Goal: Task Accomplishment & Management: Use online tool/utility

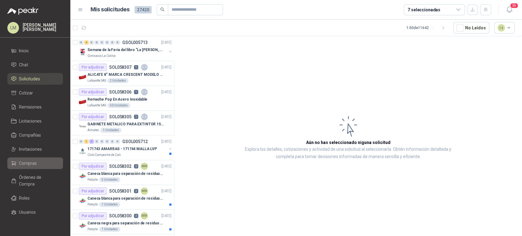
scroll to position [218, 0]
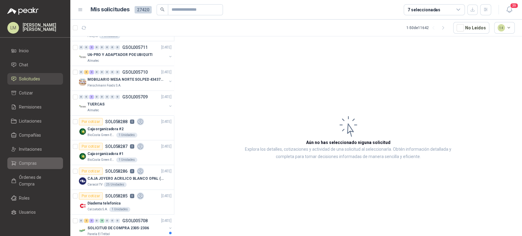
click at [28, 163] on span "Compras" at bounding box center [28, 163] width 18 height 7
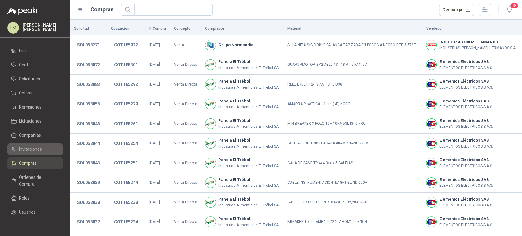
click at [27, 149] on span "Invitaciones" at bounding box center [30, 149] width 23 height 7
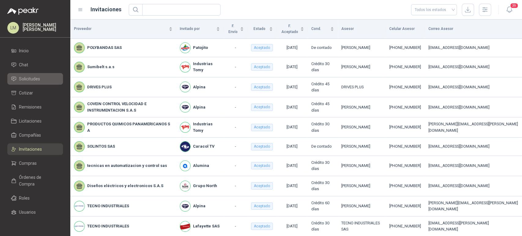
click at [31, 82] on span "Solicitudes" at bounding box center [29, 79] width 21 height 7
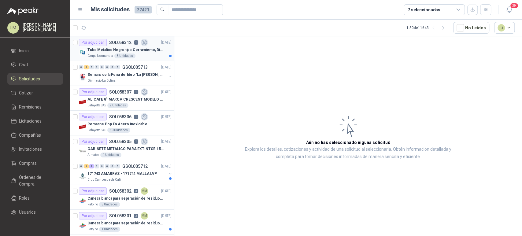
click at [131, 54] on div "Grupo Normandía 8 Unidades" at bounding box center [129, 56] width 84 height 5
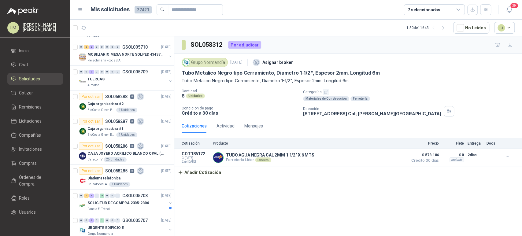
scroll to position [272, 0]
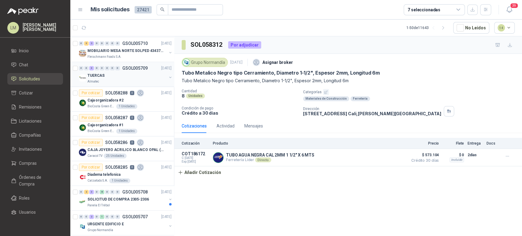
click at [168, 76] on button "button" at bounding box center [170, 77] width 5 height 5
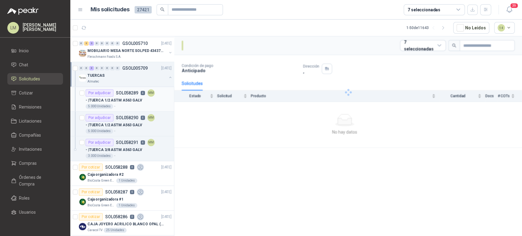
click at [128, 101] on p "- | TUERCA 1/2 ASTM A563 GALV" at bounding box center [114, 101] width 57 height 6
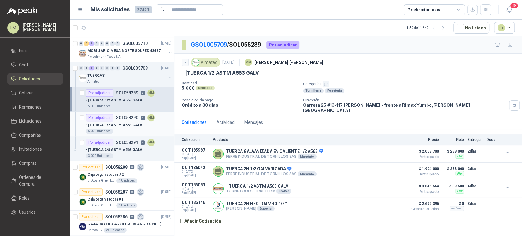
click at [128, 125] on p "- | TUERCA 1/2 ASTM A563 GALV" at bounding box center [114, 125] width 57 height 6
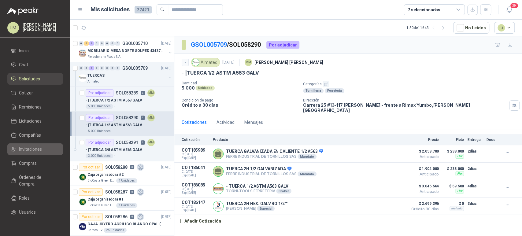
click at [30, 149] on span "Invitaciones" at bounding box center [30, 149] width 23 height 7
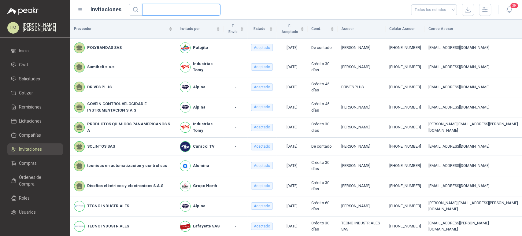
click at [166, 9] on input "text" at bounding box center [179, 9] width 66 height 11
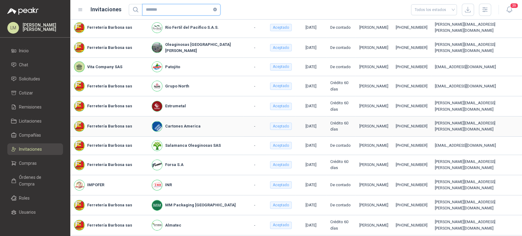
scroll to position [64, 0]
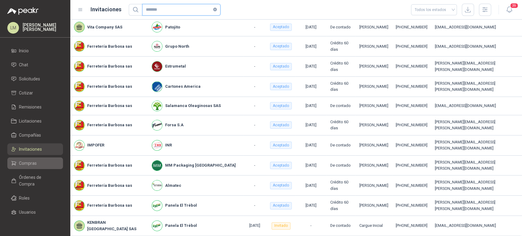
type input "*******"
click at [37, 166] on li "Compras" at bounding box center [35, 163] width 48 height 7
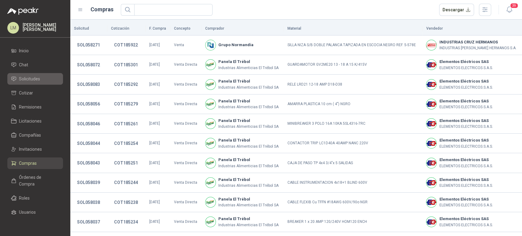
click at [32, 77] on span "Solicitudes" at bounding box center [29, 79] width 21 height 7
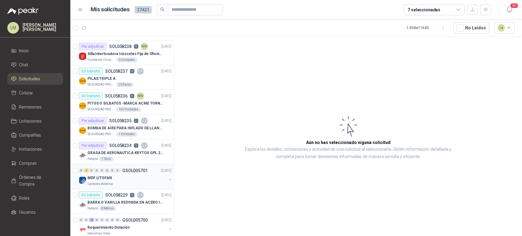
scroll to position [680, 0]
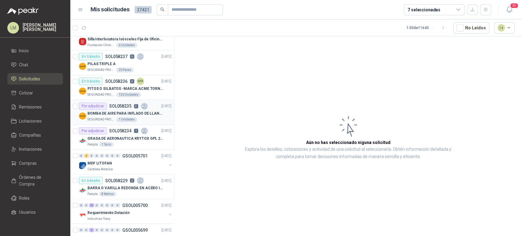
click at [111, 117] on p "SEGURIDAD PROVISER LTDA" at bounding box center [101, 119] width 28 height 5
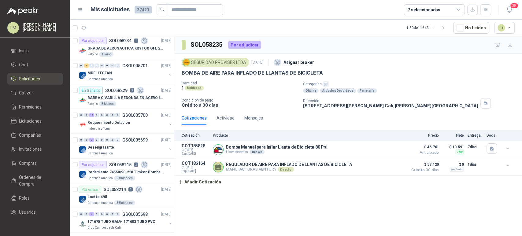
scroll to position [781, 0]
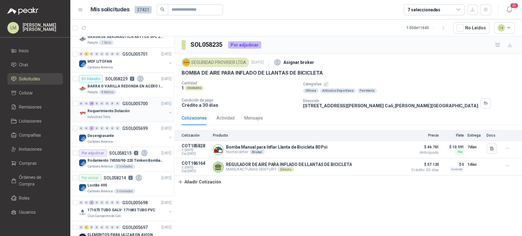
click at [112, 114] on div "Industrias Tomy" at bounding box center [126, 116] width 79 height 5
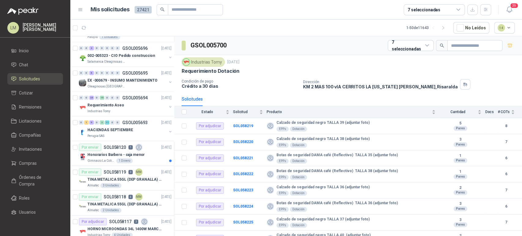
scroll to position [1048, 0]
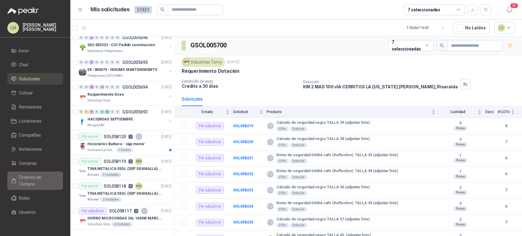
click at [26, 178] on span "Órdenes de Compra" at bounding box center [38, 180] width 38 height 13
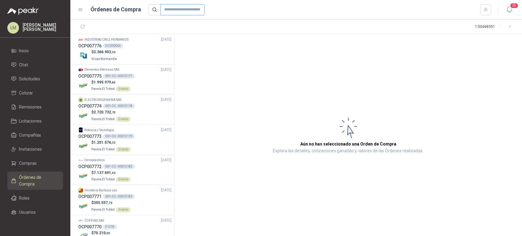
click at [179, 10] on input "text" at bounding box center [183, 9] width 44 height 11
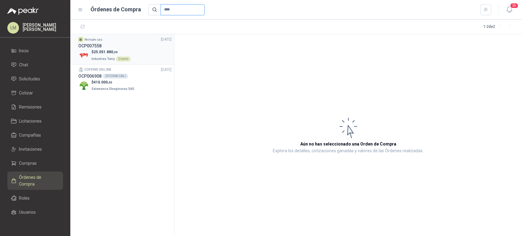
type input "****"
click at [119, 49] on p "$ 25.051.880 ,00" at bounding box center [110, 52] width 39 height 6
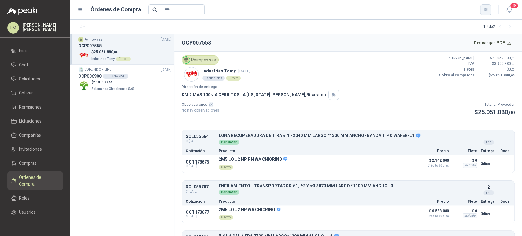
click at [484, 10] on icon "button" at bounding box center [485, 9] width 5 height 5
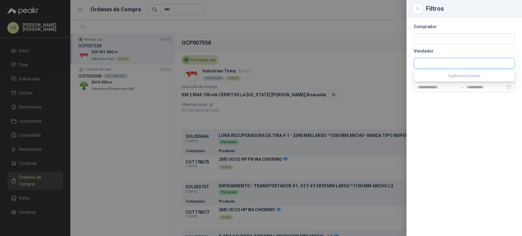
click at [426, 62] on input "text" at bounding box center [464, 63] width 100 height 10
type input "******"
click at [436, 78] on span "NIT : 800216499" at bounding box center [439, 79] width 22 height 3
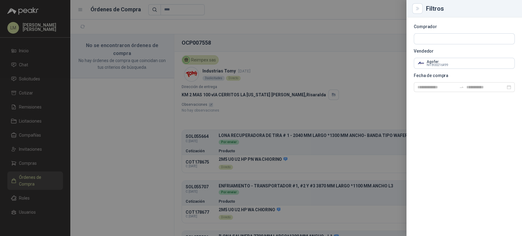
drag, startPoint x: 179, startPoint y: 9, endPoint x: 144, endPoint y: 12, distance: 34.4
click at [144, 12] on div at bounding box center [261, 118] width 522 height 236
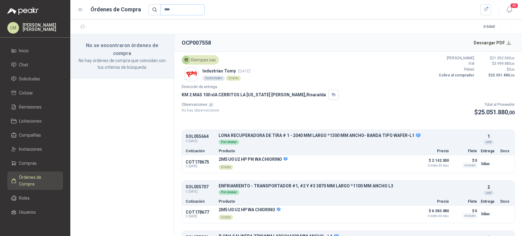
drag, startPoint x: 175, startPoint y: 9, endPoint x: 159, endPoint y: 10, distance: 16.0
click at [192, 7] on input "****" at bounding box center [183, 9] width 44 height 11
type input "*"
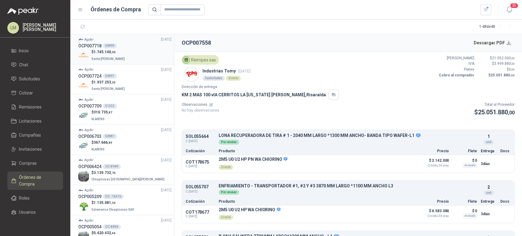
click at [117, 46] on div "OCP007718 50999" at bounding box center [124, 46] width 93 height 7
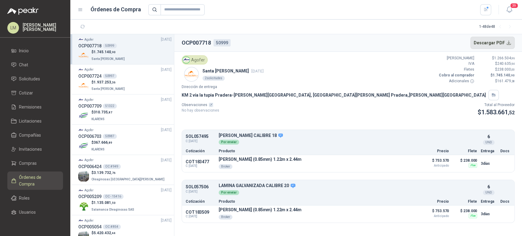
click at [490, 42] on button "Descargar PDF" at bounding box center [492, 43] width 45 height 12
click at [102, 82] on span "1.937.253 ,36" at bounding box center [105, 82] width 22 height 4
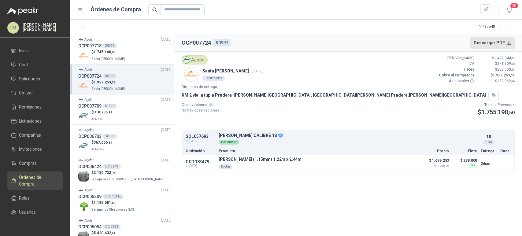
click at [489, 42] on button "Descargar PDF" at bounding box center [492, 43] width 45 height 12
click at [24, 165] on span "Compras" at bounding box center [28, 163] width 18 height 7
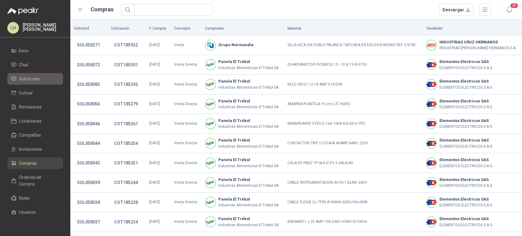
click at [25, 79] on span "Solicitudes" at bounding box center [29, 79] width 21 height 7
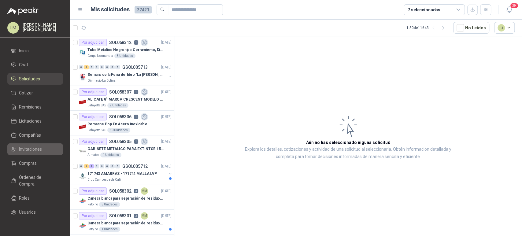
click at [28, 149] on span "Invitaciones" at bounding box center [30, 149] width 23 height 7
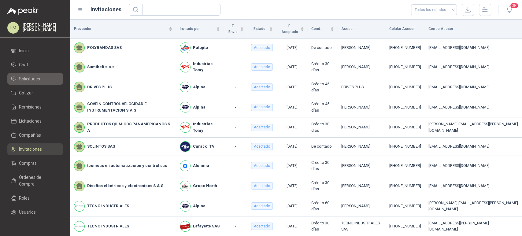
click at [28, 80] on span "Solicitudes" at bounding box center [29, 79] width 21 height 7
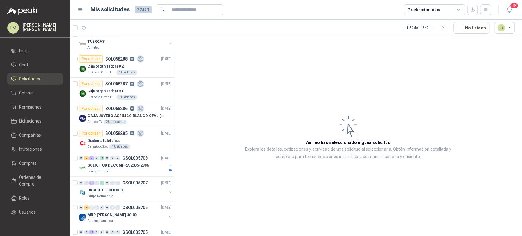
scroll to position [306, 0]
click at [27, 49] on span "Inicio" at bounding box center [24, 50] width 10 height 7
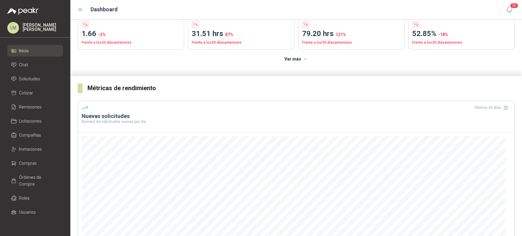
scroll to position [136, 0]
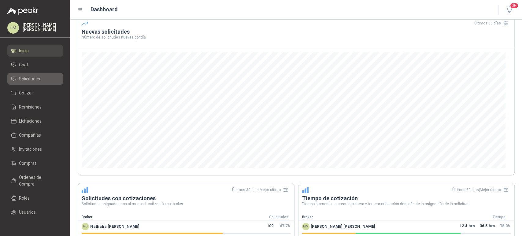
click at [20, 81] on span "Solicitudes" at bounding box center [29, 79] width 21 height 7
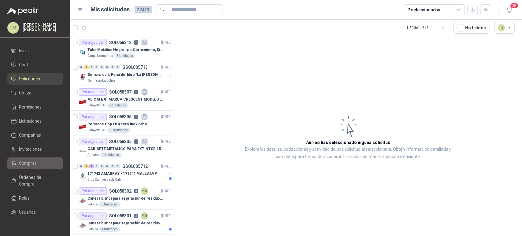
click at [25, 162] on span "Compras" at bounding box center [28, 163] width 18 height 7
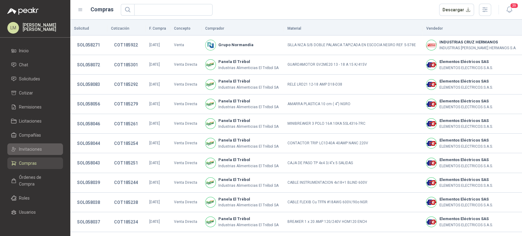
click at [37, 150] on span "Invitaciones" at bounding box center [30, 149] width 23 height 7
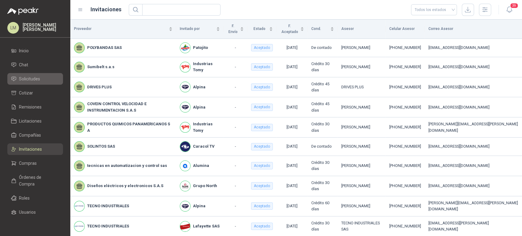
click at [32, 78] on span "Solicitudes" at bounding box center [29, 79] width 21 height 7
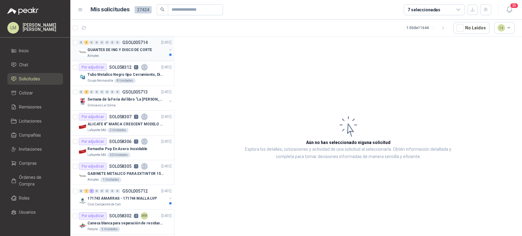
click at [134, 55] on div "Almatec" at bounding box center [126, 56] width 79 height 5
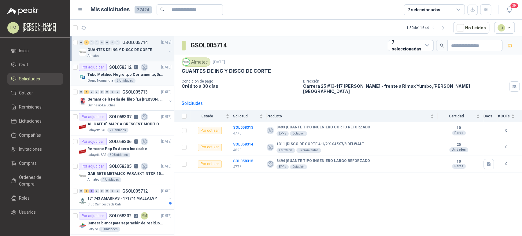
click at [108, 76] on p "Tubo Metalico Negro tipo Cerramiento, Diametro 1-1/2", Espesor 2mm, Longitud 6m" at bounding box center [125, 75] width 76 height 6
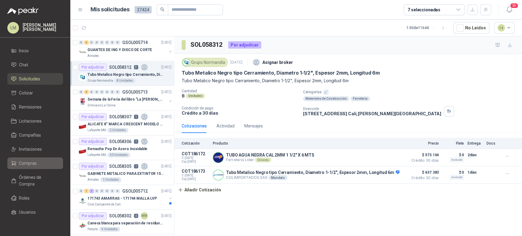
click at [27, 164] on span "Compras" at bounding box center [28, 163] width 18 height 7
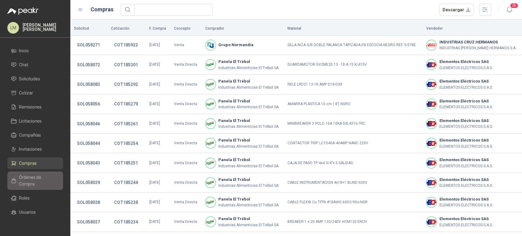
click at [27, 179] on span "Órdenes de Compra" at bounding box center [38, 180] width 38 height 13
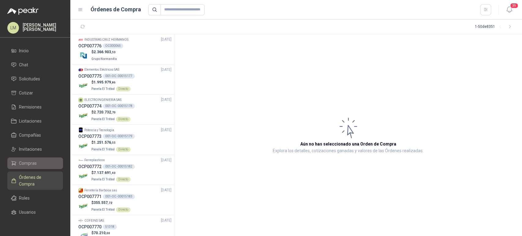
click at [27, 163] on span "Compras" at bounding box center [28, 163] width 18 height 7
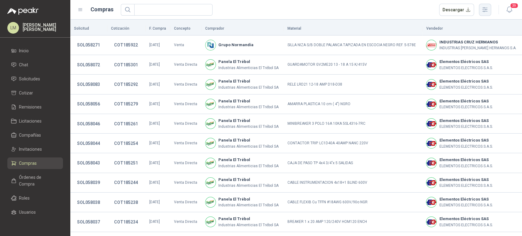
click at [486, 13] on icon "button" at bounding box center [484, 9] width 7 height 7
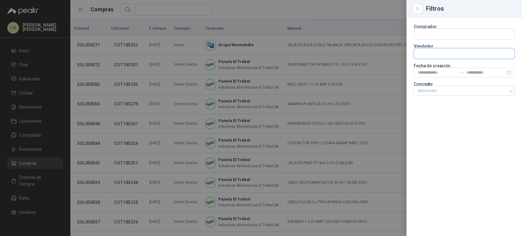
click at [431, 56] on input "text" at bounding box center [464, 53] width 100 height 10
click at [422, 32] on input "text" at bounding box center [464, 34] width 100 height 10
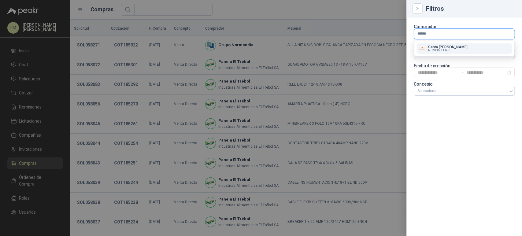
type input "*****"
click at [428, 49] on span "NIT : 900211167" at bounding box center [439, 50] width 22 height 3
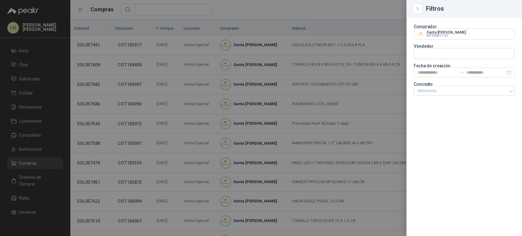
click at [141, 50] on div at bounding box center [261, 118] width 522 height 236
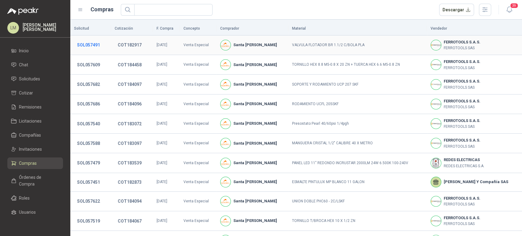
click at [88, 42] on button "SOL057491" at bounding box center [88, 44] width 29 height 11
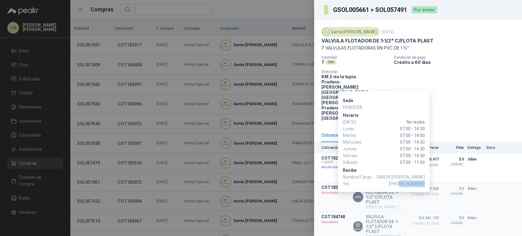
drag, startPoint x: 401, startPoint y: 184, endPoint x: 424, endPoint y: 181, distance: 23.1
click at [424, 181] on span "+57 3176612557" at bounding box center [407, 183] width 36 height 7
copy span "3176612557"
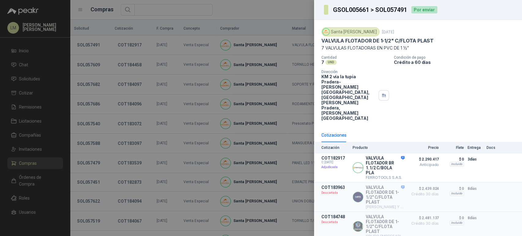
click at [176, 76] on div at bounding box center [261, 118] width 522 height 236
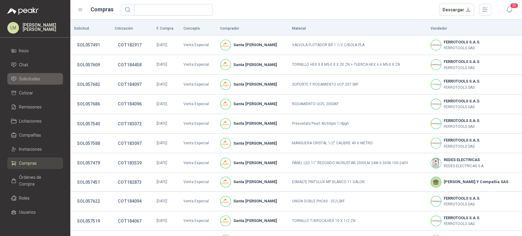
click at [34, 77] on span "Solicitudes" at bounding box center [29, 79] width 21 height 7
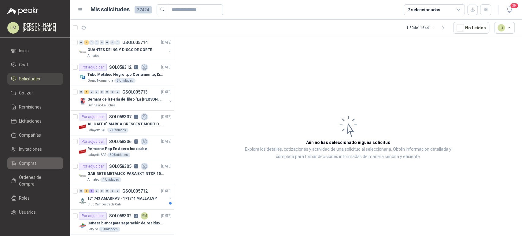
click at [36, 161] on span "Compras" at bounding box center [28, 163] width 18 height 7
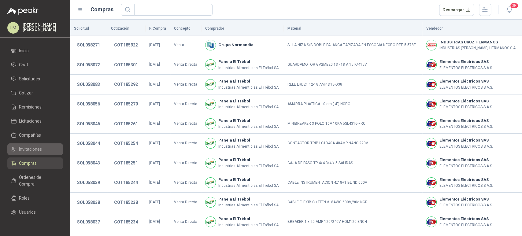
click at [32, 147] on span "Invitaciones" at bounding box center [30, 149] width 23 height 7
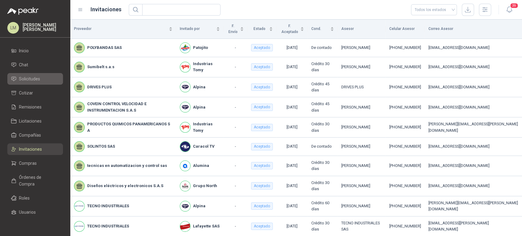
click at [37, 78] on span "Solicitudes" at bounding box center [29, 79] width 21 height 7
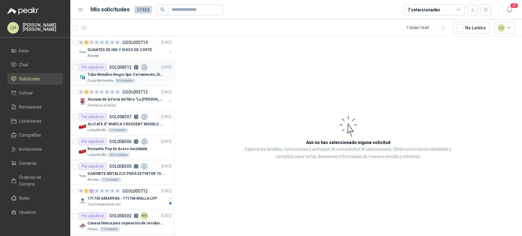
click at [125, 73] on p "Tubo Metalico Negro tipo Cerramiento, Diametro 1-1/2", Espesor 2mm, Longitud 6m" at bounding box center [125, 75] width 76 height 6
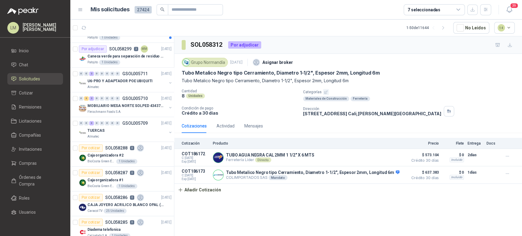
scroll to position [242, 0]
click at [125, 73] on p "GSOL005711" at bounding box center [134, 73] width 25 height 4
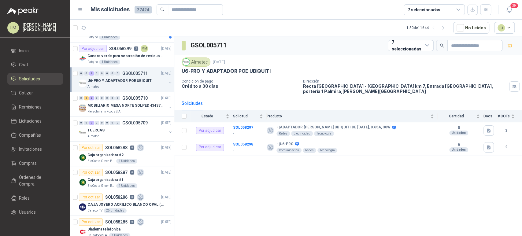
click at [168, 82] on button "button" at bounding box center [170, 82] width 5 height 5
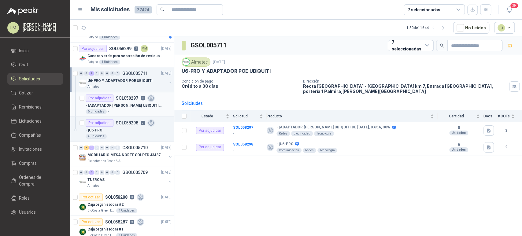
click at [129, 105] on p "- | ADAPTADOR POE UBIQUITI DE 48DC, 0.65A, 30W" at bounding box center [124, 106] width 76 height 6
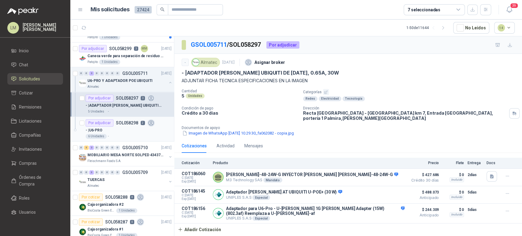
click at [125, 128] on div "- | U6-PRO" at bounding box center [129, 130] width 86 height 7
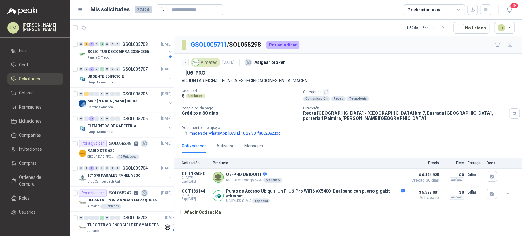
scroll to position [502, 0]
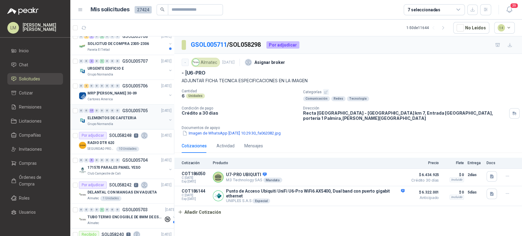
click at [117, 122] on div "Grupo Normandía" at bounding box center [126, 124] width 79 height 5
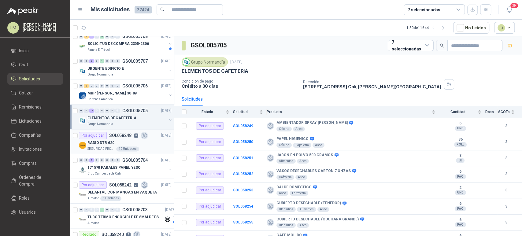
click at [121, 144] on div "RADIO DTR 620" at bounding box center [129, 142] width 84 height 7
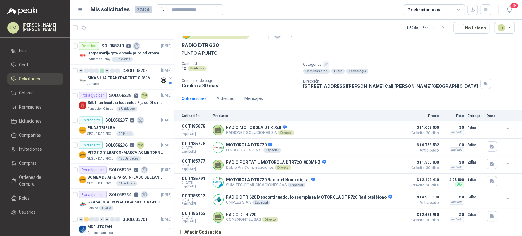
scroll to position [692, 0]
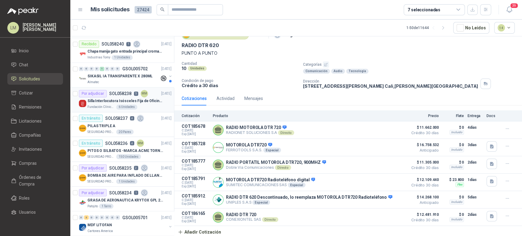
click at [128, 99] on p "Silla Interlocutora Isósceles Fija de Oficina Tela Negra Just Home Collection" at bounding box center [125, 101] width 76 height 6
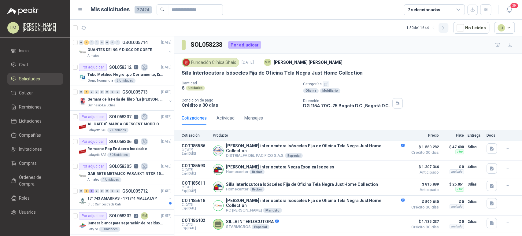
click at [446, 28] on icon "button" at bounding box center [443, 27] width 5 height 5
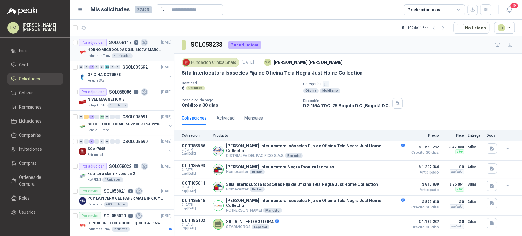
click at [142, 58] on div "Industrias Tomy 4 Unidades" at bounding box center [129, 56] width 84 height 5
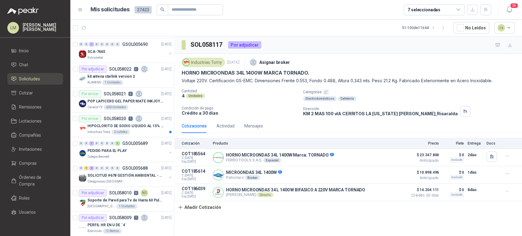
scroll to position [104, 0]
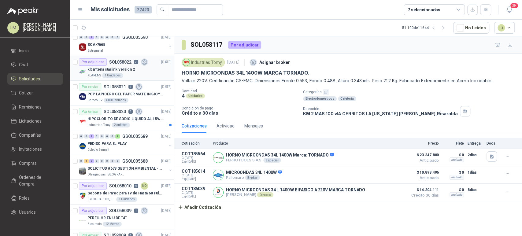
click at [129, 66] on div "kit antena starlink version 2" at bounding box center [129, 69] width 84 height 7
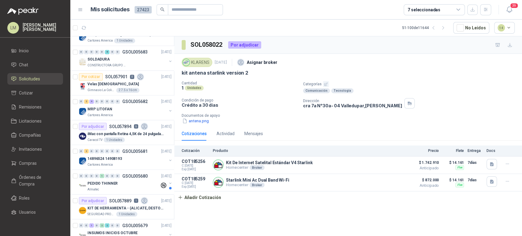
scroll to position [738, 0]
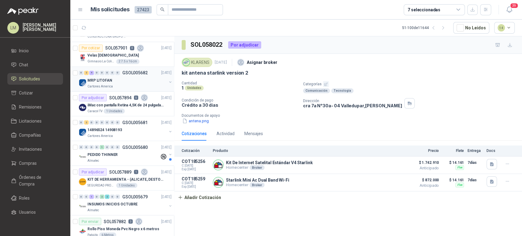
click at [168, 80] on button "button" at bounding box center [170, 82] width 5 height 5
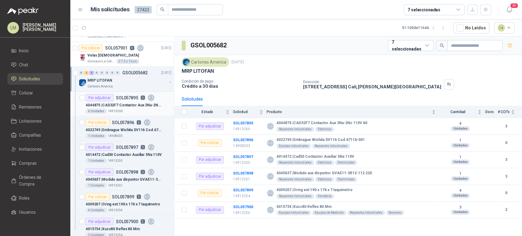
click at [136, 101] on div "4044875 | CAD32F7 Contactor Aux 3Na-2Nc 110V 60" at bounding box center [129, 104] width 86 height 7
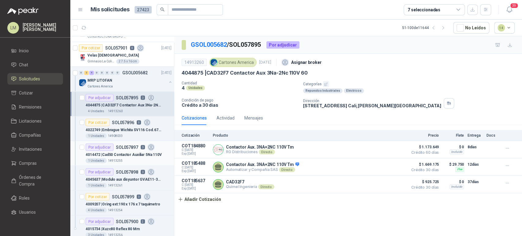
click at [127, 152] on p "4014472 | Cad50 Contactor Auxiliar 5Na 110V" at bounding box center [124, 155] width 76 height 6
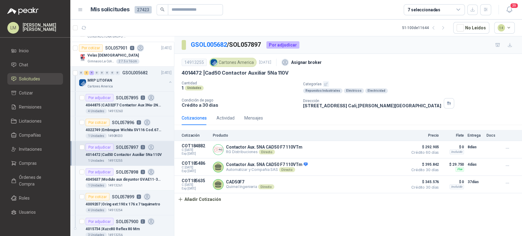
click at [123, 177] on p "4045637 | Modulo aux disyuntor GVAE11-3R12-112 220" at bounding box center [124, 179] width 76 height 6
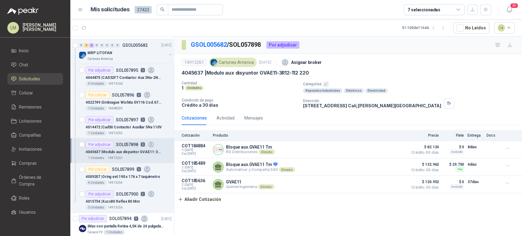
scroll to position [766, 0]
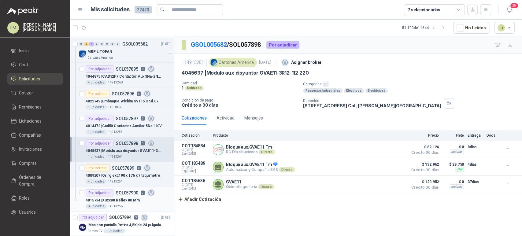
click at [121, 192] on p "SOL057900" at bounding box center [127, 193] width 22 height 4
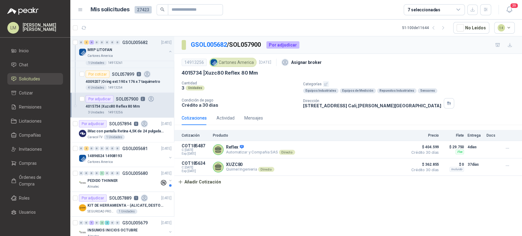
scroll to position [861, 0]
click at [130, 135] on div "Caracol TV 1 Unidades" at bounding box center [129, 136] width 84 height 5
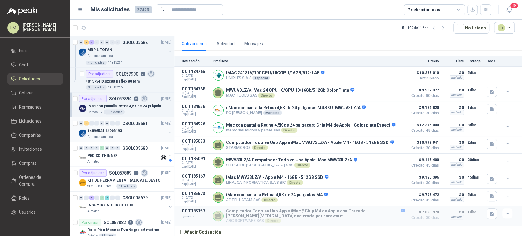
scroll to position [888, 0]
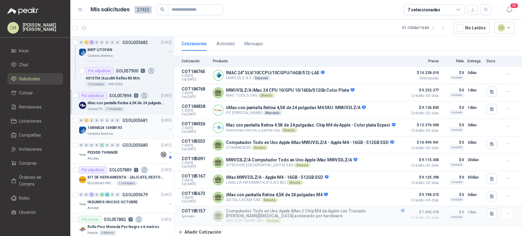
click at [136, 127] on div "14896524 14908193" at bounding box center [126, 127] width 79 height 7
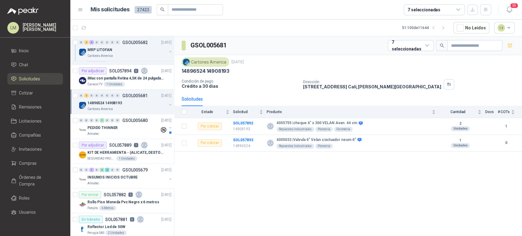
scroll to position [913, 0]
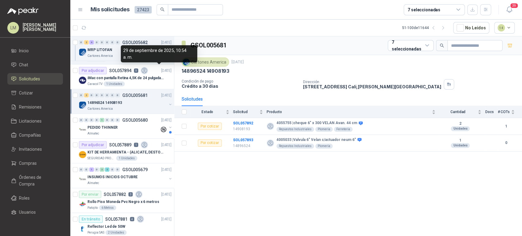
click at [168, 103] on button "button" at bounding box center [170, 104] width 5 height 5
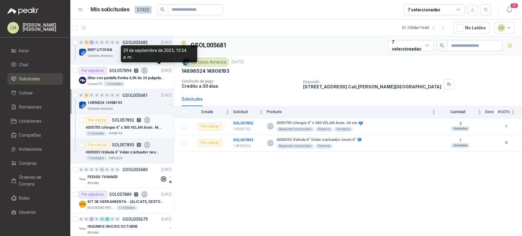
click at [139, 118] on p "1" at bounding box center [139, 120] width 4 height 4
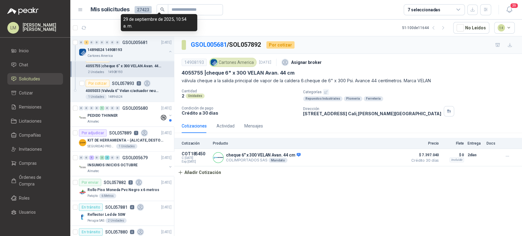
scroll to position [976, 0]
click at [128, 136] on div "KIT DE HERRAMIENTA - (ALICATE, DESTORNILLADOR,LLAVE DE EXPANSION, CRUCETA,LLAVE…" at bounding box center [129, 139] width 84 height 7
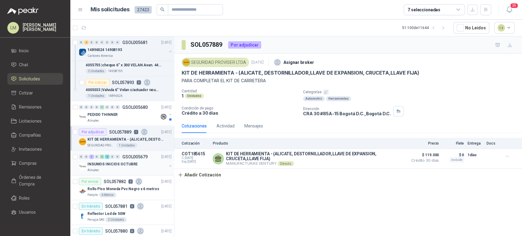
scroll to position [1044, 0]
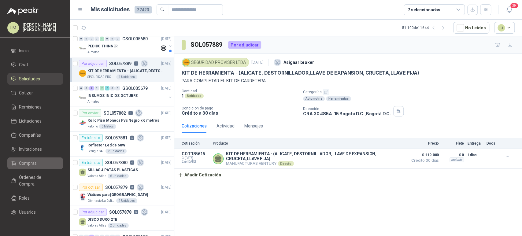
click at [30, 162] on span "Compras" at bounding box center [28, 163] width 18 height 7
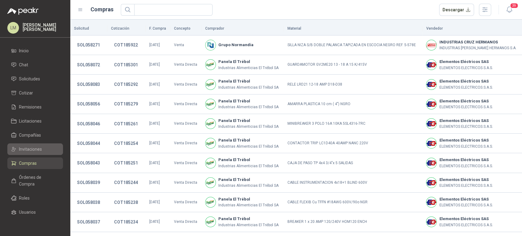
click at [35, 146] on span "Invitaciones" at bounding box center [30, 149] width 23 height 7
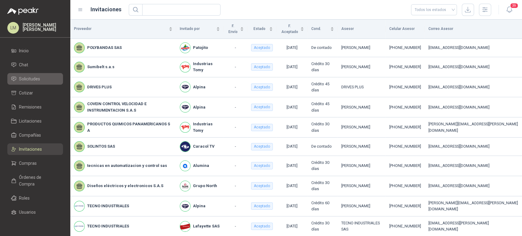
click at [38, 80] on span "Solicitudes" at bounding box center [29, 79] width 21 height 7
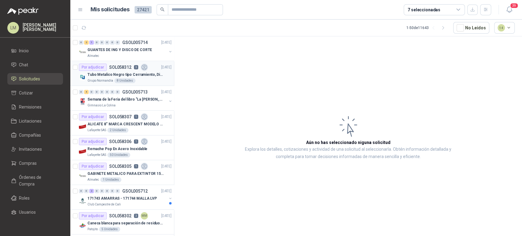
click at [125, 72] on p "Tubo Metalico Negro tipo Cerramiento, Diametro 1-1/2", Espesor 2mm, Longitud 6m" at bounding box center [125, 75] width 76 height 6
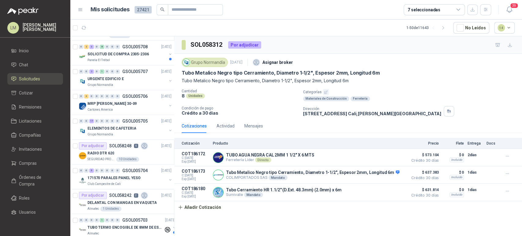
scroll to position [441, 0]
click at [29, 170] on ul "Inicio Chat Solicitudes Cotizar Remisiones Licitaciones Compañías Invitaciones …" at bounding box center [35, 133] width 70 height 176
click at [29, 169] on link "Compras" at bounding box center [35, 164] width 56 height 12
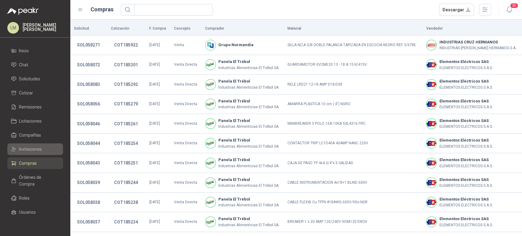
click at [29, 146] on span "Invitaciones" at bounding box center [30, 149] width 23 height 7
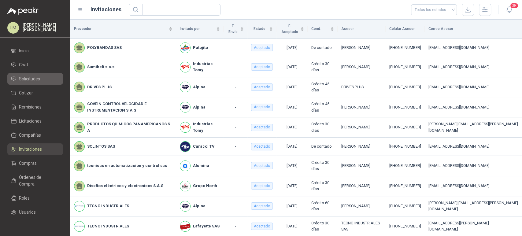
click at [32, 80] on span "Solicitudes" at bounding box center [29, 79] width 21 height 7
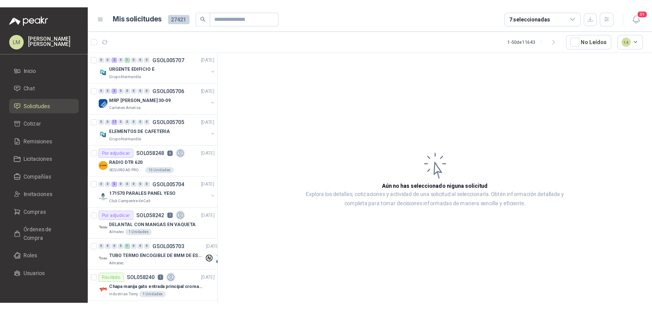
scroll to position [471, 0]
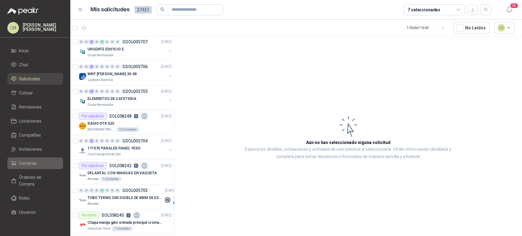
click at [27, 163] on span "Compras" at bounding box center [28, 163] width 18 height 7
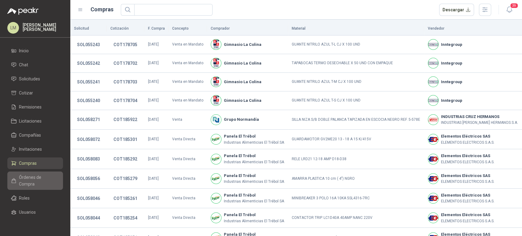
click at [28, 180] on span "Órdenes de Compra" at bounding box center [38, 180] width 38 height 13
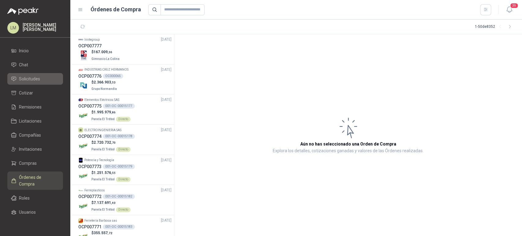
click at [28, 77] on span "Solicitudes" at bounding box center [29, 79] width 21 height 7
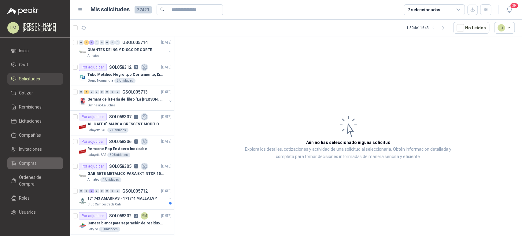
click at [38, 160] on li "Compras" at bounding box center [35, 163] width 48 height 7
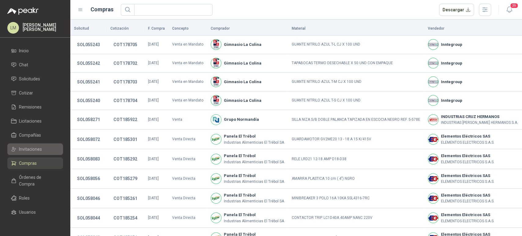
click at [35, 150] on span "Invitaciones" at bounding box center [30, 149] width 23 height 7
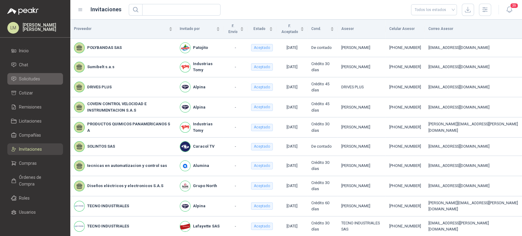
click at [31, 76] on span "Solicitudes" at bounding box center [29, 79] width 21 height 7
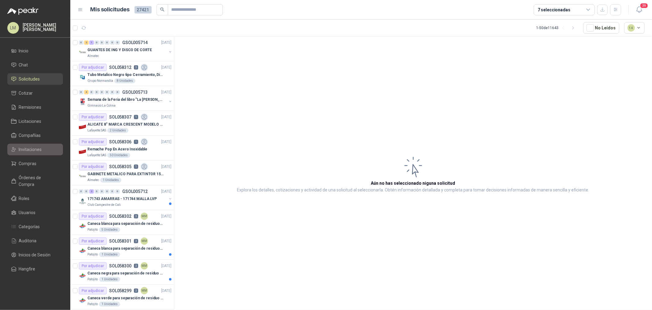
drag, startPoint x: 32, startPoint y: 161, endPoint x: 33, endPoint y: 149, distance: 11.6
click at [32, 161] on span "Compras" at bounding box center [28, 163] width 18 height 7
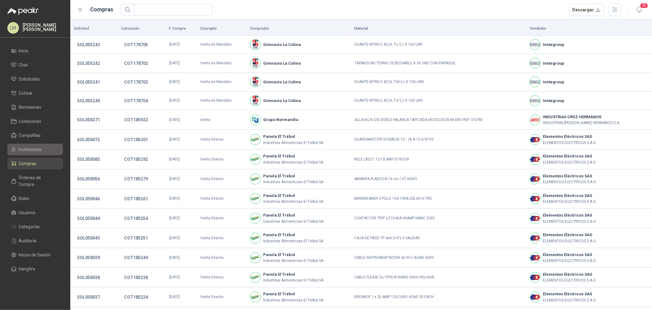
click at [33, 149] on span "Invitaciones" at bounding box center [30, 149] width 23 height 7
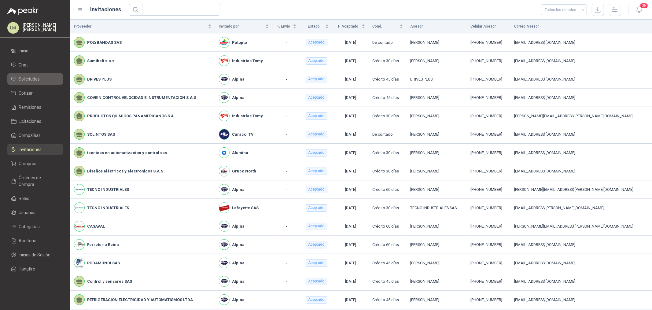
click at [37, 81] on span "Solicitudes" at bounding box center [29, 79] width 21 height 7
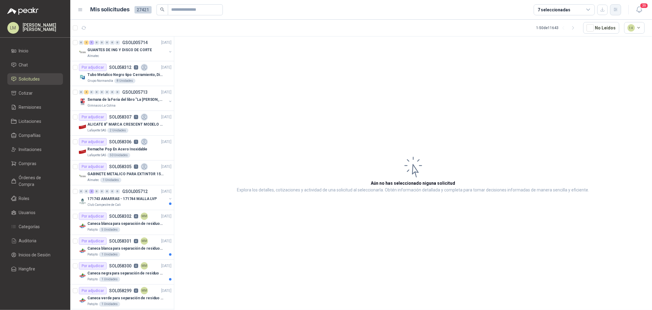
click at [522, 10] on button "button" at bounding box center [615, 9] width 11 height 11
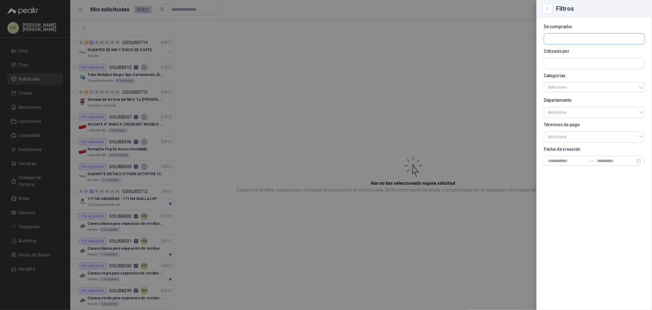
click at [522, 37] on input "text" at bounding box center [594, 39] width 100 height 10
type input "*****"
click at [522, 57] on span "Colombiana de Protección vigilancia y Servicios Proviser Ltda -" at bounding box center [601, 55] width 84 height 3
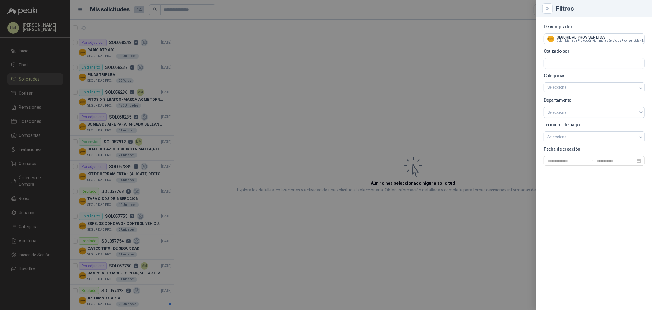
click at [262, 47] on div at bounding box center [326, 155] width 652 height 310
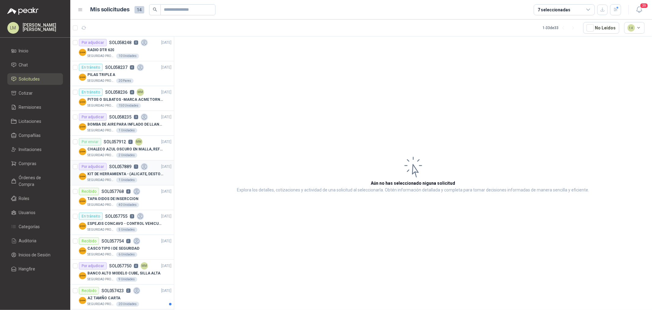
click at [136, 180] on div "SEGURIDAD PROVISER LTDA 1 Unidades" at bounding box center [129, 179] width 84 height 5
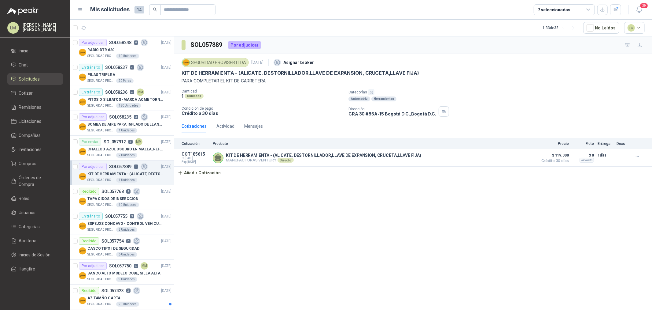
click at [212, 180] on div "SOL057889 Por adjudicar SEGURIDAD PROVISER LTDA 29 sept, 2025 Asignar broker KI…" at bounding box center [413, 173] width 478 height 275
click at [210, 172] on button "Añadir Cotización" at bounding box center [199, 172] width 50 height 12
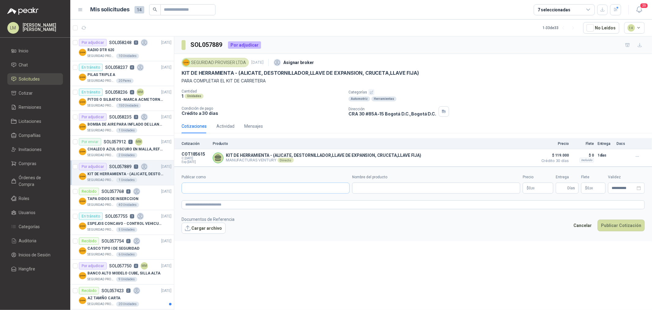
click at [213, 194] on form "**********" at bounding box center [413, 203] width 478 height 74
click at [213, 191] on input "Publicar como" at bounding box center [266, 188] width 168 height 10
type input "******"
click at [221, 207] on button "Homecenter NIT : 800242106" at bounding box center [265, 203] width 163 height 10
type input "**********"
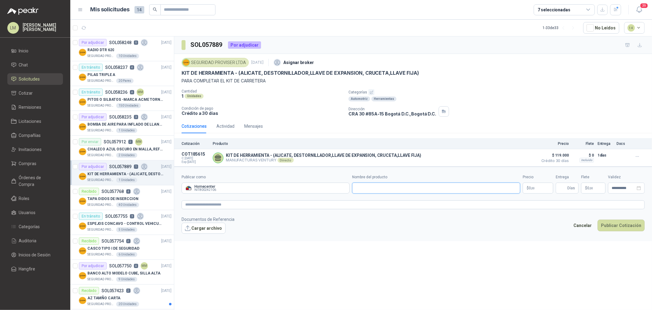
click at [386, 189] on input "Nombre del producto" at bounding box center [436, 187] width 168 height 11
paste input "**********"
type input "**********"
click at [522, 188] on body "LM Luis Miguel Martinez Inicio Chat Solicitudes Cotizar Remisiones Licitaciones…" at bounding box center [326, 155] width 652 height 310
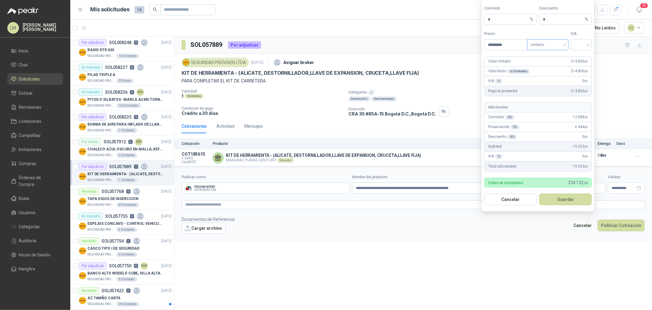
click at [522, 43] on span "Unitario" at bounding box center [548, 44] width 34 height 9
type input "*********"
click at [522, 64] on div "Unitario con IVA" at bounding box center [549, 67] width 32 height 7
click at [522, 44] on input "search" at bounding box center [582, 43] width 14 height 9
click at [522, 56] on div "19%" at bounding box center [581, 57] width 11 height 7
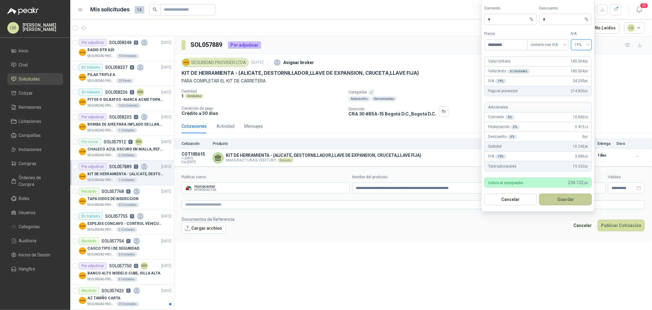
click at [522, 196] on button "Guardar" at bounding box center [566, 199] width 53 height 12
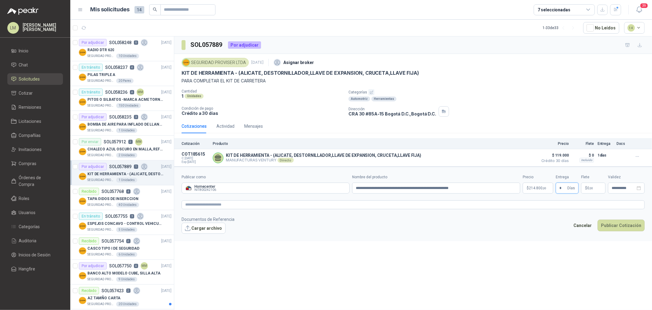
type input "*"
type input "*******"
click at [366, 205] on textarea at bounding box center [413, 204] width 463 height 9
click at [198, 209] on textarea at bounding box center [413, 204] width 463 height 9
click at [219, 204] on textarea at bounding box center [413, 204] width 463 height 9
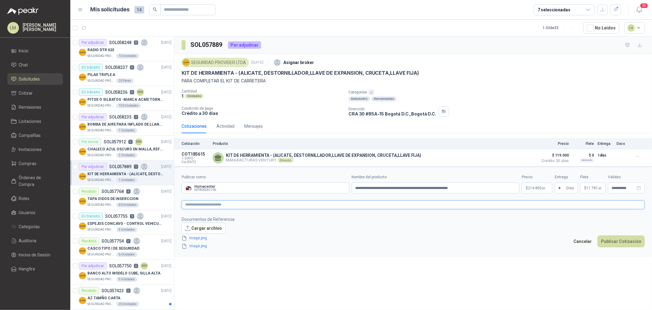
paste textarea "**********"
type textarea "**********"
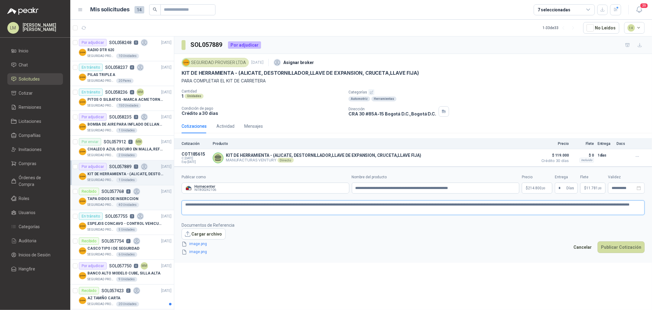
drag, startPoint x: 236, startPoint y: 206, endPoint x: 156, endPoint y: 206, distance: 79.8
click at [156, 206] on div "Por adjudicar SOL058248 6 30/09/25 RADIO DTR 620 SEGURIDAD PROVISER LTDA 10 Uni…" at bounding box center [361, 174] width 582 height 276
type textarea "**********"
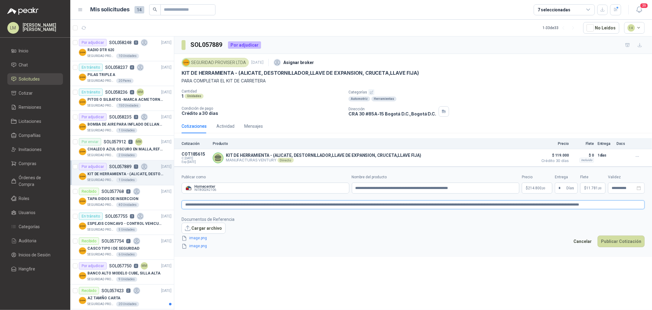
click at [522, 206] on textarea "**********" at bounding box center [413, 204] width 463 height 9
type textarea "**********"
click at [522, 236] on button "Publicar Cotización" at bounding box center [621, 241] width 47 height 12
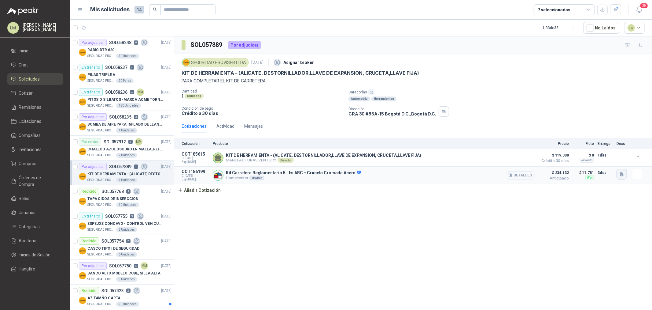
click at [522, 174] on icon "button" at bounding box center [622, 174] width 4 height 4
click at [522, 152] on button "image.png" at bounding box center [610, 154] width 27 height 6
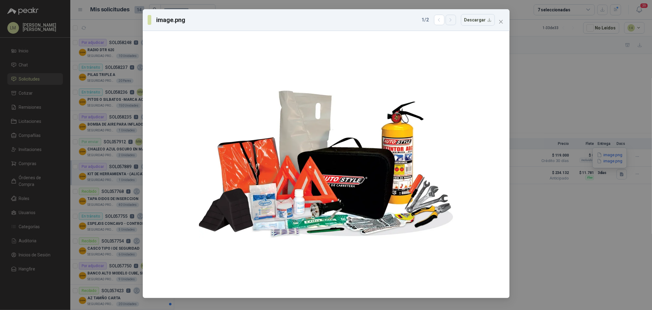
click at [454, 22] on icon "button" at bounding box center [450, 19] width 5 height 5
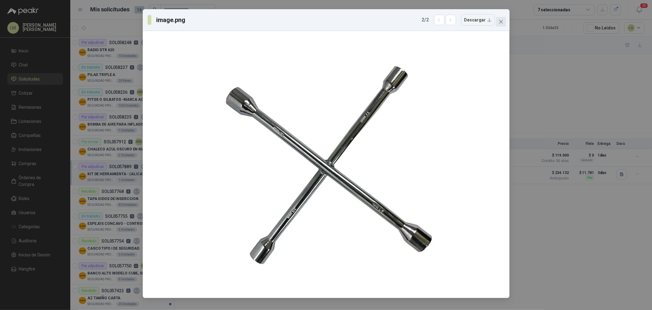
click at [502, 21] on icon "close" at bounding box center [501, 22] width 4 height 4
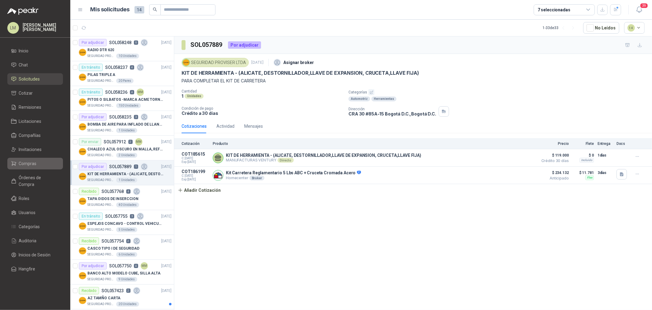
click at [35, 168] on link "Compras" at bounding box center [35, 164] width 56 height 12
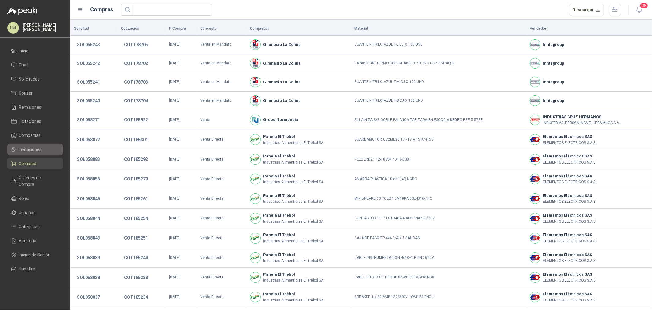
click at [29, 152] on span "Invitaciones" at bounding box center [30, 149] width 23 height 7
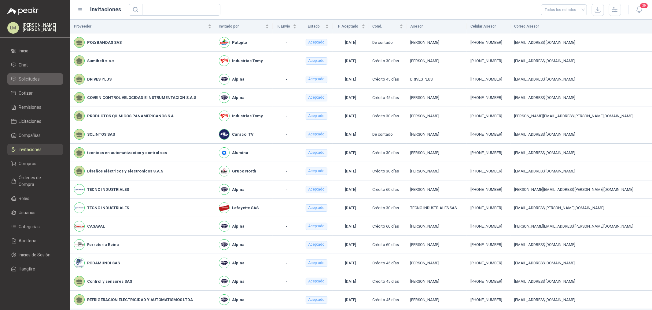
click at [28, 81] on span "Solicitudes" at bounding box center [29, 79] width 21 height 7
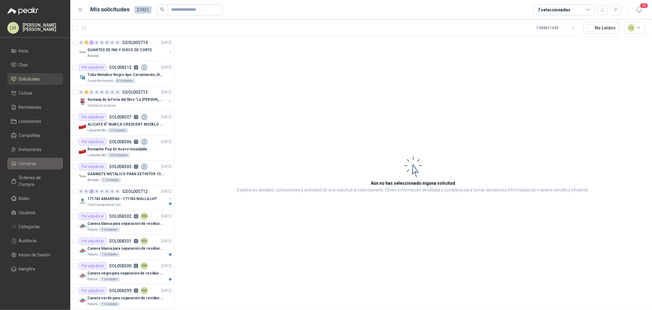
click at [26, 164] on span "Compras" at bounding box center [28, 163] width 18 height 7
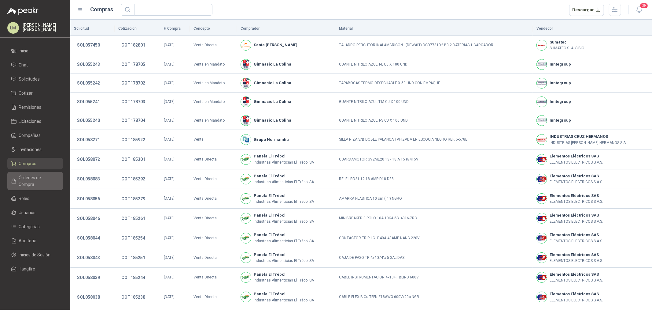
click at [28, 178] on span "Órdenes de Compra" at bounding box center [38, 180] width 38 height 13
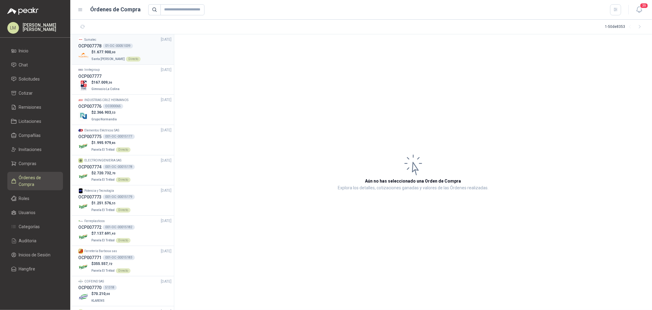
click at [107, 45] on div "01-OC -00051039" at bounding box center [118, 45] width 30 height 5
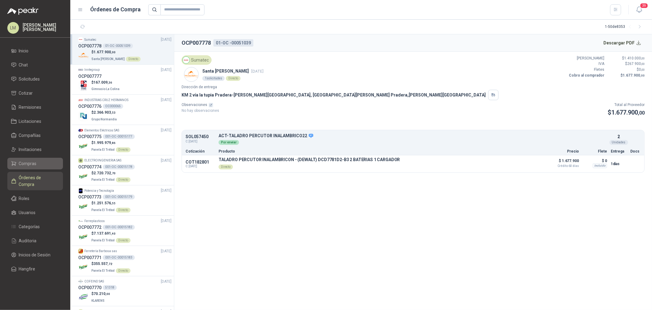
click at [33, 163] on span "Compras" at bounding box center [28, 163] width 18 height 7
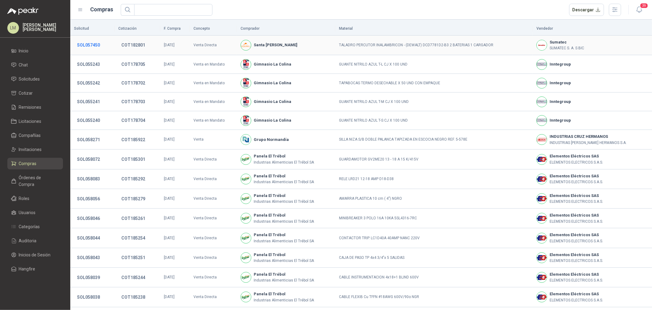
click at [87, 43] on button "SOL057450" at bounding box center [88, 44] width 29 height 11
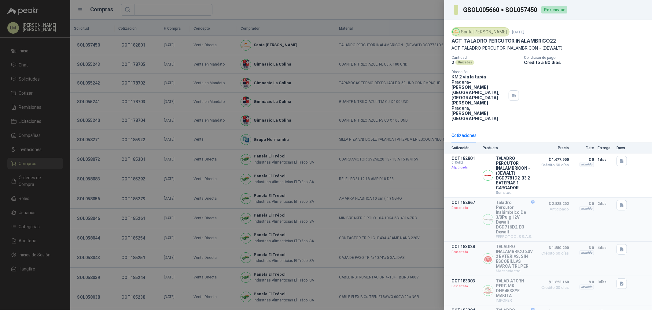
click at [222, 106] on div at bounding box center [326, 155] width 652 height 310
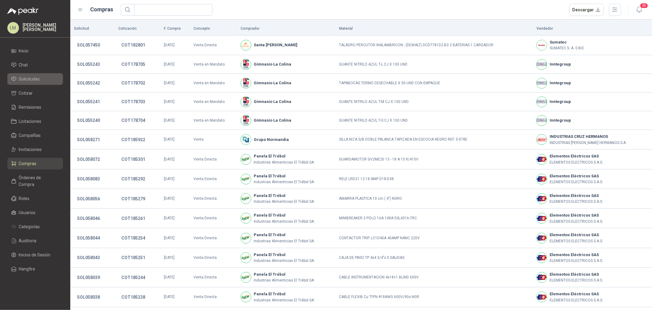
click at [35, 81] on span "Solicitudes" at bounding box center [29, 79] width 21 height 7
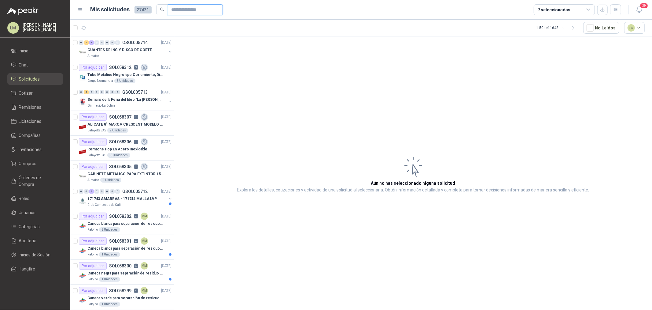
click at [176, 11] on input "text" at bounding box center [193, 10] width 43 height 10
click at [182, 10] on input "******" at bounding box center [193, 10] width 43 height 10
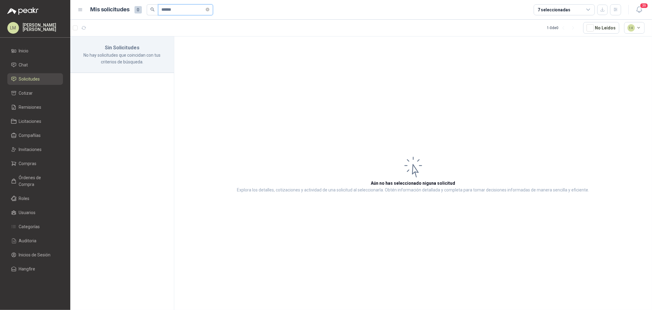
click at [171, 10] on input "******" at bounding box center [183, 10] width 43 height 10
click at [176, 9] on input "*****" at bounding box center [183, 10] width 43 height 10
click at [170, 51] on button "button" at bounding box center [170, 51] width 5 height 5
click at [135, 78] on div "3 Unidades RQP-00009187" at bounding box center [129, 80] width 86 height 5
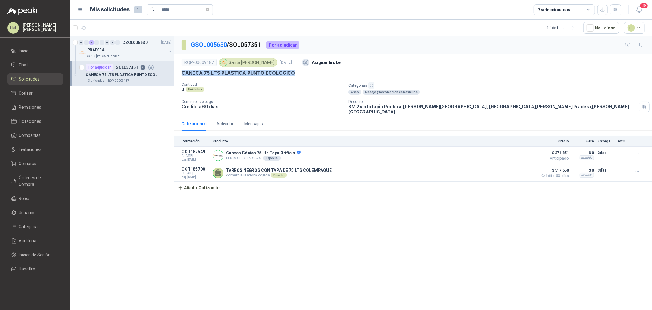
drag, startPoint x: 182, startPoint y: 73, endPoint x: 292, endPoint y: 73, distance: 110.4
click at [292, 73] on div "CANECA 75 LTS PLASTICA PUNTO ECOLOGICO" at bounding box center [413, 73] width 463 height 6
copy p "CANECA 75 LTS PLASTICA PUNTO ECOLOGICO"
click at [253, 70] on p "CANECA 75 LTS PLASTICA PUNTO ECOLOGICO" at bounding box center [238, 73] width 113 height 6
click at [292, 74] on div "CANECA 75 LTS PLASTICA PUNTO ECOLOGICO" at bounding box center [413, 73] width 463 height 6
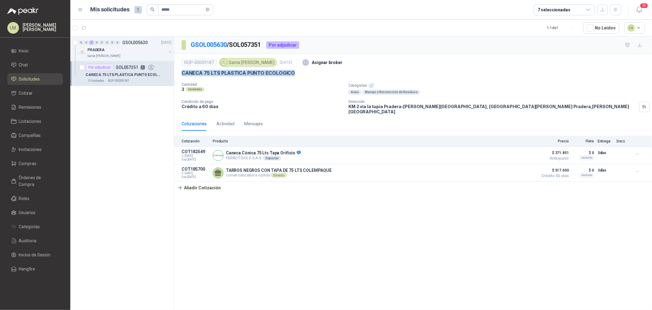
drag, startPoint x: 294, startPoint y: 74, endPoint x: 181, endPoint y: 72, distance: 112.3
click at [182, 72] on div "CANECA 75 LTS PLASTICA PUNTO ECOLOGICO" at bounding box center [413, 73] width 463 height 6
copy p "CANECA 75 LTS PLASTICA PUNTO ECOLOGICO"
drag, startPoint x: 167, startPoint y: 12, endPoint x: 119, endPoint y: 13, distance: 48.6
click at [119, 13] on div "Mis solicitudes 1 *****" at bounding box center [152, 9] width 123 height 11
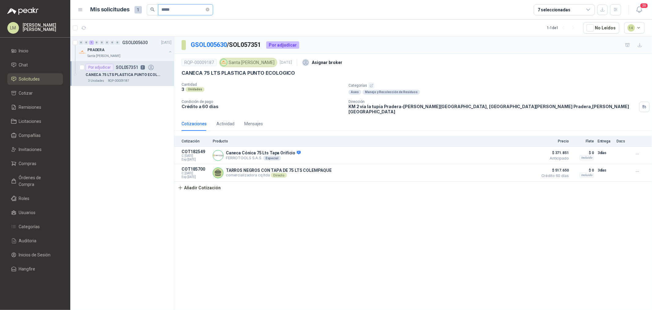
paste input "****"
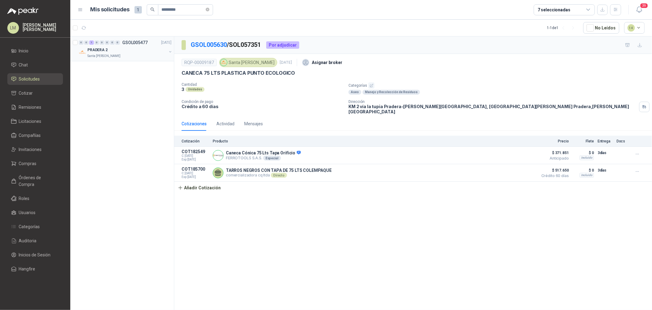
click at [169, 52] on button "button" at bounding box center [170, 51] width 5 height 5
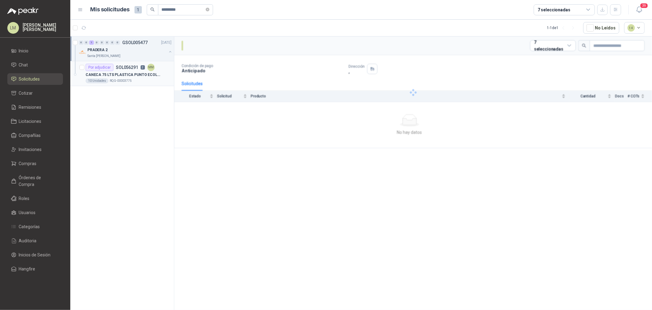
click at [125, 72] on p "CANECA 75 LTS PLASTICA PUNTO ECOLOGICO" at bounding box center [124, 75] width 76 height 6
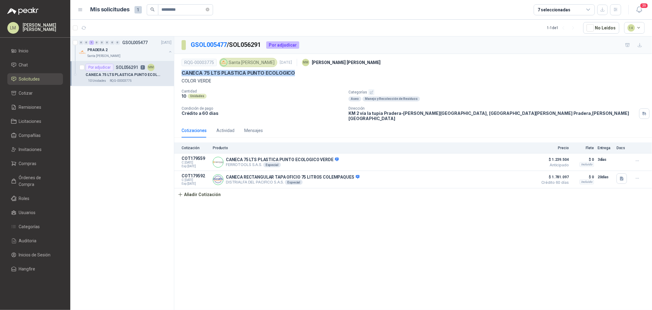
drag, startPoint x: 181, startPoint y: 72, endPoint x: 301, endPoint y: 73, distance: 119.9
click at [301, 73] on div "RQG-00003775 Santa Anita Napoles 16 sept, 2025 MM Mauricio Martinez CANECA 75 …" at bounding box center [413, 88] width 478 height 69
copy p "CANECA 75 LTS PLASTICA PUNTO ECOLOGICO"
drag, startPoint x: 183, startPoint y: 12, endPoint x: 114, endPoint y: 9, distance: 68.5
click at [115, 9] on div "Mis solicitudes 1 *********" at bounding box center [152, 9] width 123 height 11
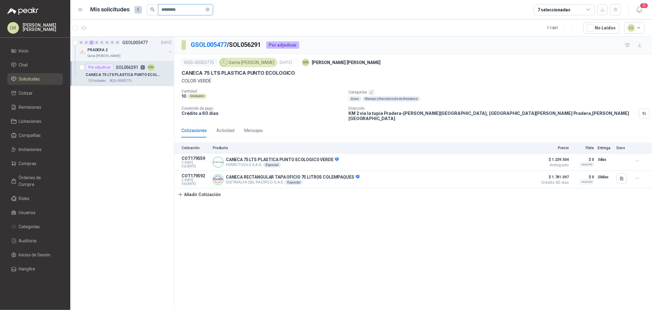
paste input "text"
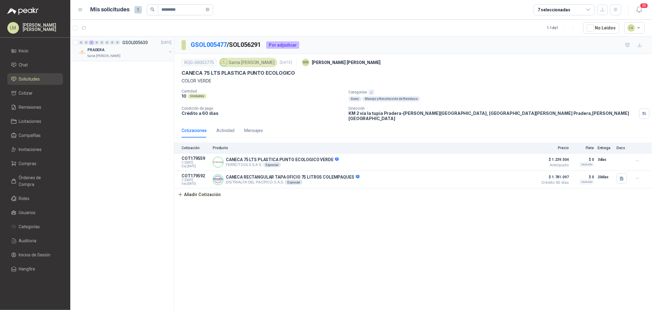
click at [170, 51] on button "button" at bounding box center [170, 51] width 5 height 5
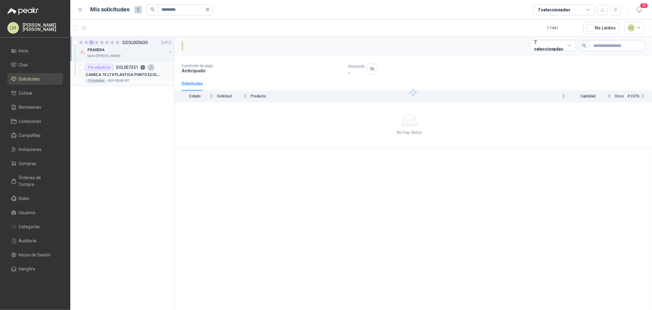
click at [143, 72] on p "CANECA 75 LTS PLASTICA PUNTO ECOLOGICO" at bounding box center [124, 75] width 76 height 6
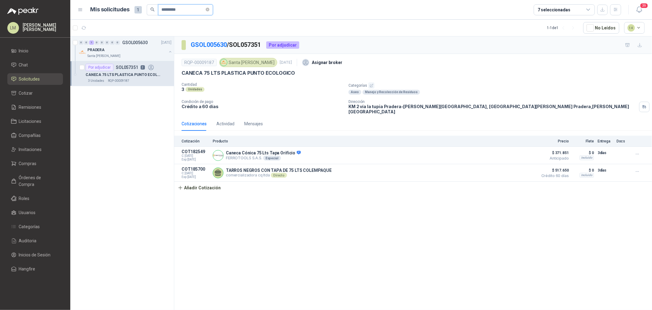
drag, startPoint x: 186, startPoint y: 10, endPoint x: 107, endPoint y: 13, distance: 78.7
click at [107, 13] on div "Mis solicitudes 1 *********" at bounding box center [152, 9] width 123 height 11
click at [234, 119] on div "Cotizaciones Actividad Mensajes" at bounding box center [222, 124] width 81 height 14
click at [226, 121] on div "Actividad" at bounding box center [226, 123] width 18 height 7
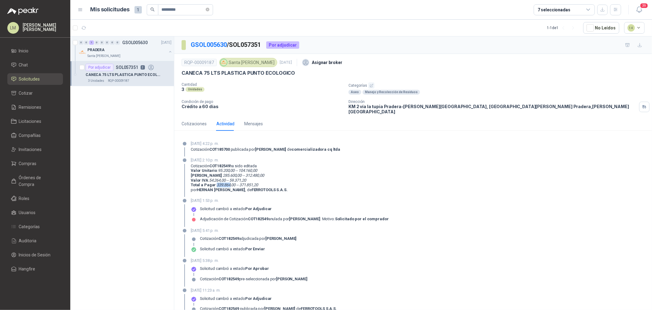
drag, startPoint x: 216, startPoint y: 180, endPoint x: 229, endPoint y: 178, distance: 13.2
click at [229, 182] on p "Total a Pagar : 339.864,00 → 371.851,20" at bounding box center [239, 184] width 97 height 5
click at [231, 178] on p "Valor IVA : 54.264,00 → 59.371,20" at bounding box center [239, 180] width 97 height 5
drag, startPoint x: 217, startPoint y: 164, endPoint x: 264, endPoint y: 166, distance: 47.1
click at [264, 168] on p "Valor Unitario : 95.200,00 → 104.160,00" at bounding box center [239, 170] width 97 height 5
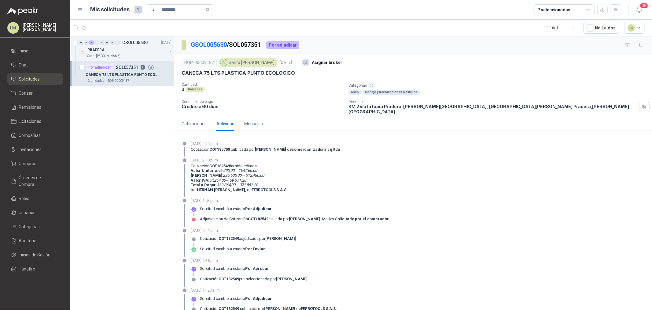
click at [217, 182] on em "339.864,00" at bounding box center [226, 184] width 19 height 5
click at [193, 120] on div "Cotizaciones" at bounding box center [194, 123] width 25 height 7
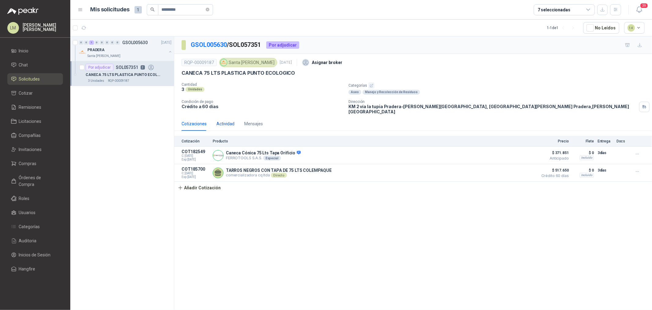
click at [227, 120] on div "Actividad" at bounding box center [226, 123] width 18 height 7
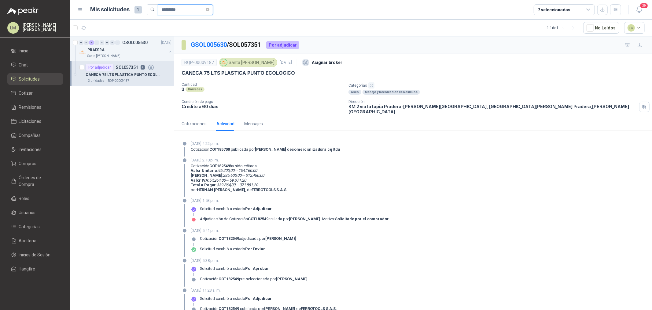
drag, startPoint x: 188, startPoint y: 8, endPoint x: 106, endPoint y: 7, distance: 82.0
click at [106, 7] on div "Mis solicitudes 1 *********" at bounding box center [152, 9] width 123 height 11
paste input "text"
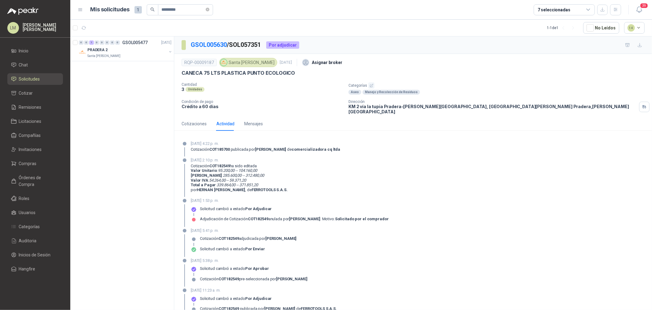
click at [170, 52] on button "button" at bounding box center [170, 51] width 5 height 5
click at [135, 69] on p "SOL056291" at bounding box center [127, 67] width 22 height 4
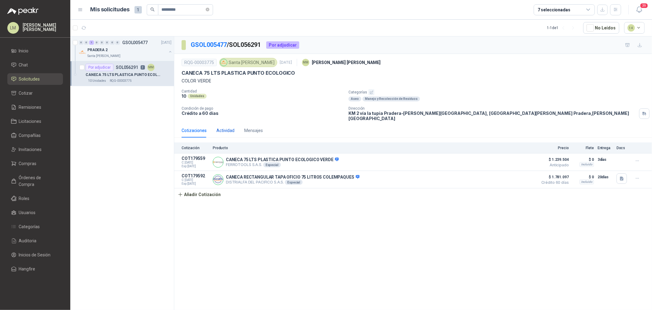
click at [232, 128] on div "Actividad" at bounding box center [226, 130] width 18 height 7
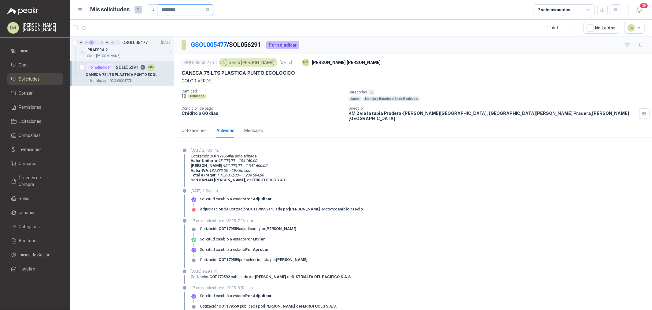
drag, startPoint x: 188, startPoint y: 10, endPoint x: 95, endPoint y: 4, distance: 93.2
click at [95, 4] on header "Mis solicitudes 1 ********* 7 seleccionadas 39" at bounding box center [361, 10] width 582 height 20
paste input "text"
click at [170, 51] on button "button" at bounding box center [170, 51] width 5 height 5
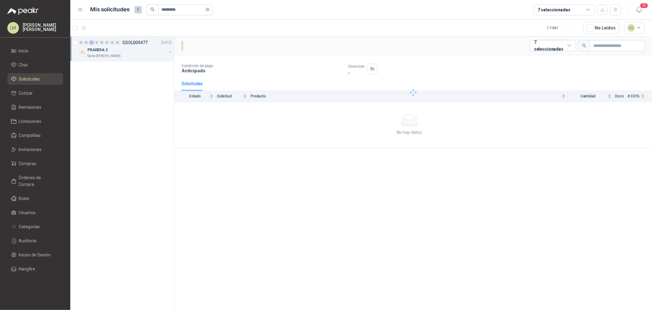
click at [170, 51] on button "button" at bounding box center [170, 51] width 5 height 5
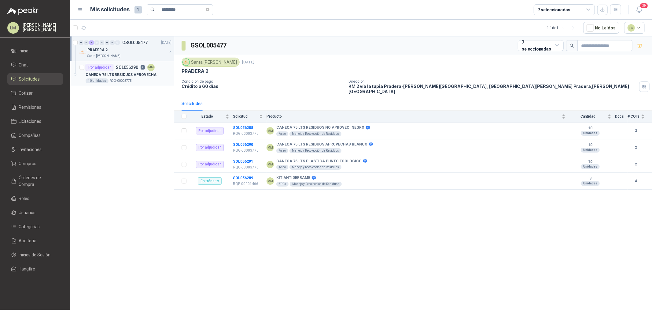
click at [139, 64] on div "Por adjudicar SOL056290 2 MM" at bounding box center [120, 67] width 69 height 7
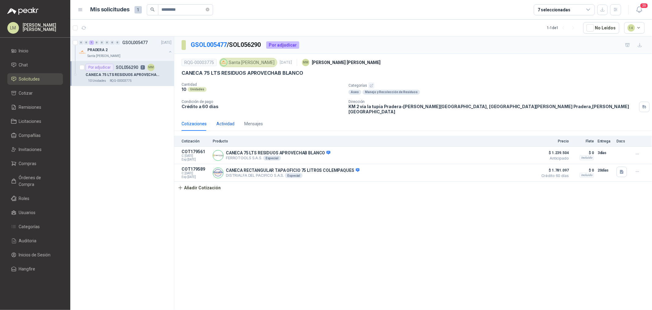
click at [225, 122] on div "Actividad" at bounding box center [226, 123] width 18 height 7
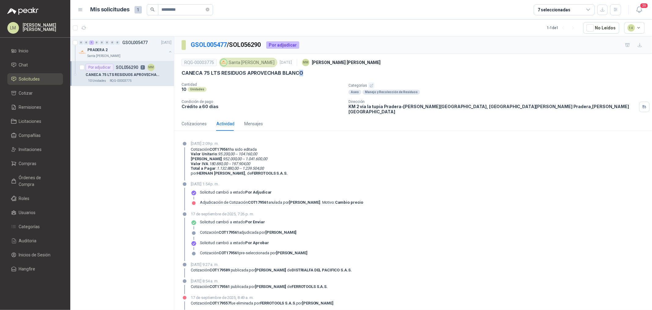
drag, startPoint x: 301, startPoint y: 72, endPoint x: 296, endPoint y: 72, distance: 5.3
click at [296, 72] on div "CANECA 75 LTS RESIDUOS APROVECHAB BLANCO" at bounding box center [413, 73] width 463 height 6
click at [300, 72] on p "CANECA 75 LTS RESIDUOS APROVECHAB BLANCO" at bounding box center [243, 73] width 122 height 6
drag, startPoint x: 301, startPoint y: 72, endPoint x: 182, endPoint y: 73, distance: 118.7
click at [182, 73] on div "CANECA 75 LTS RESIDUOS APROVECHAB BLANCO" at bounding box center [413, 73] width 463 height 6
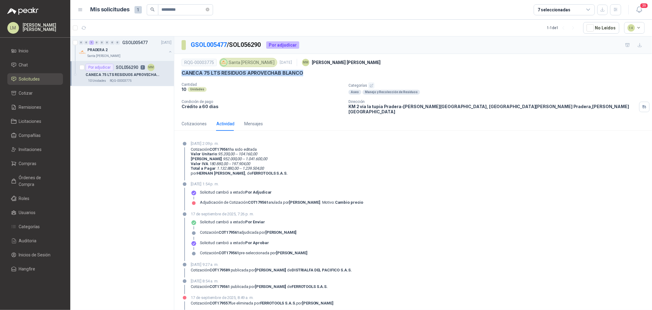
copy p "CANECA 75 LTS RESIDUOS APROVECHAB BLANCO"
drag, startPoint x: 170, startPoint y: 9, endPoint x: 97, endPoint y: 10, distance: 73.4
click at [97, 10] on div "Mis solicitudes 1 *********" at bounding box center [152, 9] width 123 height 11
paste input "text"
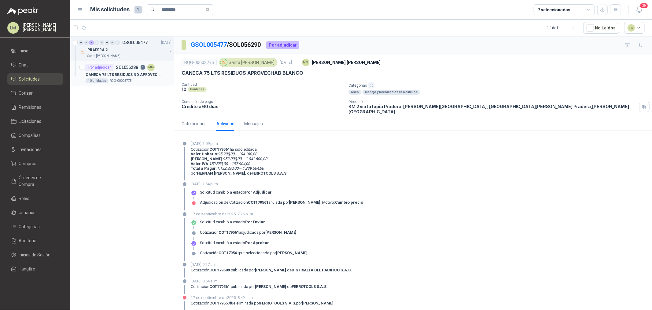
click at [121, 69] on p "SOL056288" at bounding box center [127, 67] width 22 height 4
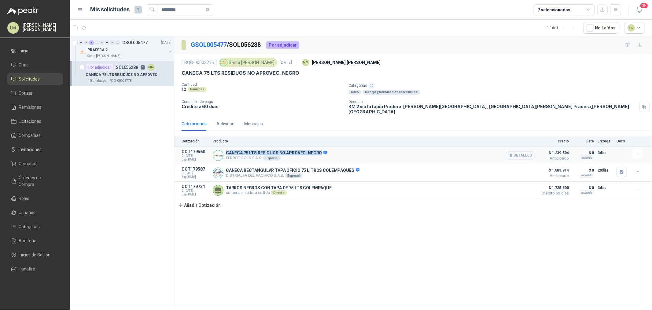
drag, startPoint x: 228, startPoint y: 147, endPoint x: 320, endPoint y: 146, distance: 91.5
click at [320, 149] on div "CANECA 75 LTS RESIDUOS NO APROVEC. NEGRO FERROTOOLS S.A.S. Especial Detalles" at bounding box center [374, 155] width 322 height 12
copy p "CANECA 75 LTS RESIDUOS NO APROVEC. NEGRO"
click at [224, 120] on div "Actividad" at bounding box center [226, 123] width 18 height 7
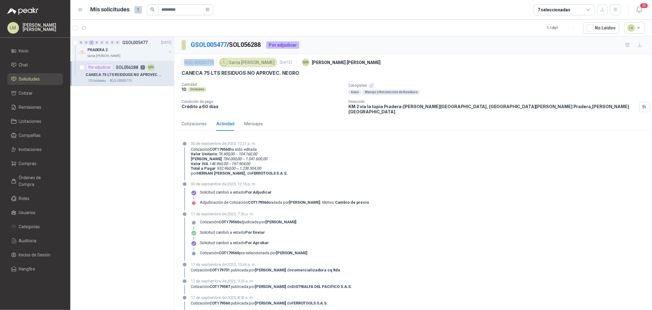
drag, startPoint x: 185, startPoint y: 62, endPoint x: 215, endPoint y: 62, distance: 30.0
click at [215, 62] on div "RQG-00003775" at bounding box center [199, 62] width 35 height 7
copy div "RQG-00003775"
drag, startPoint x: 147, startPoint y: 6, endPoint x: 109, endPoint y: 9, distance: 38.0
click at [110, 9] on div "Mis solicitudes 1 *********" at bounding box center [152, 9] width 123 height 11
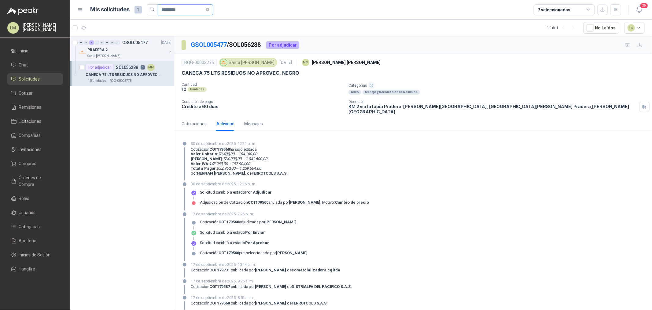
paste input "text"
click at [126, 73] on p "CANECA 75 LTS RESIDUOS APROVECHAB BLANCO" at bounding box center [124, 75] width 76 height 6
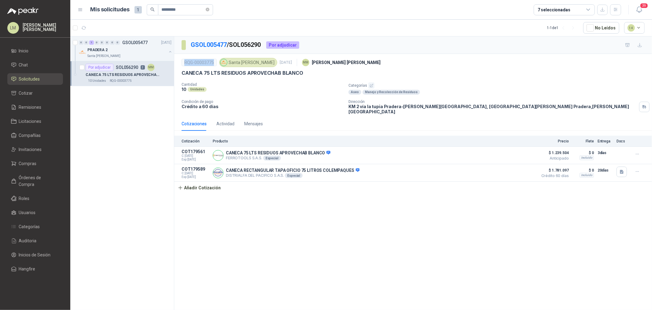
drag, startPoint x: 185, startPoint y: 62, endPoint x: 215, endPoint y: 61, distance: 30.6
click at [215, 61] on div "RQG-00003775" at bounding box center [199, 62] width 35 height 7
copy div "RQG-00003775"
drag, startPoint x: 189, startPoint y: 9, endPoint x: 109, endPoint y: 15, distance: 80.0
click at [109, 15] on div "Mis solicitudes 1 *********" at bounding box center [152, 9] width 123 height 11
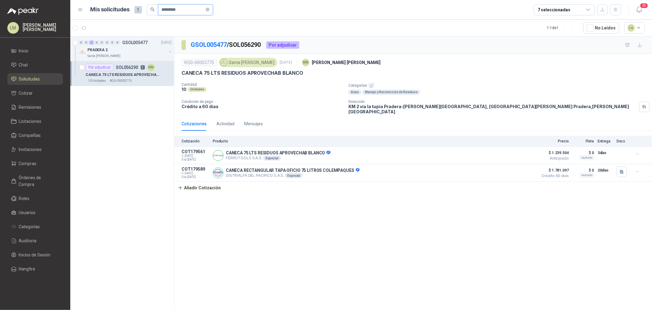
paste input "text"
click at [136, 75] on p "CANECA 75 LTS PLASTICA PUNTO ECOLOGICO" at bounding box center [124, 75] width 76 height 6
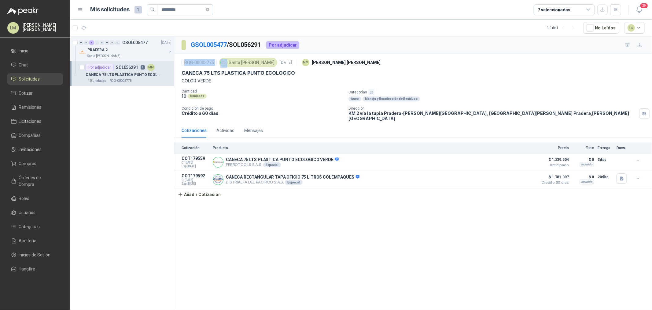
drag, startPoint x: 182, startPoint y: 62, endPoint x: 223, endPoint y: 61, distance: 40.4
click at [223, 61] on div "RQG-00003775 Santa Anita Napoles 16 sept, 2025 MM Mauricio Martinez" at bounding box center [413, 62] width 463 height 12
copy div "RQG-00003775"
drag, startPoint x: 193, startPoint y: 7, endPoint x: 120, endPoint y: 9, distance: 72.5
click at [120, 9] on div "Mis solicitudes 1 *********" at bounding box center [152, 9] width 123 height 11
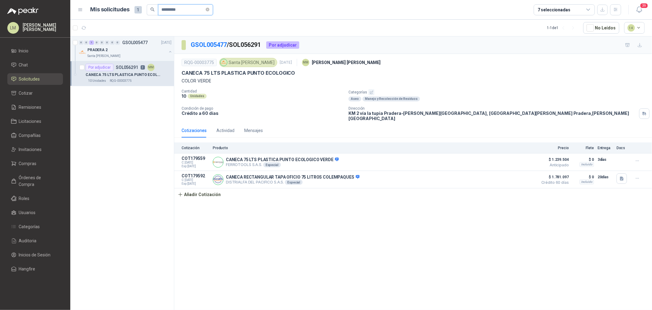
paste input "text"
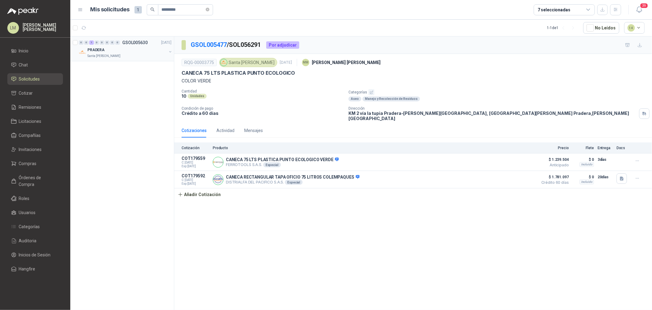
click at [170, 50] on button "button" at bounding box center [170, 51] width 5 height 5
click at [124, 78] on p "RQP-00009187" at bounding box center [118, 80] width 21 height 5
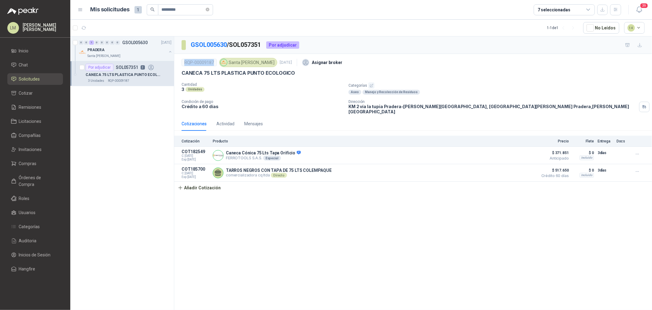
drag, startPoint x: 184, startPoint y: 62, endPoint x: 215, endPoint y: 62, distance: 31.2
click at [215, 62] on div "RQP-00009187" at bounding box center [199, 62] width 35 height 7
copy div "RQP-00009187"
click at [221, 121] on div "Actividad" at bounding box center [226, 123] width 18 height 7
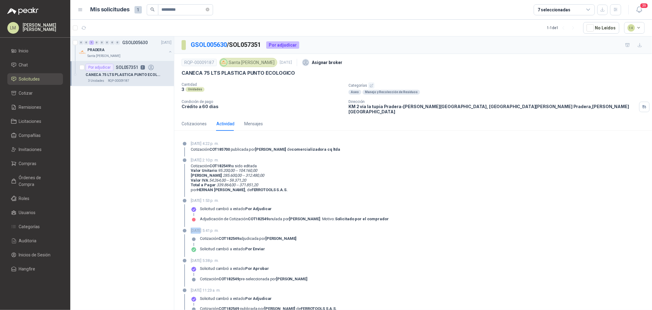
drag, startPoint x: 189, startPoint y: 225, endPoint x: 200, endPoint y: 227, distance: 11.5
click at [200, 227] on div "25 de septiembre de 2025, 5:41 p. m. Cotización COT182549 adjudicada por Paula …" at bounding box center [413, 241] width 463 height 29
click at [200, 227] on p "25 de septiembre de 2025, 5:41 p. m." at bounding box center [244, 230] width 106 height 6
drag, startPoint x: 186, startPoint y: 9, endPoint x: 102, endPoint y: 18, distance: 84.6
click at [104, 18] on header "Mis solicitudes 1 ********* 7 seleccionadas 39" at bounding box center [361, 10] width 582 height 20
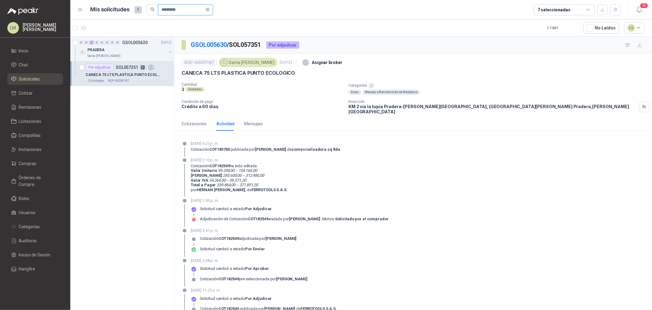
paste input "text"
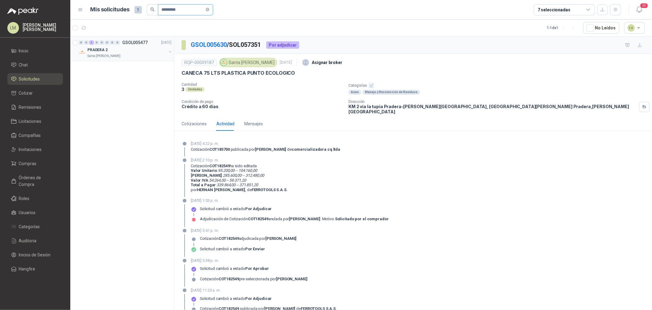
type input "*********"
click at [169, 52] on button "button" at bounding box center [170, 51] width 5 height 5
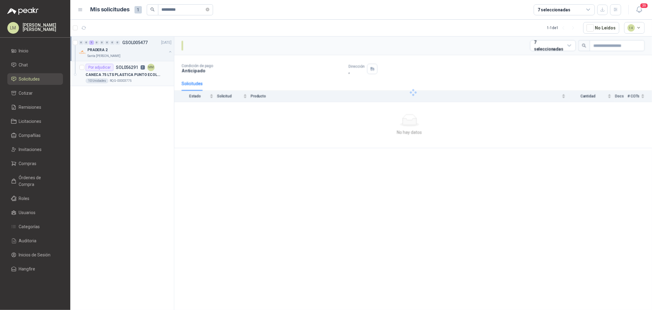
click at [151, 64] on div "MM" at bounding box center [150, 67] width 7 height 7
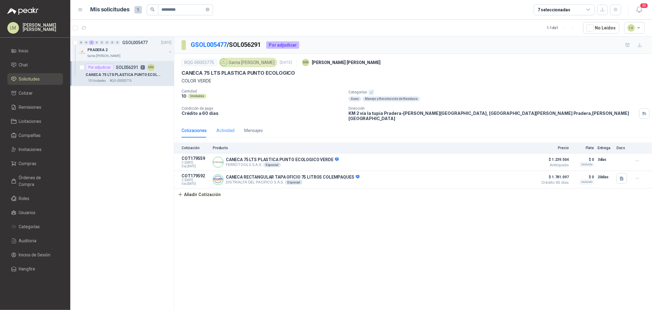
click at [230, 123] on div "Actividad" at bounding box center [226, 130] width 18 height 14
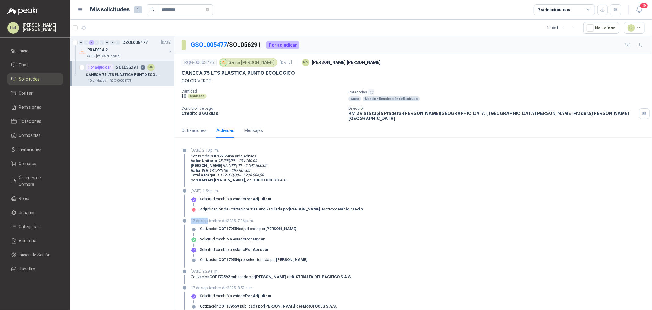
drag, startPoint x: 191, startPoint y: 217, endPoint x: 216, endPoint y: 220, distance: 25.2
click at [213, 218] on div "17 de septiembre de 2025, 7:26 p. m. Cotización COT179559 adjudicada por Paula …" at bounding box center [413, 242] width 463 height 50
click at [231, 229] on div "Cotización COT179559 adjudicada por Paula Hernandez" at bounding box center [248, 231] width 97 height 10
drag, startPoint x: 218, startPoint y: 156, endPoint x: 262, endPoint y: 157, distance: 43.7
click at [262, 158] on p "Valor Unitario : 95.200,00 → 104.160,00" at bounding box center [239, 160] width 97 height 5
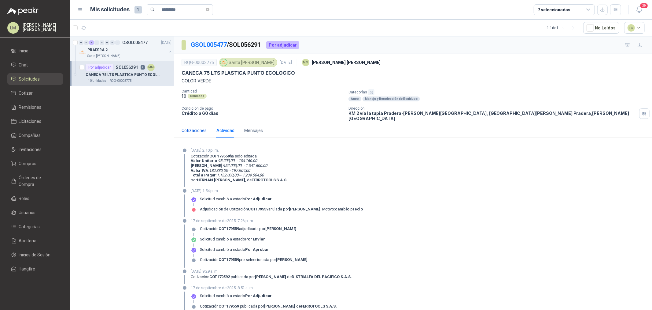
click at [201, 127] on div "Cotizaciones" at bounding box center [194, 130] width 25 height 7
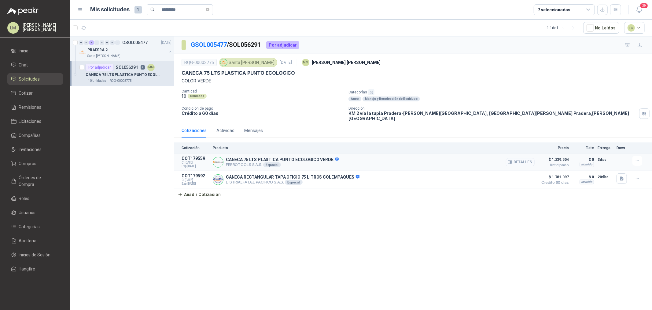
click at [509, 160] on icon "button" at bounding box center [510, 162] width 5 height 5
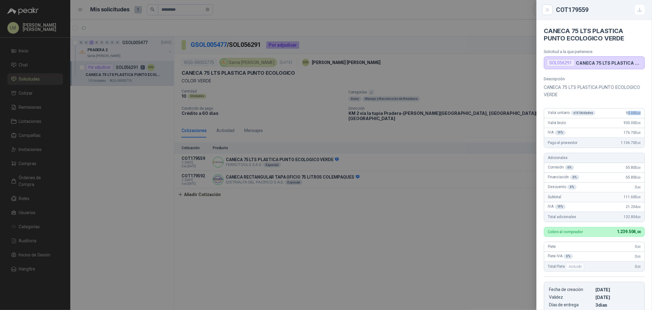
click at [522, 114] on div "Valor unitario x 10 Unidades 93.000 ,00" at bounding box center [594, 113] width 100 height 10
click at [265, 138] on div at bounding box center [326, 155] width 652 height 310
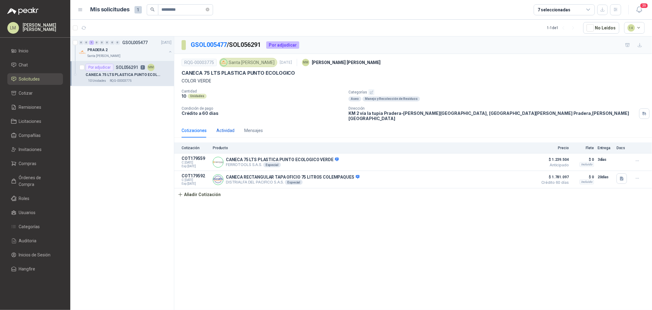
click at [220, 128] on div "Actividad" at bounding box center [226, 130] width 18 height 7
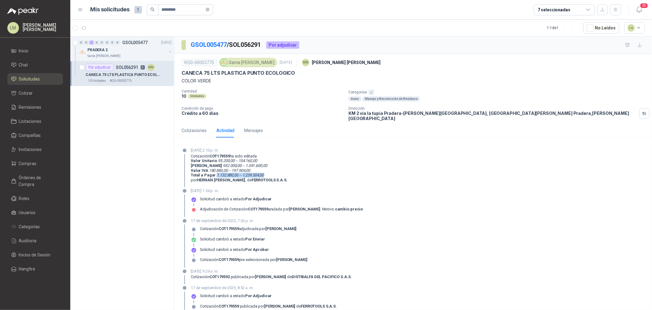
drag, startPoint x: 267, startPoint y: 170, endPoint x: 216, endPoint y: 169, distance: 51.4
click at [216, 173] on p "Total a Pagar : 1.132.880,00 → 1.239.504,00" at bounding box center [239, 175] width 97 height 5
click at [197, 127] on div "Cotizaciones" at bounding box center [194, 130] width 25 height 7
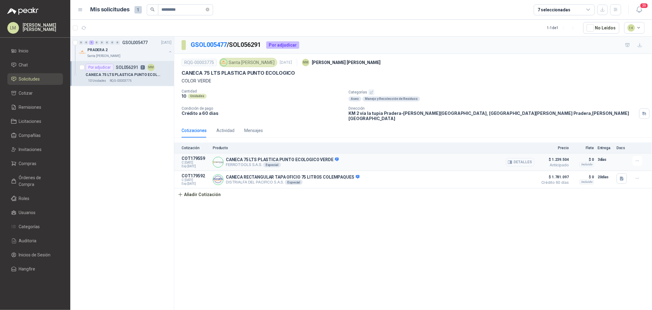
click at [522, 158] on button "Detalles" at bounding box center [520, 162] width 29 height 8
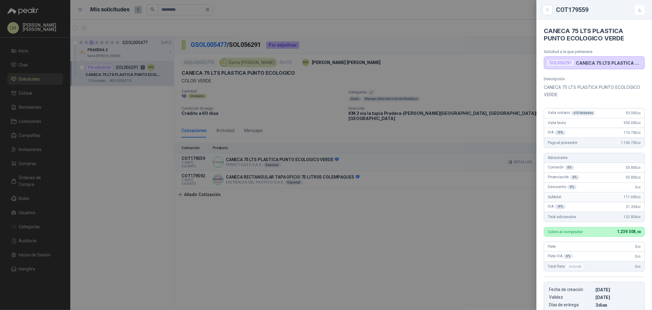
click at [522, 158] on div at bounding box center [326, 155] width 652 height 310
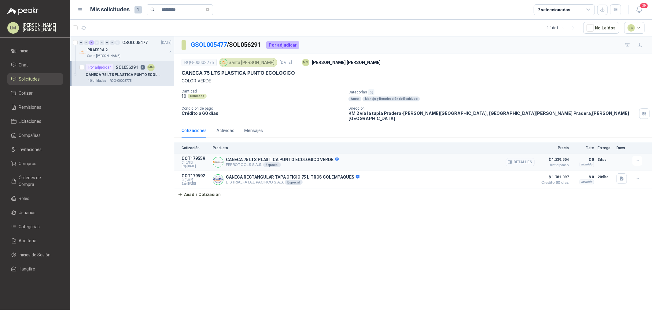
click at [520, 158] on button "Detalles" at bounding box center [520, 162] width 29 height 8
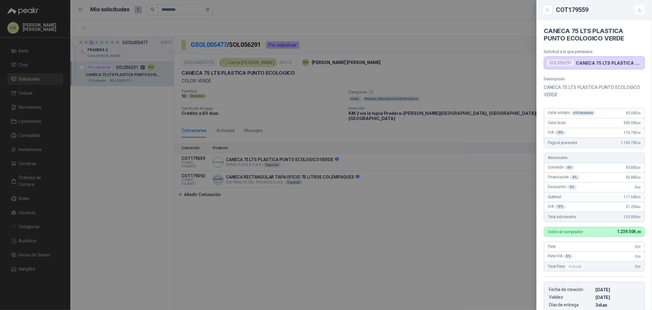
click at [264, 111] on div at bounding box center [326, 155] width 652 height 310
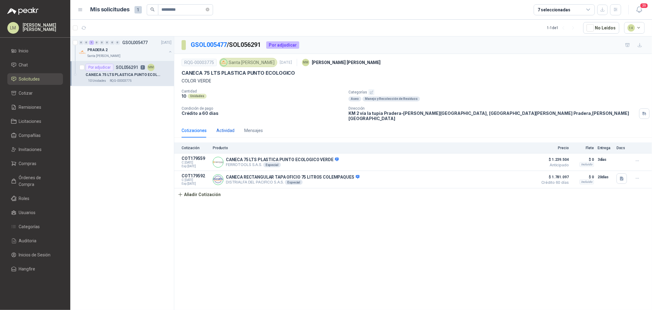
click at [228, 127] on div "Actividad" at bounding box center [226, 130] width 18 height 7
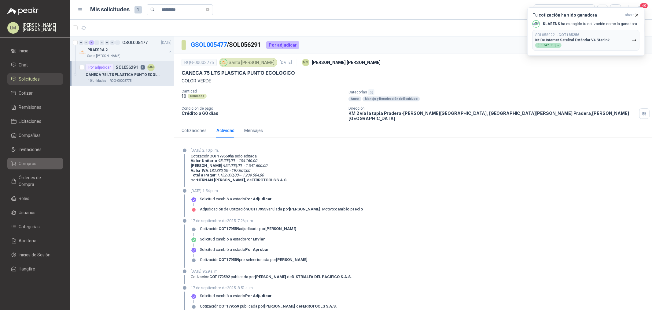
click at [27, 162] on span "Compras" at bounding box center [28, 163] width 18 height 7
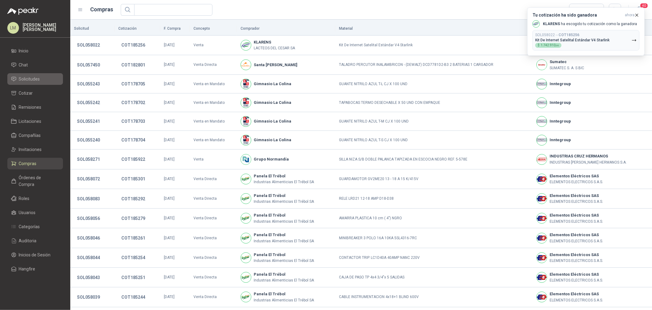
click at [35, 78] on span "Solicitudes" at bounding box center [29, 79] width 21 height 7
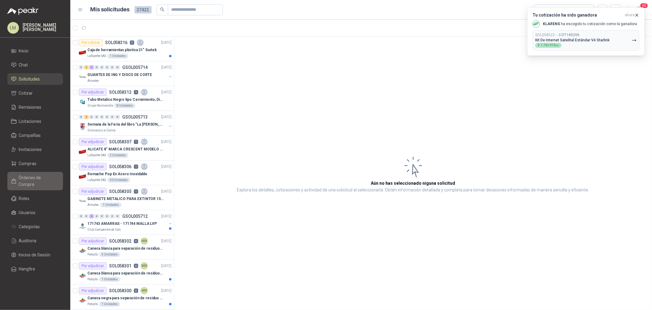
click at [35, 176] on span "Órdenes de Compra" at bounding box center [38, 180] width 38 height 13
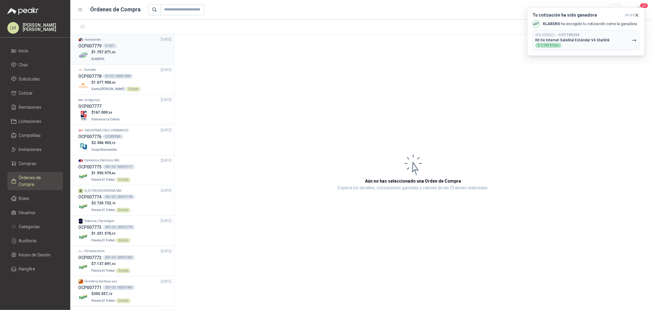
click at [123, 47] on div "OCP007779 51327" at bounding box center [124, 46] width 93 height 7
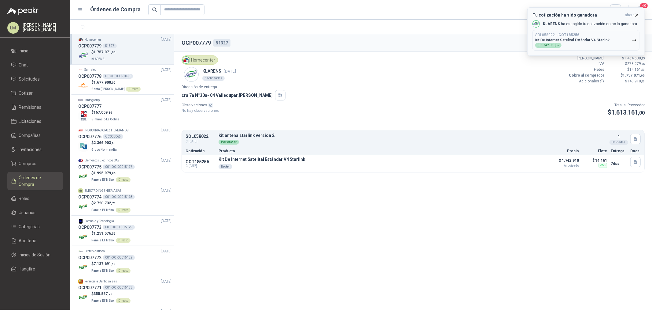
click at [522, 14] on icon "button" at bounding box center [637, 15] width 5 height 5
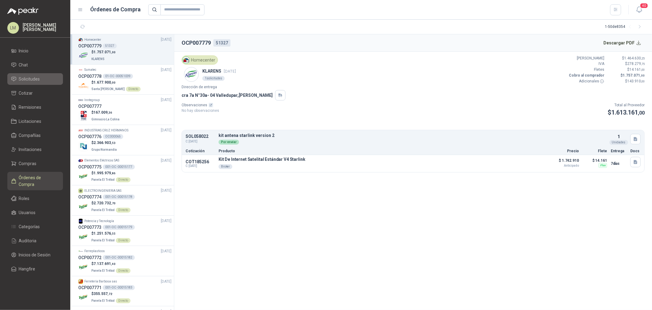
click at [26, 77] on span "Solicitudes" at bounding box center [29, 79] width 21 height 7
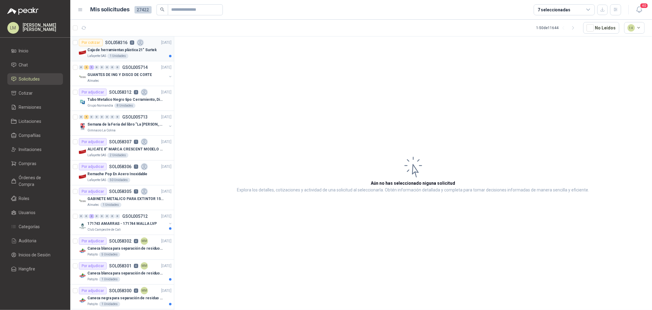
click at [118, 45] on div "Por cotizar SOL058316 0" at bounding box center [111, 42] width 65 height 7
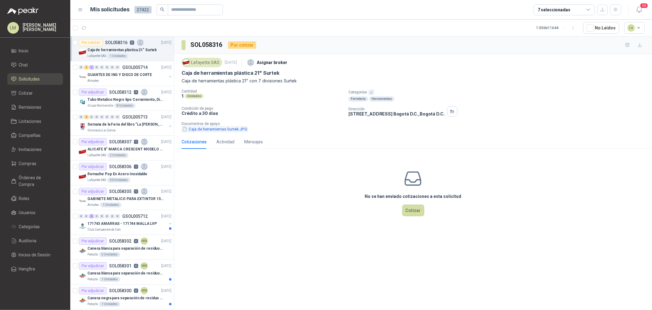
click at [213, 128] on button "Caja de herramientas Surtek.JPG" at bounding box center [215, 129] width 66 height 6
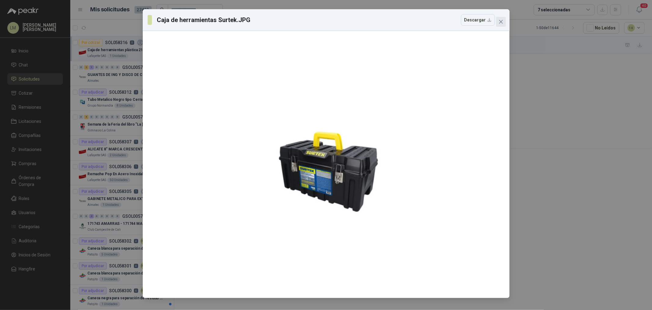
click at [500, 23] on icon "close" at bounding box center [501, 22] width 4 height 4
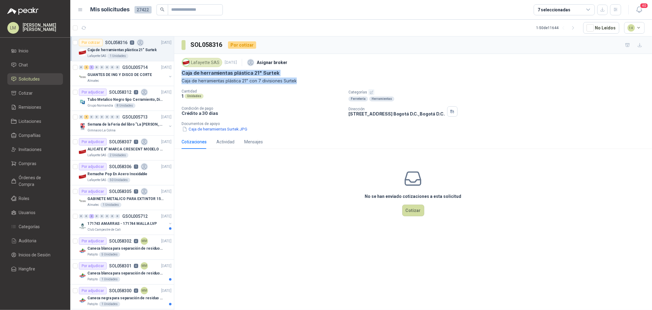
drag, startPoint x: 179, startPoint y: 71, endPoint x: 323, endPoint y: 80, distance: 144.0
click at [323, 80] on div "Lafayette SAS 2 oct, 2025 Asignar broker Caja de herramientas plástica 21" Surt…" at bounding box center [413, 94] width 478 height 81
click at [323, 80] on p "Caja de herramientas plástica 21" con 7 divisiones Surtek" at bounding box center [413, 80] width 463 height 7
drag, startPoint x: 303, startPoint y: 80, endPoint x: 181, endPoint y: 83, distance: 122.4
click at [181, 83] on div "Lafayette SAS 2 oct, 2025 Asignar broker Caja de herramientas plástica 21" Surt…" at bounding box center [413, 94] width 478 height 81
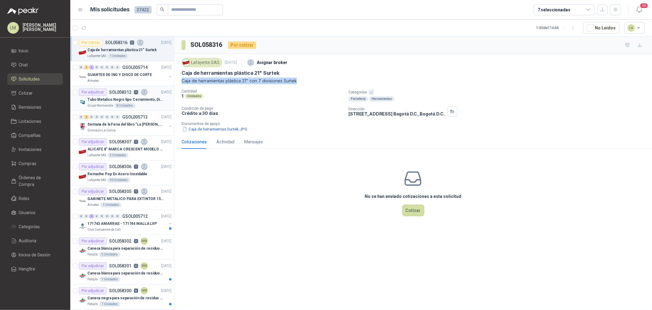
click at [119, 93] on p "SOL058312" at bounding box center [120, 92] width 22 height 4
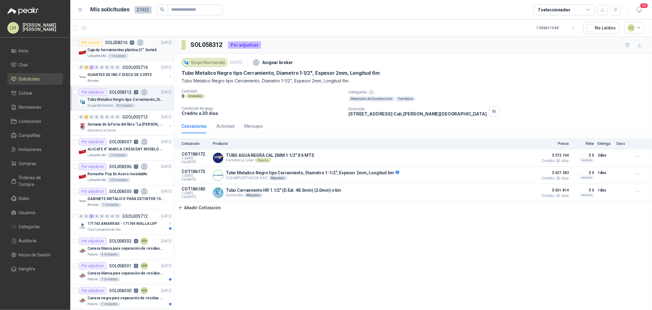
click at [97, 47] on p "Caja de herramientas plástica 21" Surtek" at bounding box center [121, 50] width 69 height 6
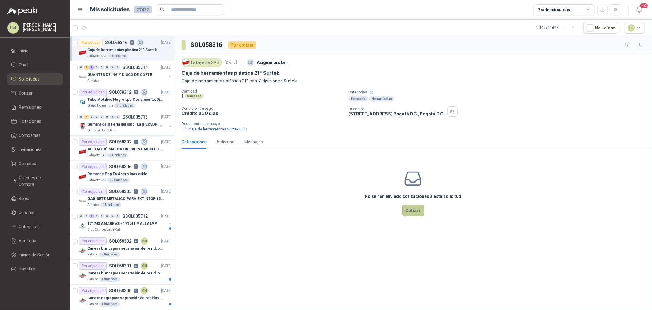
click at [417, 209] on button "Cotizar" at bounding box center [414, 210] width 22 height 12
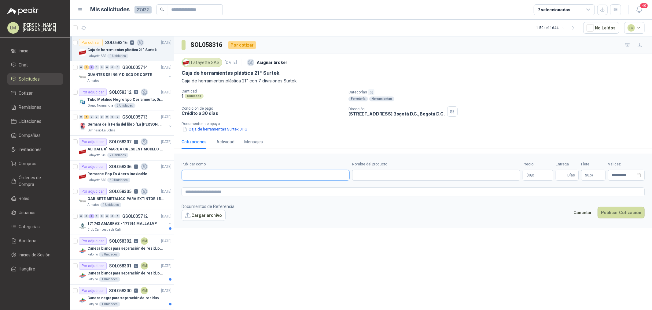
click at [241, 174] on input "Publicar como" at bounding box center [266, 175] width 168 height 10
type input "******"
click at [225, 189] on div "Homecenter NIT : 800242106" at bounding box center [266, 190] width 158 height 7
type input "**********"
click at [368, 178] on input "Nombre del producto" at bounding box center [436, 174] width 168 height 11
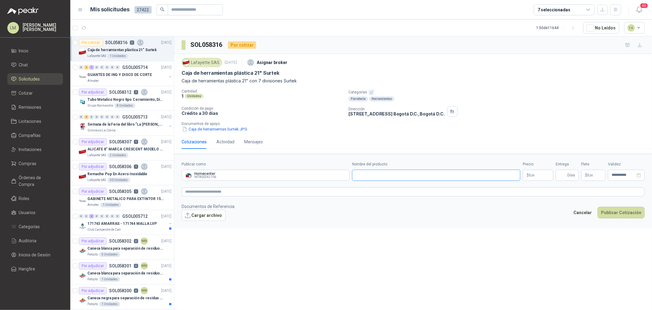
paste input "**********"
type input "**********"
click at [522, 174] on p "$ 0 ,00" at bounding box center [538, 174] width 31 height 11
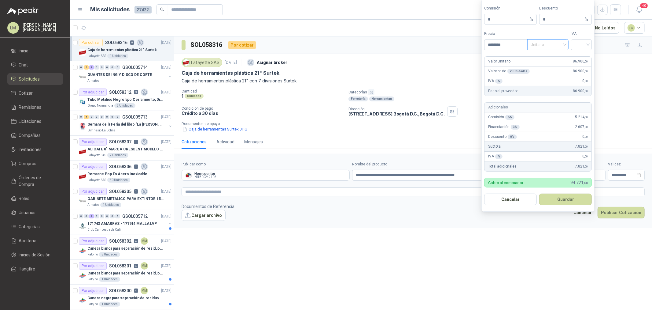
click at [522, 42] on span "Unitario" at bounding box center [548, 44] width 34 height 9
type input "********"
click at [522, 67] on div "Unitario con IVA" at bounding box center [549, 67] width 32 height 7
click at [522, 46] on input "search" at bounding box center [582, 43] width 14 height 9
click at [522, 61] on div "19%" at bounding box center [582, 57] width 19 height 10
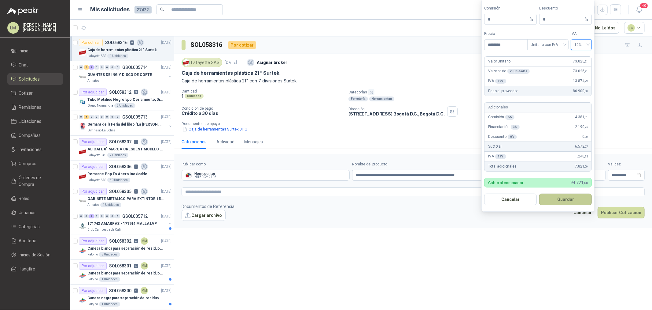
click at [522, 202] on button "Guardar" at bounding box center [566, 199] width 53 height 12
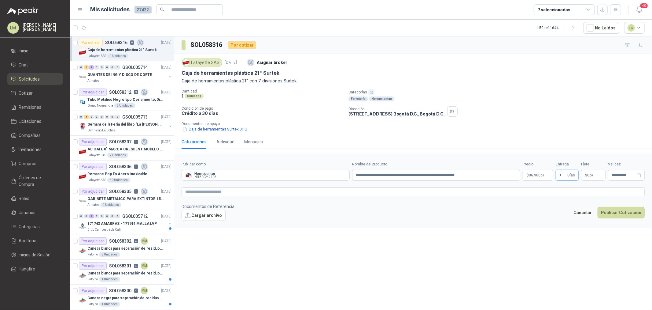
type input "*"
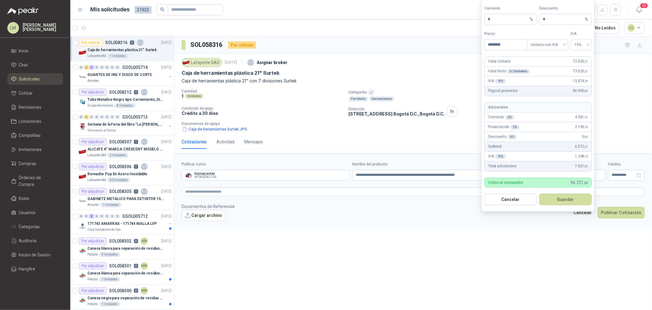
click at [522, 176] on body "LM Luis Miguel Martinez Inicio Chat Solicitudes Cotizar Remisiones Licitaciones…" at bounding box center [326, 155] width 652 height 310
drag, startPoint x: 556, startPoint y: 12, endPoint x: 548, endPoint y: 15, distance: 8.2
click at [522, 15] on div "Descuento * %" at bounding box center [566, 15] width 53 height 19
click at [521, 24] on div "Comisión * % Descuento * %" at bounding box center [538, 15] width 108 height 19
type input "*"
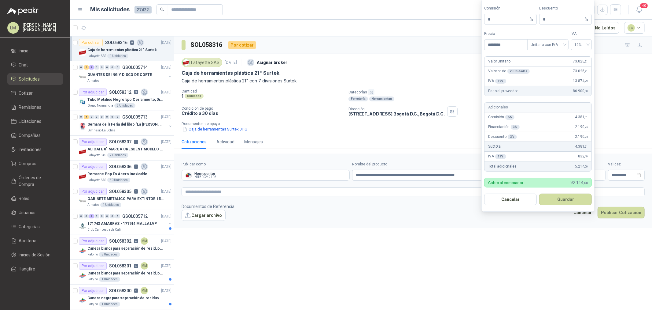
click at [522, 192] on form "Comisión * % Descuento * % Precio ******** Tipo Unitario con IVA IVA 19% Valor …" at bounding box center [538, 105] width 113 height 212
click at [522, 197] on button "Guardar" at bounding box center [566, 199] width 53 height 12
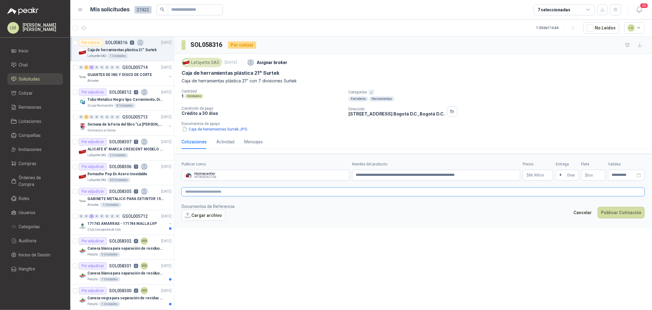
click at [522, 191] on textarea at bounding box center [413, 191] width 463 height 9
click at [522, 219] on button "Publicar Cotización" at bounding box center [621, 220] width 47 height 12
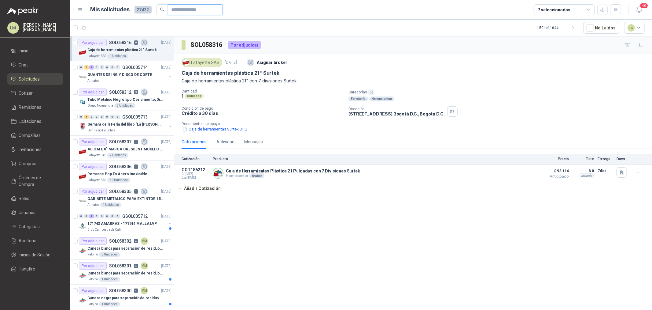
click at [176, 6] on input "text" at bounding box center [193, 10] width 43 height 10
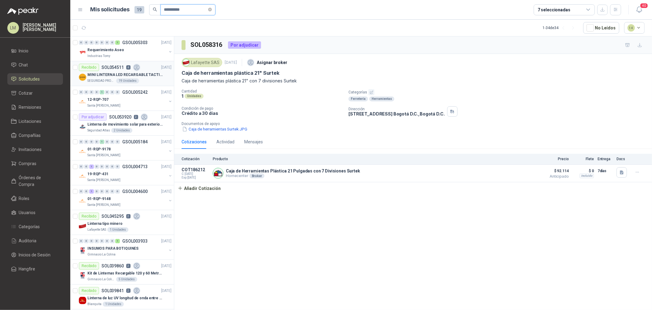
type input "**********"
click at [107, 69] on div "Recibido SOL054511 4" at bounding box center [109, 67] width 61 height 7
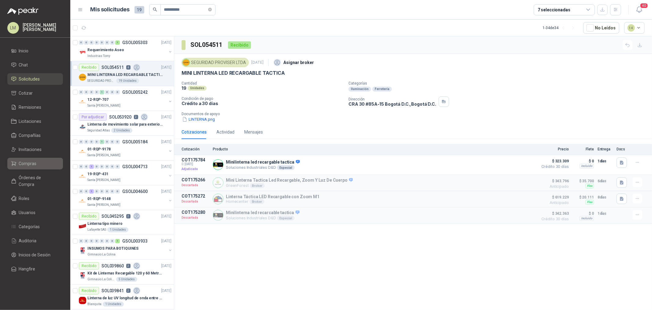
click at [35, 169] on link "Compras" at bounding box center [35, 164] width 56 height 12
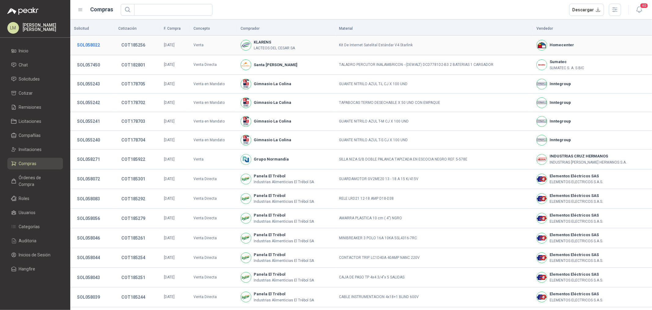
click at [95, 45] on button "SOL058022" at bounding box center [88, 44] width 29 height 11
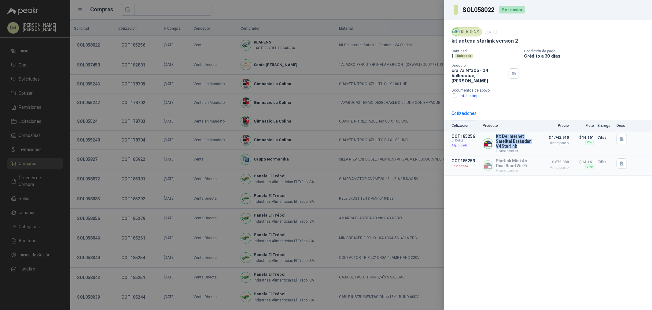
drag, startPoint x: 495, startPoint y: 130, endPoint x: 518, endPoint y: 141, distance: 26.3
click at [518, 141] on div "Kit De Internet Satelital Estándar V4 Starlink Homecenter" at bounding box center [509, 143] width 52 height 19
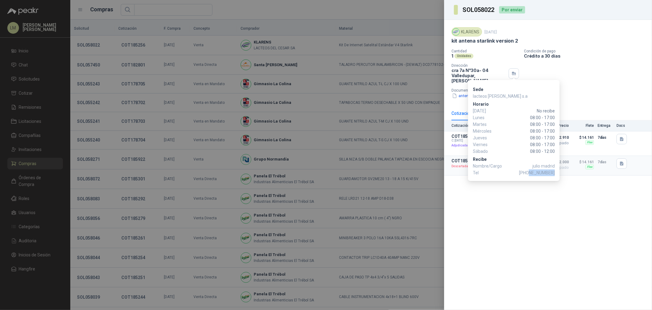
drag, startPoint x: 531, startPoint y: 172, endPoint x: 555, endPoint y: 173, distance: 23.6
click at [522, 173] on span "[PHONE_NUMBER]" at bounding box center [537, 172] width 36 height 7
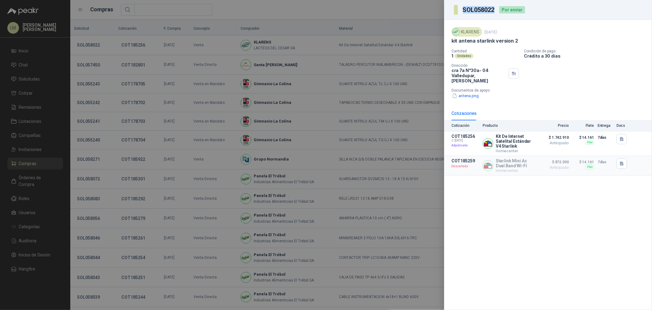
drag, startPoint x: 463, startPoint y: 11, endPoint x: 495, endPoint y: 11, distance: 31.5
click at [495, 11] on h3 "SOL058022" at bounding box center [479, 10] width 33 height 6
click at [180, 158] on div at bounding box center [326, 155] width 652 height 310
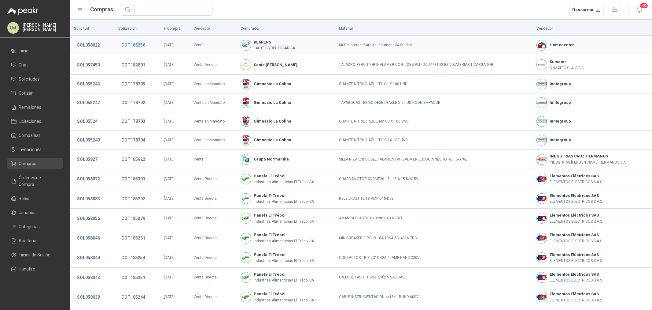
click at [133, 47] on button "COT185256" at bounding box center [133, 44] width 30 height 11
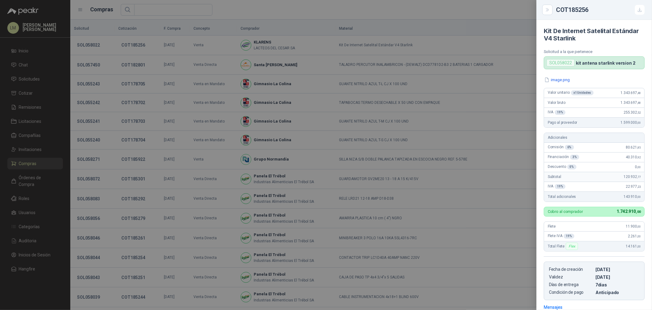
click at [198, 107] on div at bounding box center [326, 155] width 652 height 310
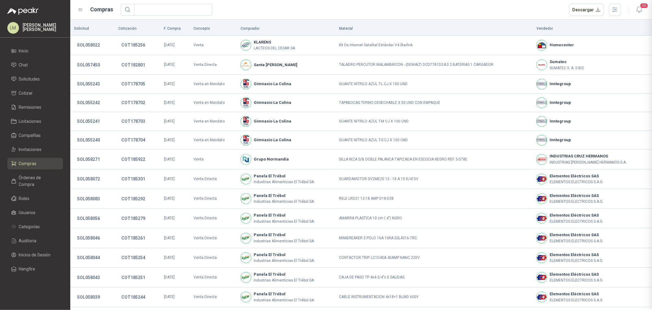
scroll to position [92, 0]
click at [25, 79] on span "Solicitudes" at bounding box center [29, 79] width 21 height 7
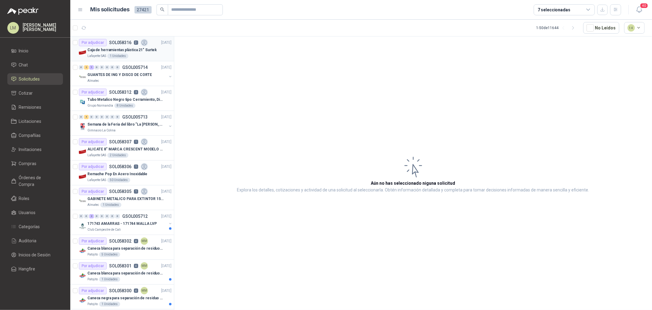
click at [122, 43] on p "SOL058316" at bounding box center [120, 42] width 22 height 4
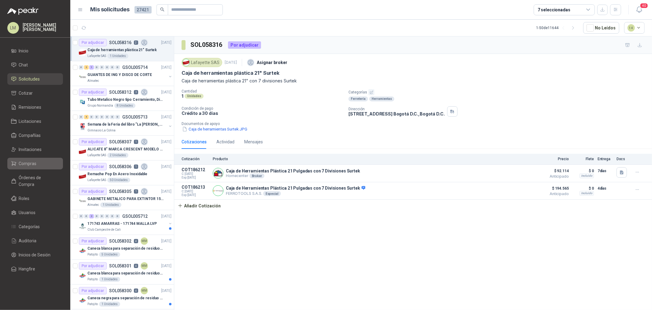
click at [19, 163] on span "Compras" at bounding box center [28, 163] width 18 height 7
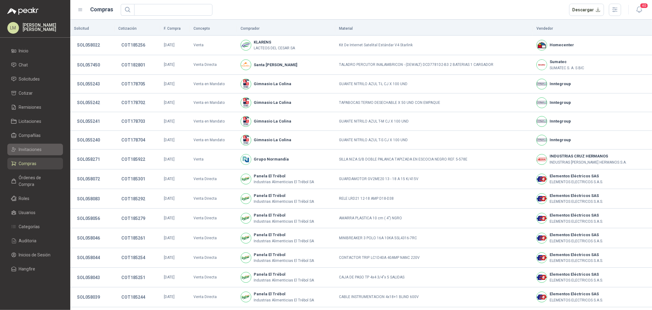
click at [29, 152] on span "Invitaciones" at bounding box center [30, 149] width 23 height 7
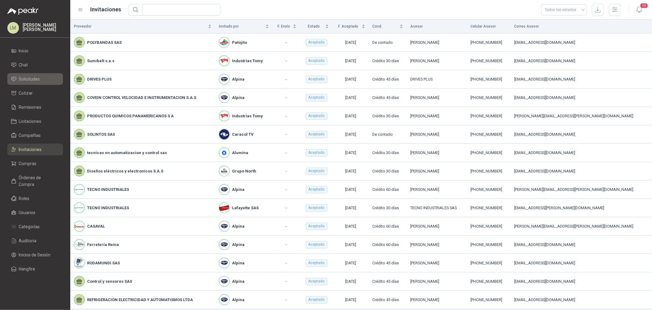
click at [28, 79] on span "Solicitudes" at bounding box center [29, 79] width 21 height 7
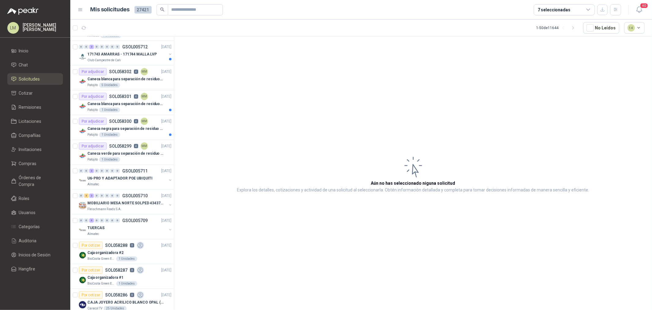
scroll to position [170, 0]
click at [102, 79] on p "Caneca blanca para separación de residuos 121 LT" at bounding box center [125, 79] width 76 height 6
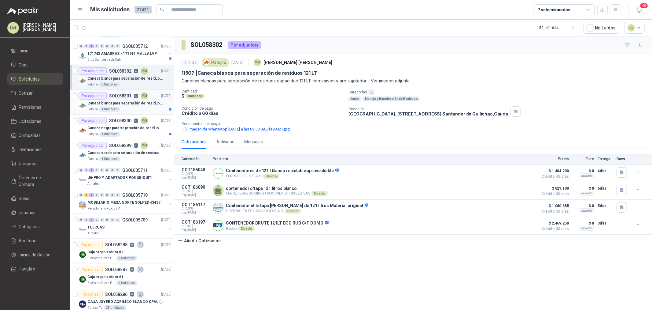
click at [105, 105] on p "Caneca blanca para separación de residuos 10 LT" at bounding box center [125, 103] width 76 height 6
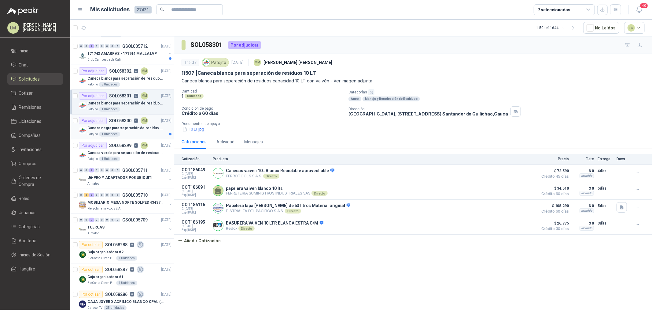
click at [123, 121] on p "SOL058300" at bounding box center [120, 120] width 22 height 4
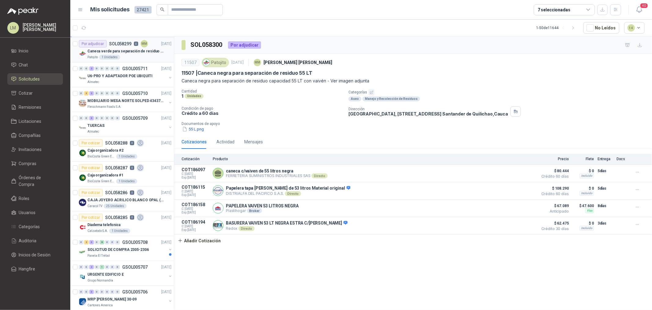
scroll to position [272, 0]
click at [135, 78] on p "U6-PRO Y ADAPTADOR POE UBIQUITI" at bounding box center [119, 76] width 65 height 6
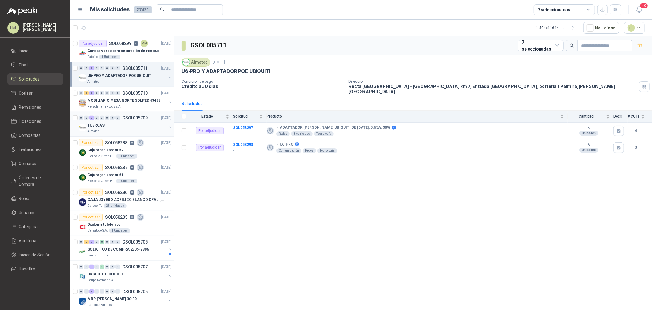
click at [122, 124] on div "TUERCAS" at bounding box center [126, 124] width 79 height 7
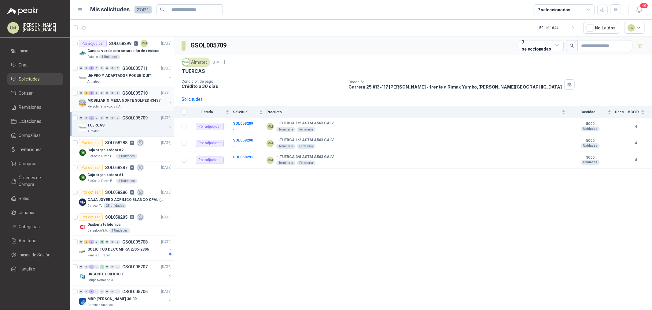
click at [168, 102] on button "button" at bounding box center [170, 102] width 5 height 5
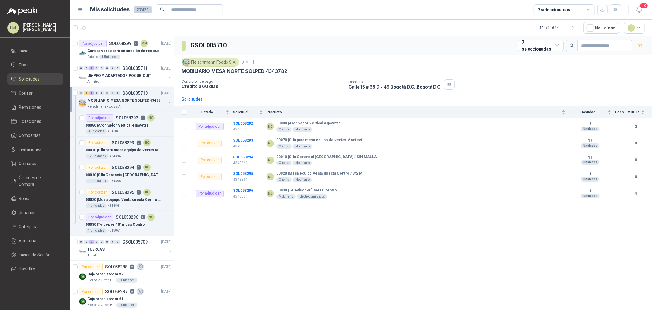
click at [168, 102] on button "button" at bounding box center [170, 102] width 5 height 5
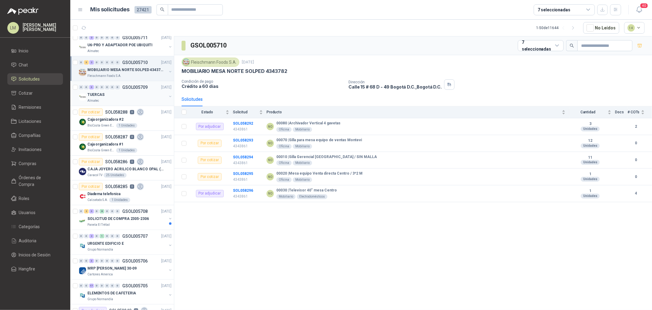
scroll to position [340, 0]
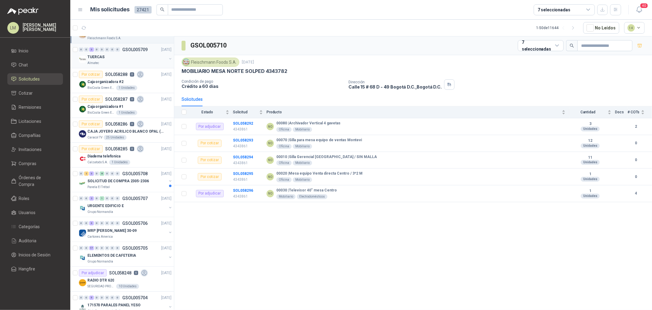
click at [123, 128] on div "CAJA JOYERO ACRILICO BLANCO OPAL (En el adjunto mas detalle)" at bounding box center [129, 131] width 84 height 7
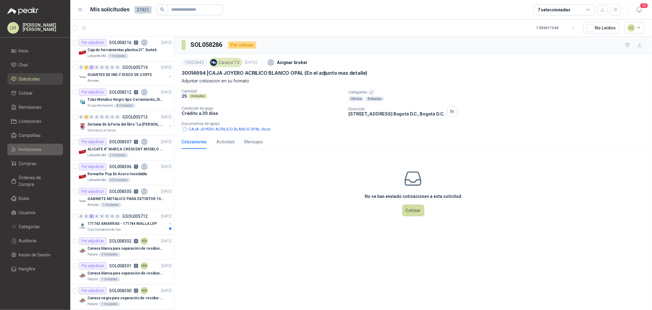
click at [26, 150] on span "Invitaciones" at bounding box center [30, 149] width 23 height 7
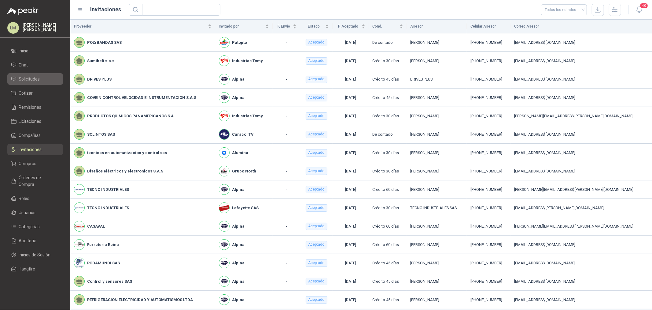
click at [29, 80] on span "Solicitudes" at bounding box center [29, 79] width 21 height 7
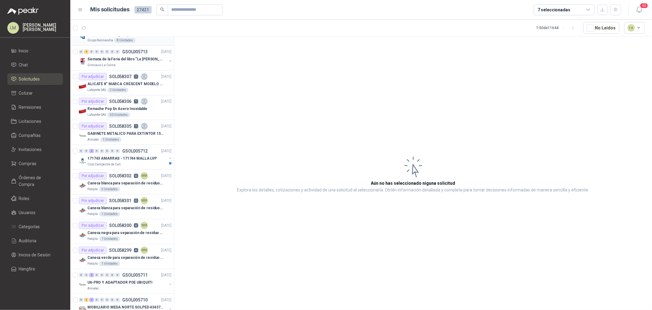
scroll to position [68, 0]
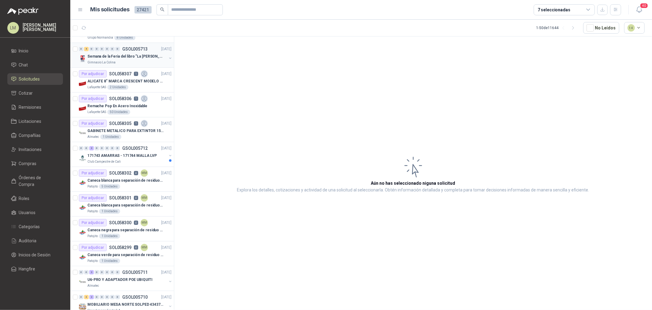
click at [168, 57] on button "button" at bounding box center [170, 58] width 5 height 5
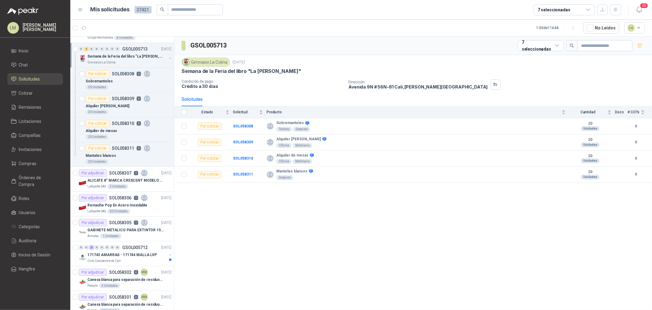
click at [168, 57] on button "button" at bounding box center [170, 58] width 5 height 5
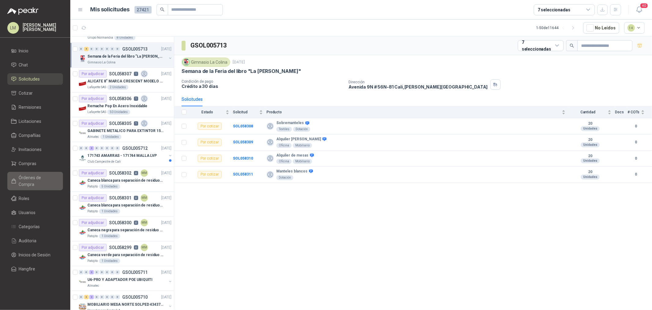
click at [40, 176] on span "Órdenes de Compra" at bounding box center [38, 180] width 38 height 13
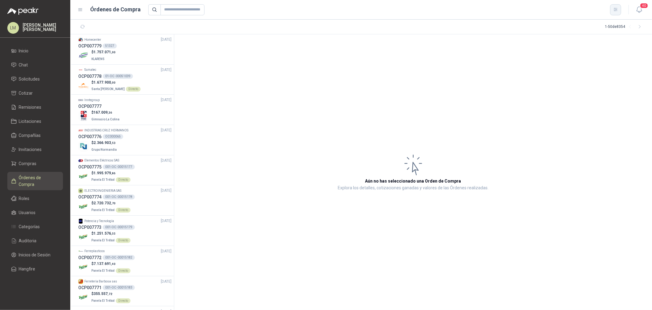
click at [522, 10] on icon "button" at bounding box center [616, 9] width 5 height 5
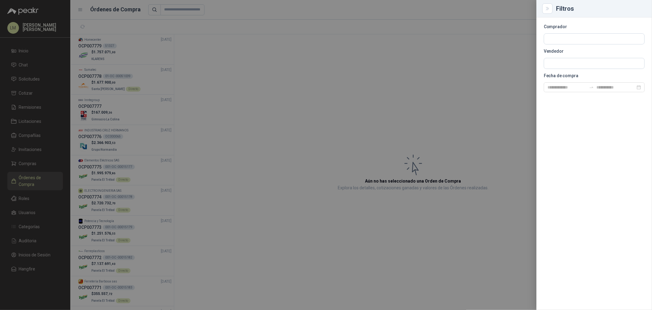
click at [116, 50] on div at bounding box center [326, 155] width 652 height 310
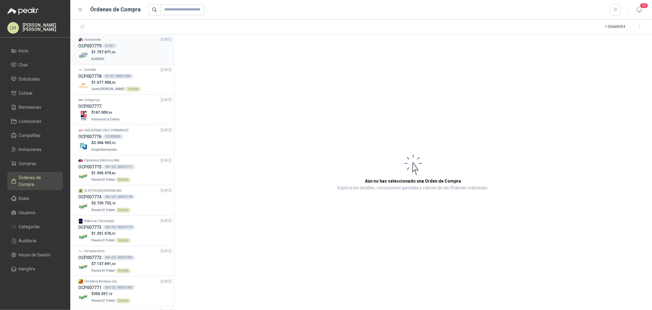
click at [104, 51] on span "1.757.071 ,00" at bounding box center [105, 52] width 22 height 4
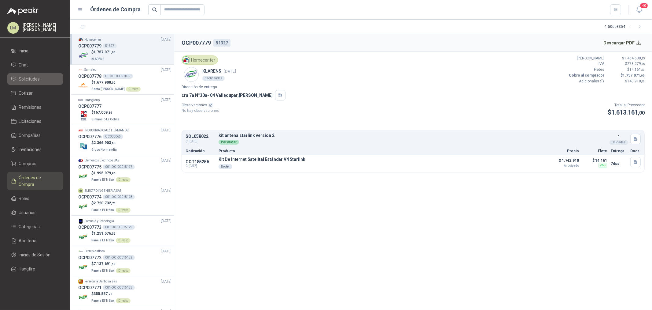
click at [32, 77] on span "Solicitudes" at bounding box center [29, 79] width 21 height 7
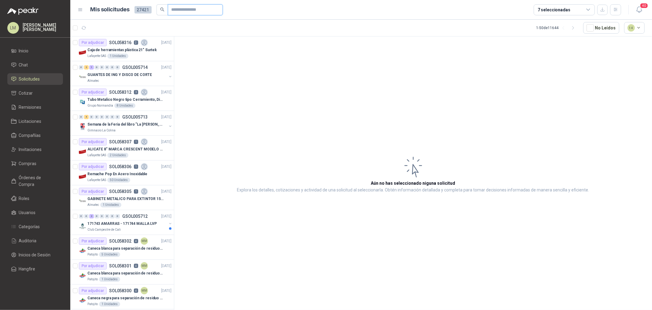
click at [176, 10] on input "text" at bounding box center [193, 10] width 43 height 10
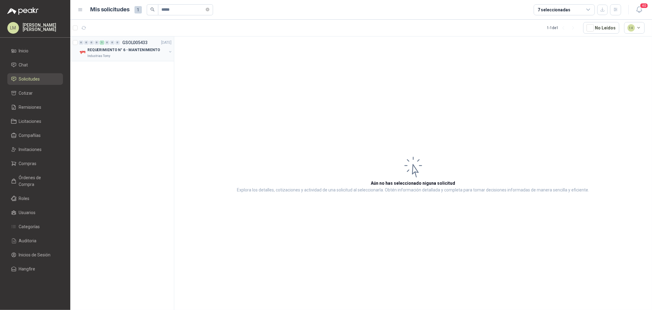
click at [170, 52] on button "button" at bounding box center [170, 51] width 5 height 5
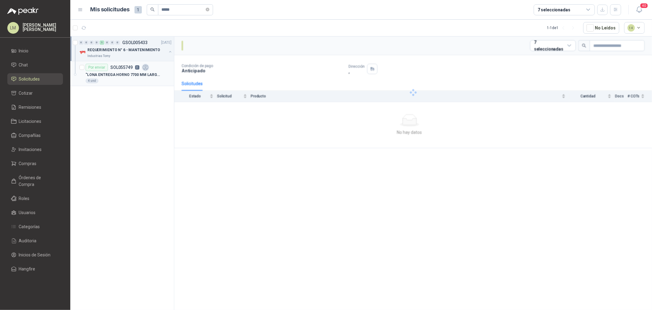
click at [145, 72] on p ""LONA ENTREGA HORNO 7700 MM LARGO* 1300 MM ANCHO L1" at bounding box center [124, 75] width 76 height 6
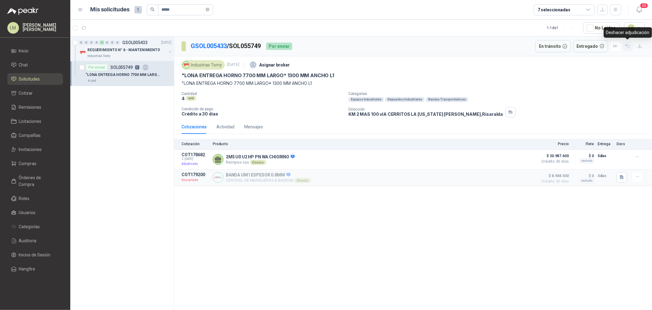
click at [522, 46] on icon "button" at bounding box center [627, 45] width 5 height 5
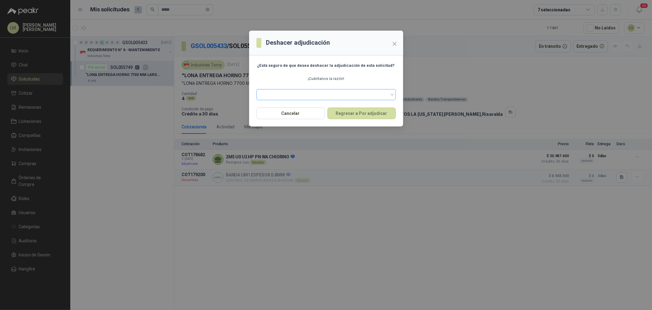
click at [304, 95] on span at bounding box center [326, 94] width 132 height 9
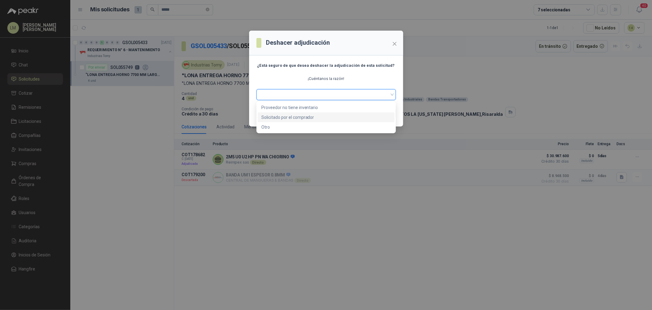
click at [292, 118] on div "Solicitado por el comprador" at bounding box center [327, 117] width 130 height 7
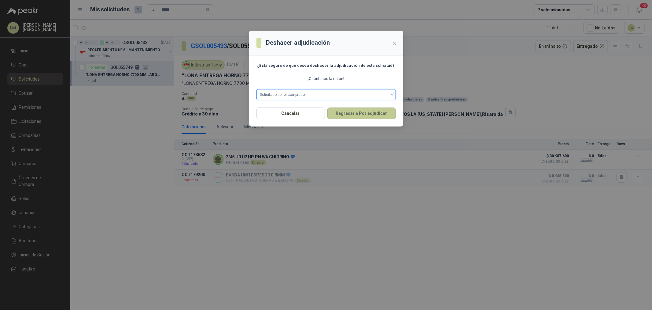
click at [358, 111] on button "Regresar a Por adjudicar" at bounding box center [362, 113] width 69 height 12
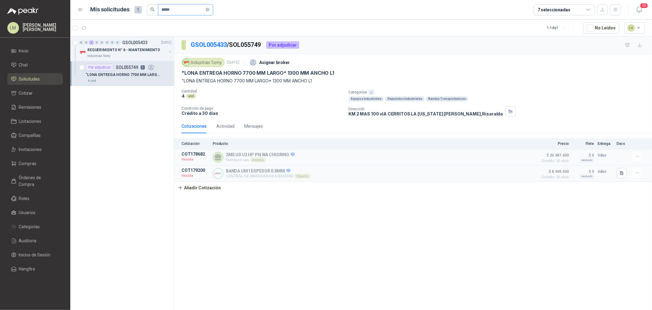
drag, startPoint x: 178, startPoint y: 8, endPoint x: 166, endPoint y: 10, distance: 11.4
click at [166, 10] on input "*****" at bounding box center [183, 10] width 43 height 10
type input "*****"
click at [121, 62] on article "Por enviar SOL055801 3 "LONA SALINERA 7700 MM LARGO*1300 MM ANCHO - L1 2 und" at bounding box center [122, 73] width 104 height 25
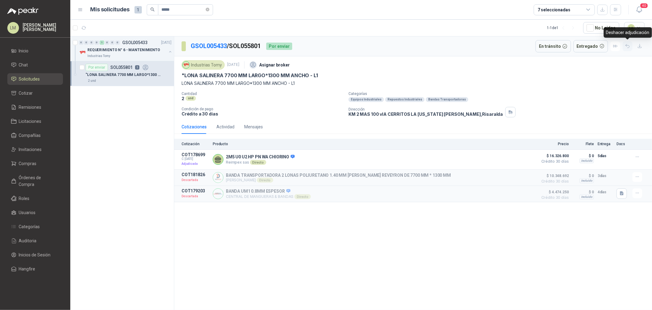
click at [522, 47] on icon "button" at bounding box center [627, 45] width 5 height 5
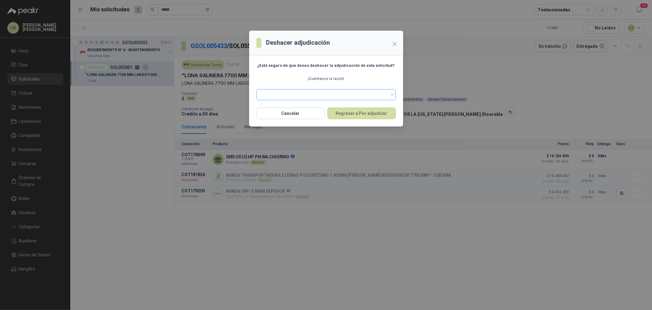
click at [308, 91] on span at bounding box center [326, 94] width 132 height 9
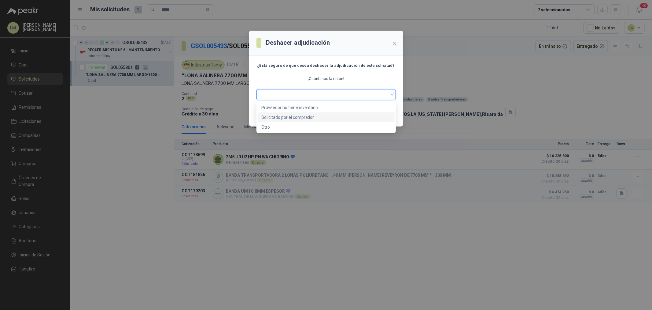
click at [288, 117] on div "Solicitado por el comprador" at bounding box center [327, 117] width 130 height 7
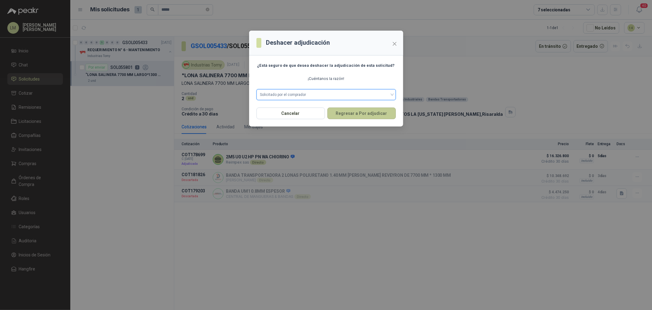
click at [373, 115] on button "Regresar a Por adjudicar" at bounding box center [362, 113] width 69 height 12
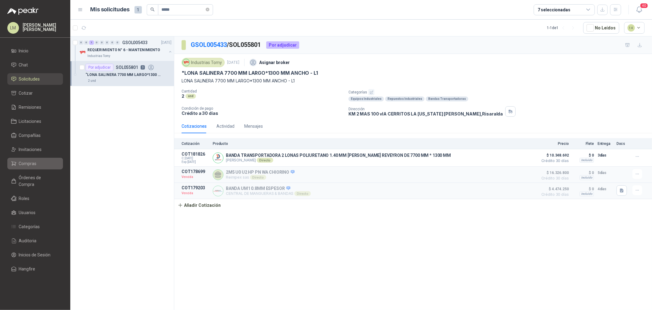
click at [26, 163] on span "Compras" at bounding box center [28, 163] width 18 height 7
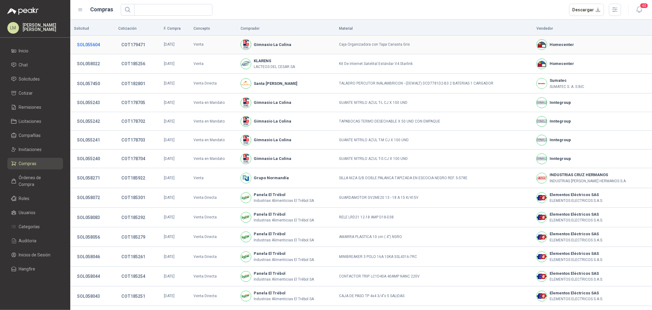
click at [91, 44] on button "SOL055604" at bounding box center [88, 44] width 29 height 11
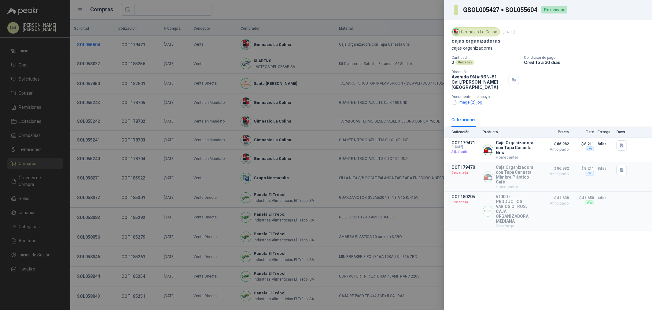
click at [91, 44] on div at bounding box center [326, 155] width 652 height 310
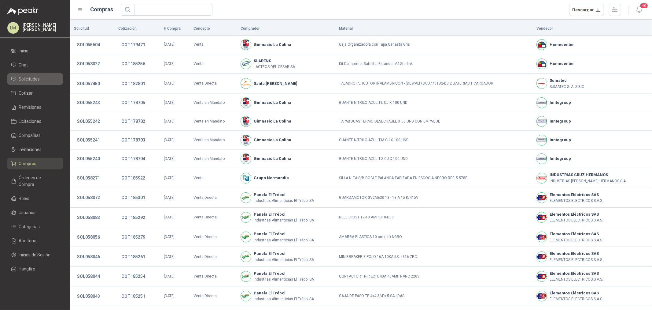
click at [38, 76] on span "Solicitudes" at bounding box center [29, 79] width 21 height 7
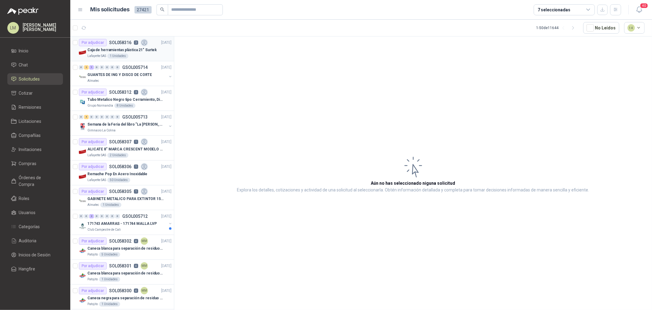
click at [128, 42] on p "SOL058316" at bounding box center [120, 42] width 22 height 4
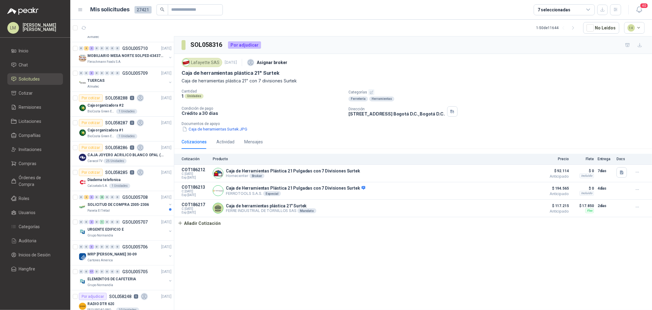
scroll to position [306, 0]
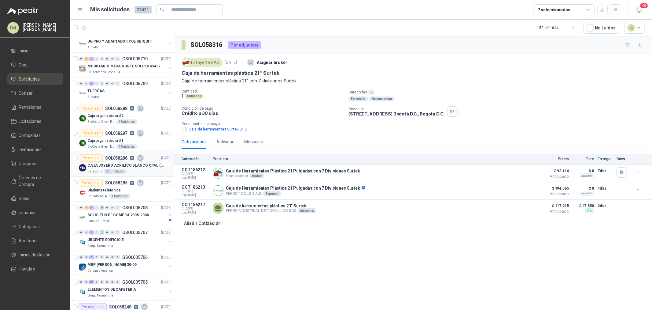
click at [109, 160] on p "SOL058286" at bounding box center [116, 158] width 22 height 4
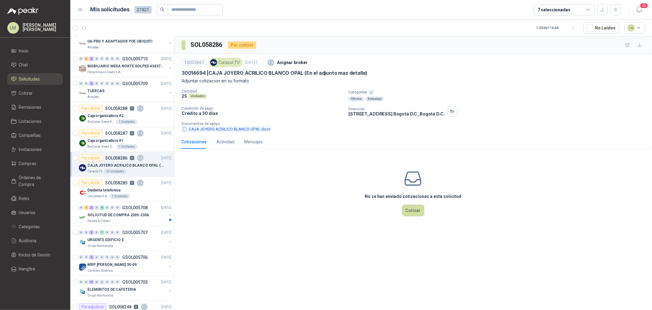
click at [213, 130] on button "CAJA JOYERO ACRILICO BLANCO OPAL.docx" at bounding box center [227, 129] width 90 height 6
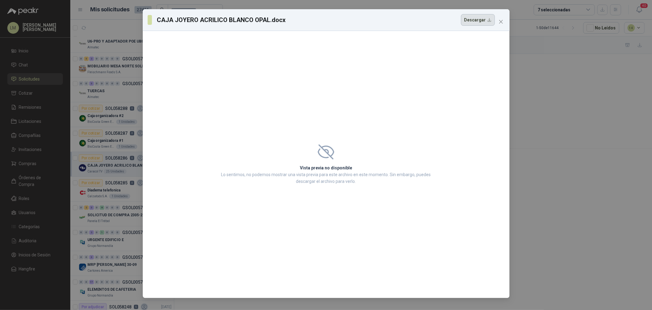
click at [476, 20] on button "Descargar" at bounding box center [478, 20] width 34 height 12
click at [502, 20] on icon "close" at bounding box center [501, 21] width 5 height 5
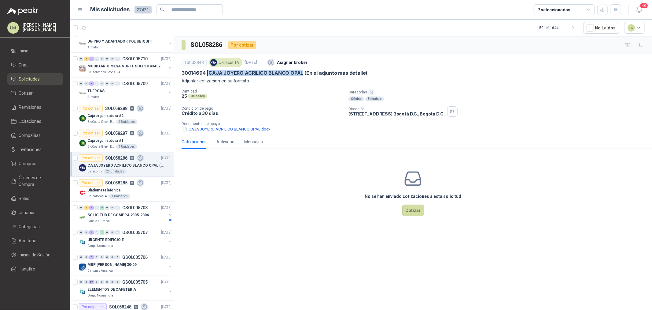
drag, startPoint x: 210, startPoint y: 73, endPoint x: 302, endPoint y: 72, distance: 92.4
click at [302, 72] on p "30014694 | CAJA JOYERO ACRILICO BLANCO OPAL (En el adjunto mas detalle)" at bounding box center [275, 73] width 186 height 6
click at [113, 139] on p "Caja organizadora #1" at bounding box center [105, 141] width 36 height 6
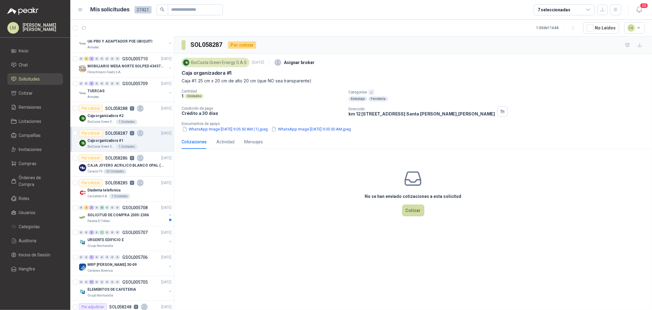
click at [215, 133] on div "BioCosta Green Energy S.A.S 1 oct, 2025 Asignar broker Caja organizadora #1 Caj…" at bounding box center [413, 94] width 478 height 81
click at [218, 131] on button "WhatsApp Image 2025-10-01 at 9.05.50 AM (1).jpeg" at bounding box center [225, 129] width 87 height 6
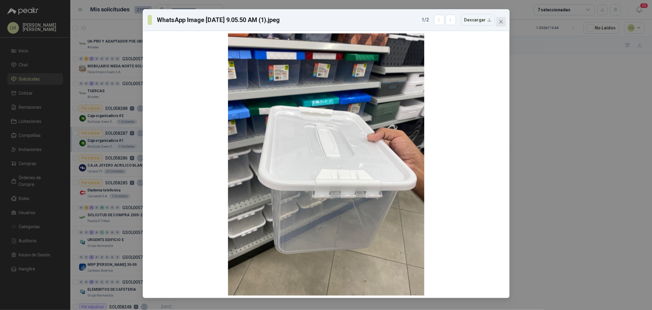
click at [500, 21] on icon "close" at bounding box center [501, 21] width 5 height 5
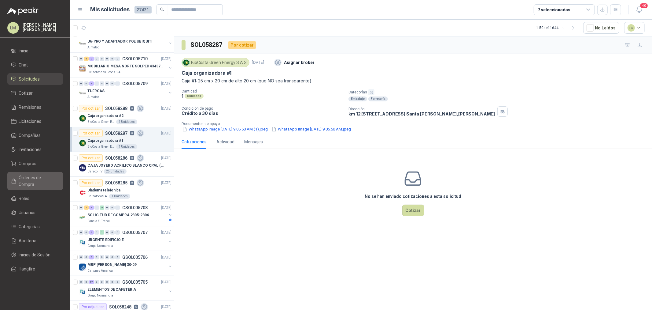
click at [28, 176] on span "Órdenes de Compra" at bounding box center [38, 180] width 38 height 13
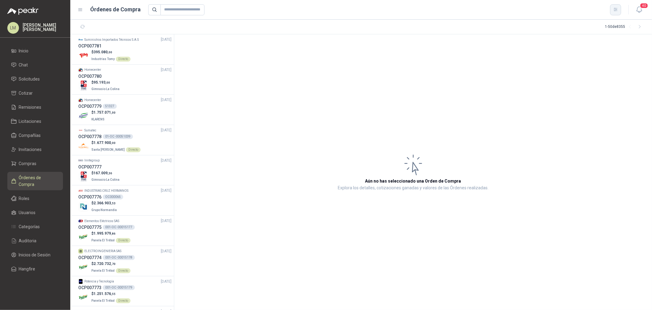
click at [522, 9] on icon "button" at bounding box center [616, 9] width 5 height 5
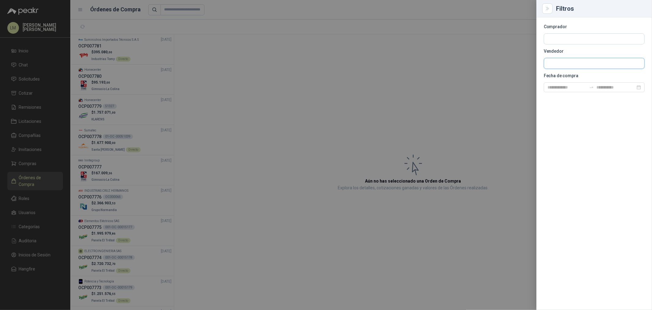
click at [522, 65] on input "text" at bounding box center [594, 63] width 100 height 10
type input "******"
click at [522, 77] on p "Homecenter" at bounding box center [570, 77] width 22 height 4
click at [522, 34] on input "text" at bounding box center [594, 39] width 100 height 10
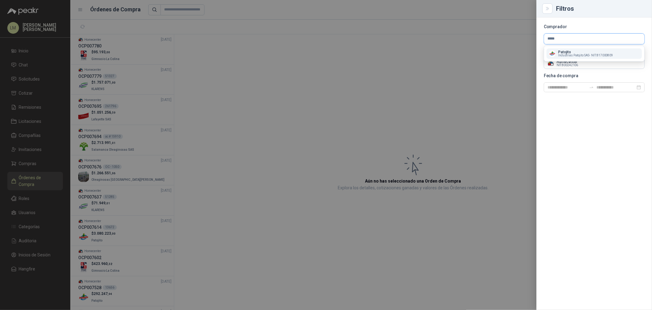
type input "*****"
click at [522, 58] on button "Patojito Industrias Patojito SAS - NIT : 817000809" at bounding box center [594, 53] width 95 height 10
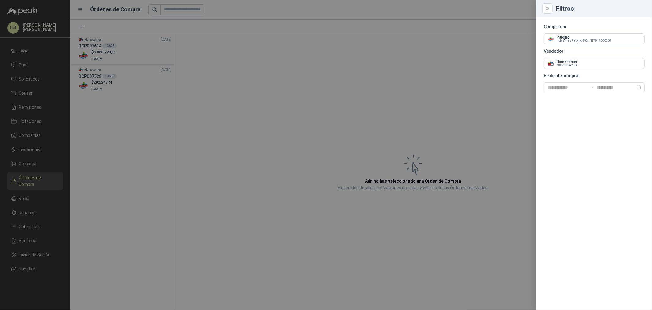
click at [295, 61] on div at bounding box center [326, 155] width 652 height 310
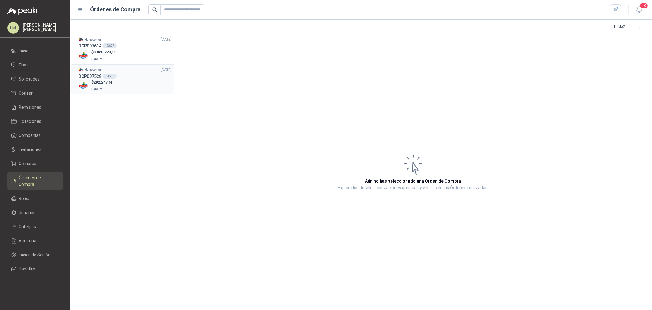
click at [106, 80] on span "292.247 ,94" at bounding box center [103, 82] width 19 height 4
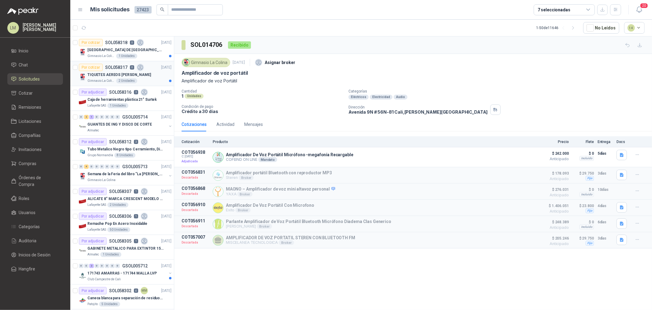
click at [123, 77] on p "TIQUETES AEREOS [PERSON_NAME]" at bounding box center [119, 75] width 64 height 6
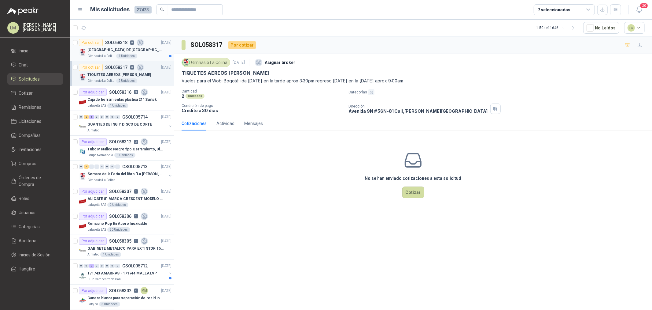
click at [109, 47] on p "[GEOGRAPHIC_DATA] DE [GEOGRAPHIC_DATA]" at bounding box center [125, 50] width 76 height 6
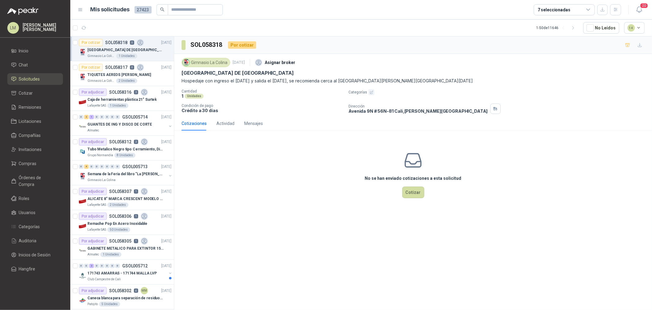
click at [555, 8] on div "7 seleccionadas" at bounding box center [554, 9] width 33 height 7
click at [453, 30] on article "1 - 50 de 11646 No Leídos 14" at bounding box center [361, 28] width 582 height 17
click at [25, 163] on span "Compras" at bounding box center [28, 163] width 18 height 7
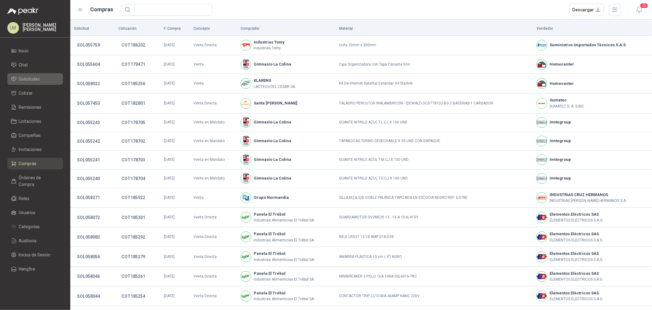
click at [36, 76] on span "Solicitudes" at bounding box center [29, 79] width 21 height 7
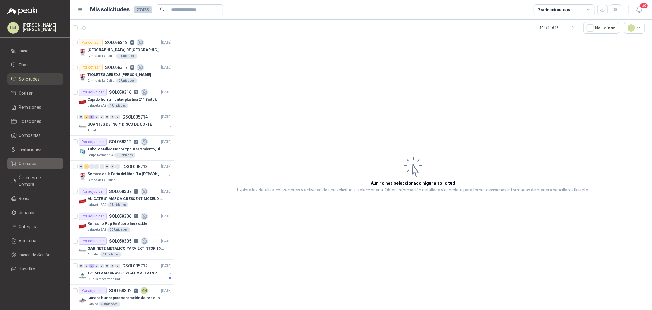
click at [33, 163] on span "Compras" at bounding box center [28, 163] width 18 height 7
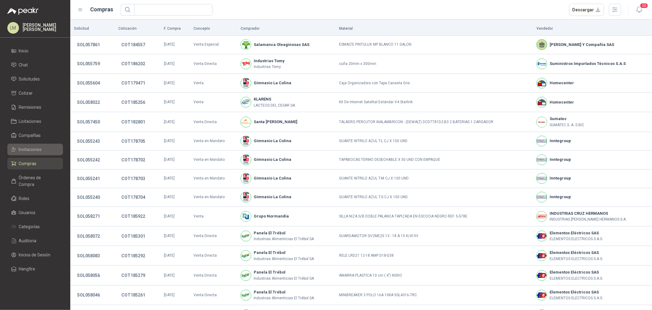
click at [31, 150] on span "Invitaciones" at bounding box center [30, 149] width 23 height 7
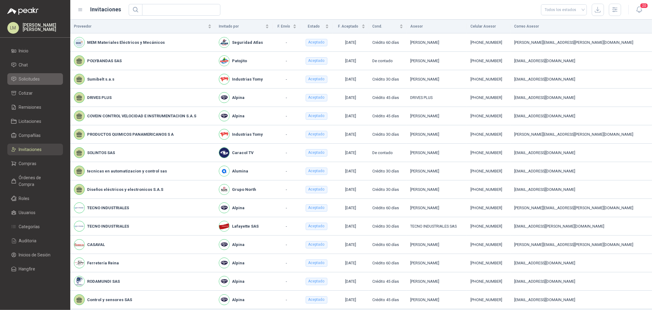
click at [35, 75] on link "Solicitudes" at bounding box center [35, 79] width 56 height 12
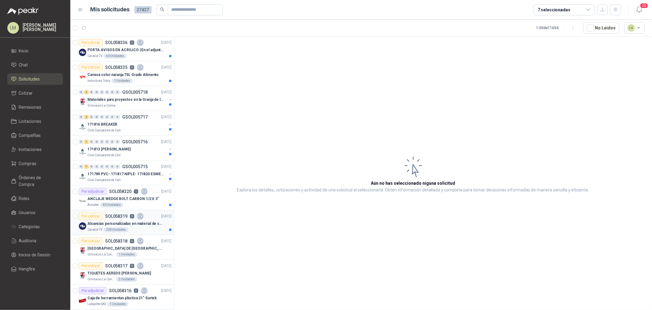
click at [122, 225] on p "Alcancías personalizadas en material de cerámica (VER ADJUNTO)" at bounding box center [125, 224] width 76 height 6
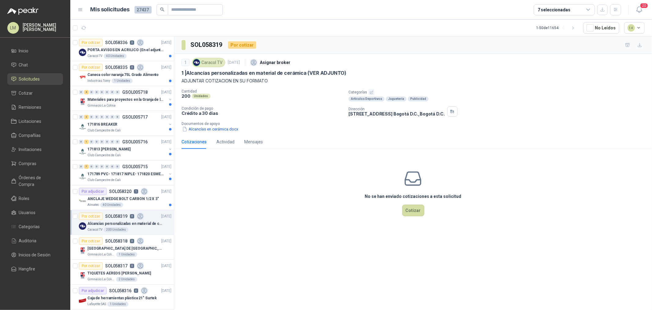
click at [369, 90] on button "button" at bounding box center [372, 92] width 6 height 6
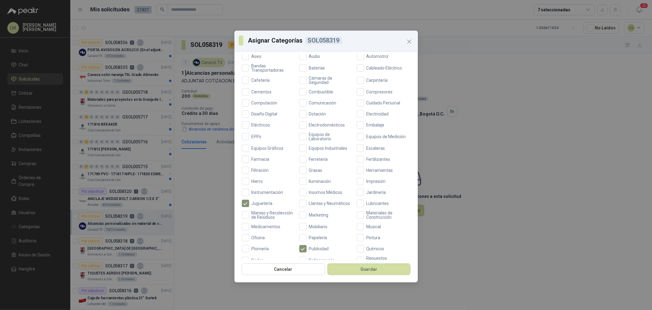
scroll to position [144, 0]
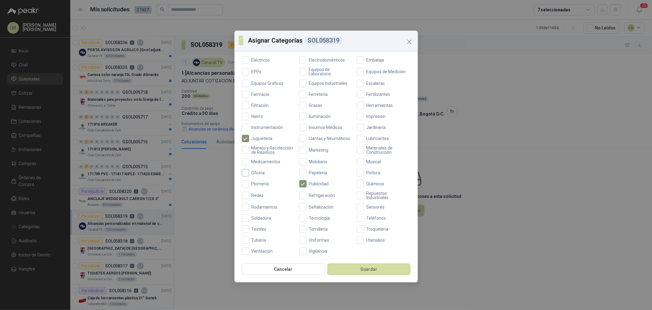
click at [254, 171] on span "Oficina" at bounding box center [258, 172] width 18 height 4
click at [356, 272] on button "Guardar" at bounding box center [369, 269] width 83 height 12
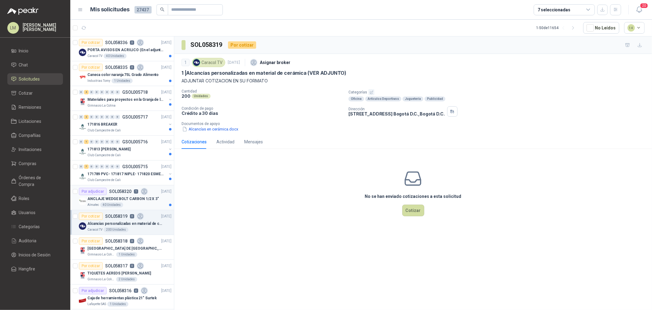
click at [136, 194] on div "Por adjudicar SOL058320 1" at bounding box center [113, 190] width 69 height 7
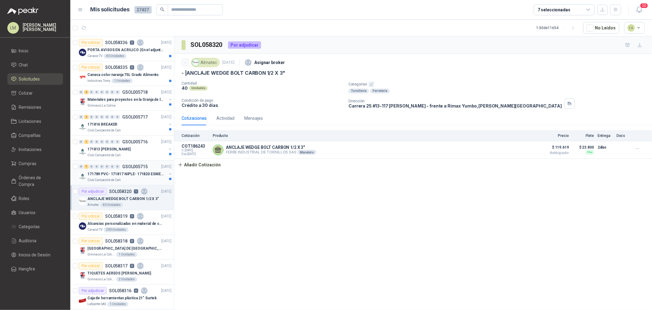
click at [123, 175] on p "171789 PVC- 171817 NIPLE- 171820 ESMERIL" at bounding box center [125, 174] width 76 height 6
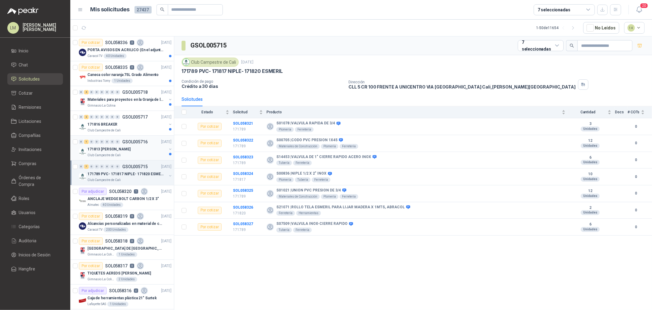
click at [115, 148] on p "171813 [PERSON_NAME]" at bounding box center [108, 149] width 43 height 6
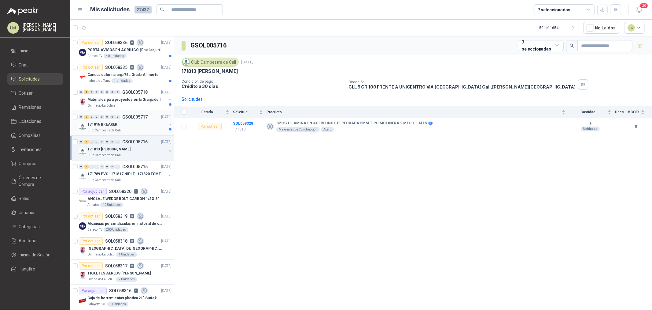
click at [114, 124] on p "171816 BREAKER" at bounding box center [102, 124] width 30 height 6
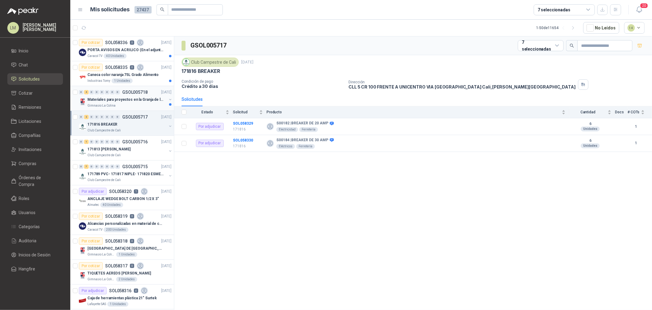
click at [134, 97] on p "Materiales para proyectos en la Granja de la UI" at bounding box center [125, 100] width 76 height 6
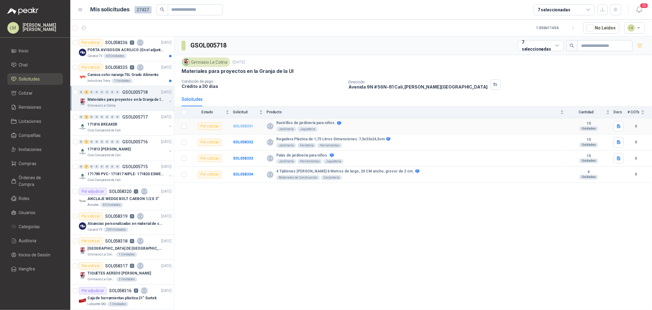
click at [247, 124] on b "SOL058331" at bounding box center [243, 126] width 20 height 4
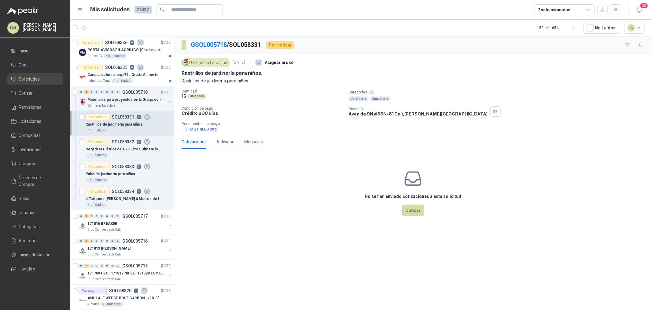
click at [369, 91] on button "button" at bounding box center [372, 92] width 6 height 6
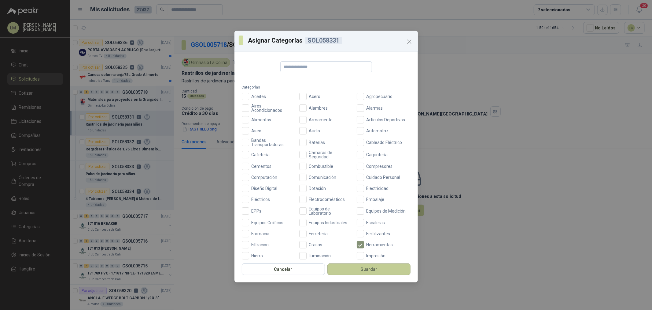
click at [363, 270] on button "Guardar" at bounding box center [369, 269] width 83 height 12
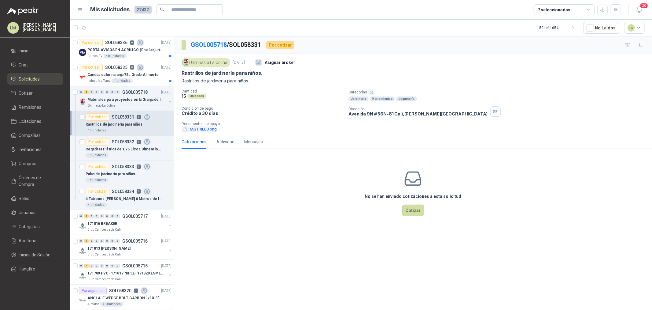
click at [200, 131] on button "RASTRILLO.png" at bounding box center [200, 129] width 36 height 6
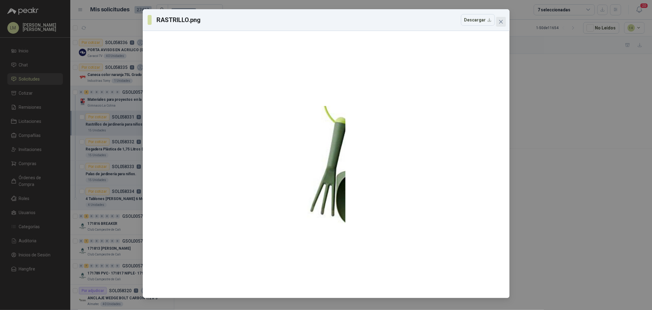
click at [502, 23] on icon "close" at bounding box center [501, 21] width 5 height 5
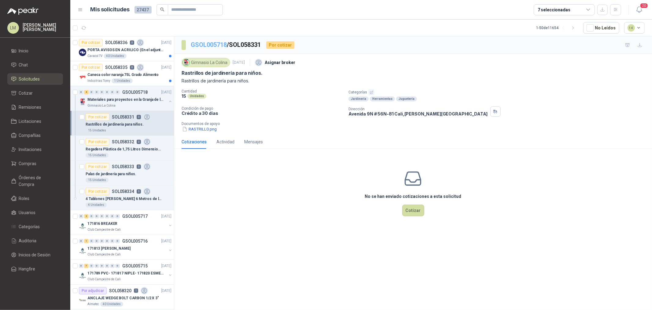
click at [215, 46] on link "GSOL005718" at bounding box center [209, 44] width 36 height 7
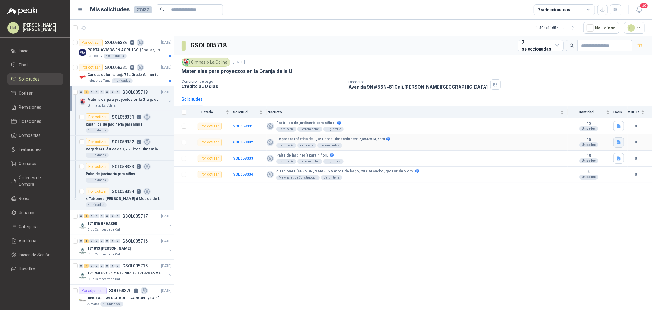
click at [620, 143] on icon "button" at bounding box center [619, 142] width 4 height 4
click at [603, 126] on button "REGADERAS.png" at bounding box center [601, 129] width 38 height 6
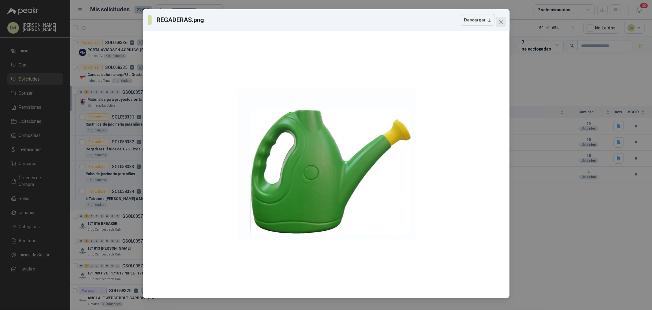
click at [499, 23] on icon "close" at bounding box center [501, 21] width 5 height 5
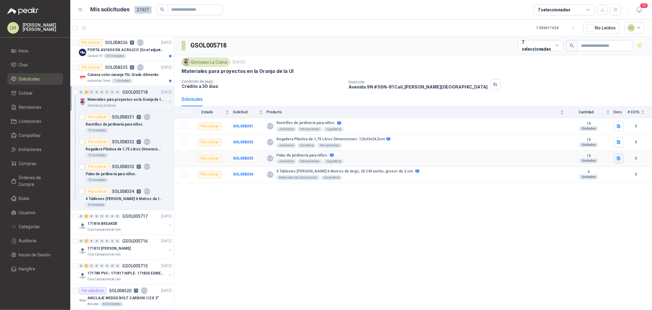
click at [618, 159] on icon "button" at bounding box center [619, 158] width 5 height 5
click at [601, 147] on button "PALAS.png" at bounding box center [606, 145] width 28 height 6
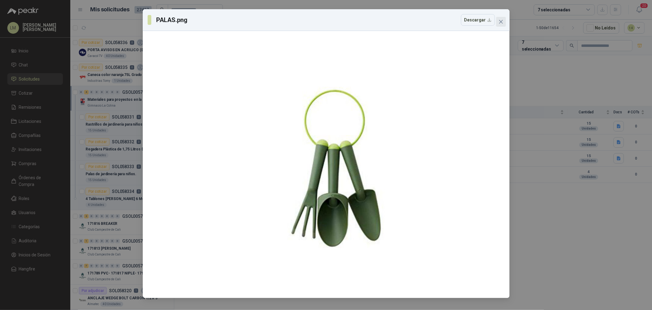
click at [500, 21] on icon "close" at bounding box center [501, 21] width 5 height 5
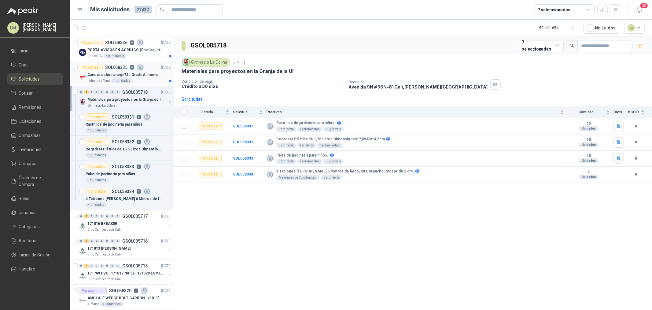
click at [130, 75] on p "Caneca color naranja 75L Grado Alimento" at bounding box center [122, 75] width 71 height 6
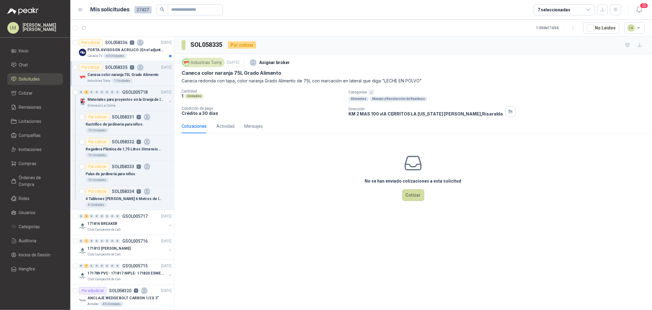
click at [377, 93] on p "Categorías" at bounding box center [499, 92] width 301 height 6
click at [373, 92] on button "button" at bounding box center [372, 92] width 6 height 6
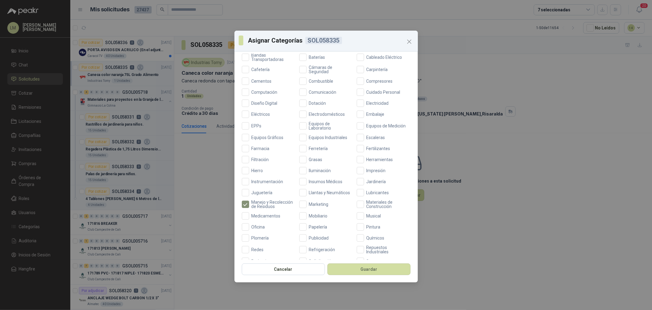
scroll to position [102, 0]
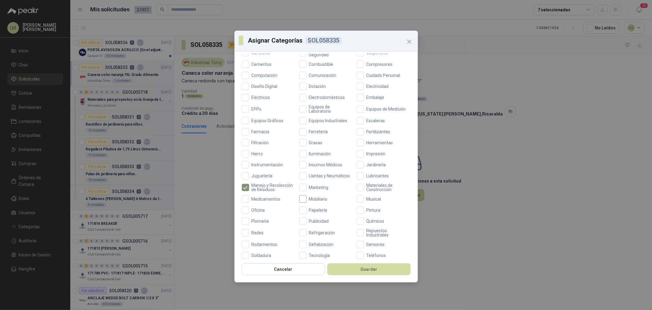
click at [313, 201] on span "Mobiliario" at bounding box center [319, 199] width 24 height 4
click at [258, 212] on span "Oficina" at bounding box center [258, 210] width 18 height 4
click at [318, 128] on label "Ferretería" at bounding box center [326, 131] width 54 height 7
click at [358, 265] on button "Guardar" at bounding box center [369, 269] width 83 height 12
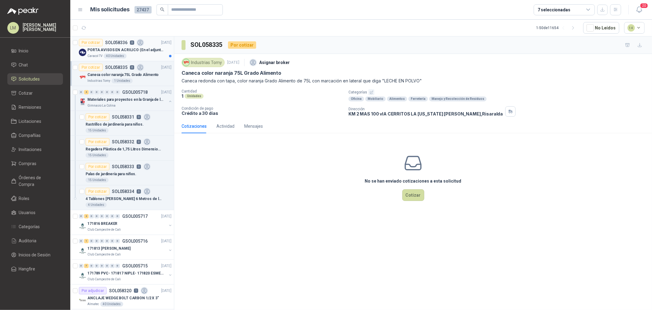
click at [121, 51] on p "PORTA AVISOS EN ACRILICO (En el adjunto mas informacion)" at bounding box center [125, 50] width 76 height 6
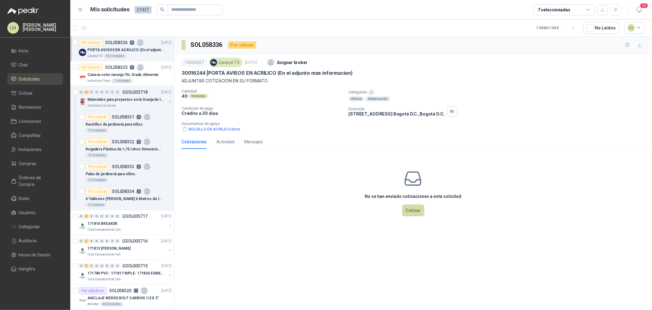
click at [371, 93] on icon "button" at bounding box center [372, 92] width 4 height 4
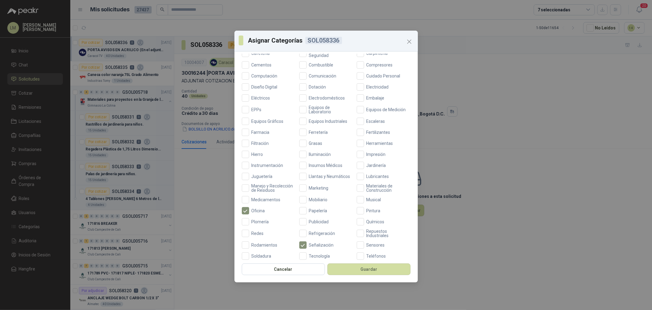
scroll to position [144, 0]
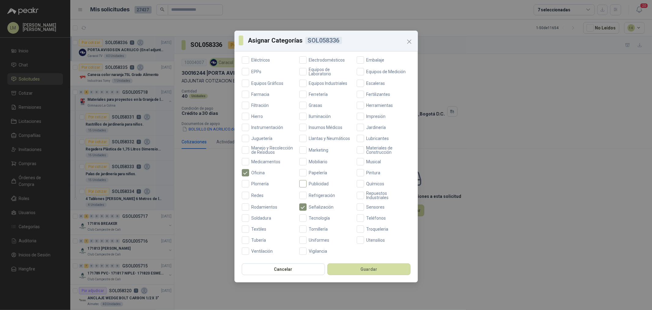
click at [315, 183] on span "Publicidad" at bounding box center [319, 183] width 25 height 4
click at [346, 270] on button "Guardar" at bounding box center [369, 269] width 83 height 12
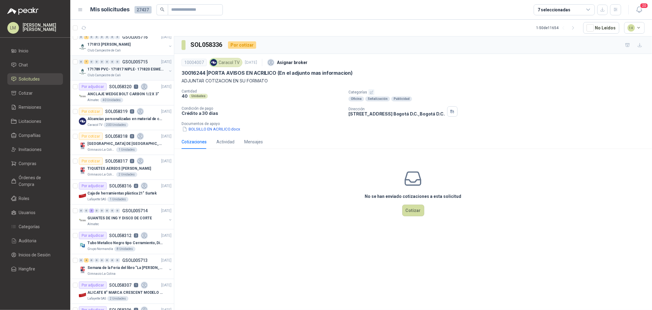
scroll to position [0, 0]
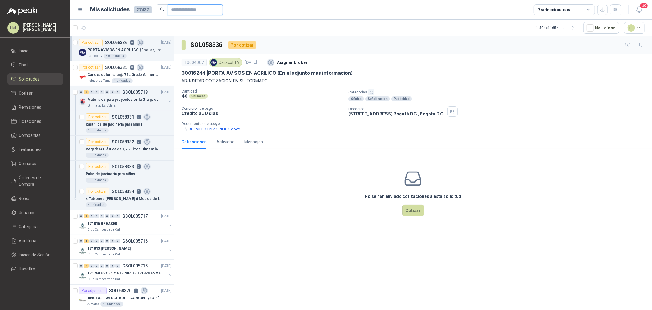
click at [175, 6] on input "text" at bounding box center [193, 10] width 43 height 10
click at [175, 7] on input "******" at bounding box center [193, 10] width 43 height 10
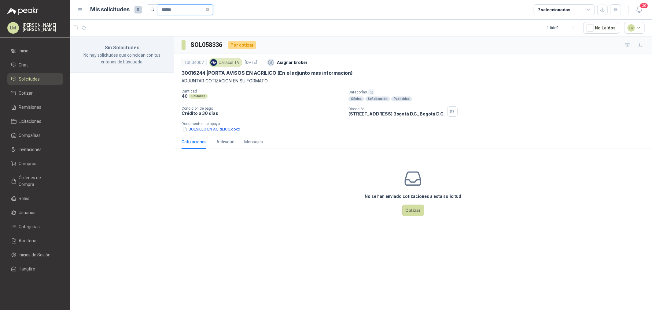
click at [173, 11] on input "******" at bounding box center [183, 10] width 43 height 10
type input "*****"
click at [121, 49] on p "BATERIA IMPRESORA PR2 7.4V 1500 MAH" at bounding box center [124, 50] width 74 height 6
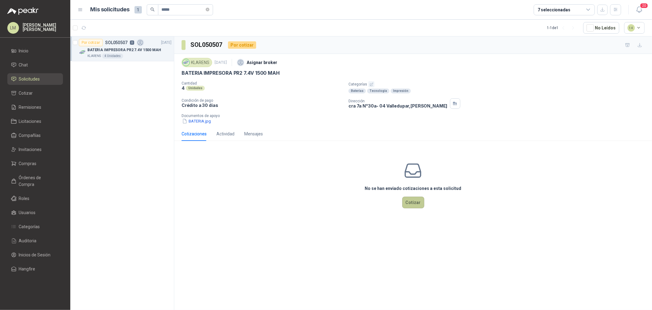
click at [423, 206] on button "Cotizar" at bounding box center [414, 202] width 22 height 12
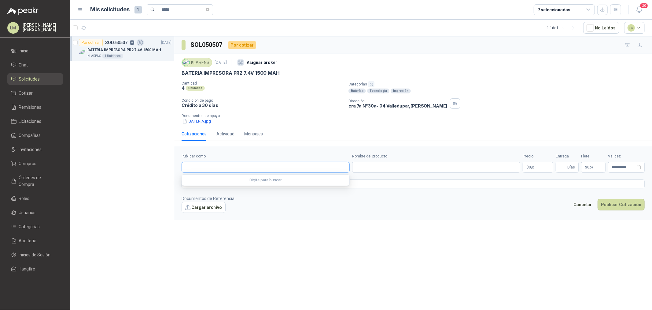
click at [213, 170] on input "Publicar como" at bounding box center [266, 167] width 168 height 10
type input "********"
click at [213, 184] on span "NIT : 901706948" at bounding box center [207, 183] width 22 height 3
type input "**********"
click at [356, 172] on input "Nombre del producto" at bounding box center [436, 166] width 168 height 11
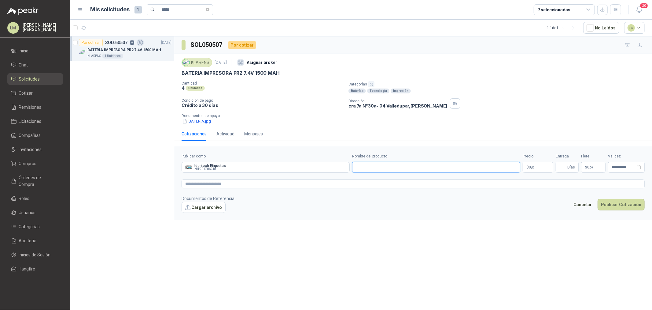
paste input "**********"
drag, startPoint x: 181, startPoint y: 74, endPoint x: 283, endPoint y: 75, distance: 101.6
click at [283, 75] on div "KLARENS [DATE] Asignar broker BATERIA IMPRESORA PR2 7.4V 1500 MAH Cantidad 4 Un…" at bounding box center [413, 90] width 478 height 73
click at [499, 165] on input "**********" at bounding box center [436, 166] width 168 height 11
type input "**********"
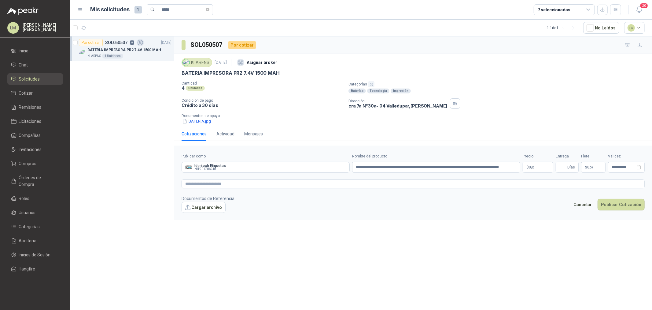
click at [536, 167] on body "**********" at bounding box center [326, 155] width 652 height 310
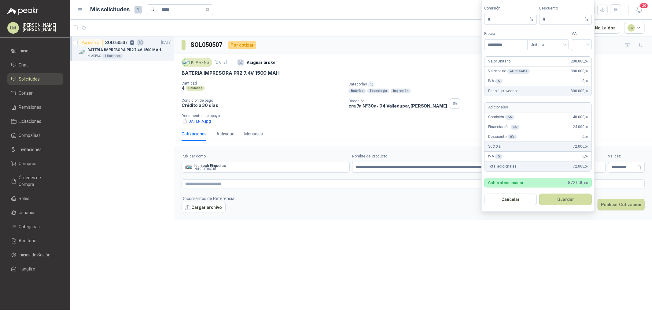
type input "*********"
click at [579, 43] on input "search" at bounding box center [582, 43] width 14 height 9
click at [579, 56] on div "19%" at bounding box center [581, 57] width 11 height 7
click at [559, 198] on button "Guardar" at bounding box center [566, 199] width 53 height 12
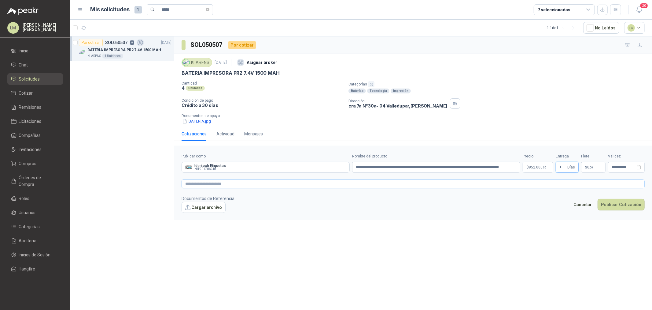
type input "*"
type input "********"
click at [529, 167] on body "**********" at bounding box center [326, 155] width 652 height 310
click at [421, 201] on footer "Documentos de Referencia Cargar archivo Cancelar Publicar Cotización" at bounding box center [413, 204] width 463 height 18
click at [611, 205] on button "Publicar Cotización" at bounding box center [621, 205] width 47 height 12
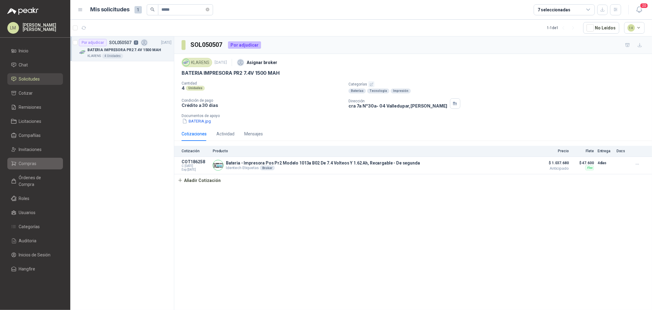
click at [24, 163] on span "Compras" at bounding box center [28, 163] width 18 height 7
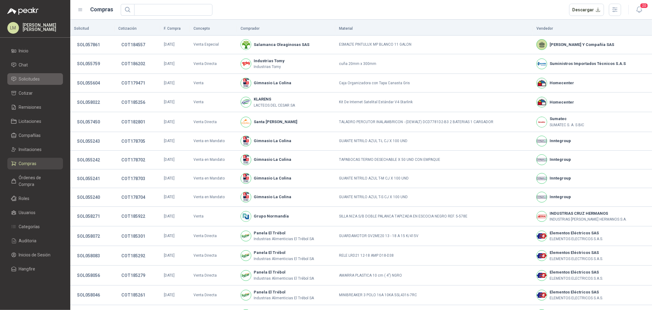
click at [28, 81] on span "Solicitudes" at bounding box center [29, 79] width 21 height 7
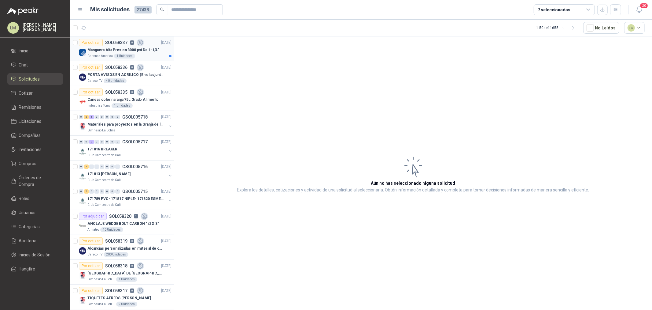
click at [118, 45] on div "Por cotizar SOL058337 0" at bounding box center [111, 42] width 65 height 7
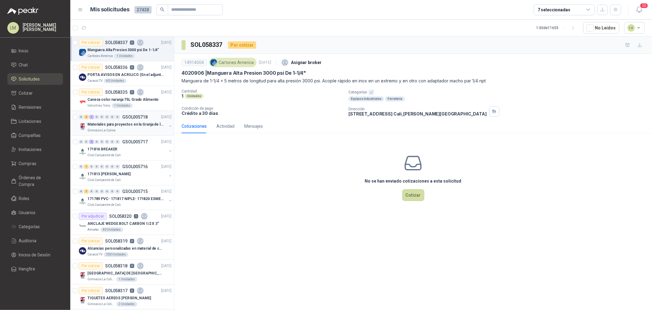
click at [168, 126] on button "button" at bounding box center [170, 126] width 5 height 5
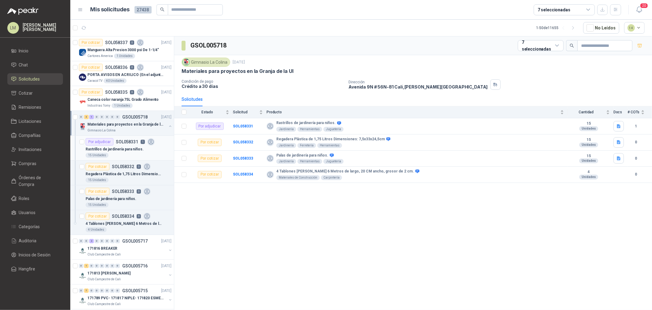
click at [136, 146] on div "Rastrillos de jardinería para niños." at bounding box center [129, 148] width 86 height 7
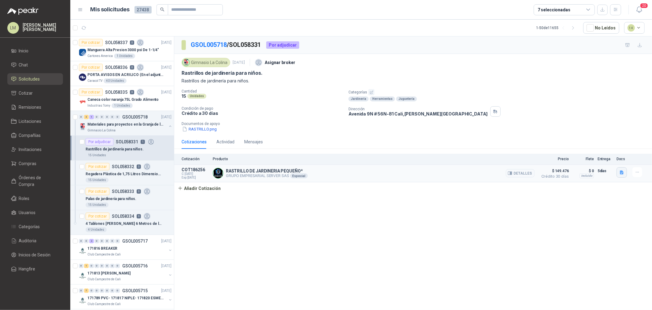
click at [622, 175] on icon "button" at bounding box center [622, 172] width 5 height 5
click at [608, 145] on button "image.png" at bounding box center [610, 146] width 27 height 6
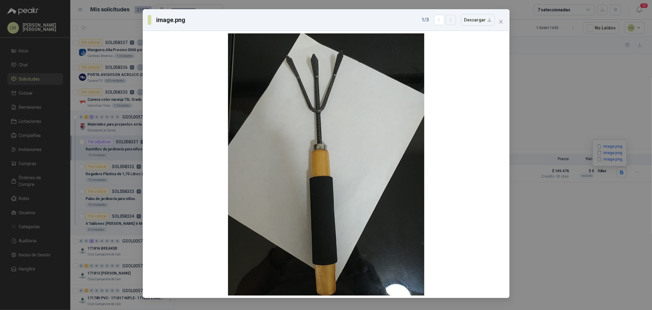
click at [453, 17] on icon "button" at bounding box center [450, 19] width 5 height 5
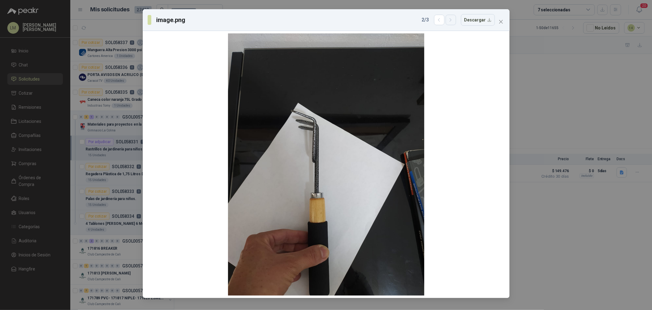
click at [451, 20] on icon "button" at bounding box center [450, 19] width 5 height 5
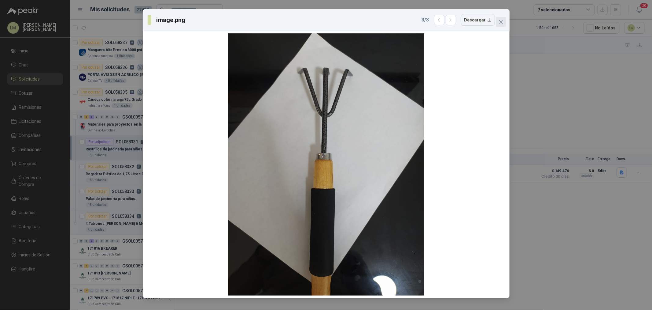
click at [502, 20] on icon "close" at bounding box center [501, 22] width 4 height 4
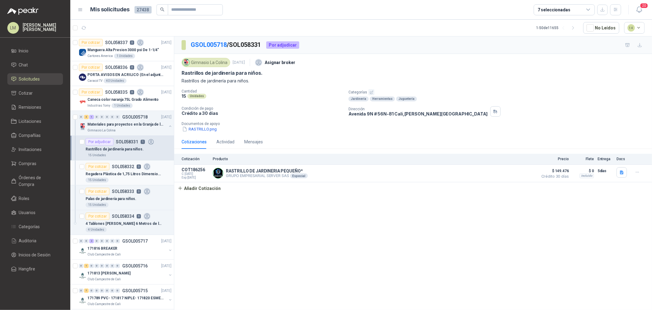
click at [130, 169] on p "SOL058332" at bounding box center [123, 166] width 22 height 4
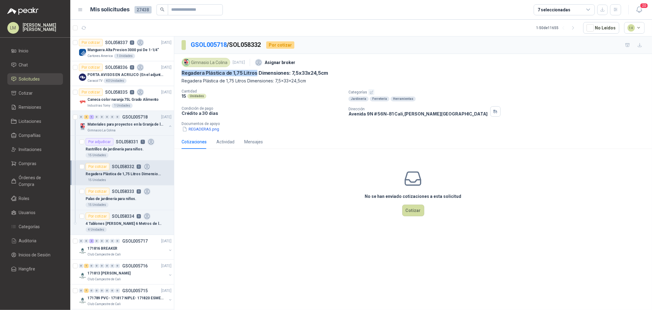
drag, startPoint x: 181, startPoint y: 70, endPoint x: 255, endPoint y: 76, distance: 74.2
click at [255, 76] on div "Gimnasio La Colina [DATE] Asignar broker Regadera Plástica de 1,75 Litros Dimen…" at bounding box center [413, 94] width 478 height 81
copy p "Regadera Plástica de 1,75 Litros"
click at [116, 198] on p "Palas de jardinería para niños." at bounding box center [111, 199] width 51 height 6
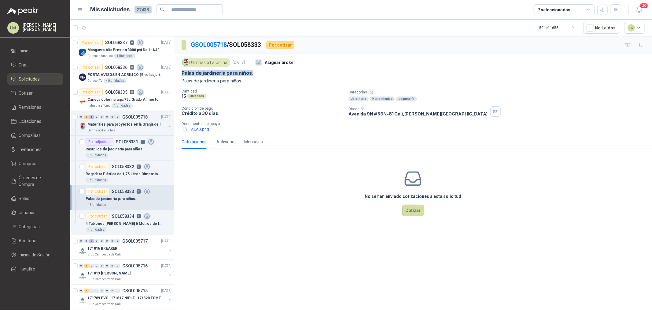
drag, startPoint x: 180, startPoint y: 73, endPoint x: 258, endPoint y: 72, distance: 78.6
click at [258, 72] on div "Gimnasio La Colina [DATE] Asignar broker Palas de jardinería para niños. Palas …" at bounding box center [413, 94] width 478 height 81
copy p "Palas de jardinería para niños."
click at [30, 166] on span "Compras" at bounding box center [28, 163] width 18 height 7
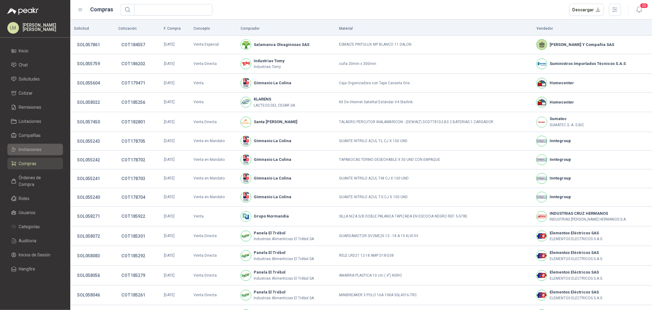
click at [32, 153] on link "Invitaciones" at bounding box center [35, 149] width 56 height 12
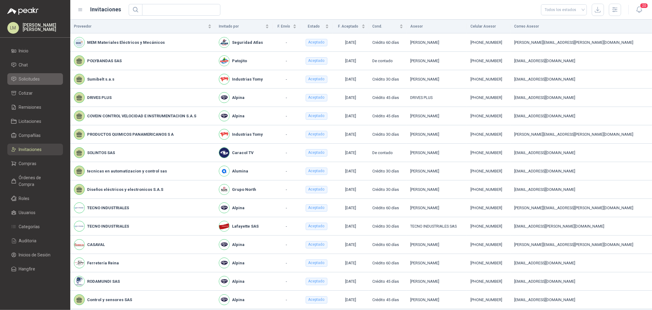
click at [33, 81] on span "Solicitudes" at bounding box center [29, 79] width 21 height 7
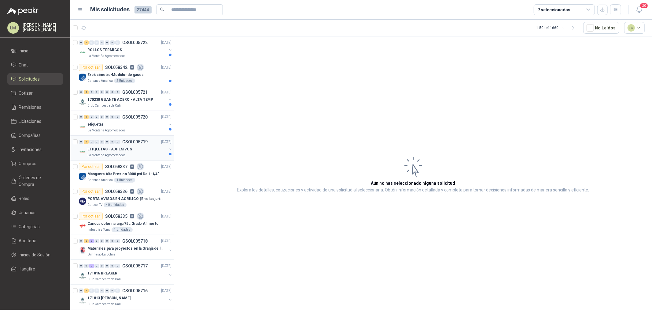
click at [132, 148] on div "ETIQUETAS - ADHESIVOS" at bounding box center [126, 148] width 79 height 7
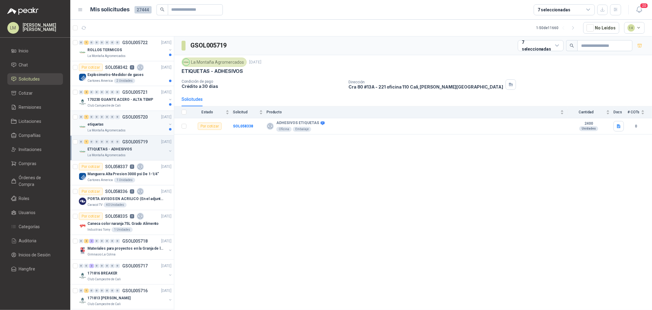
click at [120, 127] on div "etiquetas" at bounding box center [126, 124] width 79 height 7
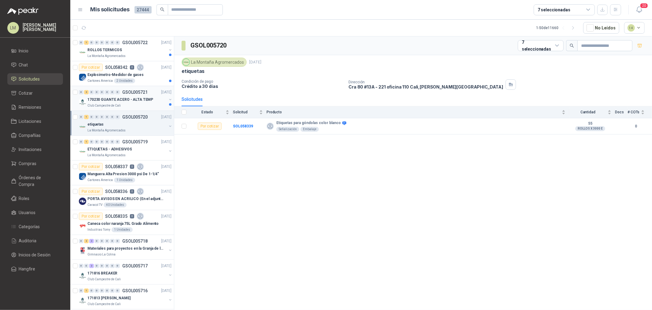
click at [128, 99] on p "170230 GUANTE ACERO - ALTA TEMP" at bounding box center [120, 100] width 66 height 6
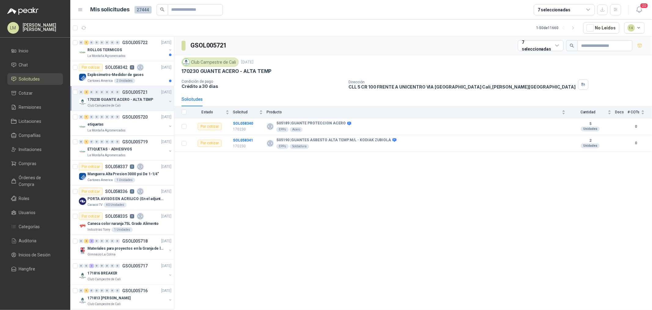
click at [168, 101] on button "button" at bounding box center [170, 101] width 5 height 5
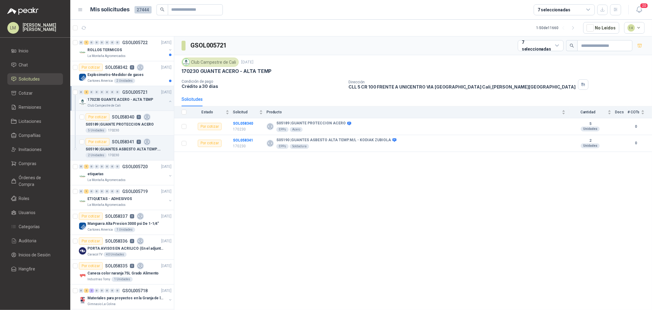
click at [132, 124] on p "S05189 | GUANTE PROTECCION ACERO" at bounding box center [120, 124] width 68 height 6
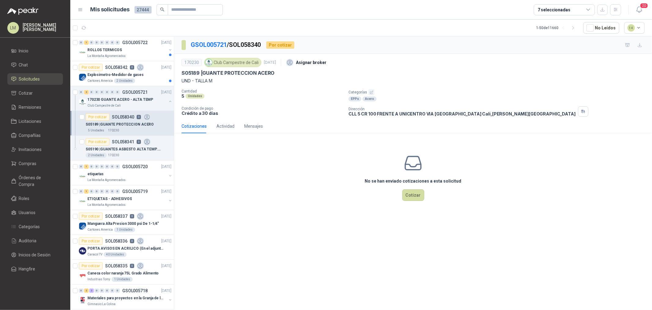
click at [371, 91] on icon "button" at bounding box center [372, 92] width 4 height 4
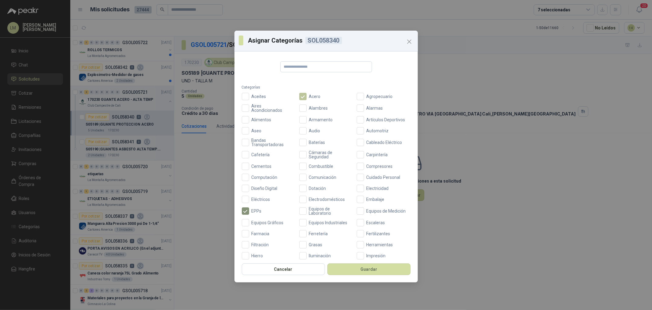
click at [314, 98] on span "Acero" at bounding box center [315, 96] width 17 height 4
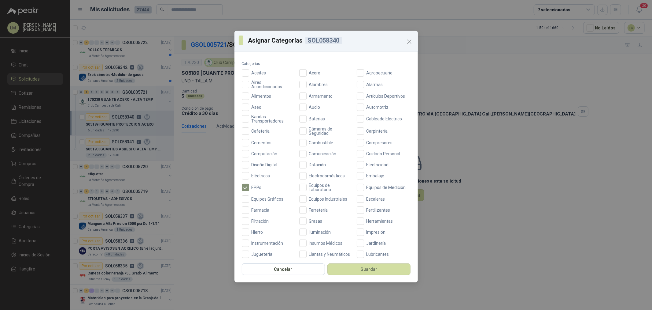
scroll to position [34, 0]
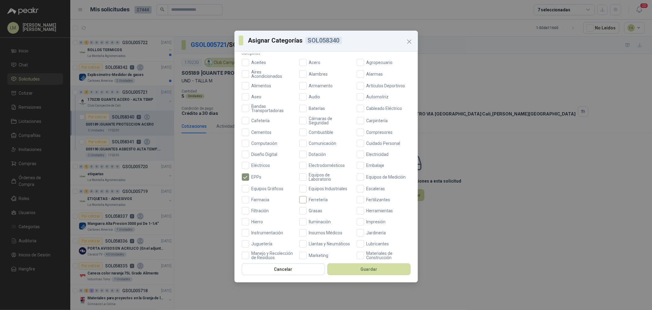
click at [314, 202] on label "Ferretería" at bounding box center [326, 199] width 54 height 7
click at [357, 266] on button "Guardar" at bounding box center [369, 269] width 83 height 12
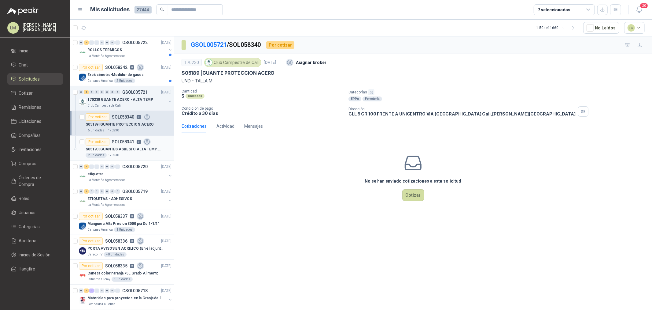
click at [127, 143] on p "SOL058341" at bounding box center [123, 141] width 22 height 4
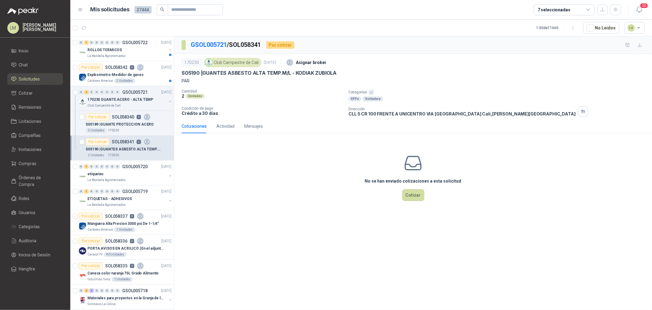
click at [371, 92] on icon "button" at bounding box center [371, 92] width 3 height 3
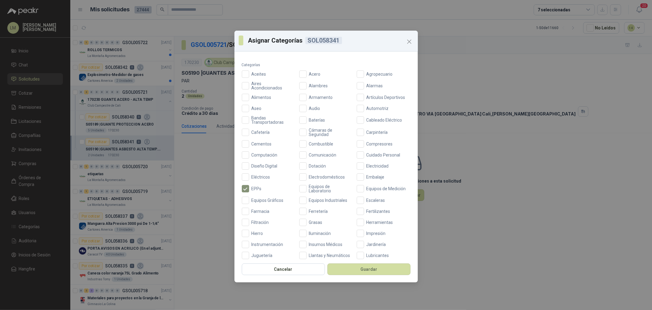
scroll to position [34, 0]
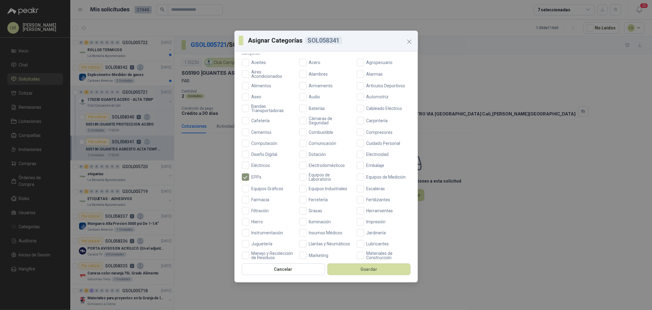
click at [307, 195] on div "Aceites Acero Agropecuario Aires Acondicionados Alambres Alarmas Alimentos Arma…" at bounding box center [326, 209] width 169 height 301
click at [307, 199] on span "Ferretería" at bounding box center [319, 199] width 24 height 4
click at [345, 265] on button "Guardar" at bounding box center [369, 269] width 83 height 12
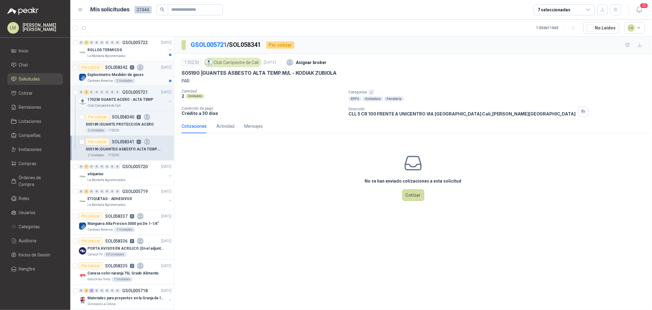
click at [113, 72] on p "Explosimetro-Medidor de gases" at bounding box center [115, 75] width 56 height 6
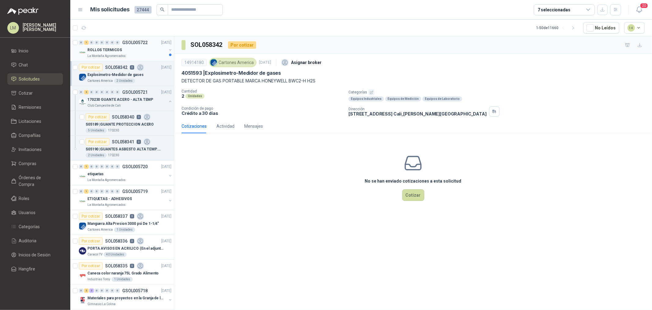
click at [168, 50] on button "button" at bounding box center [170, 49] width 5 height 5
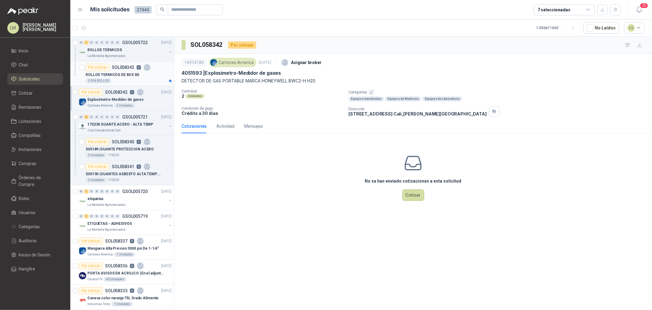
click at [133, 72] on p "ROLLOS TERMICOS DE 80 X 80" at bounding box center [113, 75] width 54 height 6
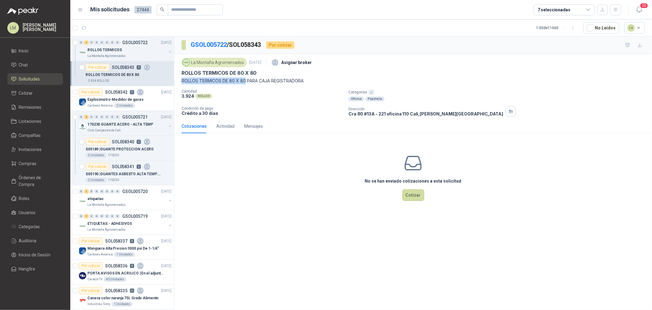
drag, startPoint x: 180, startPoint y: 80, endPoint x: 246, endPoint y: 81, distance: 65.8
click at [246, 81] on div "La Montaña Agromercados [DATE] Asignar broker ROLLOS TERMICOS DE 80 X 80 ROLLOS…" at bounding box center [413, 86] width 478 height 65
copy p "ROLLOS TERMICOS DE 80 X 80"
click at [168, 125] on button "button" at bounding box center [170, 126] width 5 height 5
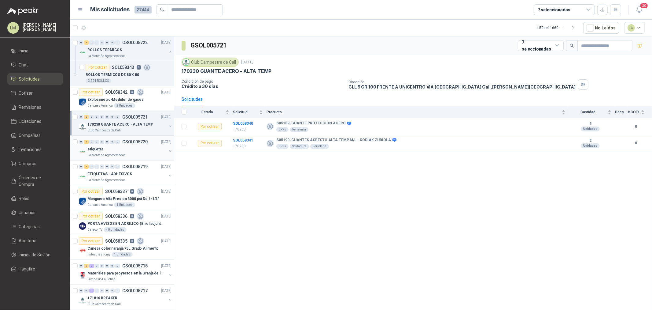
click at [168, 150] on button "button" at bounding box center [170, 150] width 5 height 5
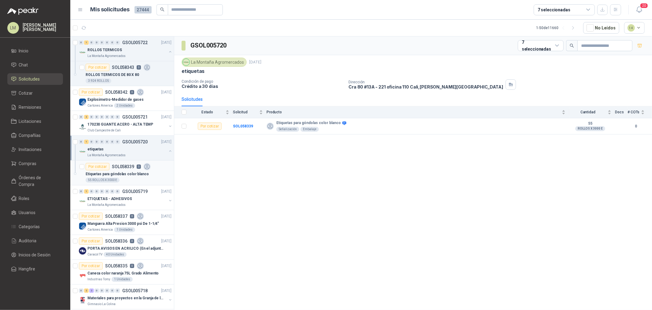
click at [129, 170] on div "Etiquetas para góndolas color blanco" at bounding box center [129, 173] width 86 height 7
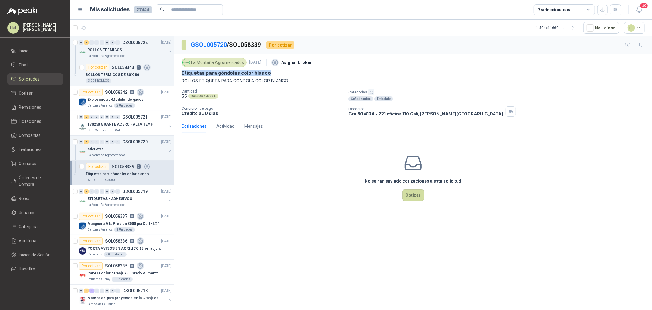
drag, startPoint x: 178, startPoint y: 71, endPoint x: 295, endPoint y: 48, distance: 120.0
click at [272, 73] on div "La Montaña Agromercados [DATE] Asignar broker Etiquetas para góndolas color bla…" at bounding box center [413, 86] width 478 height 65
copy p "Etiquetas para góndolas color blanco"
click at [370, 92] on icon "button" at bounding box center [372, 92] width 4 height 4
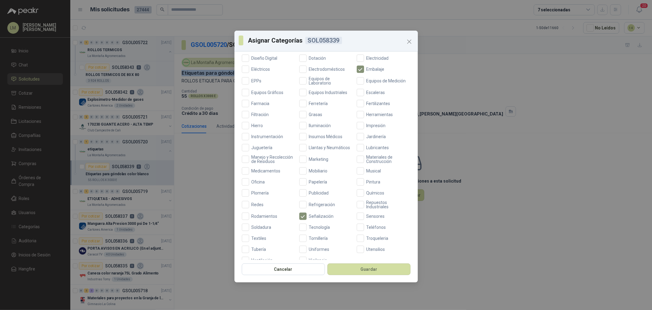
scroll to position [136, 0]
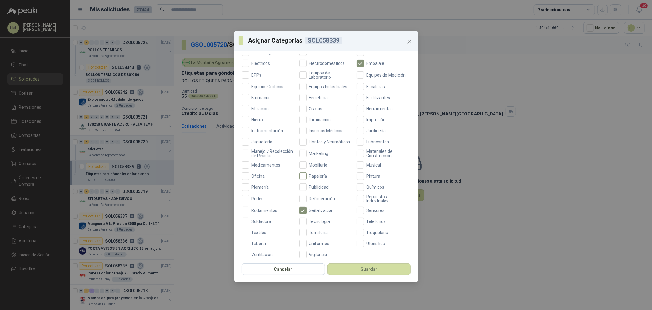
click at [311, 178] on span "Papelería" at bounding box center [318, 176] width 23 height 4
click at [338, 264] on button "Guardar" at bounding box center [369, 269] width 83 height 12
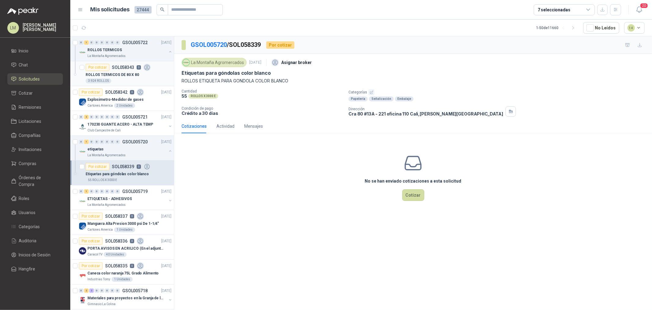
click at [113, 68] on p "SOL058343" at bounding box center [123, 67] width 22 height 4
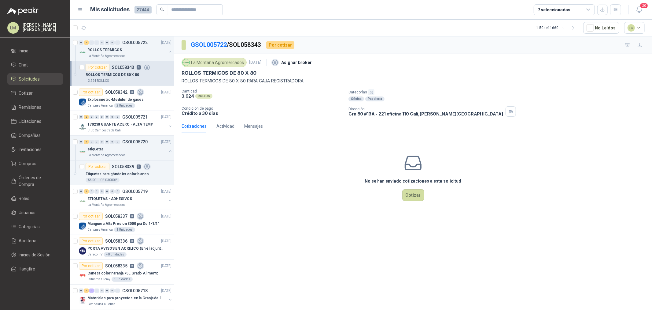
click at [371, 91] on icon "button" at bounding box center [372, 92] width 4 height 4
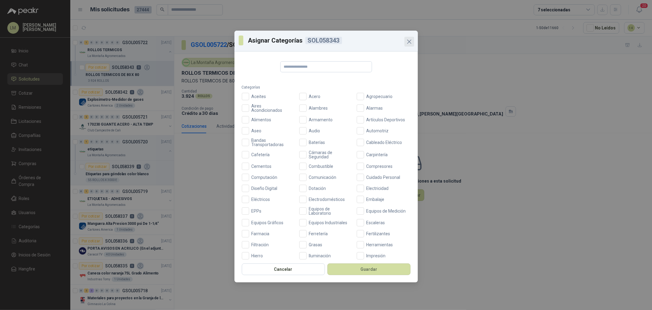
click at [410, 41] on icon "Close" at bounding box center [409, 41] width 7 height 7
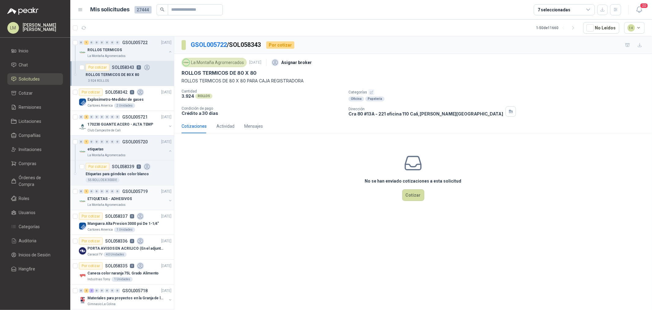
click at [168, 199] on button "button" at bounding box center [170, 200] width 5 height 5
click at [133, 221] on div "ADHESIVOS ETIQUETAS" at bounding box center [129, 223] width 86 height 7
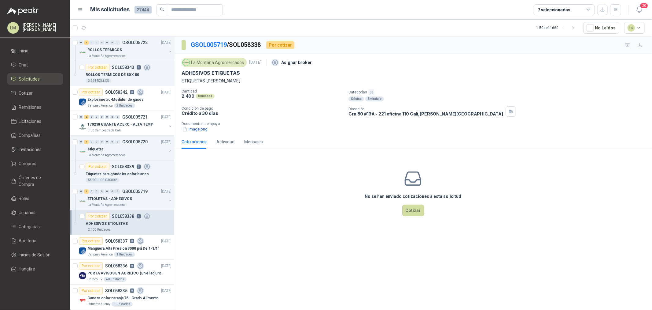
click at [370, 89] on button "button" at bounding box center [372, 92] width 6 height 6
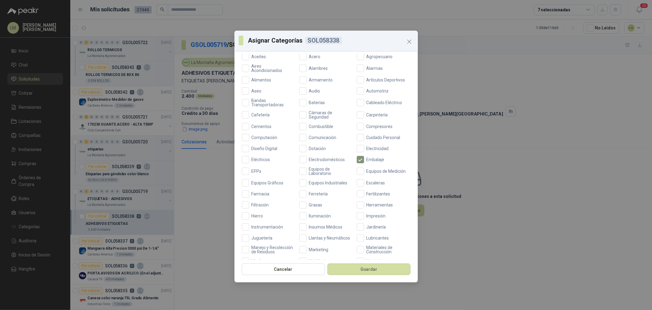
scroll to position [144, 0]
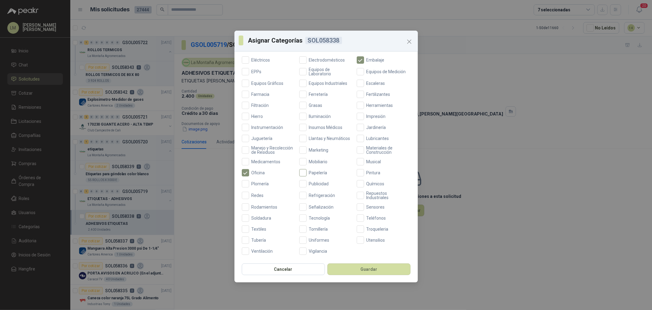
click at [313, 169] on label "Papelería" at bounding box center [326, 172] width 54 height 7
click at [345, 265] on button "Guardar" at bounding box center [369, 269] width 83 height 12
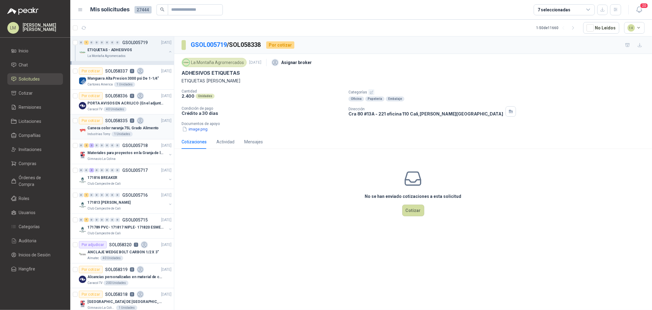
scroll to position [68, 0]
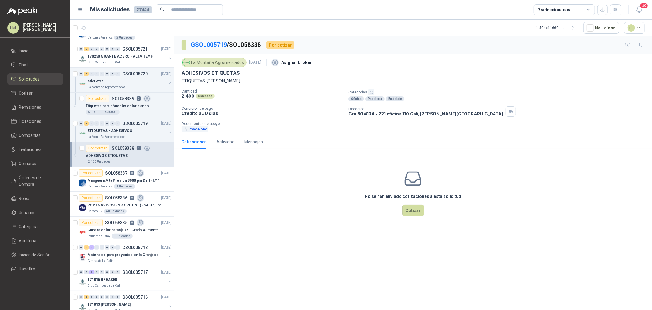
click at [199, 132] on button "image.png" at bounding box center [195, 129] width 27 height 6
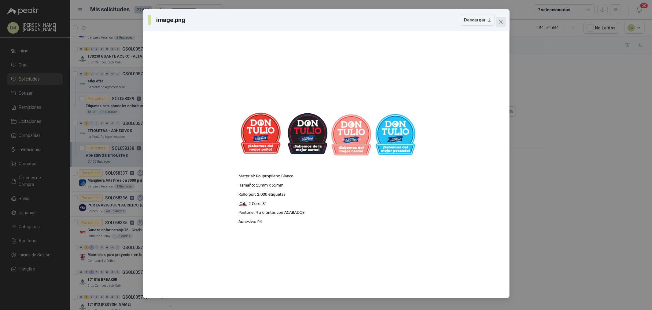
click at [500, 21] on icon "close" at bounding box center [501, 22] width 4 height 4
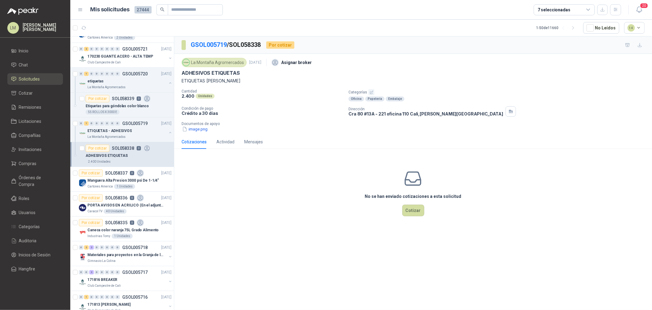
click at [370, 91] on icon "button" at bounding box center [372, 92] width 4 height 4
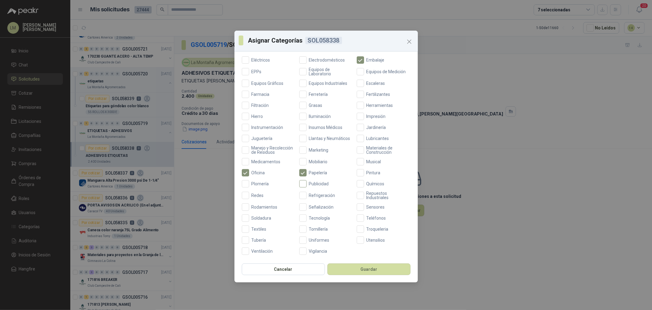
click at [313, 186] on label "Publicidad" at bounding box center [326, 183] width 54 height 7
click at [350, 270] on button "Guardar" at bounding box center [369, 269] width 83 height 12
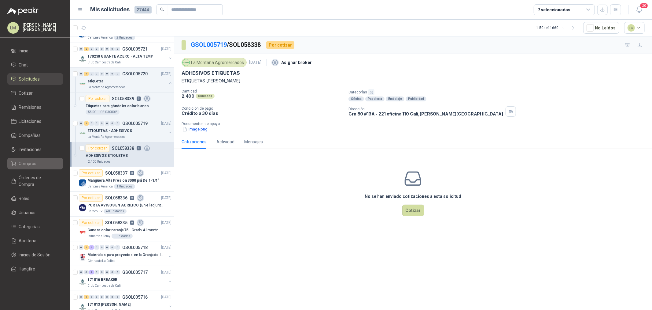
click at [30, 164] on span "Compras" at bounding box center [28, 163] width 18 height 7
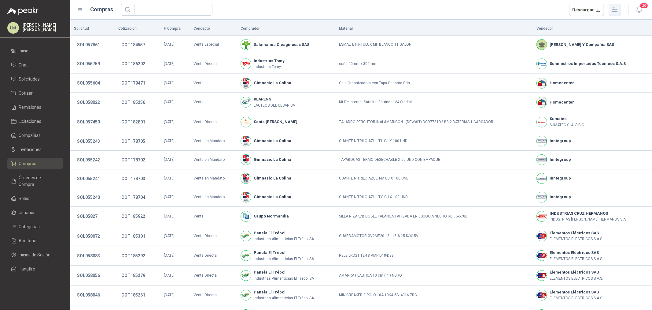
click at [612, 11] on icon "button" at bounding box center [615, 9] width 7 height 7
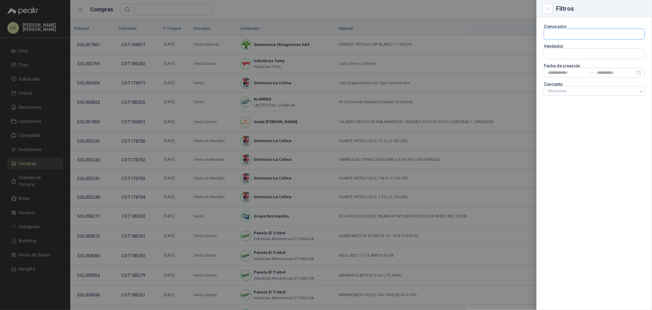
click at [559, 34] on input "text" at bounding box center [594, 34] width 100 height 10
type input "*****"
click at [555, 53] on button "Patojito Industrias Patojito SAS - NIT : 817000809" at bounding box center [594, 48] width 95 height 10
click at [556, 53] on input "text" at bounding box center [594, 53] width 100 height 10
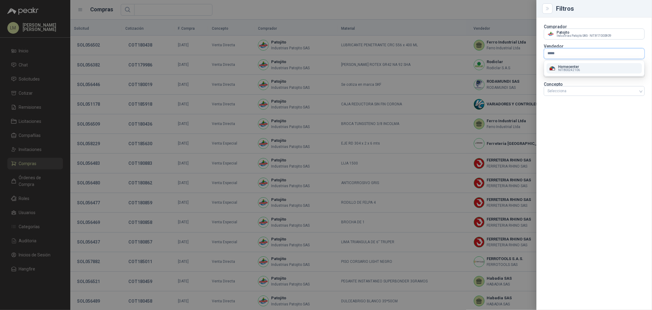
type input "*****"
click at [565, 68] on p "Homecenter" at bounding box center [570, 67] width 22 height 4
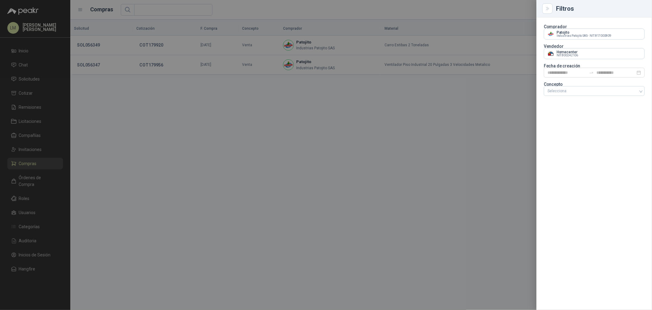
click at [350, 20] on div at bounding box center [326, 155] width 652 height 310
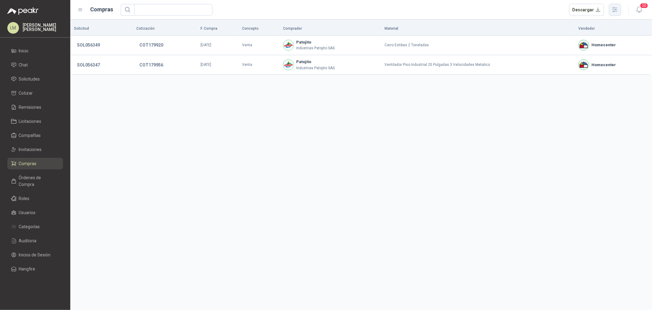
click at [616, 12] on icon "button" at bounding box center [615, 9] width 7 height 7
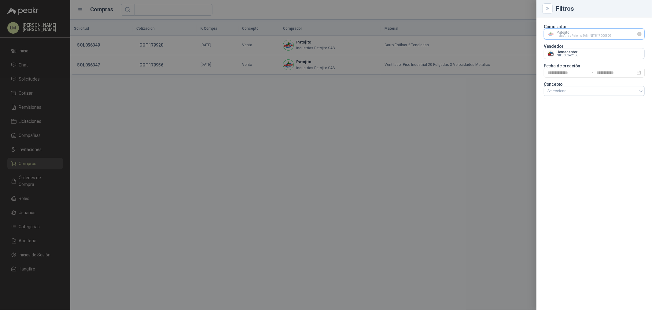
click at [559, 36] on input "text" at bounding box center [594, 34] width 100 height 10
type input "*******"
click at [566, 53] on span "NIT : 800221587" at bounding box center [570, 54] width 22 height 3
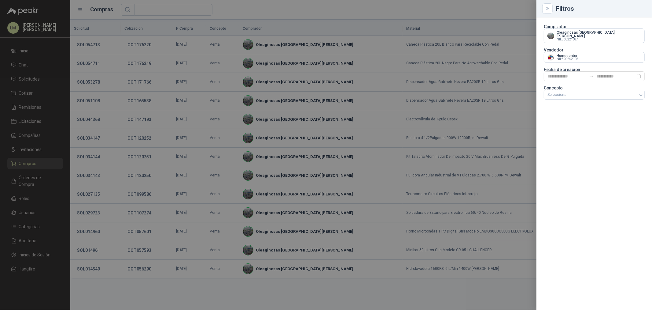
click at [279, 96] on div at bounding box center [326, 155] width 652 height 310
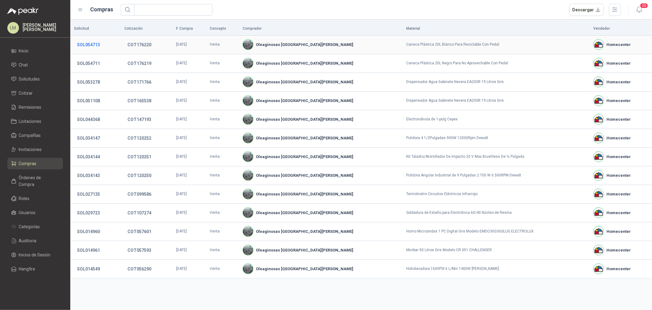
click at [94, 43] on button "SOL054713" at bounding box center [88, 44] width 29 height 11
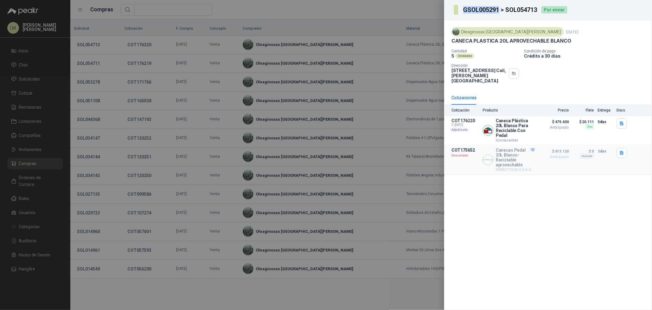
drag, startPoint x: 462, startPoint y: 10, endPoint x: 499, endPoint y: 13, distance: 36.9
click at [499, 13] on section "GSOL005291 > SOL054713" at bounding box center [496, 10] width 84 height 10
copy h3 "GSOL005291"
drag, startPoint x: 539, startPoint y: 8, endPoint x: 506, endPoint y: 13, distance: 33.7
click at [506, 13] on section "GSOL005291 > SOL054713" at bounding box center [496, 10] width 84 height 10
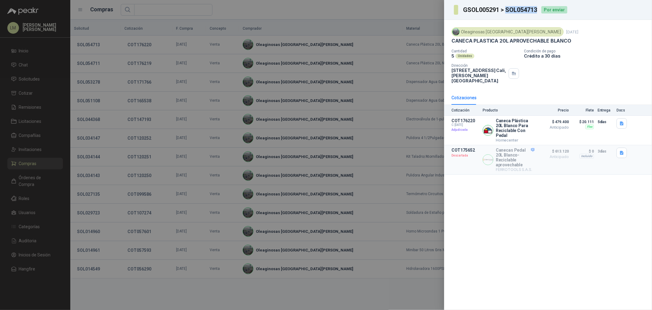
copy h3 "SOL054713"
click at [316, 41] on div at bounding box center [326, 155] width 652 height 310
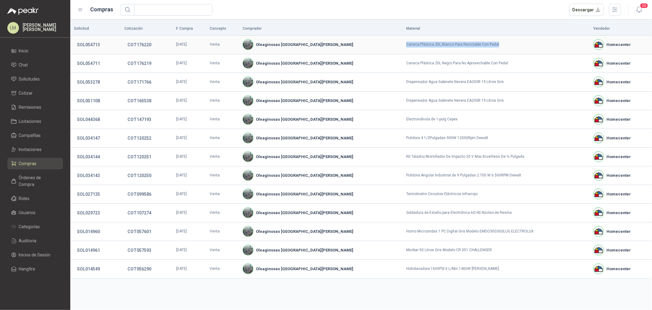
drag, startPoint x: 377, startPoint y: 45, endPoint x: 468, endPoint y: 45, distance: 90.5
click at [468, 45] on td "Caneca Plástica 20L Blanco Para Reciclable Con Pedal" at bounding box center [496, 44] width 187 height 19
copy td "Caneca Plástica 20L Blanco Para Reciclable Con Pedal"
drag, startPoint x: 480, startPoint y: 60, endPoint x: 374, endPoint y: 69, distance: 106.2
click at [403, 69] on td "Caneca Plástica 20L Negro Para No Aprovechable Con Pedal" at bounding box center [496, 63] width 187 height 19
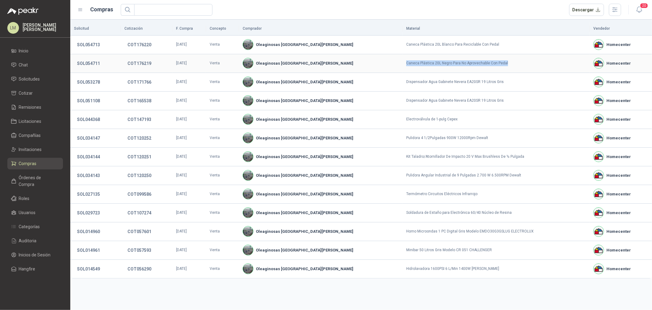
copy td "Caneca Plástica 20L Negro Para No Aprovechable Con Pedal"
click at [93, 43] on button "SOL054713" at bounding box center [88, 44] width 29 height 11
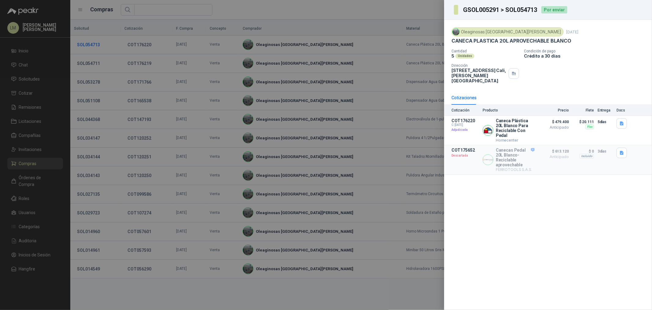
click at [93, 43] on div at bounding box center [326, 155] width 652 height 310
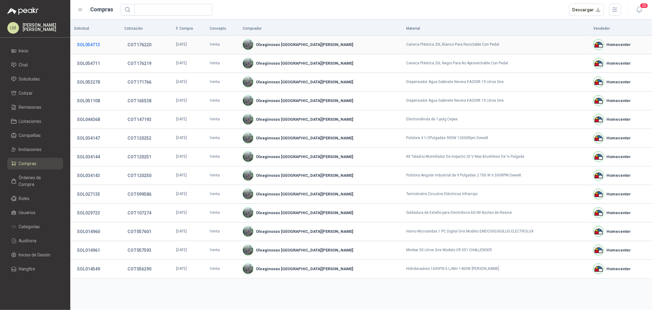
click at [94, 43] on button "SOL054713" at bounding box center [88, 44] width 29 height 11
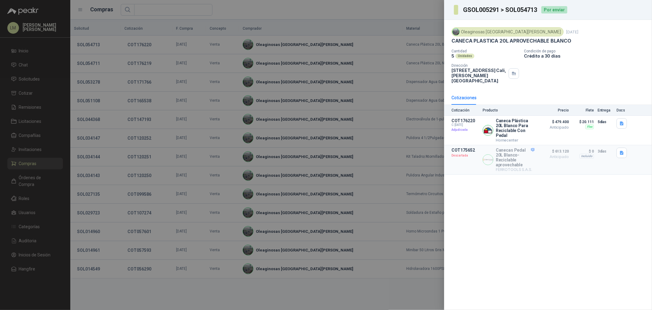
drag, startPoint x: 451, startPoint y: 71, endPoint x: 490, endPoint y: 71, distance: 38.2
click at [490, 71] on p "[STREET_ADDRESS][PERSON_NAME]" at bounding box center [479, 76] width 55 height 16
copy p "[STREET_ADDRESS]"
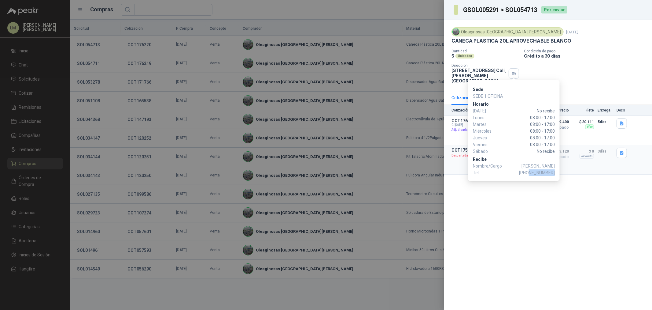
drag, startPoint x: 531, startPoint y: 171, endPoint x: 555, endPoint y: 175, distance: 24.1
click at [555, 175] on span "[PHONE_NUMBER]" at bounding box center [537, 172] width 36 height 7
copy span "3174412978"
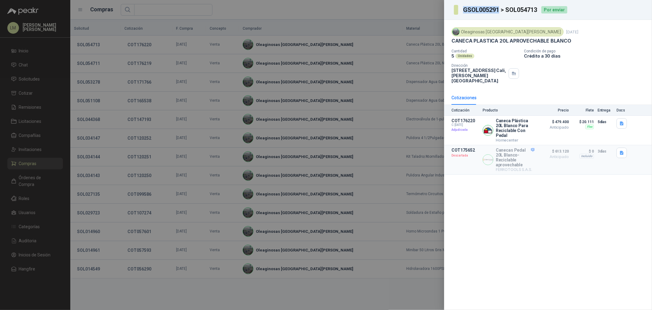
drag, startPoint x: 499, startPoint y: 8, endPoint x: 442, endPoint y: 14, distance: 57.5
click at [442, 14] on div "GSOL005291 > SOL054713 Por enviar Oleaginosas [GEOGRAPHIC_DATA][PERSON_NAME] [D…" at bounding box center [326, 155] width 652 height 310
click at [109, 48] on div at bounding box center [326, 155] width 652 height 310
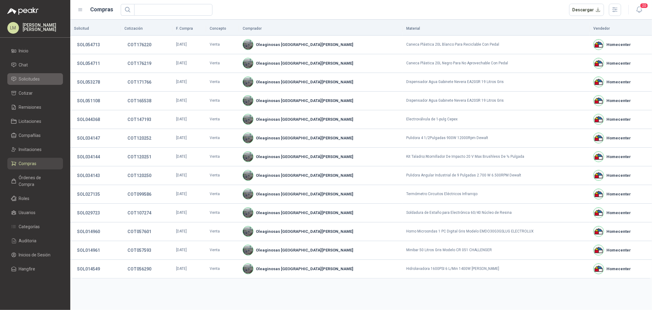
click at [28, 79] on span "Solicitudes" at bounding box center [29, 79] width 21 height 7
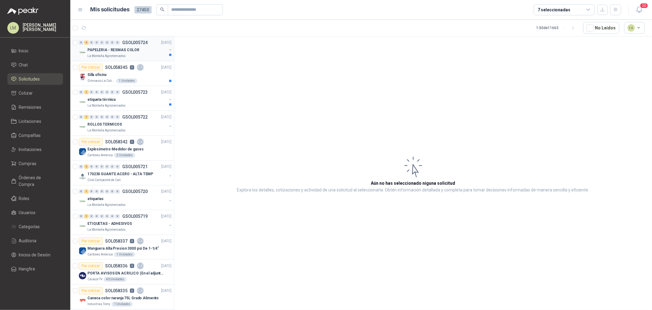
click at [139, 51] on div "PAPELERIA - RESMAS COLOR" at bounding box center [126, 49] width 79 height 7
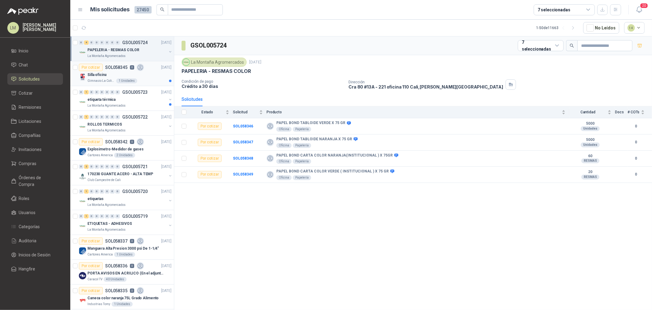
click at [132, 71] on div "Silla oficina" at bounding box center [129, 74] width 84 height 7
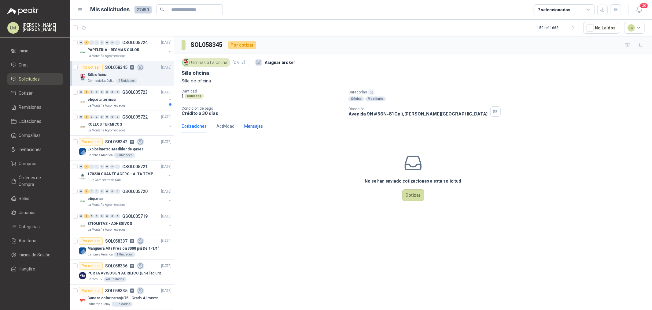
click at [253, 124] on div "Mensajes" at bounding box center [253, 126] width 19 height 7
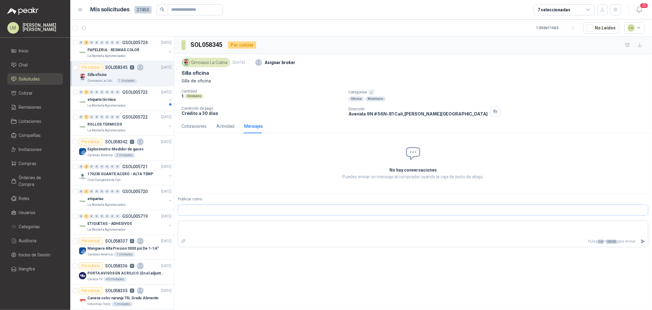
drag, startPoint x: 206, startPoint y: 201, endPoint x: 206, endPoint y: 206, distance: 4.6
click at [206, 205] on div "Publicar como" at bounding box center [413, 205] width 471 height 19
click at [205, 208] on input "Publicar como" at bounding box center [413, 210] width 470 height 10
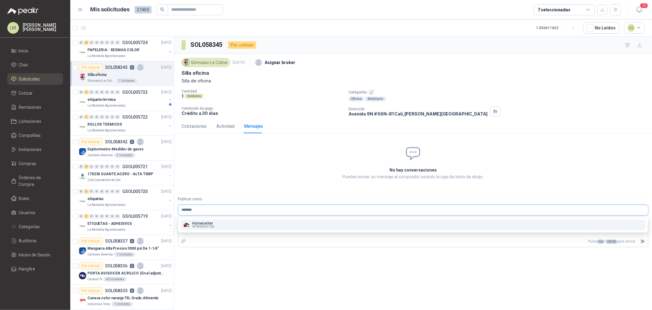
type input "*******"
click at [204, 225] on span "NIT : 800242106" at bounding box center [203, 226] width 22 height 3
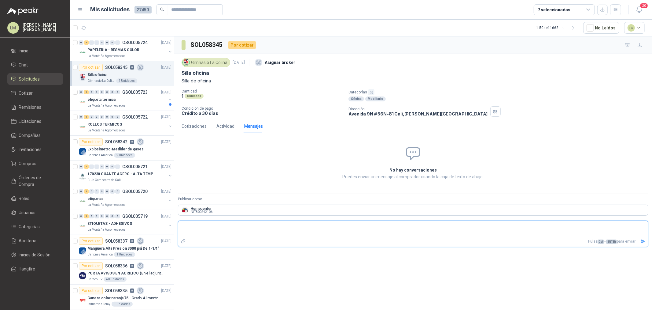
click at [204, 224] on textarea at bounding box center [413, 229] width 470 height 14
type textarea "*"
type textarea "**"
type textarea "****"
type textarea "*****"
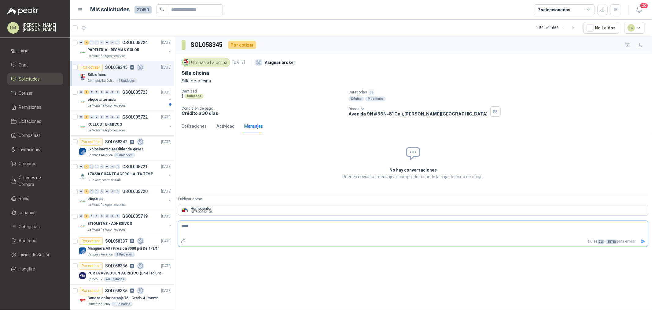
type textarea "******"
type textarea "*********"
type textarea "**********"
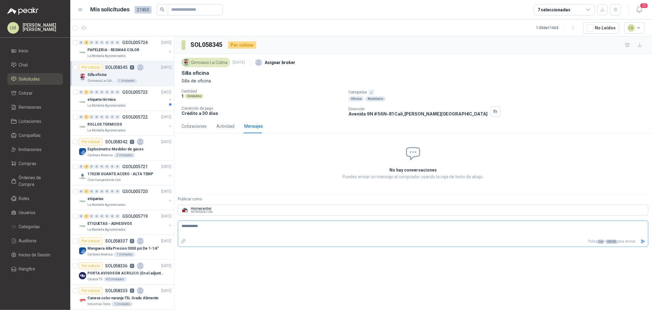
type textarea "**********"
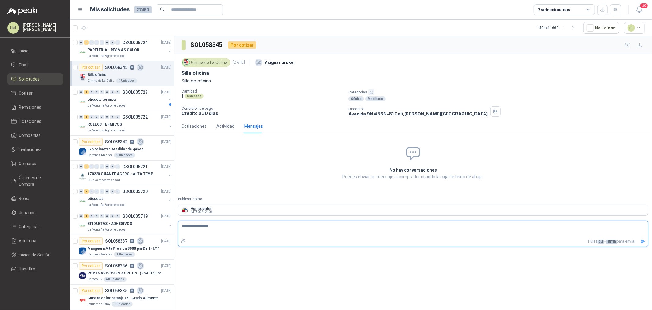
type textarea "**********"
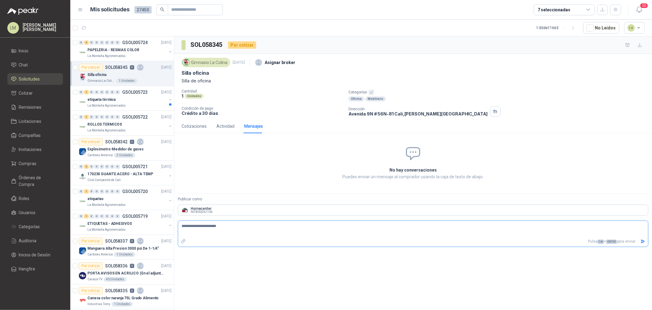
type textarea "**********"
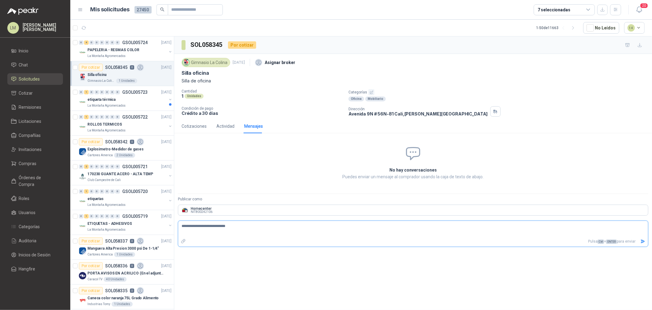
type textarea "**********"
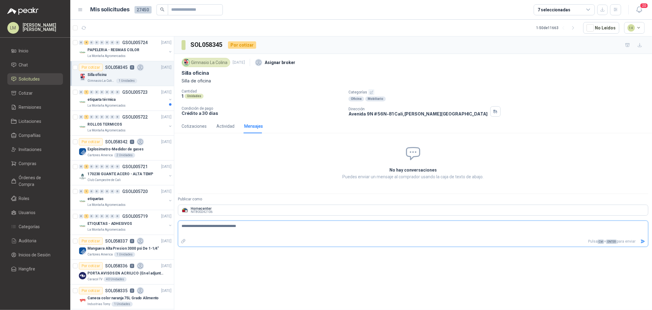
type textarea "**********"
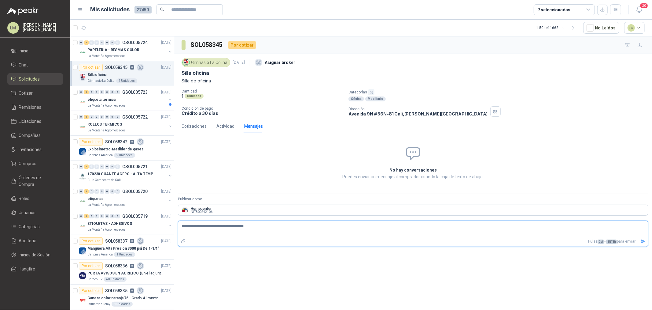
type textarea "**********"
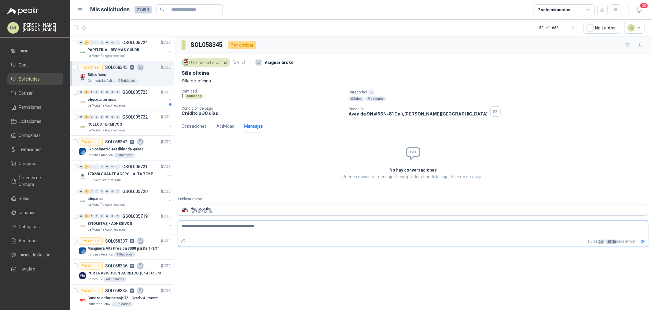
type textarea "**********"
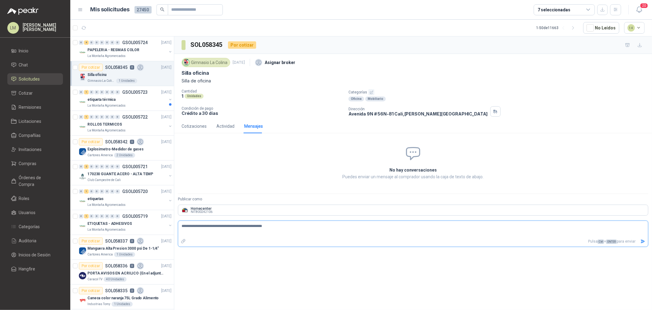
type textarea "**********"
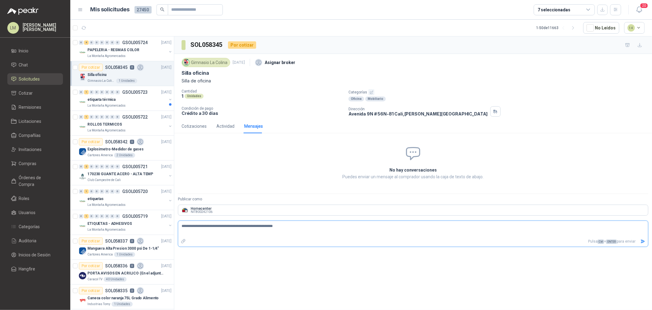
type textarea "**********"
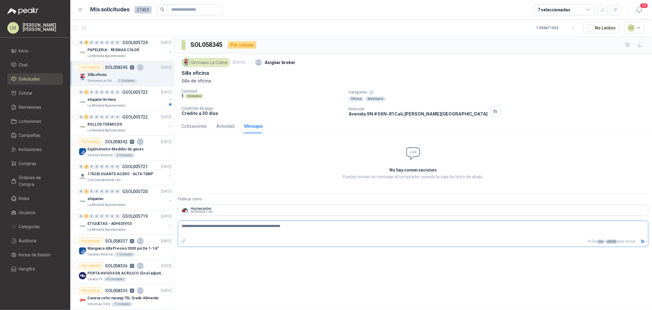
type textarea "**********"
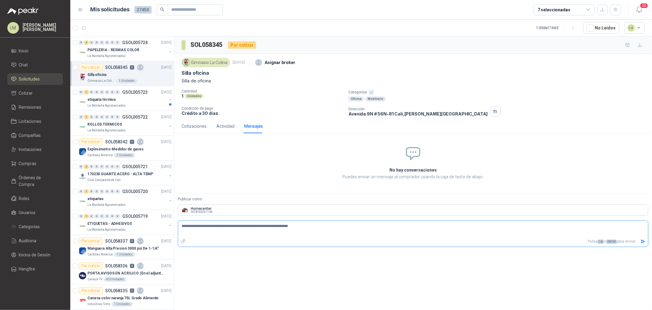
type textarea "**********"
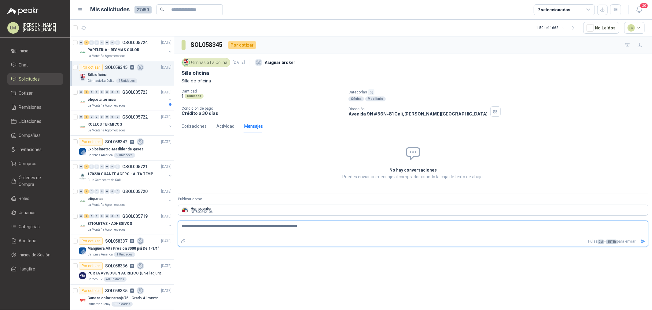
type textarea "**********"
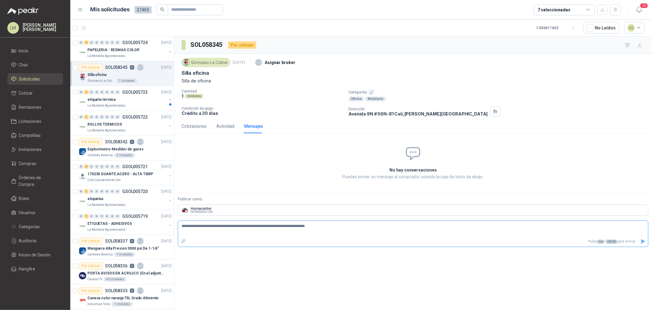
type textarea "**********"
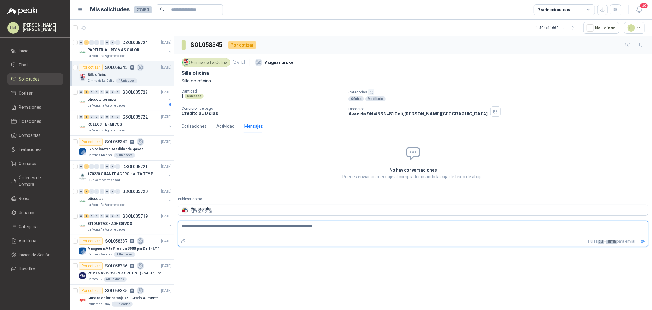
type textarea "**********"
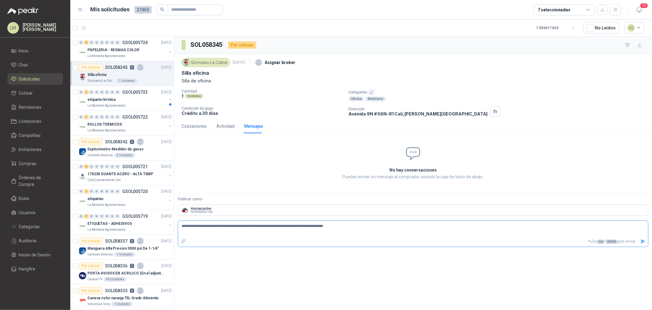
type textarea "**********"
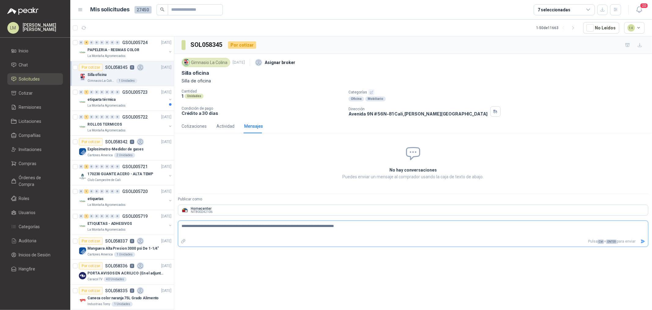
type textarea "**********"
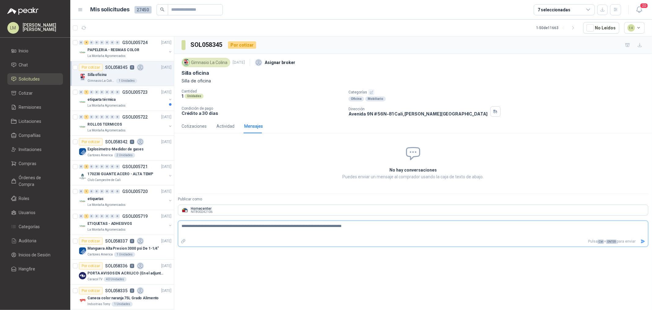
click at [640, 241] on button "Enviar" at bounding box center [643, 241] width 10 height 11
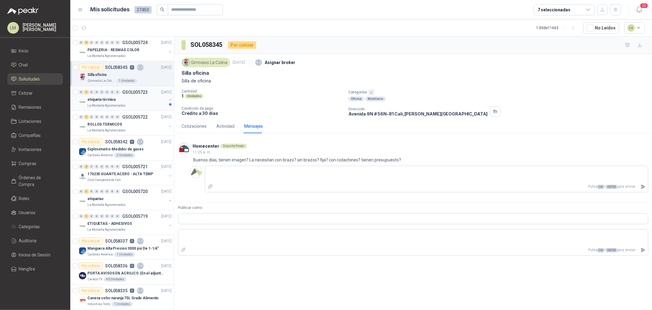
click at [168, 99] on button "button" at bounding box center [170, 99] width 5 height 5
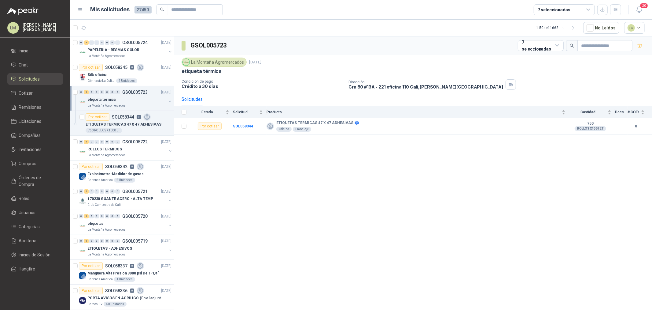
click at [168, 99] on button "button" at bounding box center [170, 101] width 5 height 5
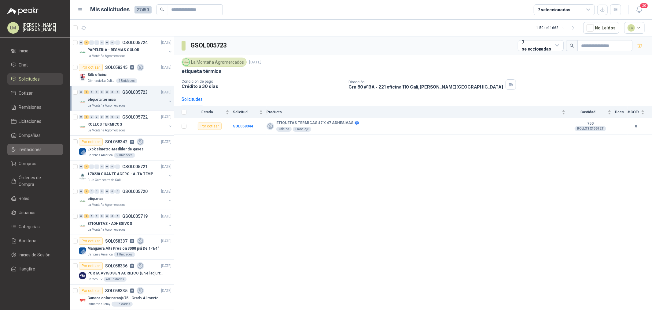
click at [26, 150] on span "Invitaciones" at bounding box center [30, 149] width 23 height 7
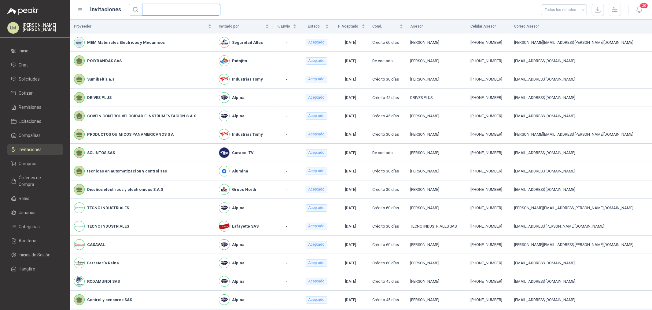
click at [159, 9] on input "text" at bounding box center [179, 9] width 66 height 11
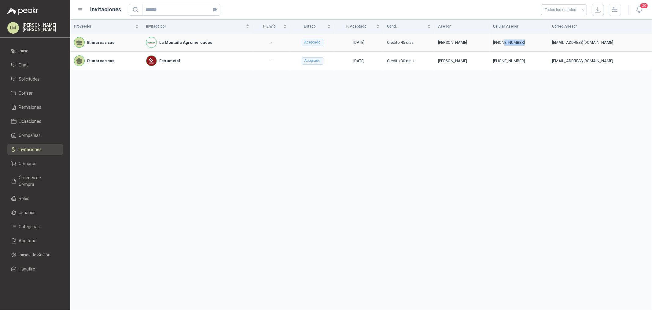
drag, startPoint x: 519, startPoint y: 43, endPoint x: 540, endPoint y: 44, distance: 20.8
click at [540, 44] on div "[PHONE_NUMBER]" at bounding box center [519, 42] width 52 height 6
drag, startPoint x: 542, startPoint y: 42, endPoint x: 518, endPoint y: 44, distance: 24.2
click at [518, 44] on div "[PHONE_NUMBER]" at bounding box center [519, 42] width 52 height 6
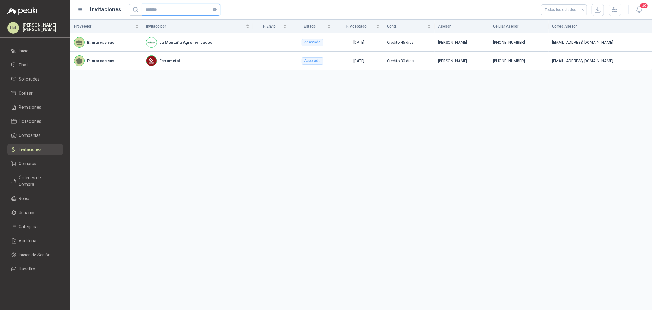
drag, startPoint x: 161, startPoint y: 9, endPoint x: 113, endPoint y: 3, distance: 48.1
click at [120, 3] on header "Invitaciones ******* Todos los estados 20" at bounding box center [361, 10] width 582 height 20
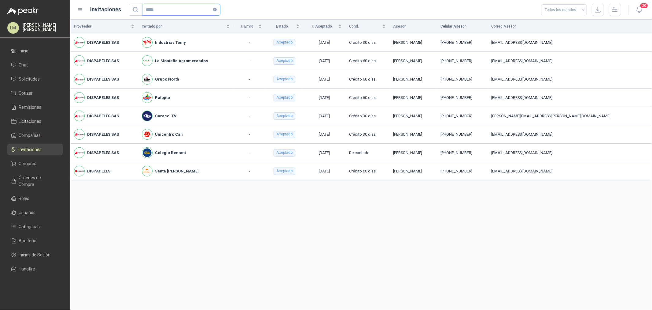
drag, startPoint x: 153, startPoint y: 10, endPoint x: 80, endPoint y: 13, distance: 72.9
click at [81, 13] on div "Invitaciones ***** Todos los estados" at bounding box center [350, 10] width 544 height 12
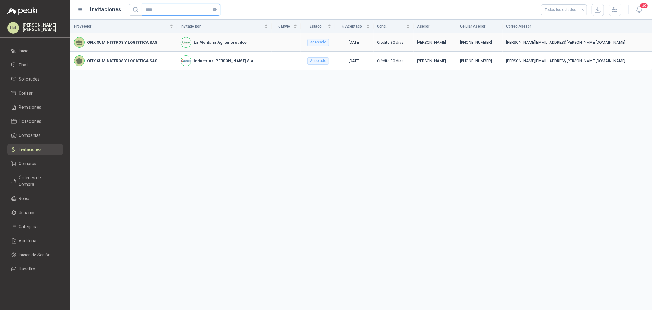
type input "****"
click at [499, 41] on div "[PHONE_NUMBER]" at bounding box center [479, 42] width 39 height 6
drag, startPoint x: 555, startPoint y: 41, endPoint x: 533, endPoint y: 41, distance: 21.1
click at [499, 41] on div "[PHONE_NUMBER]" at bounding box center [479, 42] width 39 height 6
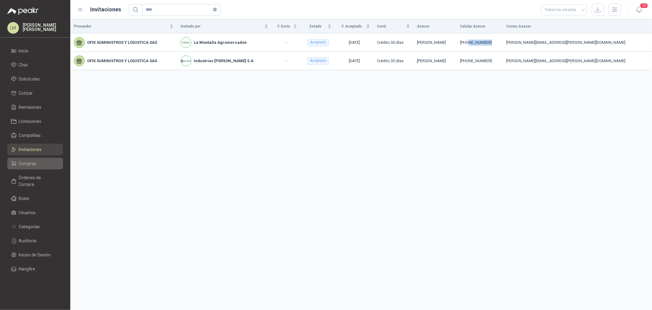
click at [31, 163] on span "Compras" at bounding box center [28, 163] width 18 height 7
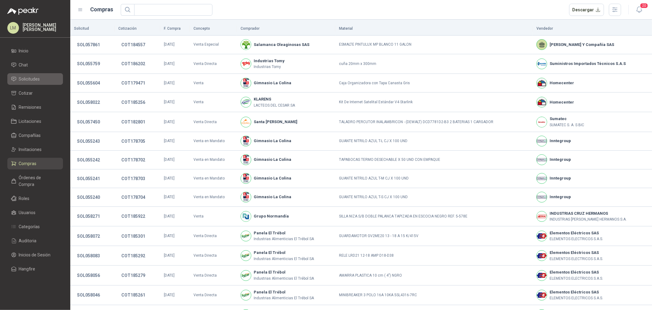
click at [28, 81] on span "Solicitudes" at bounding box center [29, 79] width 21 height 7
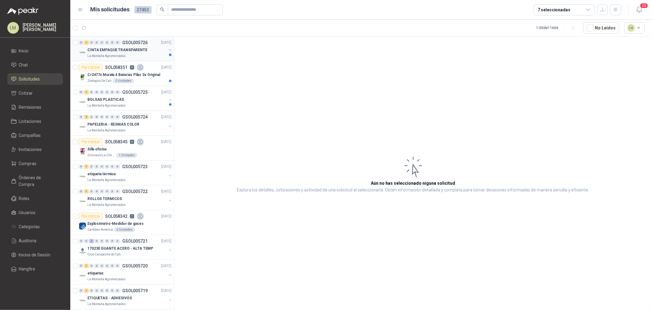
click at [168, 50] on button "button" at bounding box center [170, 49] width 5 height 5
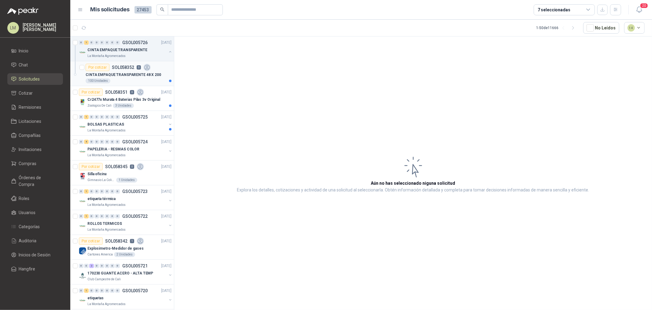
click at [133, 68] on p "SOL058352" at bounding box center [123, 67] width 22 height 4
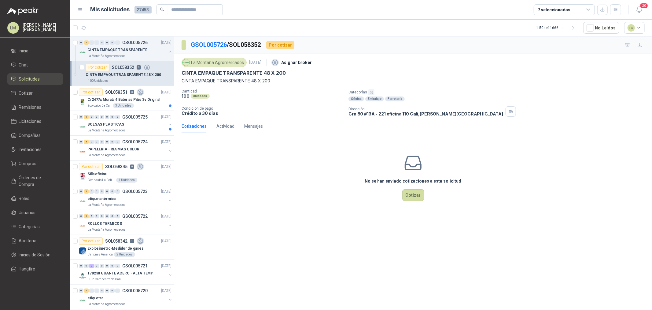
click at [370, 92] on icon "button" at bounding box center [372, 92] width 4 height 4
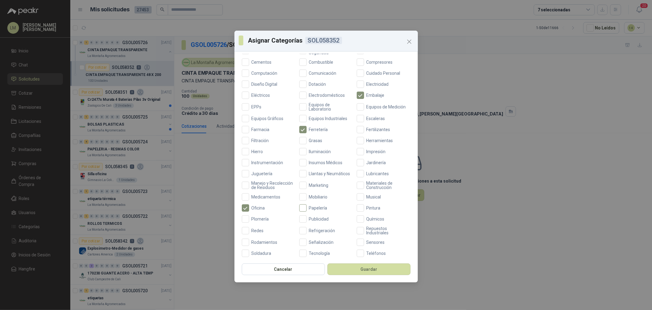
scroll to position [144, 0]
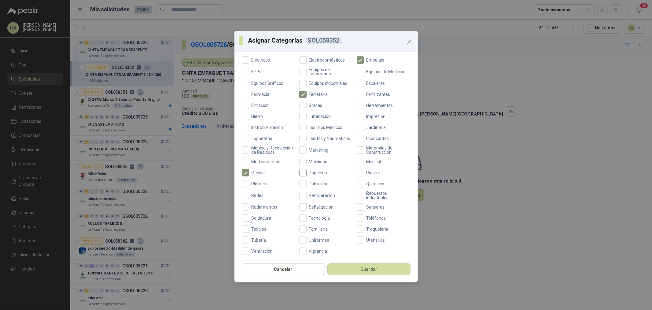
click at [313, 172] on span "Papelería" at bounding box center [318, 172] width 23 height 4
click at [351, 267] on button "Guardar" at bounding box center [369, 269] width 83 height 12
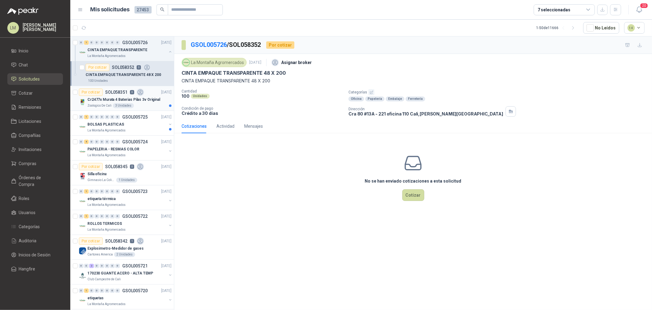
click at [95, 102] on div "Cr2477x Murata 4 Baterias Pilas 3v Original" at bounding box center [129, 99] width 84 height 7
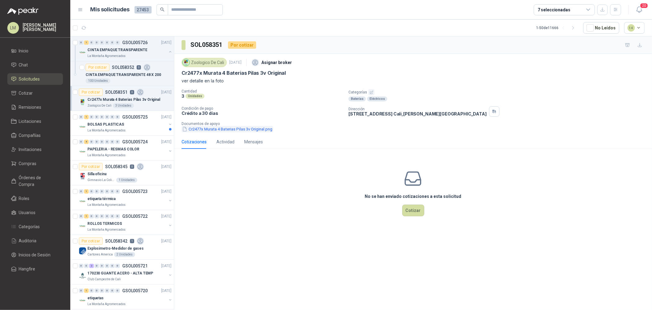
click at [217, 128] on button "Cr2477x Murata 4 Baterias Pilas 3v Original.png" at bounding box center [227, 129] width 91 height 6
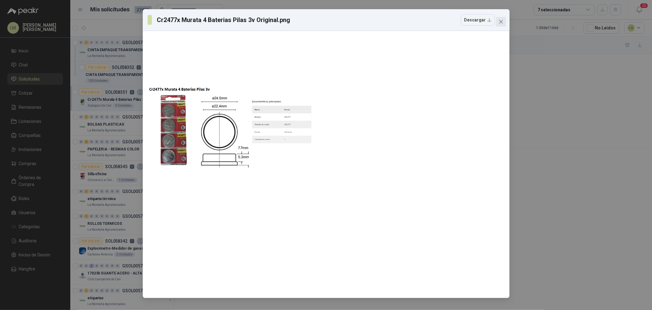
click at [500, 25] on button "Close" at bounding box center [501, 22] width 10 height 10
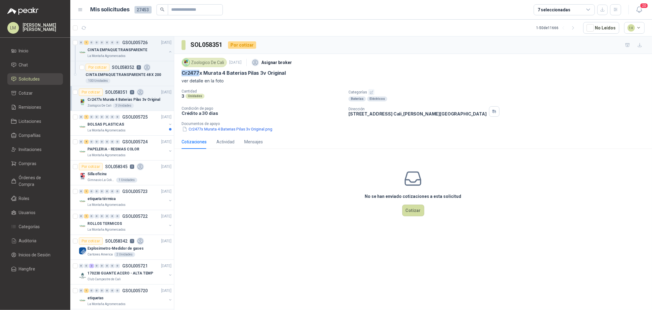
drag, startPoint x: 181, startPoint y: 72, endPoint x: 198, endPoint y: 72, distance: 17.4
click at [198, 72] on div "Zoologico De Cali [DATE] Asignar broker Cr2477x Murata 4 Baterias Pilas 3v Orig…" at bounding box center [413, 94] width 478 height 81
click at [177, 9] on input "text" at bounding box center [193, 10] width 43 height 10
paste input "******"
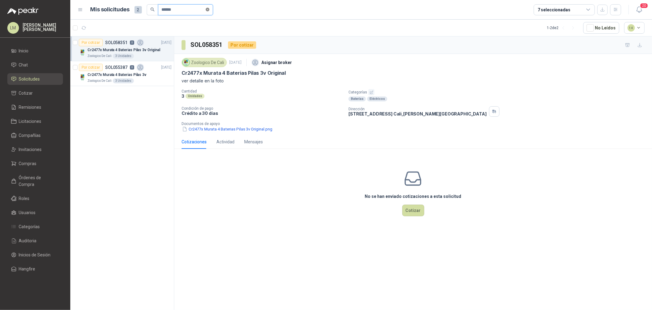
click at [210, 9] on icon "close-circle" at bounding box center [208, 10] width 4 height 4
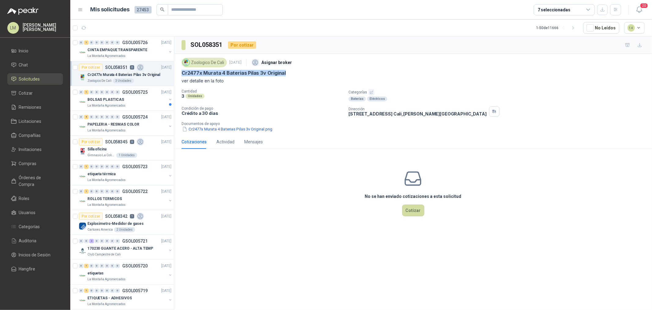
drag, startPoint x: 182, startPoint y: 73, endPoint x: 299, endPoint y: 59, distance: 118.3
click at [288, 74] on div "Cr2477x Murata 4 Baterias Pilas 3v Original" at bounding box center [413, 73] width 463 height 6
click at [265, 101] on div "Cantidad 3 Unidades" at bounding box center [263, 95] width 162 height 12
click at [168, 99] on button "button" at bounding box center [170, 99] width 5 height 5
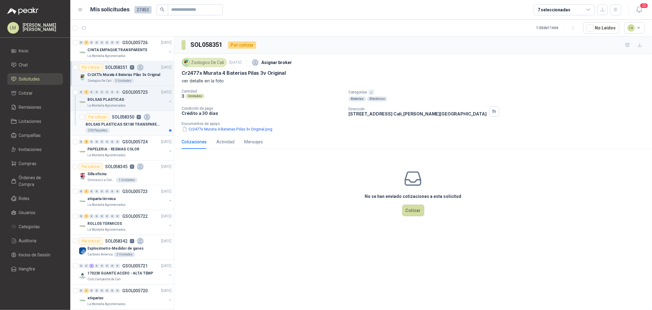
click at [145, 120] on icon at bounding box center [146, 116] width 5 height 5
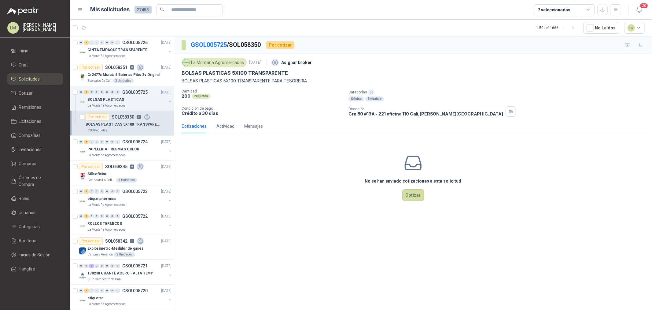
click at [372, 90] on icon "button" at bounding box center [372, 92] width 4 height 4
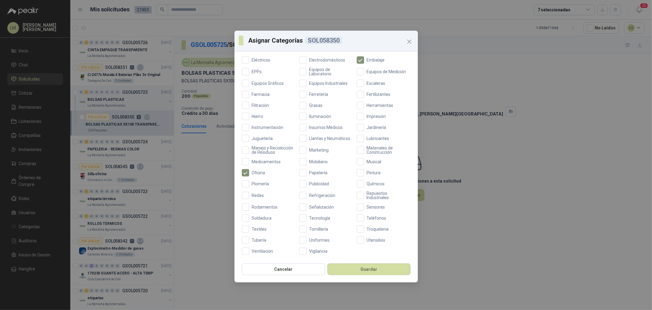
scroll to position [144, 0]
click at [316, 169] on label "Papelería" at bounding box center [326, 172] width 54 height 7
click at [356, 267] on button "Guardar" at bounding box center [369, 269] width 83 height 12
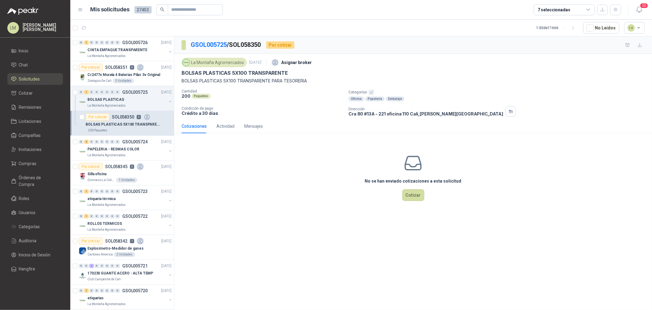
click at [246, 190] on div "No se han enviado cotizaciones a esta solicitud Cotizar" at bounding box center [413, 177] width 478 height 78
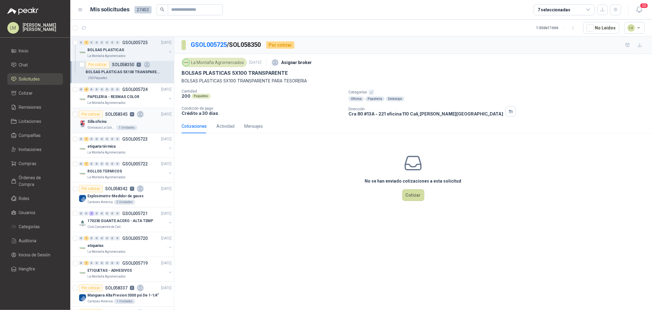
scroll to position [68, 0]
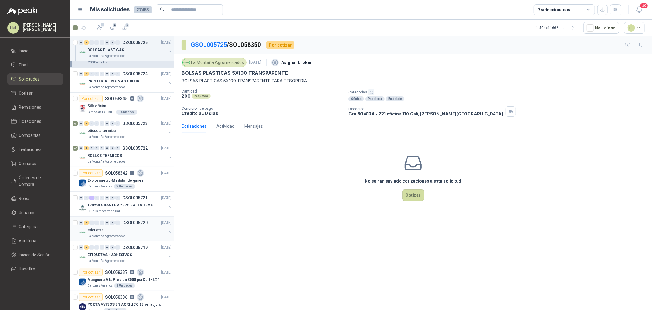
click at [168, 231] on button "button" at bounding box center [170, 231] width 5 height 5
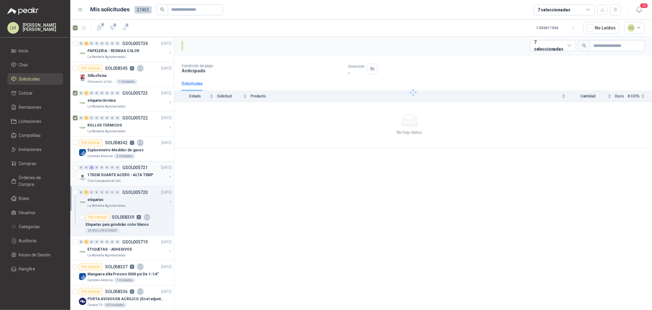
scroll to position [136, 0]
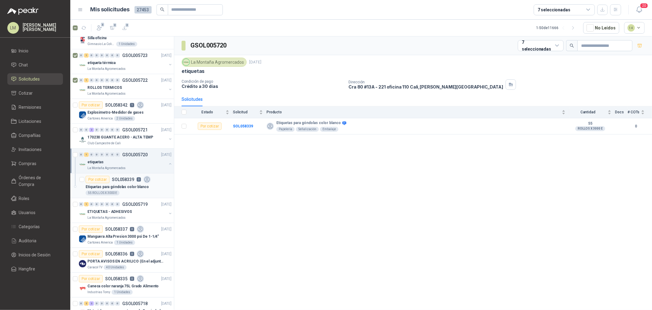
click at [108, 182] on div "Por cotizar" at bounding box center [98, 179] width 24 height 7
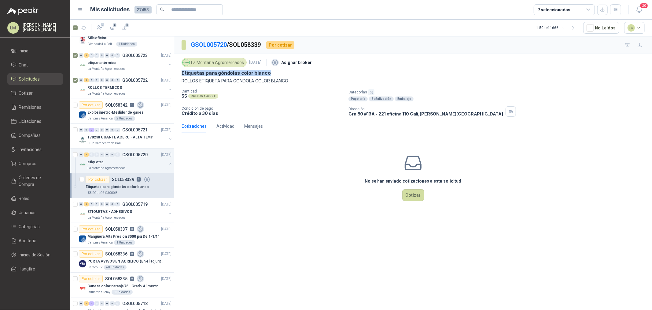
drag, startPoint x: 180, startPoint y: 73, endPoint x: 282, endPoint y: 73, distance: 101.9
click at [282, 73] on div "La Montaña Agromercados [DATE] Asignar broker Etiquetas para góndolas color bla…" at bounding box center [413, 86] width 478 height 65
drag, startPoint x: 179, startPoint y: 79, endPoint x: 301, endPoint y: 81, distance: 121.4
click at [301, 81] on div "La Montaña Agromercados [DATE] Asignar broker Etiquetas para góndolas color bla…" at bounding box center [413, 86] width 478 height 65
click at [168, 213] on button "button" at bounding box center [170, 213] width 5 height 5
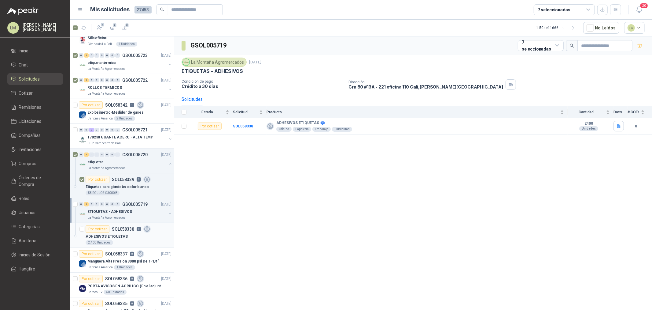
click at [123, 233] on p "ADHESIVOS ETIQUETAS" at bounding box center [107, 236] width 42 height 6
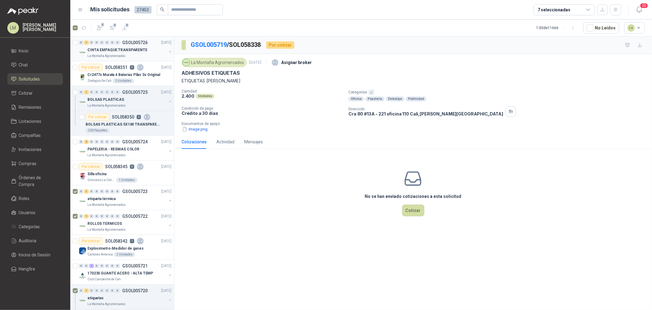
click at [168, 50] on button "button" at bounding box center [170, 51] width 5 height 5
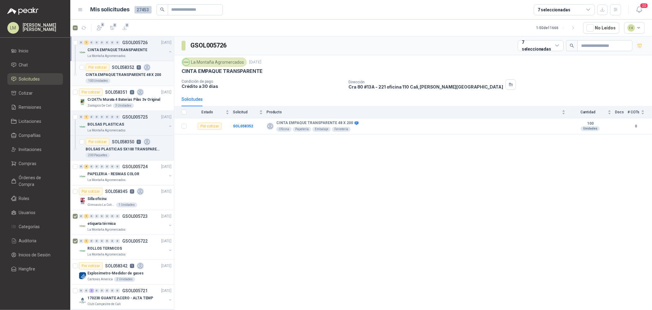
click at [135, 78] on div "100 Unidades" at bounding box center [129, 80] width 86 height 5
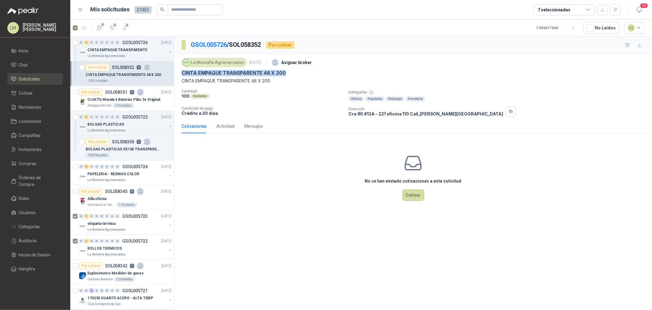
drag, startPoint x: 183, startPoint y: 72, endPoint x: 300, endPoint y: 73, distance: 116.8
click at [299, 73] on div "CINTA EMPAQUE TRANSPARENTE 48 X 200" at bounding box center [413, 73] width 463 height 6
click at [102, 28] on icon "button" at bounding box center [99, 28] width 6 height 6
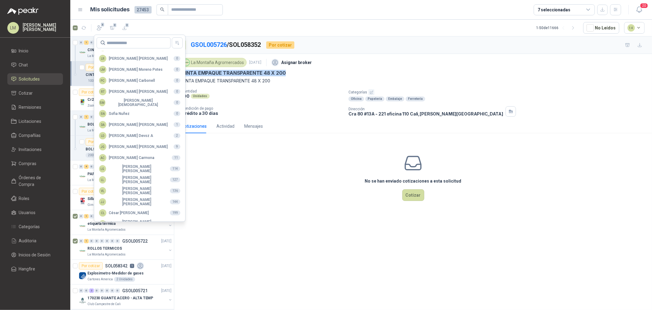
scroll to position [108, 0]
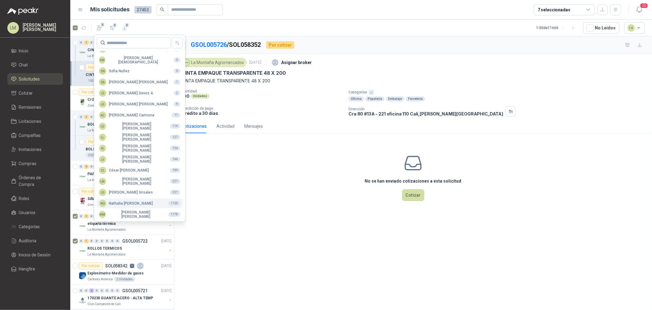
click at [134, 204] on div "NO [PERSON_NAME]" at bounding box center [126, 202] width 54 height 7
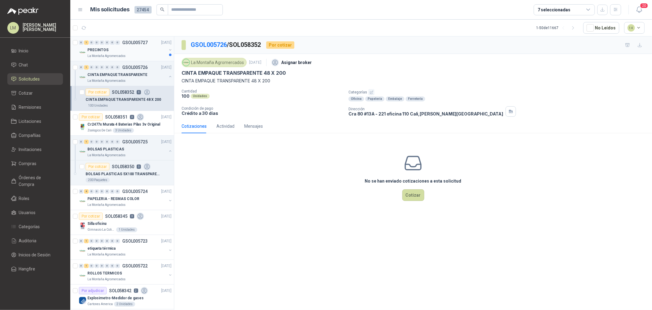
click at [168, 49] on button "button" at bounding box center [170, 49] width 5 height 5
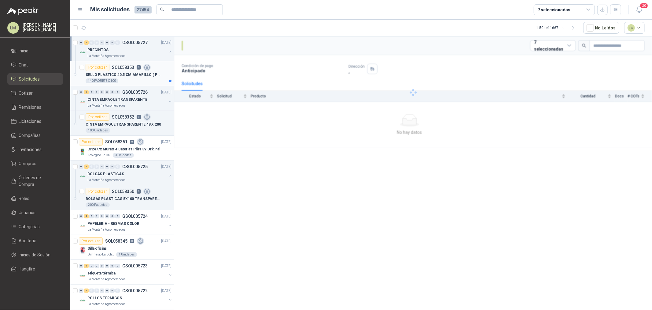
click at [124, 72] on p "SELLO PLASTICO 40,5 CM AMARILLO ( PRECINTO SEGURIDAD)" at bounding box center [124, 75] width 76 height 6
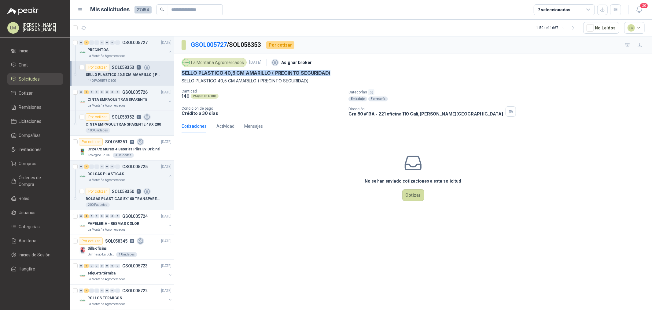
drag, startPoint x: 181, startPoint y: 72, endPoint x: 342, endPoint y: 72, distance: 160.9
click at [342, 72] on div "La Montaña Agromercados [DATE] Asignar broker SELLO PLASTICO 40,5 CM AMARILLO (…" at bounding box center [413, 86] width 478 height 65
click at [98, 24] on button "1" at bounding box center [99, 27] width 11 height 11
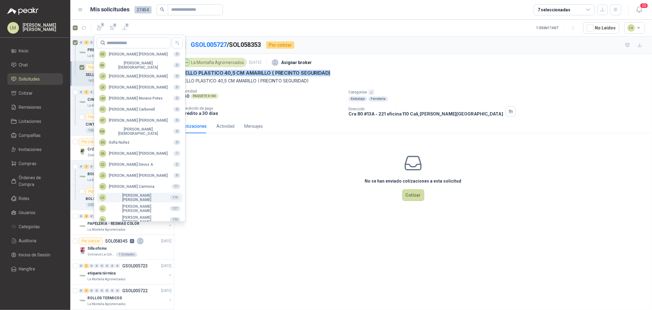
scroll to position [108, 0]
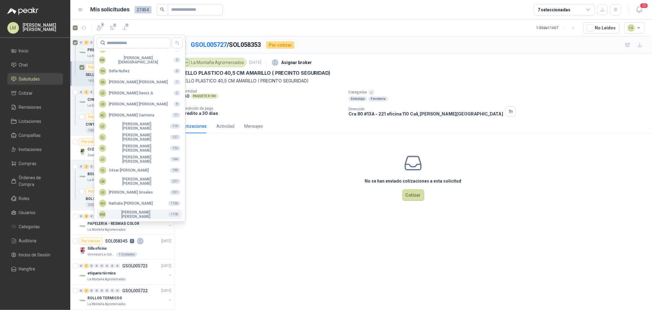
click at [126, 213] on div "MM [PERSON_NAME]" at bounding box center [131, 214] width 64 height 9
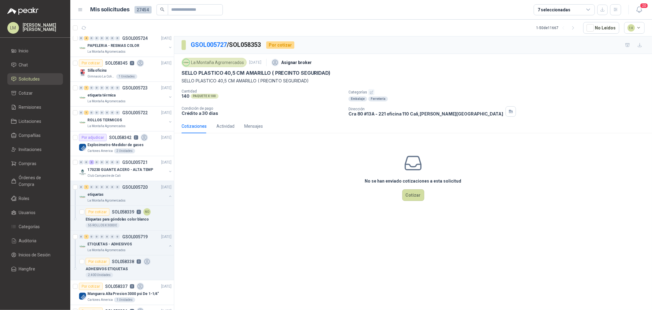
scroll to position [204, 0]
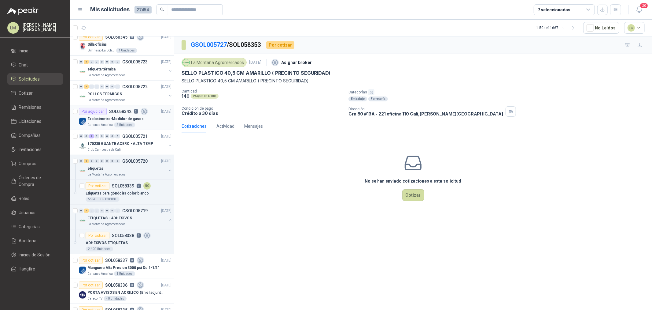
click at [113, 116] on p "Explosimetro-Medidor de gases" at bounding box center [115, 119] width 56 height 6
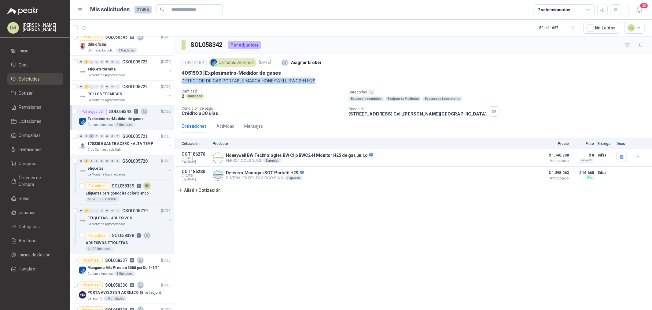
drag, startPoint x: 181, startPoint y: 80, endPoint x: 320, endPoint y: 81, distance: 138.9
click at [320, 81] on p "DETECTOR DE GAS PORTABLE MARCA HONEYWELL BWC2-H H2S" at bounding box center [413, 80] width 463 height 7
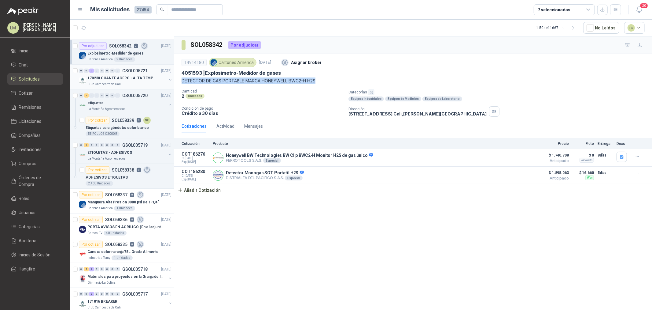
scroll to position [374, 0]
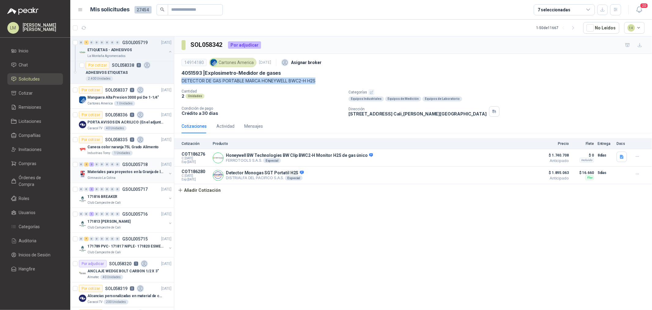
click at [168, 173] on button "button" at bounding box center [170, 173] width 5 height 5
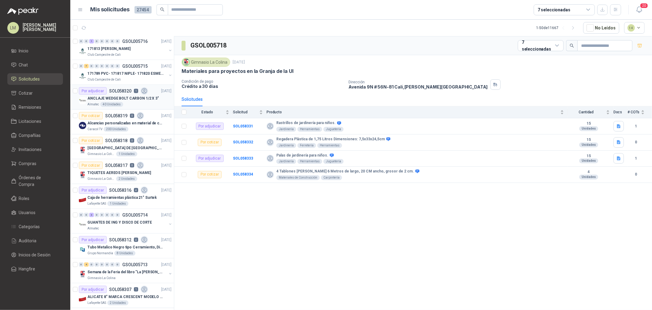
scroll to position [646, 0]
click at [100, 27] on icon "button" at bounding box center [99, 28] width 6 height 6
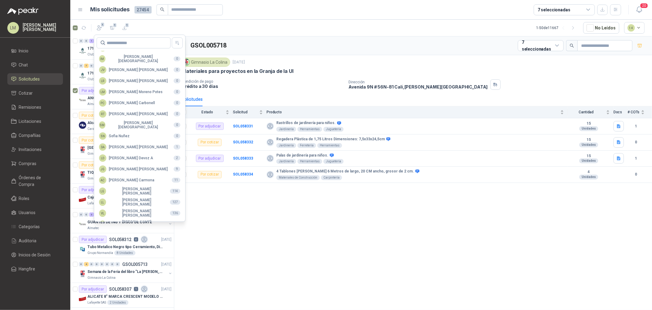
scroll to position [108, 0]
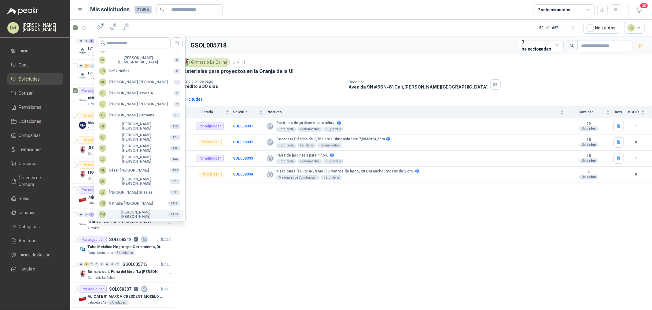
click at [121, 213] on div "MM [PERSON_NAME]" at bounding box center [131, 214] width 64 height 9
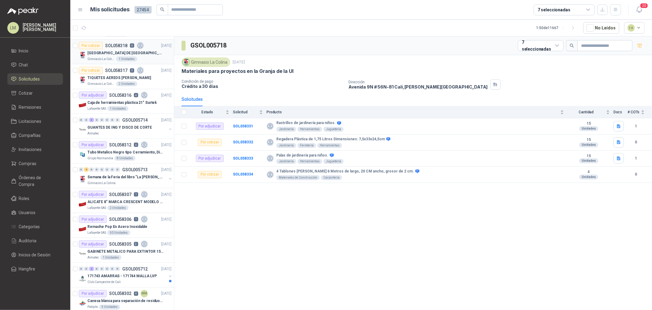
scroll to position [748, 0]
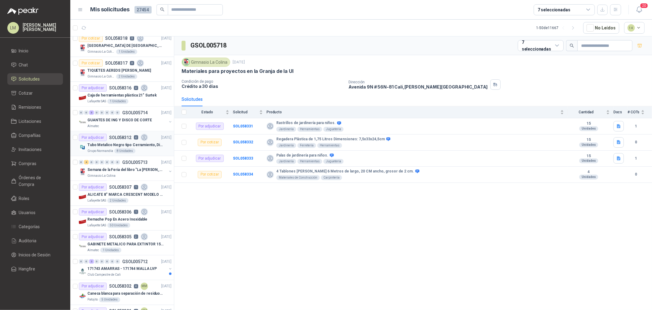
click at [113, 145] on p "Tubo Metalico Negro tipo Cerramiento, Diametro 1-1/2", Espesor 2mm, Longitud 6m" at bounding box center [125, 145] width 76 height 6
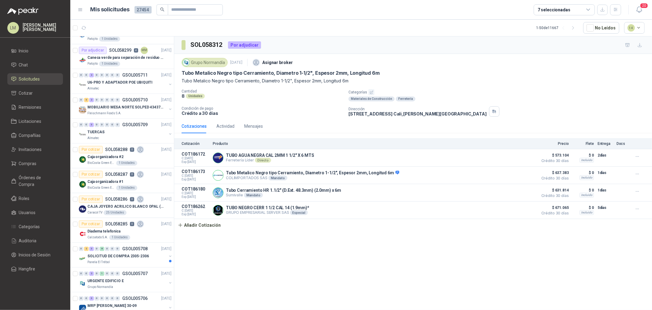
scroll to position [1087, 0]
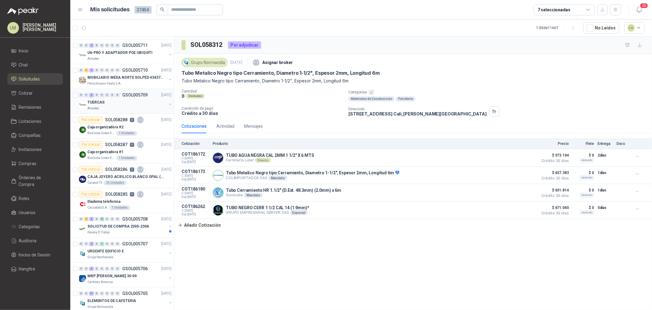
click at [106, 98] on div "0 0 3 0 0 0 0 0 GSOL005709 [DATE]" at bounding box center [126, 94] width 94 height 7
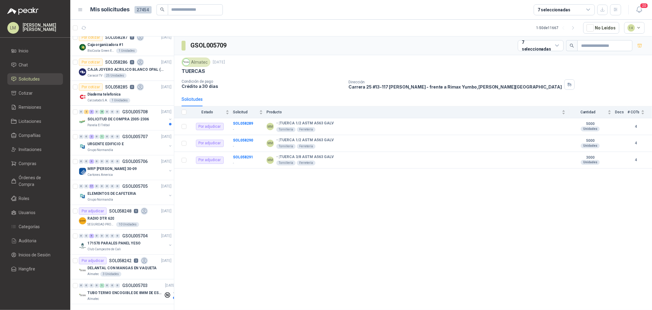
scroll to position [1201, 0]
click at [117, 214] on div "RADIO DTR 620" at bounding box center [129, 217] width 84 height 7
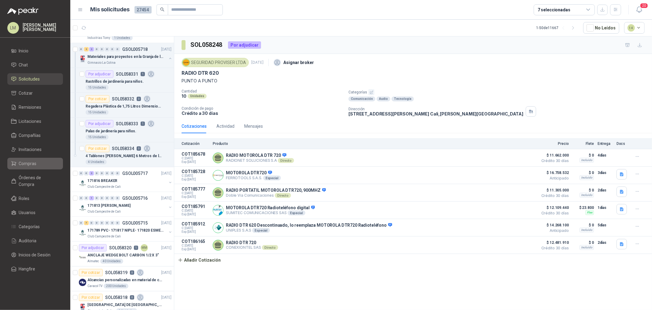
scroll to position [487, 0]
click at [29, 163] on span "Compras" at bounding box center [28, 163] width 18 height 7
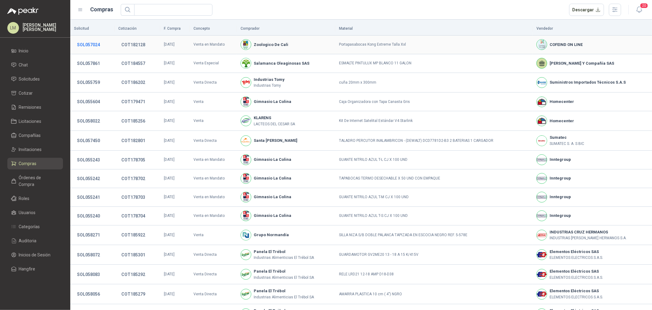
click at [89, 42] on button "SOL057024" at bounding box center [88, 44] width 29 height 11
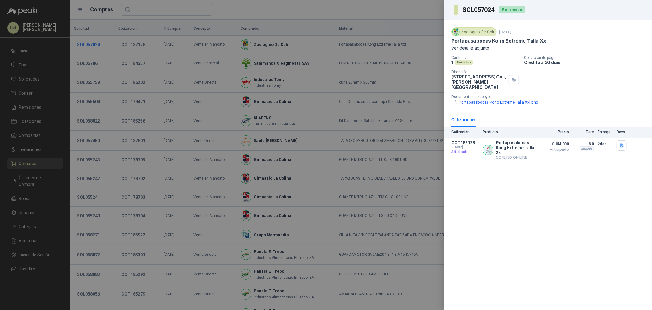
click at [89, 42] on div at bounding box center [326, 155] width 652 height 310
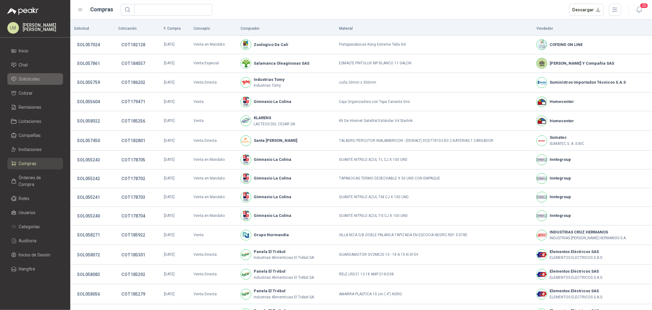
click at [26, 82] on span "Solicitudes" at bounding box center [29, 79] width 21 height 7
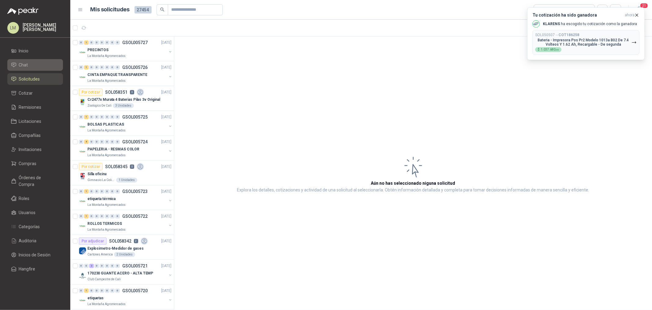
click at [24, 63] on span "Chat" at bounding box center [23, 64] width 9 height 7
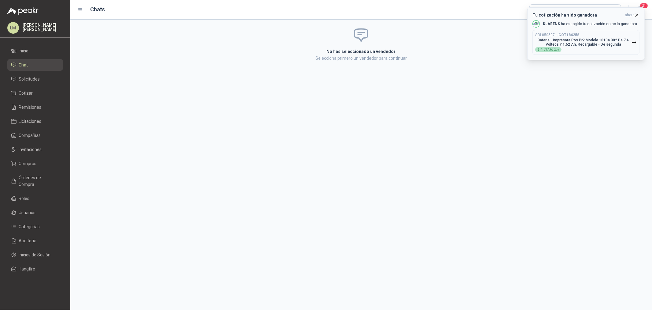
click at [637, 15] on icon "button" at bounding box center [637, 15] width 2 height 2
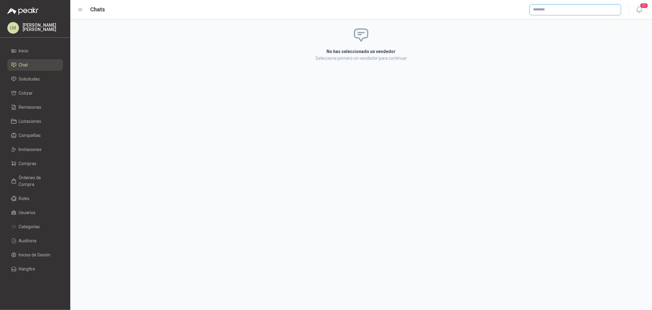
click at [556, 10] on input "text" at bounding box center [575, 10] width 91 height 10
click at [550, 22] on p "IZC Mayorista" at bounding box center [555, 23] width 23 height 4
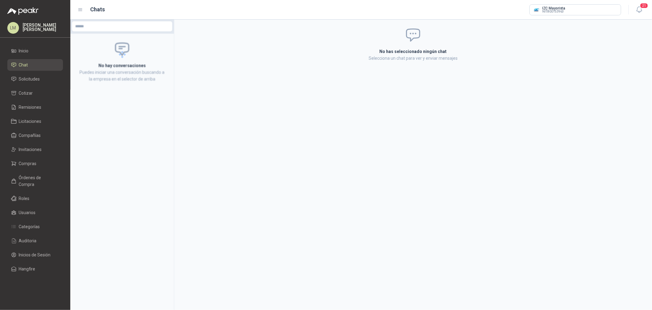
click at [235, 39] on div "No has seleccionado ningún chat Selecciona un chat para ver y enviar mensajes" at bounding box center [413, 44] width 478 height 49
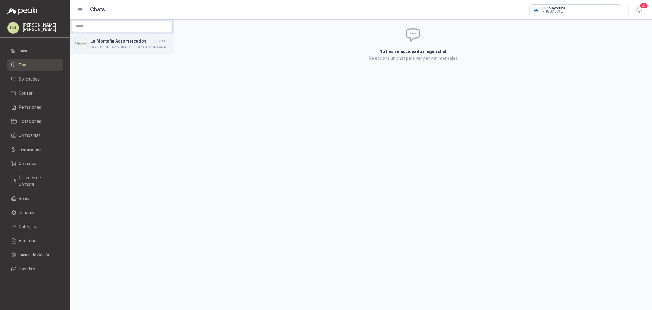
click at [105, 39] on h4 "La Montaña Agromercados" at bounding box center [122, 41] width 63 height 7
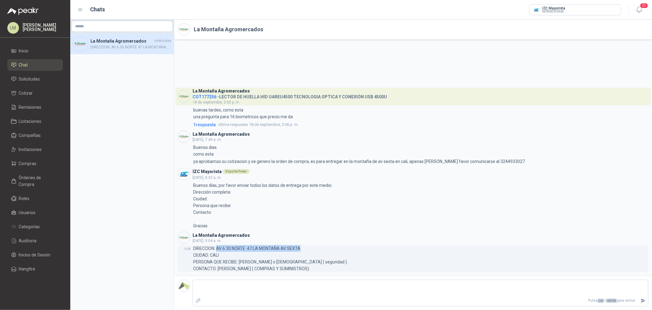
drag, startPoint x: 217, startPoint y: 247, endPoint x: 307, endPoint y: 247, distance: 90.5
click at [307, 247] on p "DIRECCION: AV 6 30 NORTE 47 LA MONTAÑA AV SEXTA CIUDAD: CALI PERSONA QUE RECIBE…" at bounding box center [270, 258] width 154 height 27
click at [32, 163] on span "Compras" at bounding box center [28, 163] width 18 height 7
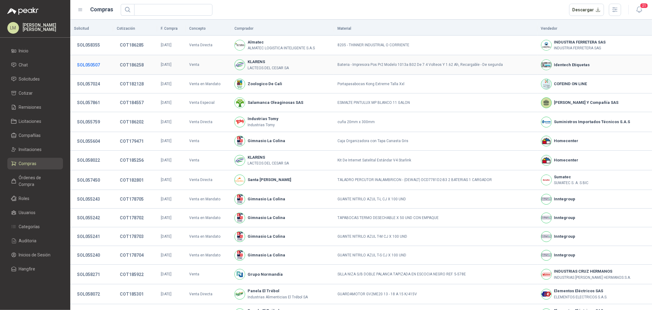
click at [93, 66] on button "SOL050507" at bounding box center [88, 64] width 29 height 11
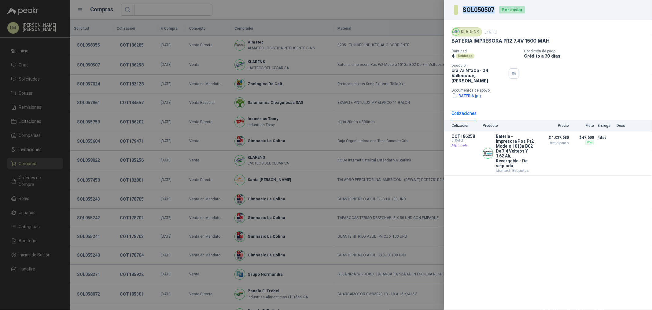
drag, startPoint x: 497, startPoint y: 8, endPoint x: 448, endPoint y: 13, distance: 49.5
click at [448, 13] on div "SOL050507 Por enviar" at bounding box center [548, 10] width 208 height 20
click at [147, 108] on div at bounding box center [326, 155] width 652 height 310
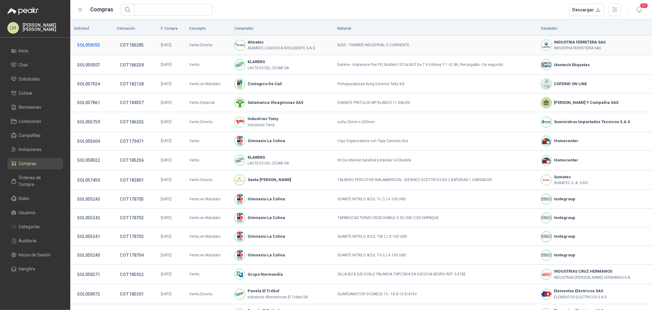
click at [95, 44] on button "SOL058355" at bounding box center [88, 44] width 29 height 11
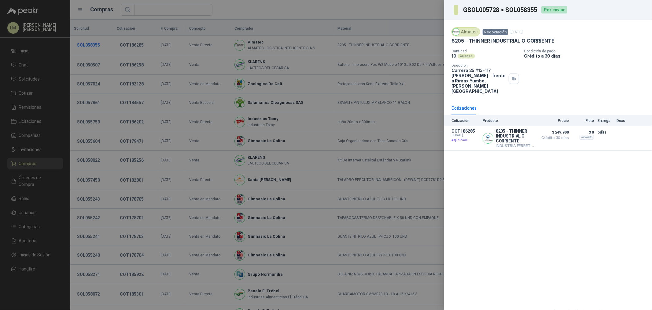
click at [95, 44] on div at bounding box center [326, 155] width 652 height 310
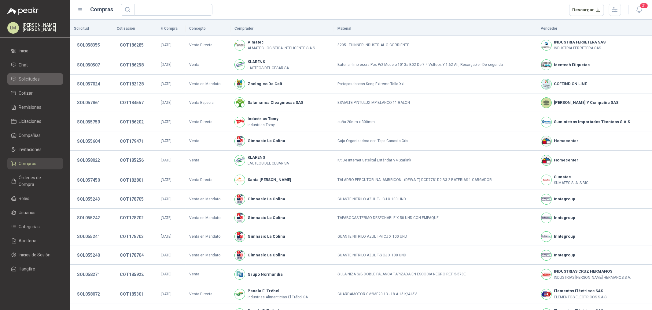
click at [23, 81] on span "Solicitudes" at bounding box center [29, 79] width 21 height 7
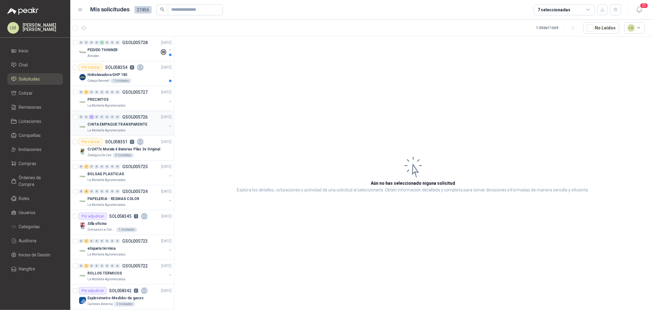
click at [168, 125] on button "button" at bounding box center [170, 126] width 5 height 5
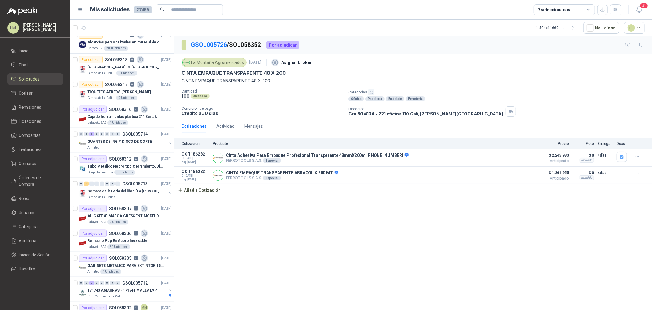
scroll to position [748, 0]
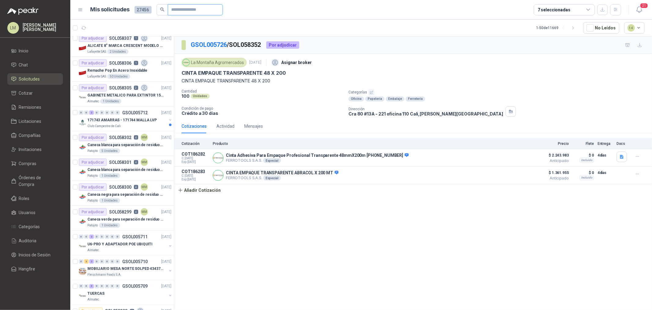
click at [191, 8] on input "text" at bounding box center [193, 10] width 43 height 10
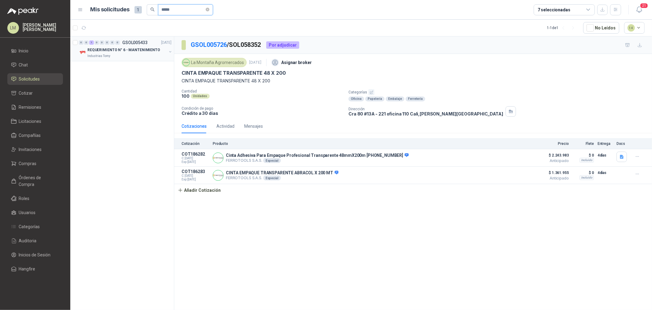
scroll to position [0, 0]
click at [170, 51] on button "button" at bounding box center [170, 51] width 5 height 5
click at [132, 78] on div "4 Unidades" at bounding box center [129, 80] width 86 height 5
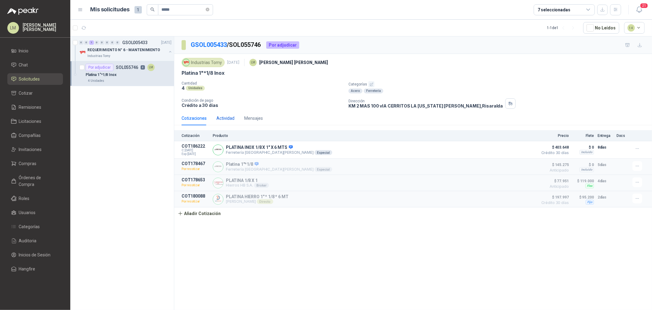
click at [227, 116] on div "Actividad" at bounding box center [226, 118] width 18 height 7
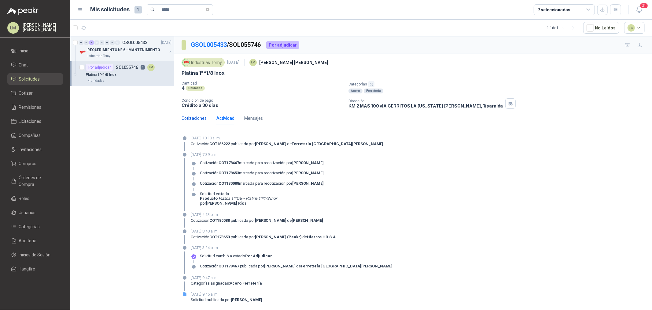
click at [200, 118] on div "Cotizaciones" at bounding box center [194, 118] width 25 height 7
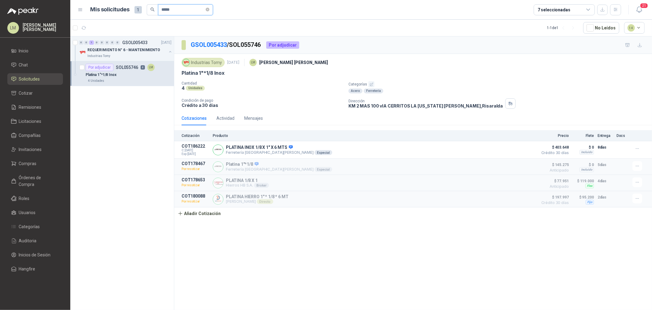
drag, startPoint x: 180, startPoint y: 8, endPoint x: 149, endPoint y: 10, distance: 31.3
click at [150, 10] on span "*****" at bounding box center [180, 9] width 66 height 11
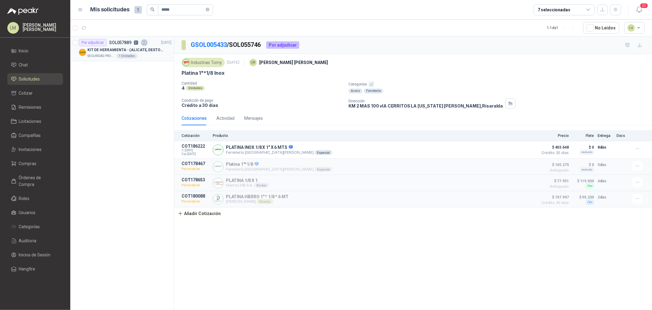
click at [108, 52] on p "KIT DE HERRAMIENTA - (ALICATE, DESTORNILLADOR,LLAVE DE EXPANSION, CRUCETA,LLAVE…" at bounding box center [125, 50] width 76 height 6
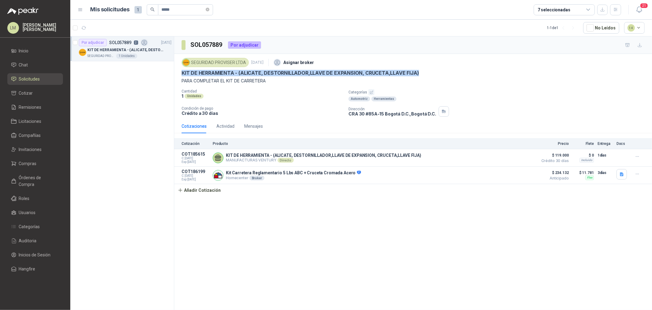
drag, startPoint x: 182, startPoint y: 73, endPoint x: 424, endPoint y: 73, distance: 242.2
click at [424, 73] on div "KIT DE HERRAMIENTA - (ALICATE, DESTORNILLADOR,LLAVE DE EXPANSION, CRUCETA,LLAVE…" at bounding box center [413, 73] width 463 height 6
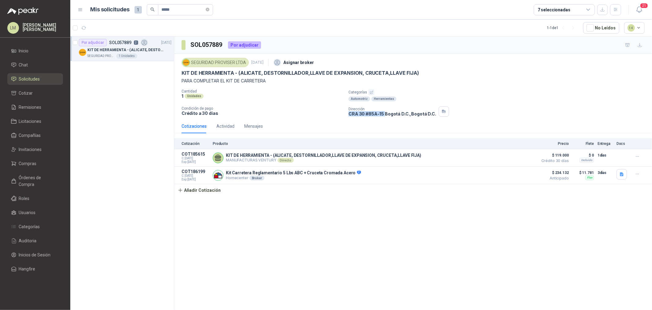
drag, startPoint x: 349, startPoint y: 115, endPoint x: 384, endPoint y: 115, distance: 35.5
click at [384, 115] on p "CRA 30 #85A-15 Bogotá D.C. , [GEOGRAPHIC_DATA] D.C." at bounding box center [393, 113] width 88 height 5
click at [639, 175] on icon "button" at bounding box center [637, 173] width 5 height 5
click at [607, 149] on button "Editar" at bounding box center [625, 150] width 49 height 10
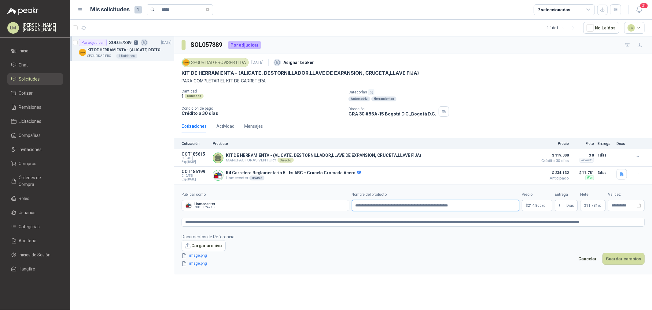
drag, startPoint x: 355, startPoint y: 206, endPoint x: 418, endPoint y: 206, distance: 63.3
click at [418, 206] on input "**********" at bounding box center [436, 205] width 168 height 11
paste input "text"
drag, startPoint x: 603, startPoint y: 222, endPoint x: 177, endPoint y: 223, distance: 426.4
click at [178, 224] on form "**********" at bounding box center [413, 229] width 478 height 90
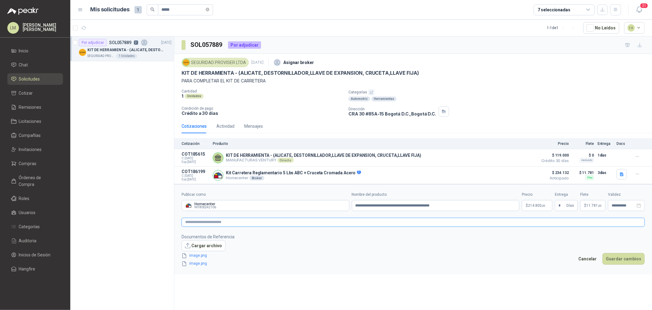
paste textarea "**********"
click at [227, 256] on button "button" at bounding box center [230, 255] width 7 height 6
click at [238, 221] on textarea "**********" at bounding box center [413, 221] width 463 height 9
click at [288, 222] on textarea "**********" at bounding box center [413, 221] width 463 height 9
click at [528, 206] on span "214.800 ,00" at bounding box center [536, 205] width 17 height 4
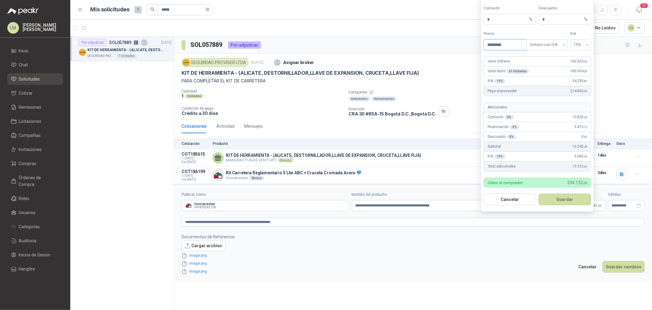
drag, startPoint x: 510, startPoint y: 44, endPoint x: 469, endPoint y: 46, distance: 41.0
click at [469, 46] on body "LM [PERSON_NAME] Inicio Chat Solicitudes Cotizar Remisiones Licitaciones Compañ…" at bounding box center [326, 155] width 652 height 310
click at [562, 196] on button "Guardar" at bounding box center [565, 199] width 53 height 12
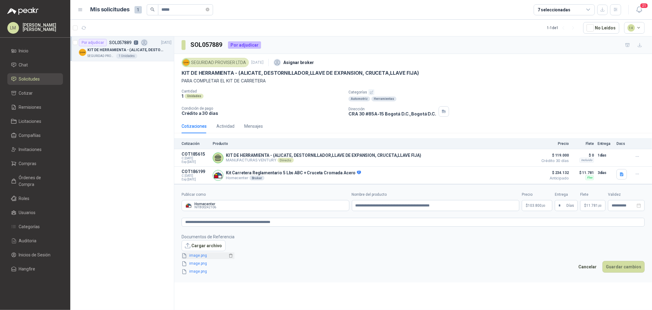
click at [197, 256] on link "image.png" at bounding box center [207, 255] width 40 height 6
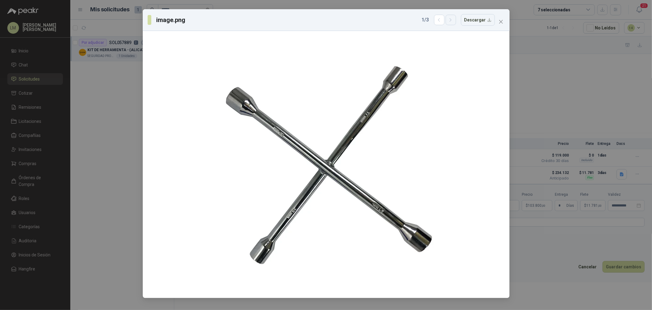
click at [454, 19] on icon "button" at bounding box center [450, 19] width 5 height 5
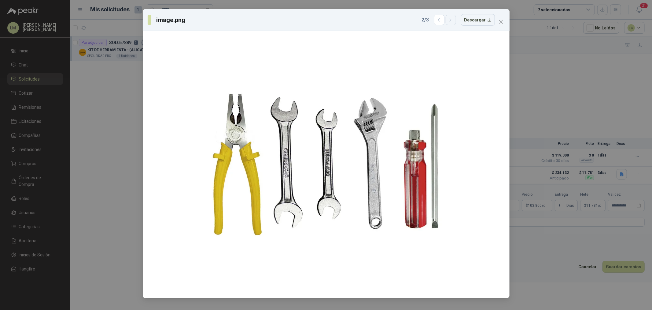
click at [454, 19] on icon "button" at bounding box center [450, 19] width 5 height 5
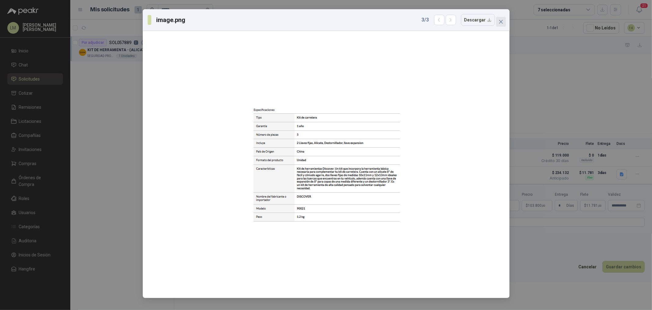
click at [502, 20] on icon "close" at bounding box center [501, 21] width 5 height 5
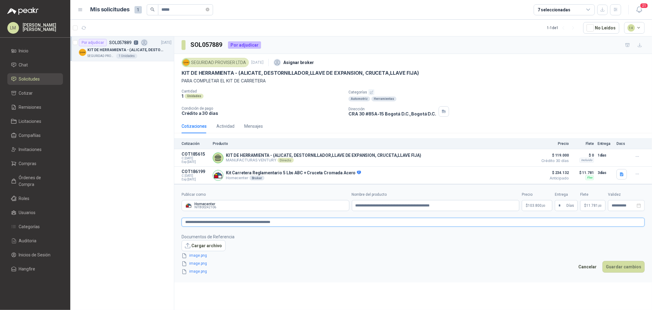
click at [291, 223] on textarea "**********" at bounding box center [413, 221] width 463 height 9
click at [612, 265] on button "Guardar cambios" at bounding box center [624, 267] width 42 height 12
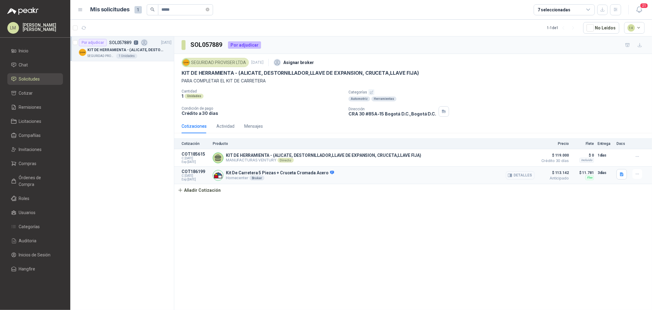
click at [525, 175] on button "Detalles" at bounding box center [520, 175] width 29 height 8
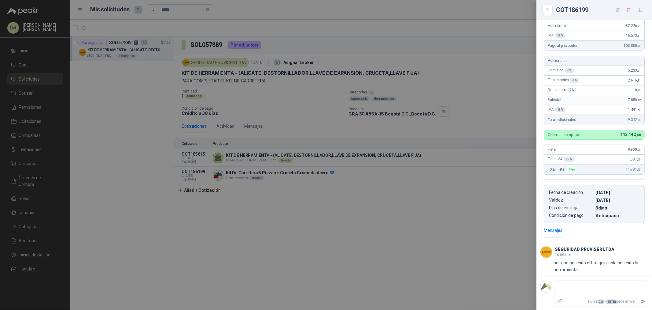
scroll to position [104, 0]
click at [641, 301] on icon "Enviar" at bounding box center [643, 300] width 4 height 4
click at [361, 215] on div at bounding box center [326, 155] width 652 height 310
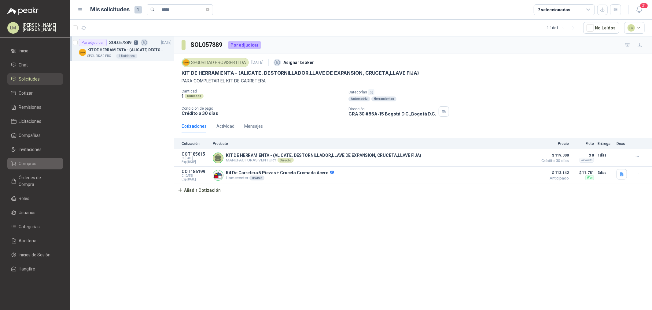
click at [29, 166] on span "Compras" at bounding box center [28, 163] width 18 height 7
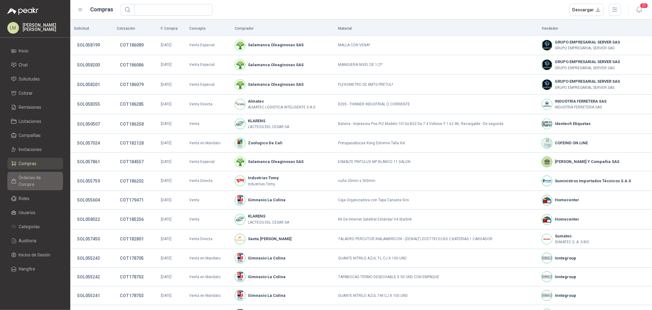
click at [35, 174] on span "Órdenes de Compra" at bounding box center [38, 180] width 38 height 13
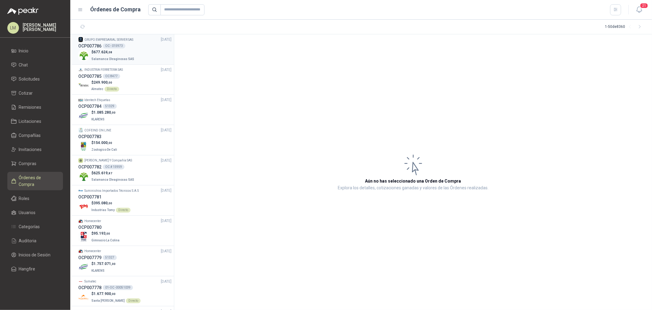
click at [98, 50] on span "677.624 ,08" at bounding box center [103, 52] width 19 height 4
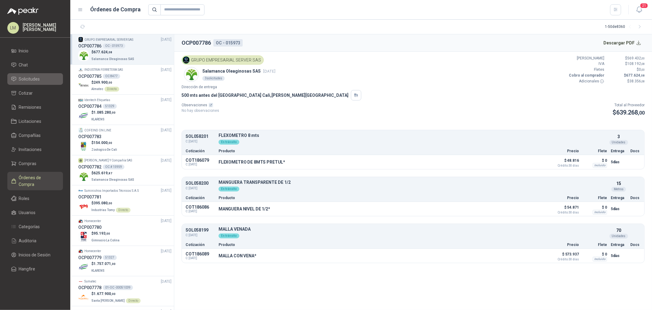
click at [32, 82] on span "Solicitudes" at bounding box center [29, 79] width 21 height 7
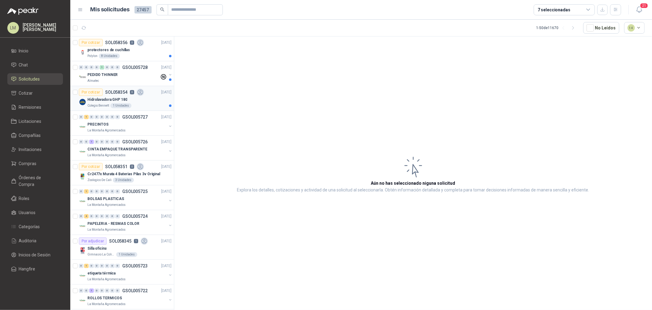
click at [109, 103] on div "Colegio [PERSON_NAME] 1 Unidades" at bounding box center [129, 105] width 84 height 5
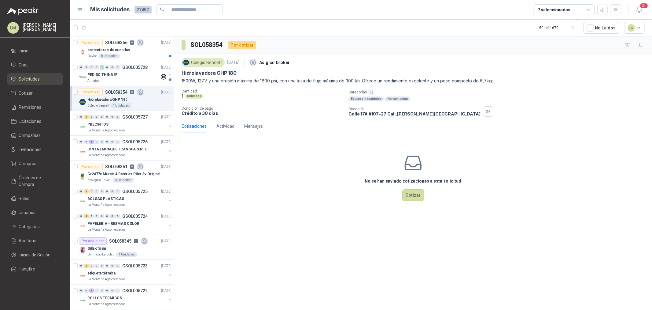
drag, startPoint x: 182, startPoint y: 74, endPoint x: 235, endPoint y: 74, distance: 53.2
click at [235, 74] on p "Hidrolavadora GHP 180" at bounding box center [209, 73] width 55 height 6
click at [115, 31] on article "1 - 50 de 11670 No Leídos 14" at bounding box center [361, 28] width 582 height 17
click at [114, 44] on p "SOL058356" at bounding box center [116, 42] width 22 height 4
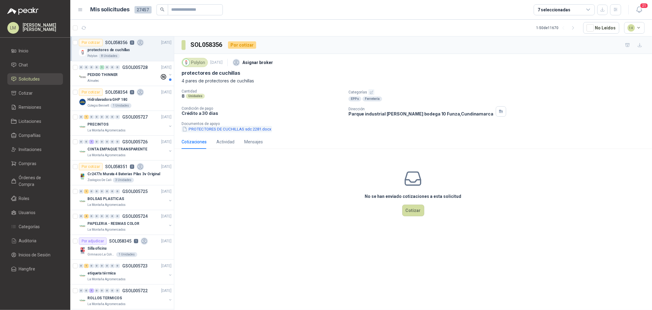
click at [210, 130] on button "PROTECTORES DE CUCHILLAS sdc 2281.docx" at bounding box center [227, 129] width 91 height 6
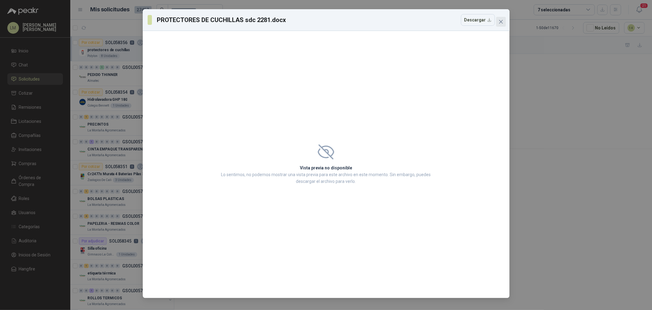
click at [503, 20] on icon "close" at bounding box center [501, 21] width 5 height 5
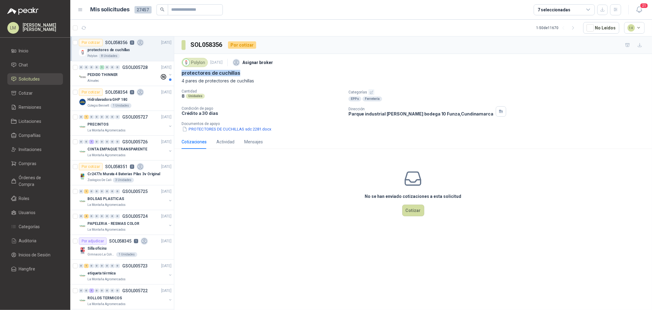
drag, startPoint x: 180, startPoint y: 74, endPoint x: 253, endPoint y: 75, distance: 73.1
click at [253, 75] on div "Polylon [DATE] Asignar broker protectores de cuchillas 4 pares de protectores d…" at bounding box center [413, 94] width 478 height 81
click at [25, 163] on span "Compras" at bounding box center [28, 163] width 18 height 7
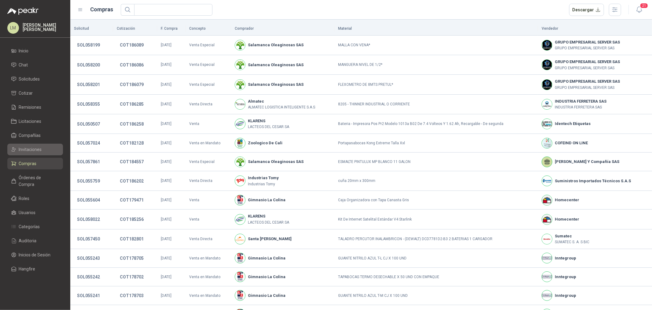
click at [28, 149] on span "Invitaciones" at bounding box center [30, 149] width 23 height 7
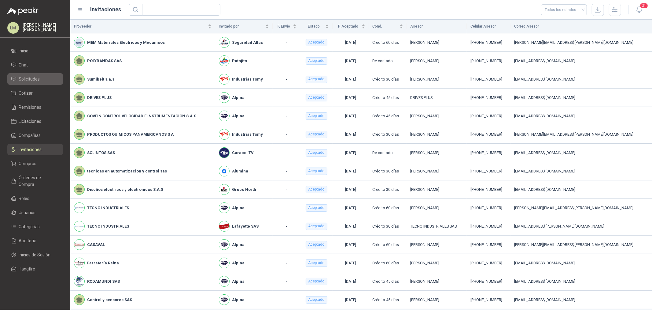
click at [30, 79] on span "Solicitudes" at bounding box center [29, 79] width 21 height 7
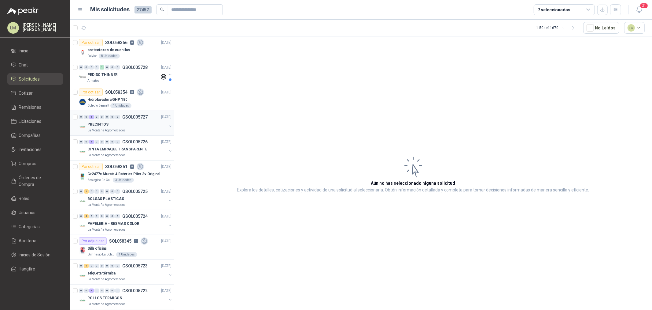
click at [168, 125] on button "button" at bounding box center [170, 126] width 5 height 5
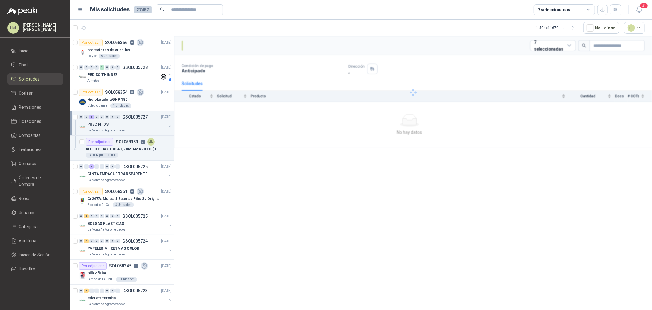
click at [133, 151] on p "SELLO PLASTICO 40,5 CM AMARILLO ( PRECINTO SEGURIDAD)" at bounding box center [124, 149] width 76 height 6
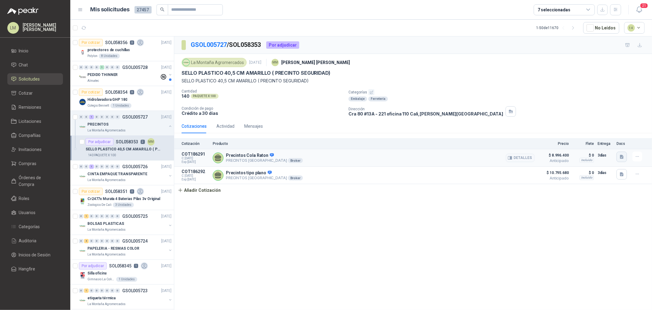
click at [622, 156] on icon "button" at bounding box center [622, 157] width 4 height 4
click at [607, 138] on button "image.png" at bounding box center [610, 137] width 27 height 6
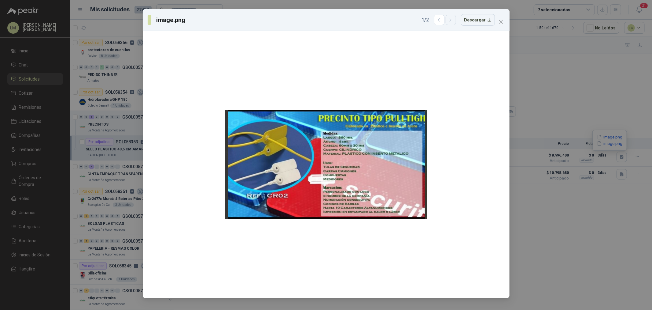
click at [452, 20] on icon "button" at bounding box center [451, 19] width 2 height 3
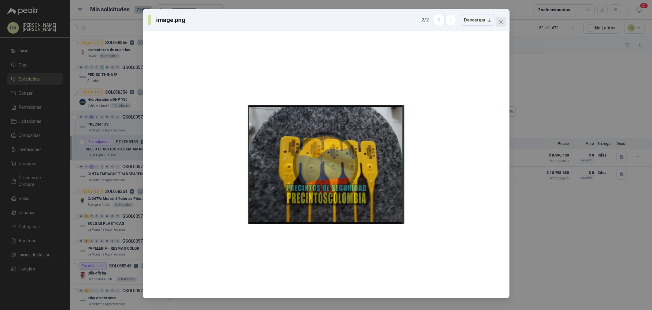
click at [501, 22] on icon "close" at bounding box center [501, 22] width 4 height 4
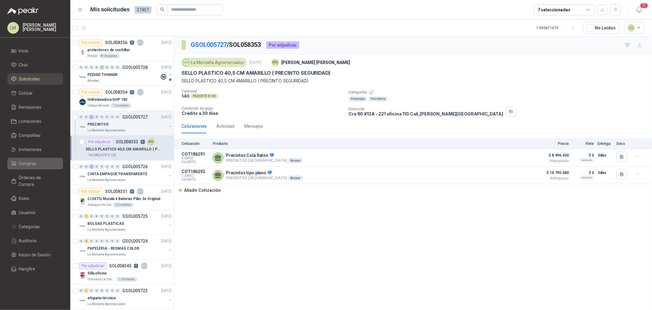
click at [30, 163] on span "Compras" at bounding box center [28, 163] width 18 height 7
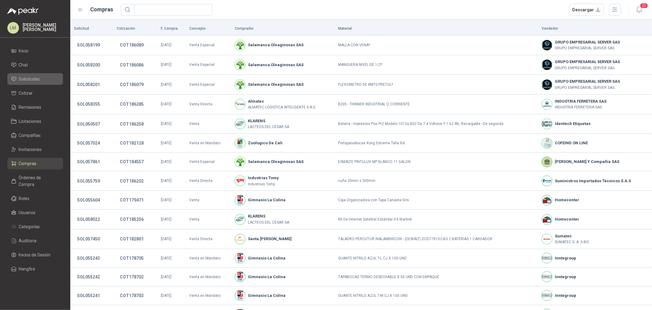
click at [39, 78] on span "Solicitudes" at bounding box center [29, 79] width 21 height 7
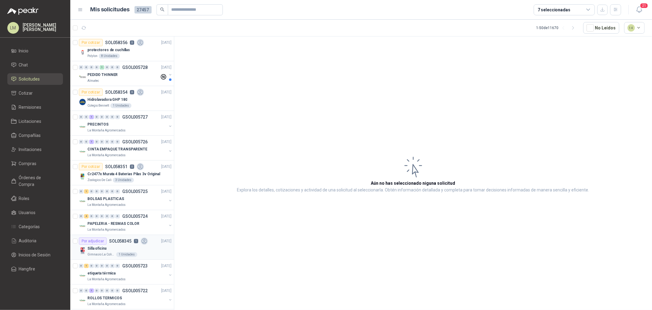
click at [113, 237] on div "Por adjudicar SOL058345 1" at bounding box center [113, 240] width 69 height 7
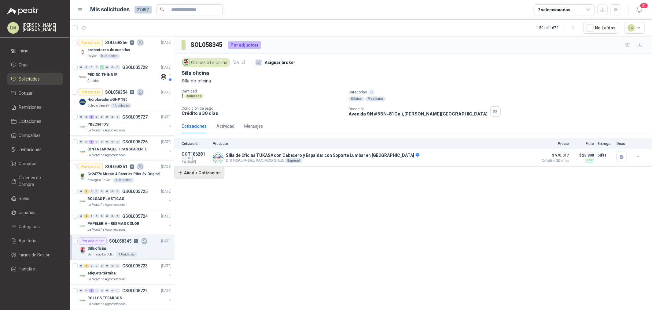
click at [209, 176] on button "Añadir Cotización" at bounding box center [199, 172] width 50 height 12
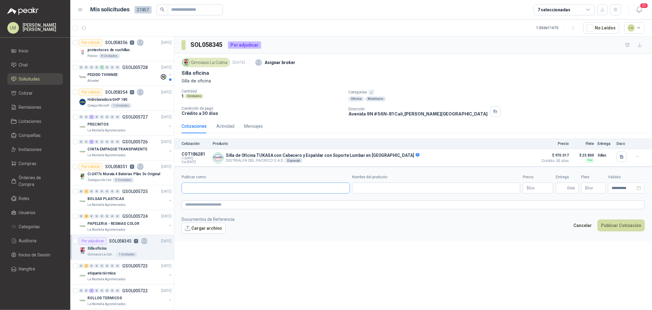
click at [217, 187] on input "Publicar como" at bounding box center [266, 188] width 168 height 10
click at [217, 198] on button "Ergonomus NIT : 900642173" at bounding box center [265, 203] width 163 height 10
click at [392, 183] on input "Nombre del producto" at bounding box center [436, 187] width 168 height 11
paste input "**********"
click at [234, 204] on textarea at bounding box center [413, 204] width 463 height 9
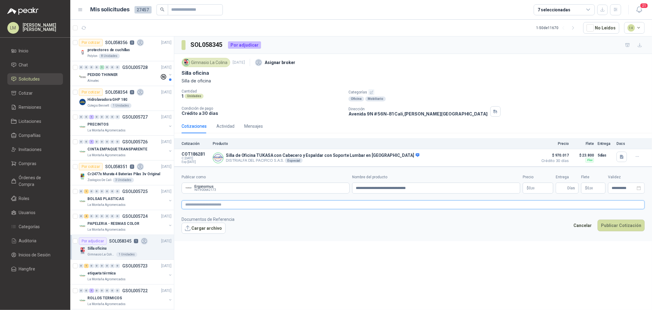
paste textarea "**********"
click at [347, 209] on textarea at bounding box center [413, 204] width 463 height 9
click at [538, 185] on p "$ 0 ,00" at bounding box center [538, 187] width 31 height 11
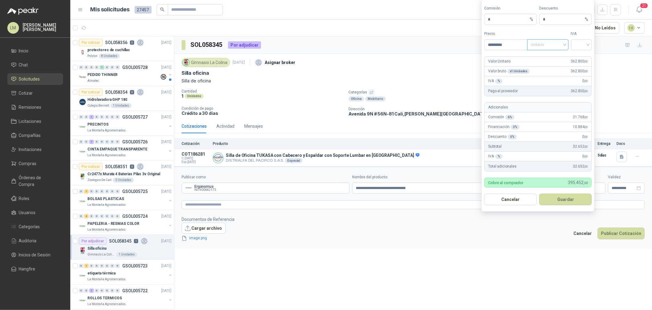
click at [537, 43] on span "Unitario" at bounding box center [548, 44] width 34 height 9
click at [547, 66] on div "Unitario con IVA" at bounding box center [549, 67] width 32 height 7
drag, startPoint x: 580, startPoint y: 48, endPoint x: 580, endPoint y: 55, distance: 7.3
click at [580, 48] on span at bounding box center [582, 44] width 14 height 10
click at [580, 56] on div "19%" at bounding box center [581, 57] width 11 height 7
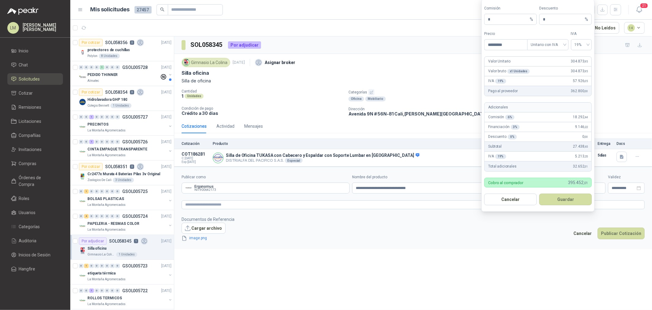
drag, startPoint x: 494, startPoint y: 13, endPoint x: 468, endPoint y: 17, distance: 26.3
click at [468, 17] on body "LM [PERSON_NAME] Inicio Chat Solicitudes Cotizar Remisiones Licitaciones Compañ…" at bounding box center [326, 155] width 652 height 310
drag, startPoint x: 492, startPoint y: 20, endPoint x: 475, endPoint y: 20, distance: 17.7
click at [475, 20] on body "LM [PERSON_NAME] Inicio Chat Solicitudes Cotizar Remisiones Licitaciones Compañ…" at bounding box center [326, 155] width 652 height 310
click at [486, 17] on span "** %" at bounding box center [510, 19] width 53 height 11
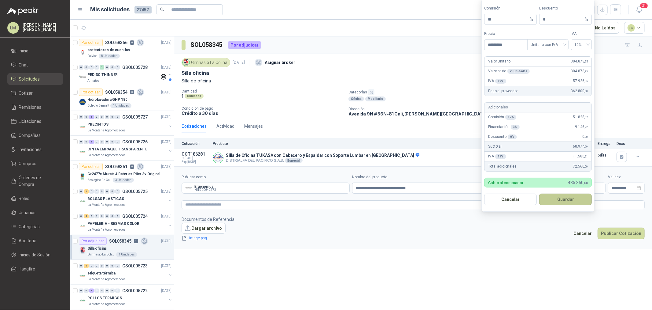
click at [565, 202] on button "Guardar" at bounding box center [566, 199] width 53 height 12
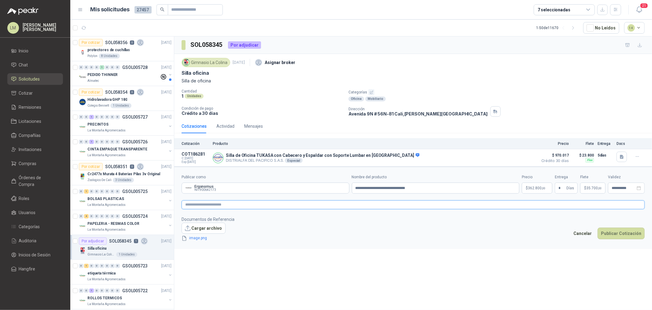
click at [559, 202] on textarea at bounding box center [413, 204] width 463 height 9
click at [615, 231] on button "Publicar Cotización" at bounding box center [621, 233] width 47 height 12
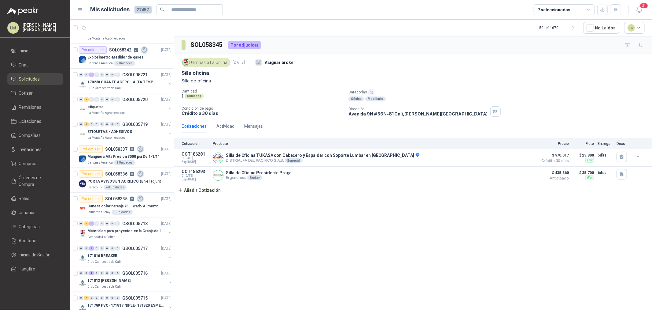
scroll to position [306, 0]
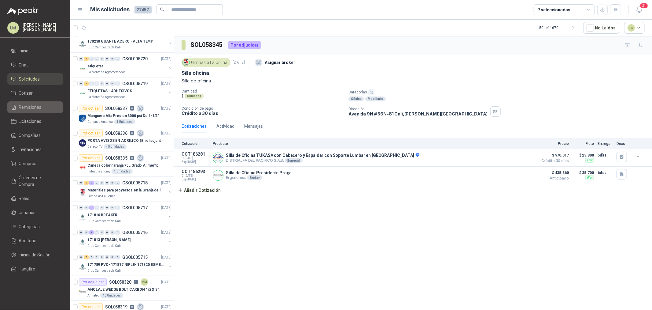
click at [25, 112] on link "Remisiones" at bounding box center [35, 107] width 56 height 12
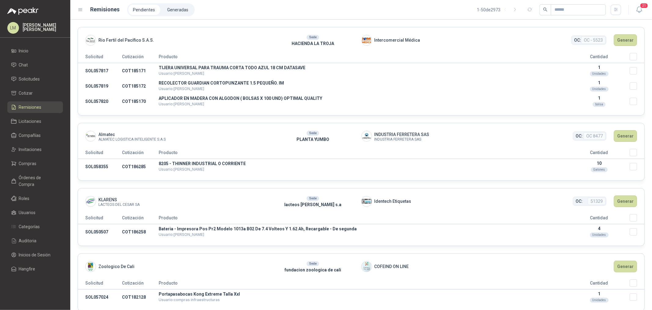
scroll to position [34, 0]
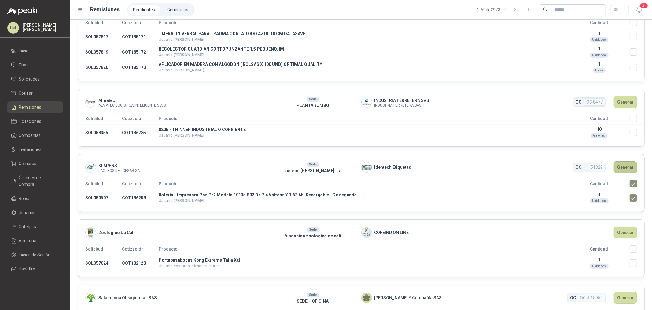
click at [619, 165] on button "Generar" at bounding box center [625, 167] width 23 height 12
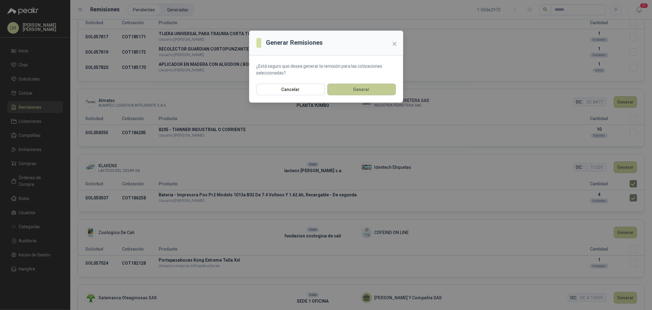
click at [354, 88] on button "Generar" at bounding box center [362, 90] width 69 height 12
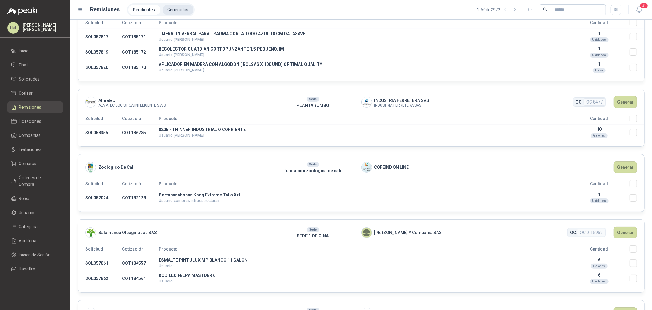
click at [176, 13] on li "Generadas" at bounding box center [178, 10] width 31 height 10
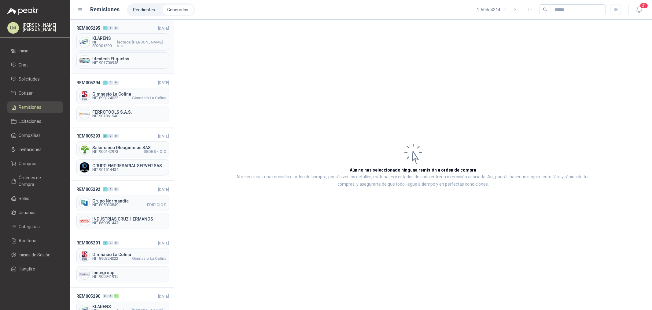
click at [114, 43] on span "NIT 892301290" at bounding box center [104, 43] width 25 height 7
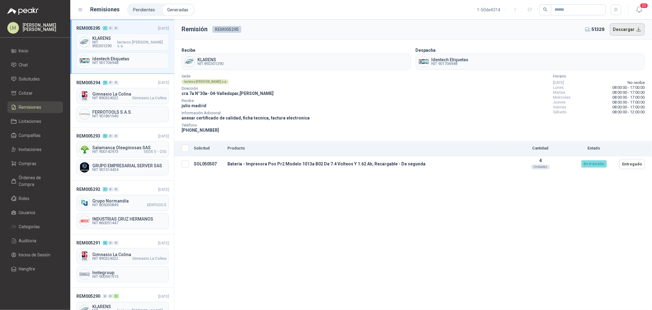
click at [627, 27] on button "Descargar" at bounding box center [627, 29] width 35 height 12
click at [22, 164] on span "Compras" at bounding box center [28, 163] width 18 height 7
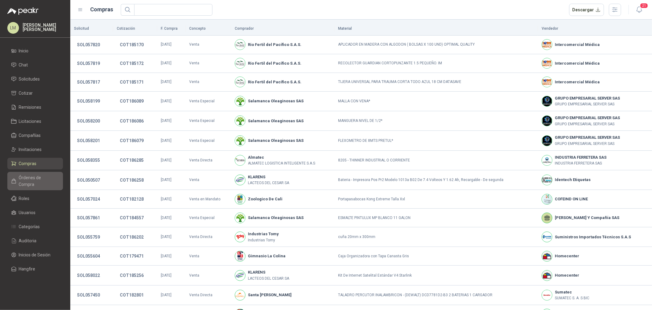
click at [28, 174] on span "Órdenes de Compra" at bounding box center [38, 180] width 38 height 13
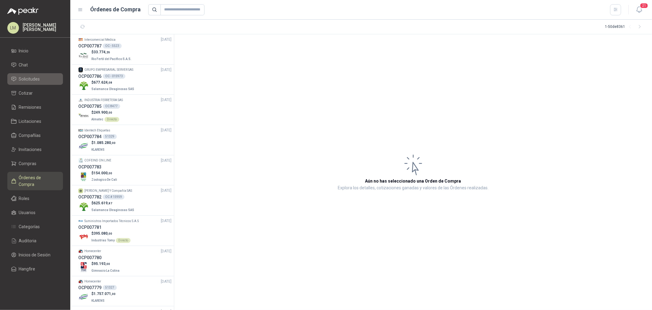
click at [34, 78] on span "Solicitudes" at bounding box center [29, 79] width 21 height 7
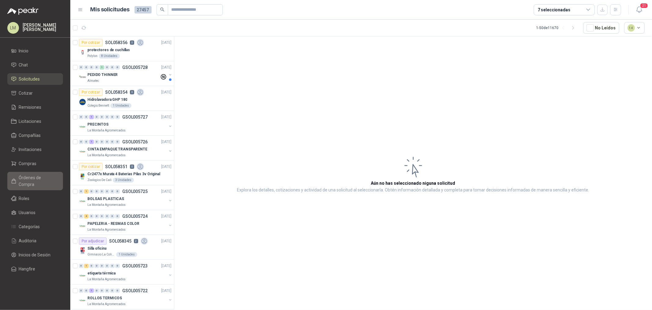
click at [33, 178] on span "Órdenes de Compra" at bounding box center [38, 180] width 38 height 13
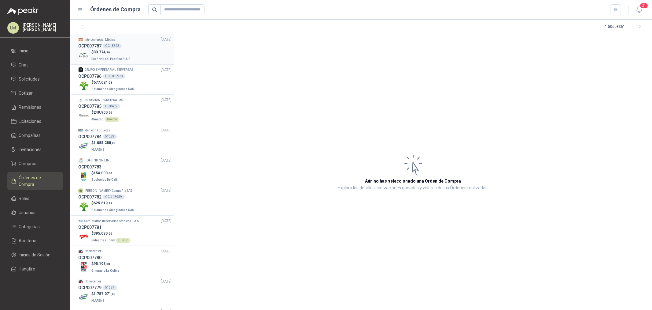
click at [117, 55] on p "Rio Fertil del Pacífico S.A.S." at bounding box center [111, 58] width 41 height 7
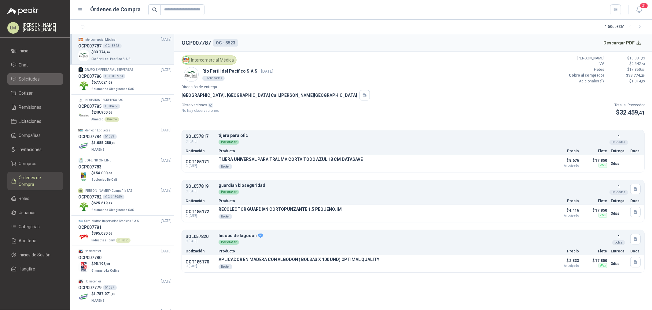
click at [31, 77] on span "Solicitudes" at bounding box center [29, 79] width 21 height 7
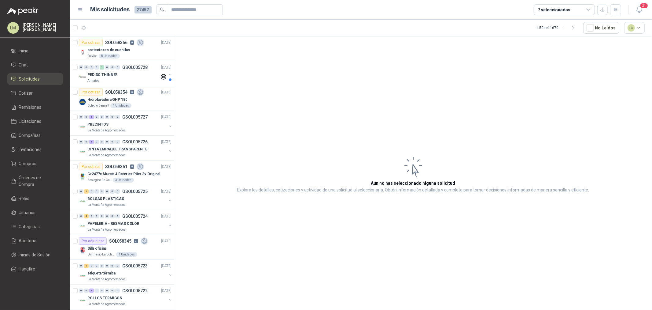
click at [564, 6] on div "7 seleccionadas" at bounding box center [554, 9] width 33 height 7
click at [361, 79] on article "Aún no has seleccionado niguna solicitud Explora los detalles, cotizaciones y a…" at bounding box center [413, 173] width 478 height 275
click at [114, 100] on body "LM [PERSON_NAME] Inicio Chat Solicitudes Cotizar Remisiones Licitaciones Compañ…" at bounding box center [326, 155] width 652 height 310
click at [98, 88] on div "Por cotizar" at bounding box center [91, 91] width 24 height 7
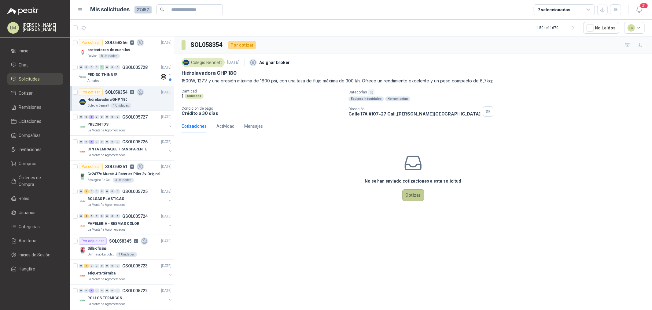
click at [412, 193] on button "Cotizar" at bounding box center [414, 195] width 22 height 12
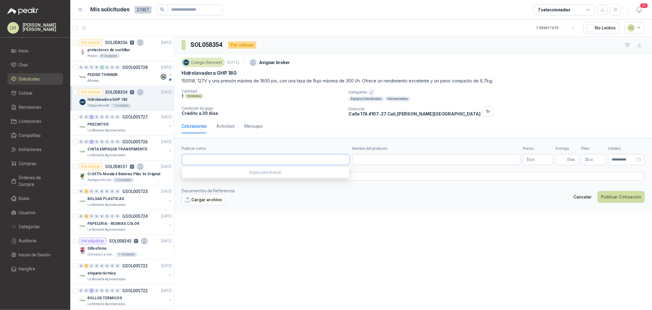
click at [235, 158] on input "Publicar como" at bounding box center [266, 159] width 168 height 10
click at [222, 172] on div "Homecenter NIT : 800242106" at bounding box center [266, 174] width 158 height 7
click at [398, 155] on input "Nombre del producto" at bounding box center [436, 159] width 168 height 11
paste input "**********"
click at [534, 158] on body "LM [PERSON_NAME] Inicio Chat Solicitudes Cotizar Remisiones Licitaciones Compañ…" at bounding box center [326, 155] width 652 height 310
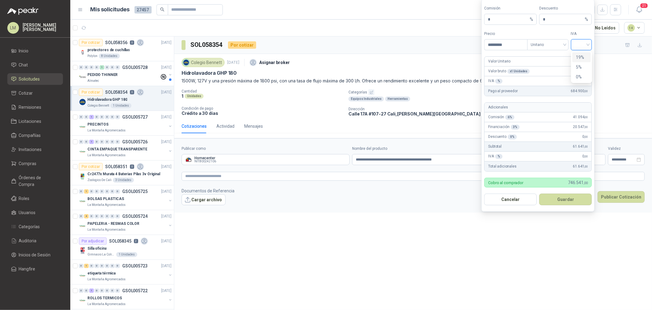
click at [578, 42] on input "search" at bounding box center [582, 43] width 14 height 9
click at [579, 56] on div "19%" at bounding box center [581, 57] width 11 height 7
click at [548, 47] on span "Unitario" at bounding box center [548, 44] width 34 height 9
click at [546, 69] on div "Unitario con IVA" at bounding box center [549, 67] width 32 height 7
drag, startPoint x: 549, startPoint y: 20, endPoint x: 523, endPoint y: 17, distance: 26.6
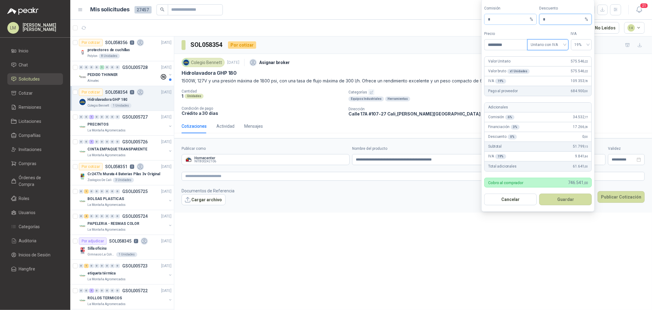
click at [524, 16] on div "Comisión * % Descuento * %" at bounding box center [538, 15] width 108 height 19
drag, startPoint x: 552, startPoint y: 17, endPoint x: 529, endPoint y: 17, distance: 22.3
click at [529, 17] on div "Comisión * % Descuento * %" at bounding box center [538, 15] width 108 height 19
click at [568, 198] on button "Guardar" at bounding box center [566, 199] width 53 height 12
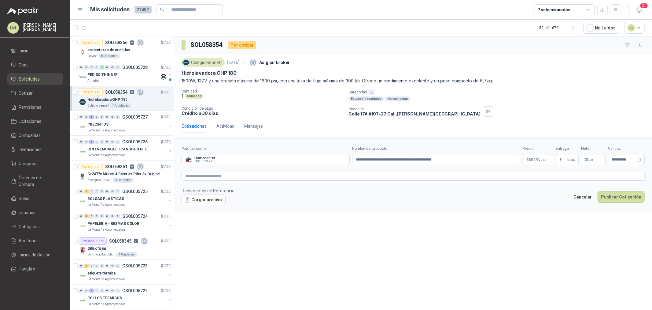
click at [587, 158] on span "$" at bounding box center [586, 160] width 2 height 4
click at [573, 174] on textarea at bounding box center [413, 176] width 463 height 9
click at [354, 174] on textarea at bounding box center [413, 176] width 463 height 9
click at [616, 210] on button "Publicar Cotización" at bounding box center [621, 213] width 47 height 12
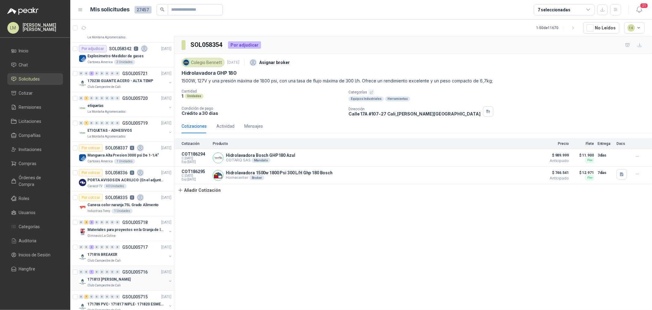
scroll to position [340, 0]
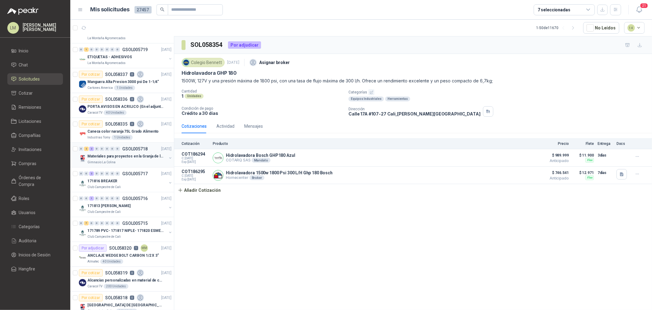
click at [168, 158] on button "button" at bounding box center [170, 157] width 5 height 5
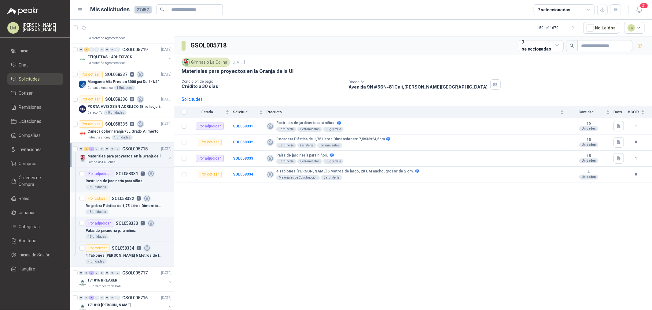
click at [120, 207] on p "Regadera Plástica de 1,75 Litros Dimensiones: 7,5x33x24,5cm" at bounding box center [124, 206] width 76 height 6
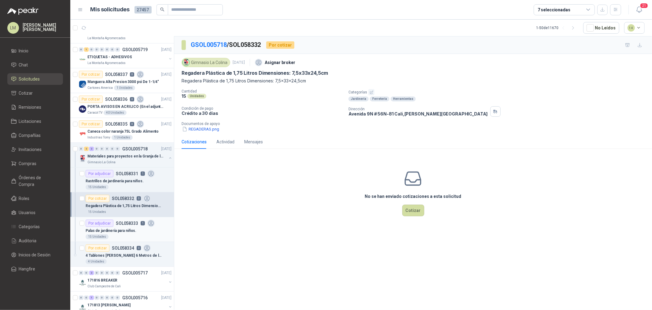
click at [90, 225] on div "Por adjudicar" at bounding box center [100, 222] width 28 height 7
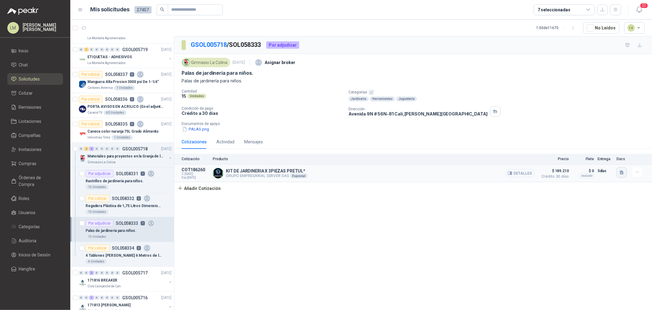
click at [621, 176] on button "button" at bounding box center [622, 172] width 10 height 10
click at [610, 160] on button "21709.pdf" at bounding box center [611, 159] width 26 height 6
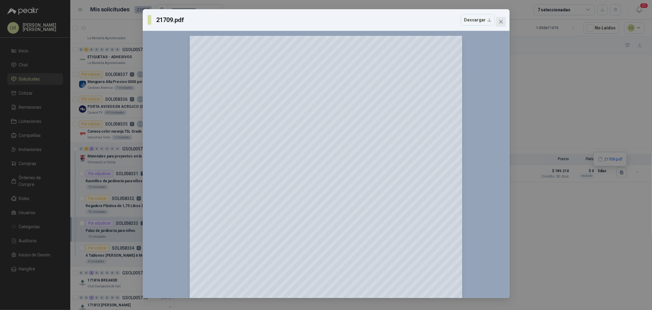
click at [499, 22] on icon "close" at bounding box center [501, 21] width 5 height 5
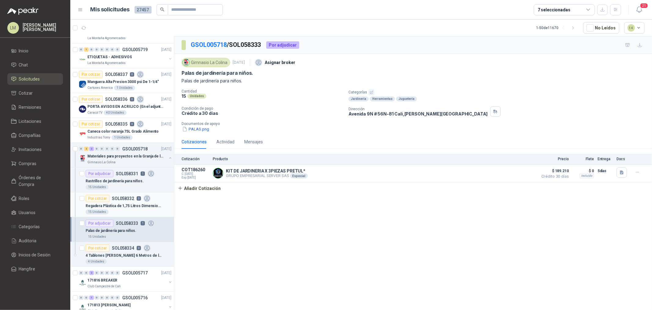
click at [114, 206] on p "Regadera Plástica de 1,75 Litros Dimensiones: 7,5x33x24,5cm" at bounding box center [124, 206] width 76 height 6
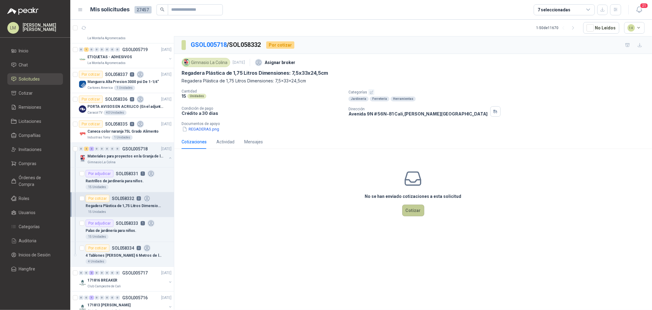
click at [411, 210] on button "Cotizar" at bounding box center [414, 210] width 22 height 12
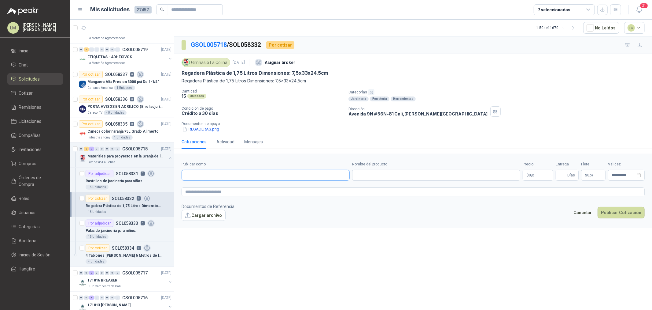
click at [242, 174] on input "Publicar como" at bounding box center [266, 175] width 168 height 10
click at [236, 189] on div "Homecenter NIT : 800242106" at bounding box center [266, 190] width 158 height 7
click at [386, 176] on input "Nombre del producto" at bounding box center [436, 174] width 168 height 11
paste input "******"
paste input "**********"
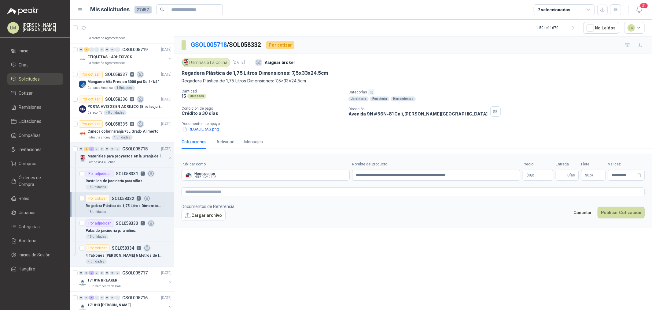
click at [534, 174] on span ",00" at bounding box center [533, 174] width 4 height 3
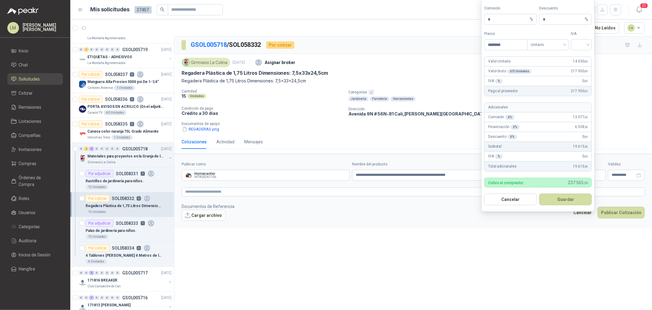
click at [549, 50] on form "Comisión * % Descuento * % Precio ******** Tipo Unitario IVA Valor Unitario 14.…" at bounding box center [538, 105] width 113 height 212
click at [550, 45] on span "Unitario" at bounding box center [548, 44] width 34 height 9
click at [551, 65] on div "Unitario con IVA" at bounding box center [549, 67] width 32 height 7
click at [581, 44] on input "search" at bounding box center [582, 43] width 14 height 9
click at [583, 55] on div "19%" at bounding box center [581, 57] width 11 height 7
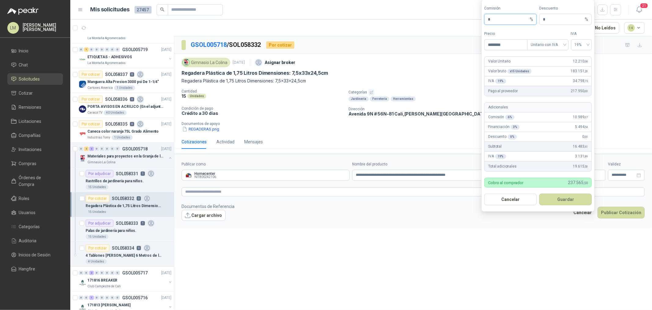
drag, startPoint x: 502, startPoint y: 18, endPoint x: 472, endPoint y: 19, distance: 29.7
click at [472, 19] on body "LM [PERSON_NAME] Inicio Chat Solicitudes Cotizar Remisiones Licitaciones Compañ…" at bounding box center [326, 155] width 652 height 310
click at [496, 19] on input "**" at bounding box center [508, 19] width 41 height 10
click at [559, 198] on button "Guardar" at bounding box center [566, 199] width 53 height 12
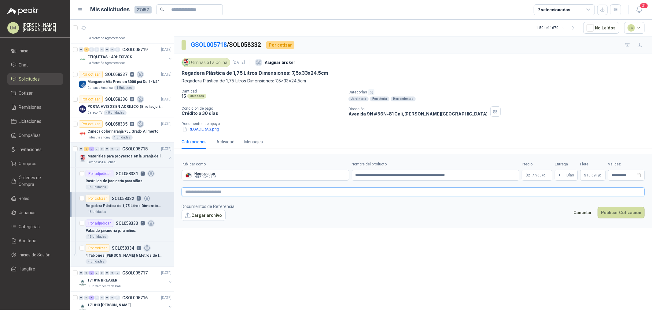
click at [518, 194] on textarea at bounding box center [413, 191] width 463 height 9
click at [619, 219] on button "Publicar Cotización" at bounding box center [621, 220] width 47 height 12
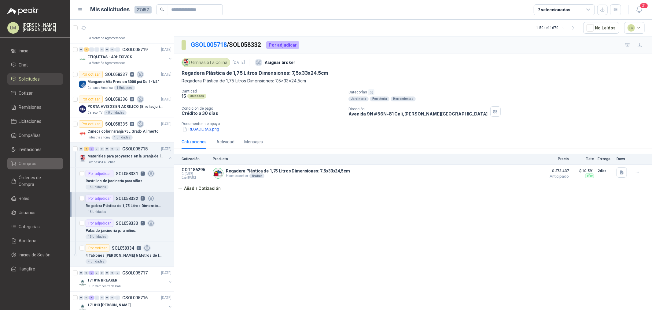
click at [28, 160] on span "Compras" at bounding box center [28, 163] width 18 height 7
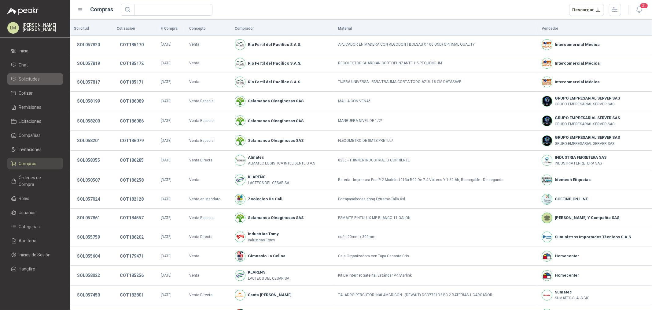
click at [29, 81] on span "Solicitudes" at bounding box center [29, 79] width 21 height 7
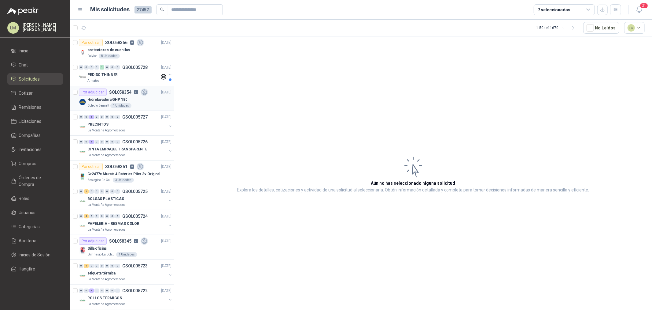
click at [105, 92] on div "Por adjudicar" at bounding box center [93, 91] width 28 height 7
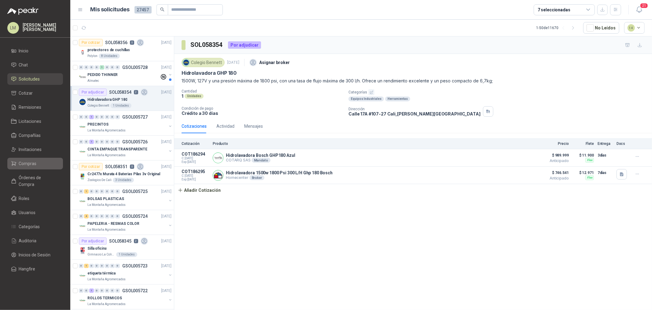
click at [31, 165] on span "Compras" at bounding box center [28, 163] width 18 height 7
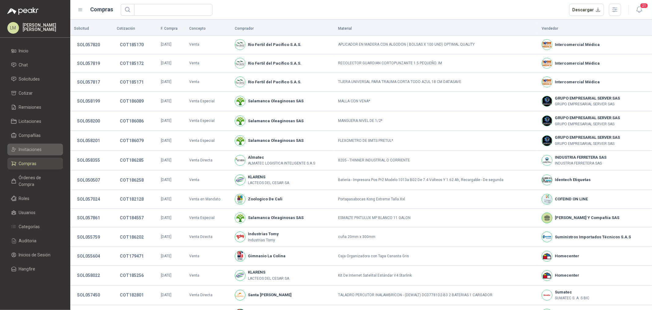
click at [30, 149] on span "Invitaciones" at bounding box center [30, 149] width 23 height 7
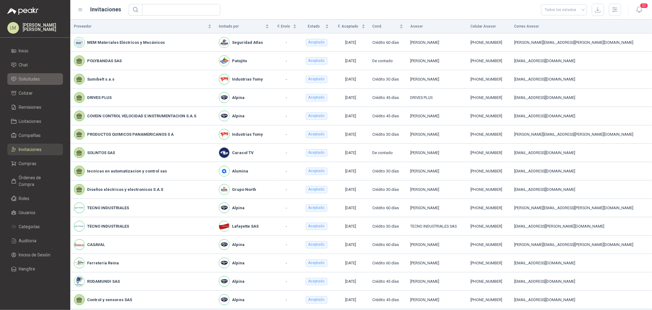
click at [26, 79] on span "Solicitudes" at bounding box center [29, 79] width 21 height 7
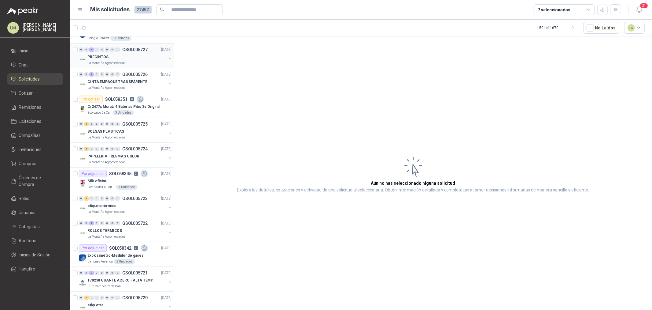
scroll to position [86, 0]
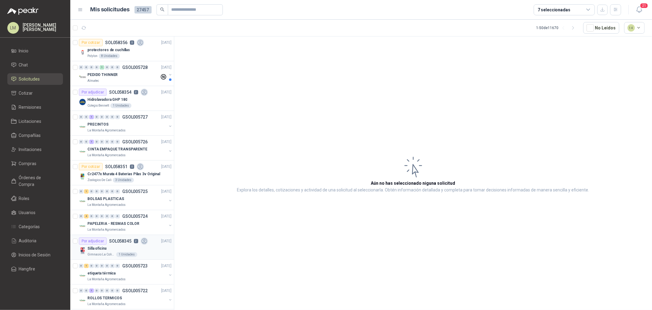
scroll to position [102, 0]
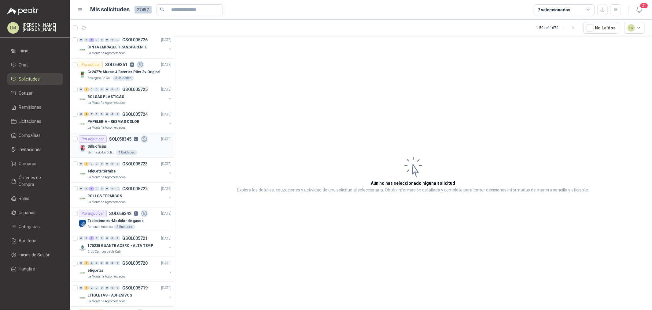
click at [114, 139] on p "SOL058345" at bounding box center [120, 139] width 22 height 4
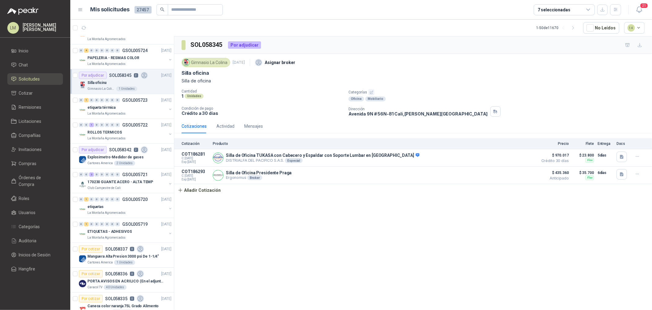
scroll to position [204, 0]
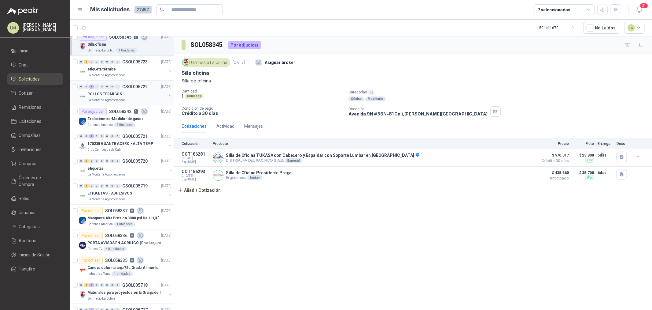
click at [111, 90] on div "ROLLOS TERMICOS" at bounding box center [126, 93] width 79 height 7
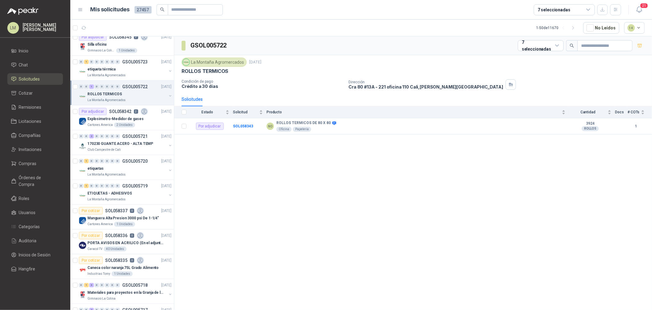
click at [168, 95] on button "button" at bounding box center [170, 95] width 5 height 5
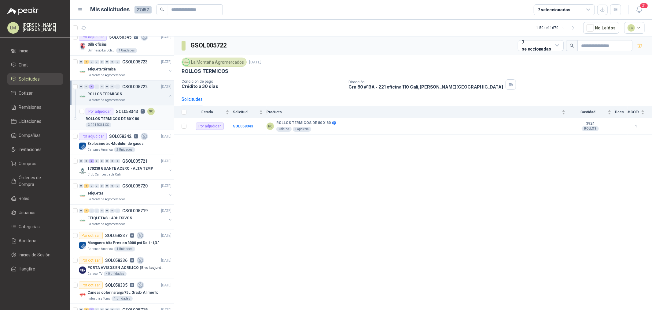
click at [144, 115] on div "ROLLOS TERMICOS DE 80 X 80" at bounding box center [129, 118] width 86 height 7
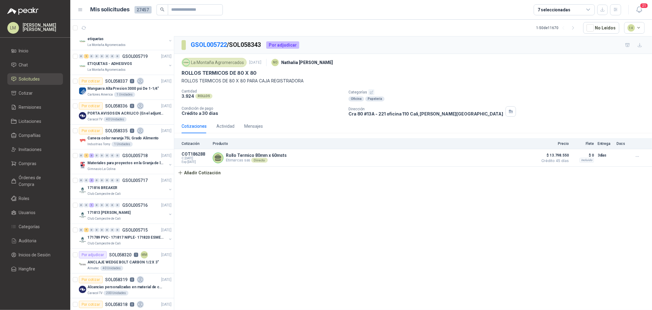
scroll to position [408, 0]
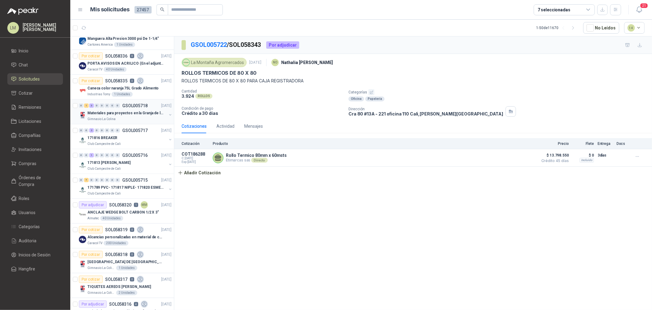
click at [168, 114] on button "button" at bounding box center [170, 114] width 5 height 5
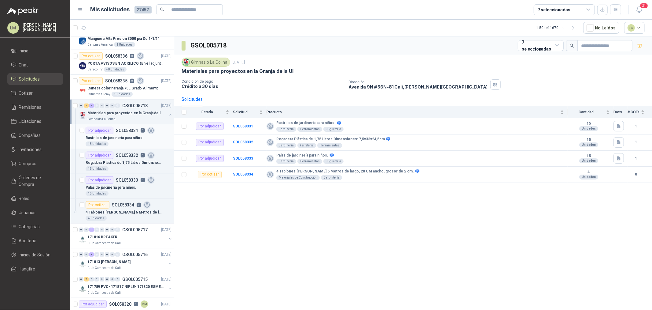
click at [124, 144] on div "15 Unidades" at bounding box center [129, 143] width 86 height 5
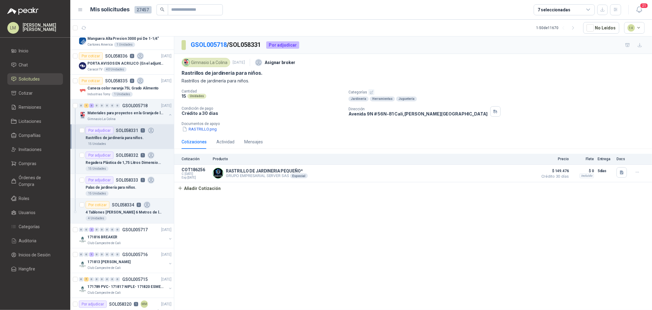
click at [112, 186] on p "Palas de jardinería para niños." at bounding box center [111, 187] width 51 height 6
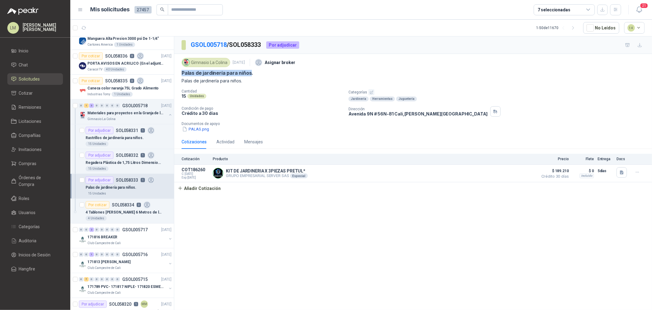
drag, startPoint x: 181, startPoint y: 72, endPoint x: 250, endPoint y: 73, distance: 68.2
click at [250, 73] on p "Palas de jardinería para niños." at bounding box center [218, 73] width 72 height 6
copy p "Palas de jardinería para niños"
click at [193, 130] on button "PALAS.png" at bounding box center [196, 129] width 28 height 6
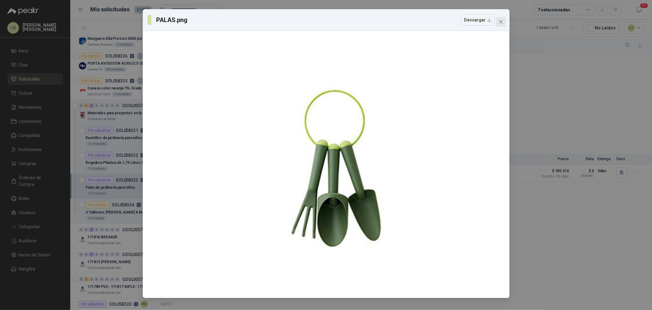
click at [500, 21] on icon "close" at bounding box center [501, 22] width 4 height 4
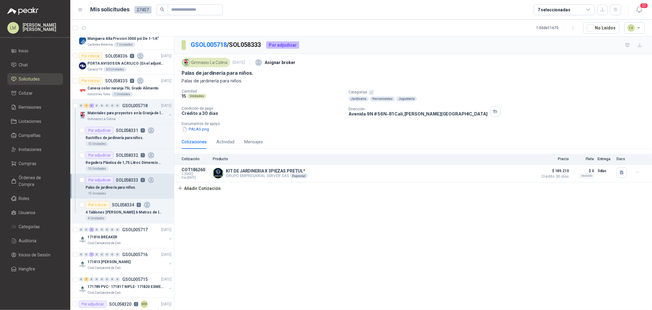
click at [200, 125] on p "Documentos de apoyo" at bounding box center [416, 123] width 468 height 4
click at [111, 140] on p "Rastrillos de jardinería para niños." at bounding box center [115, 138] width 58 height 6
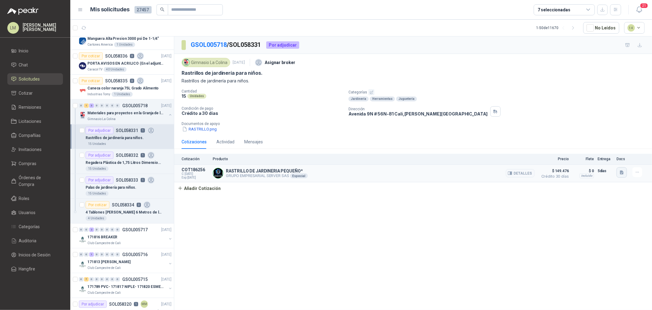
click at [619, 173] on button "button" at bounding box center [622, 172] width 10 height 10
click at [604, 143] on button "image.png" at bounding box center [610, 146] width 27 height 6
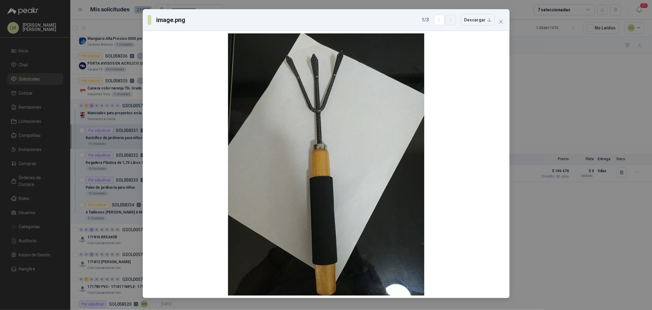
click at [451, 20] on icon "button" at bounding box center [450, 19] width 5 height 5
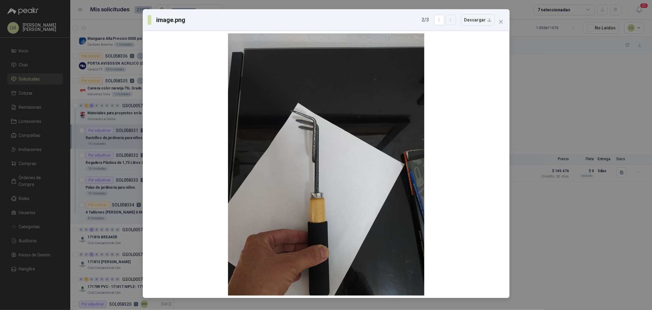
click at [451, 20] on icon "button" at bounding box center [450, 19] width 5 height 5
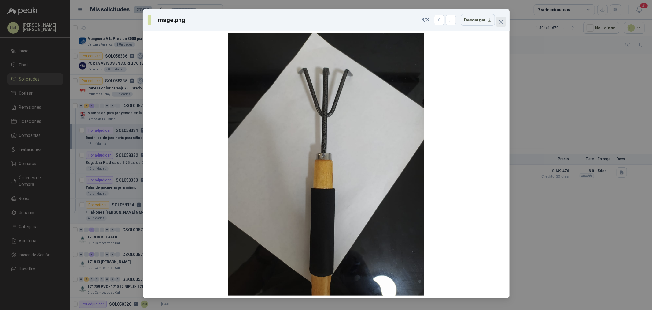
click at [502, 18] on button "Close" at bounding box center [501, 22] width 10 height 10
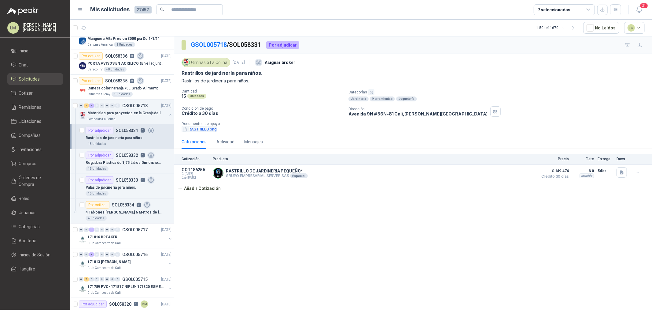
click at [215, 127] on button "RASTRILLO.png" at bounding box center [200, 129] width 36 height 6
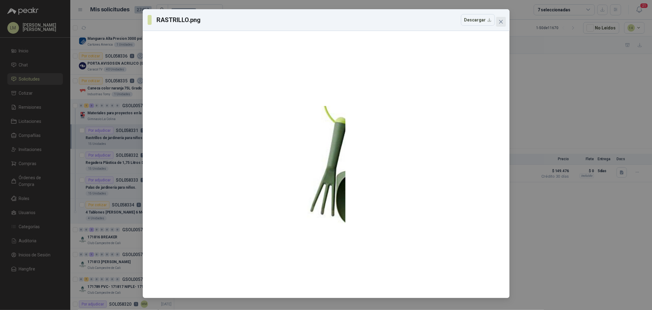
click at [503, 22] on icon "close" at bounding box center [501, 21] width 5 height 5
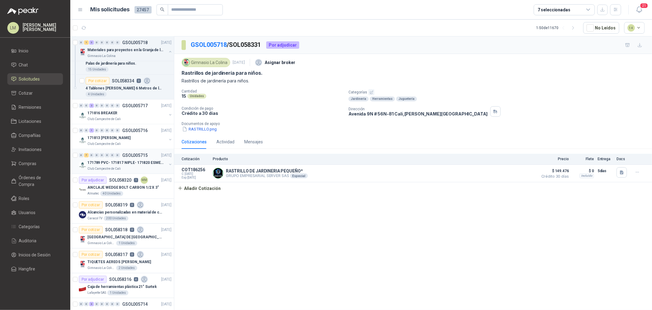
scroll to position [544, 0]
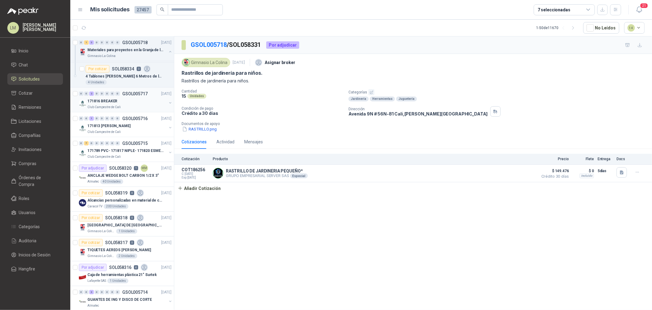
click at [168, 101] on button "button" at bounding box center [170, 102] width 5 height 5
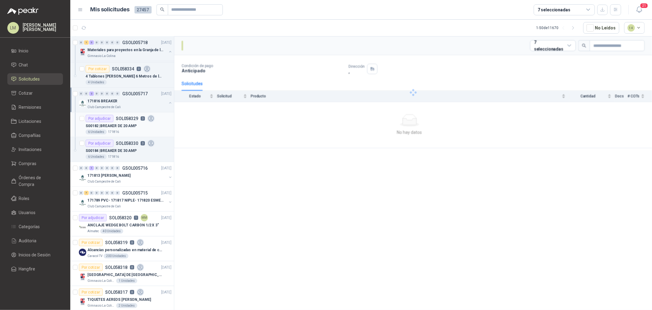
click at [131, 124] on p "S00182 | BREAKER DE 20 AMP" at bounding box center [111, 126] width 51 height 6
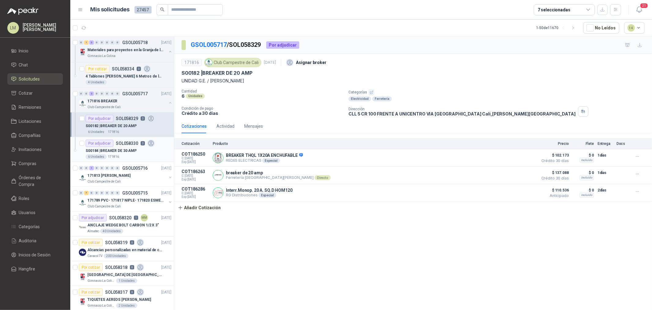
click at [126, 150] on p "S00184 | BREAKER DE 30 AMP" at bounding box center [111, 151] width 51 height 6
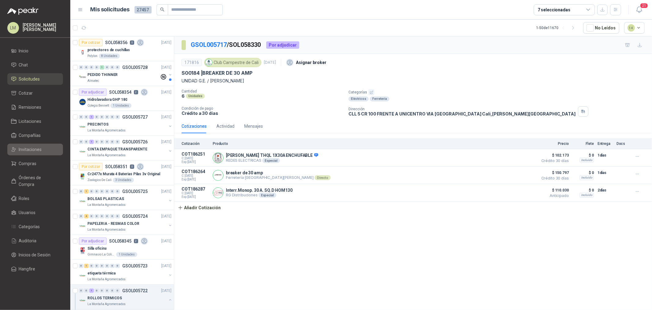
click at [28, 153] on link "Invitaciones" at bounding box center [35, 149] width 56 height 12
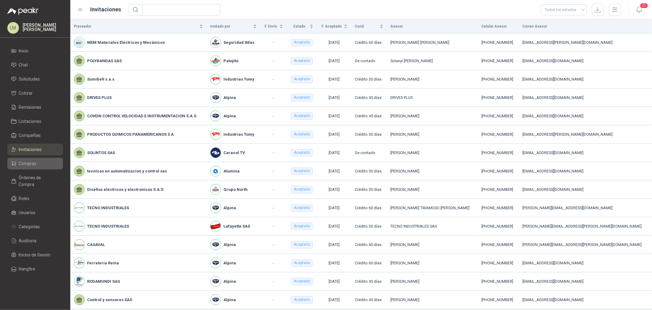
click at [28, 160] on span "Compras" at bounding box center [28, 163] width 18 height 7
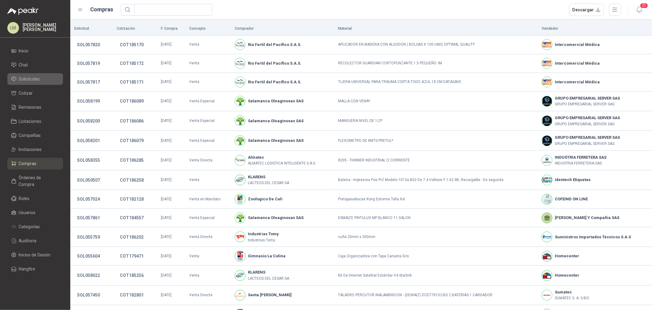
click at [31, 81] on span "Solicitudes" at bounding box center [29, 79] width 21 height 7
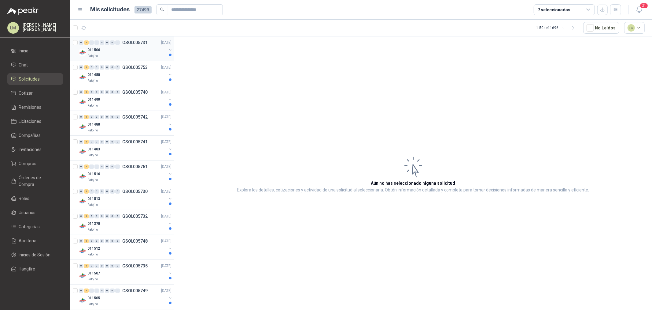
click at [115, 50] on div "011506" at bounding box center [126, 49] width 79 height 7
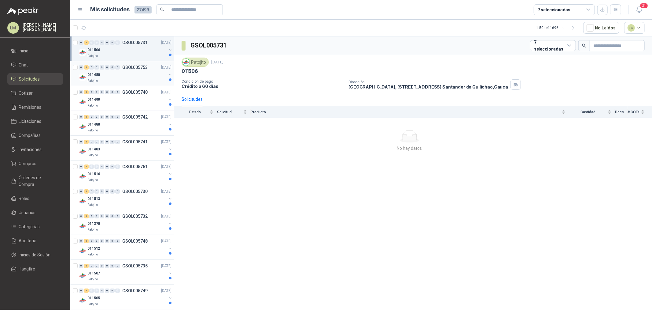
click at [117, 77] on div "011480" at bounding box center [126, 74] width 79 height 7
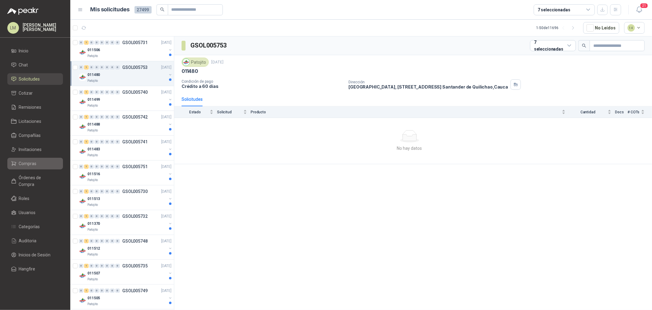
click at [31, 163] on span "Compras" at bounding box center [28, 163] width 18 height 7
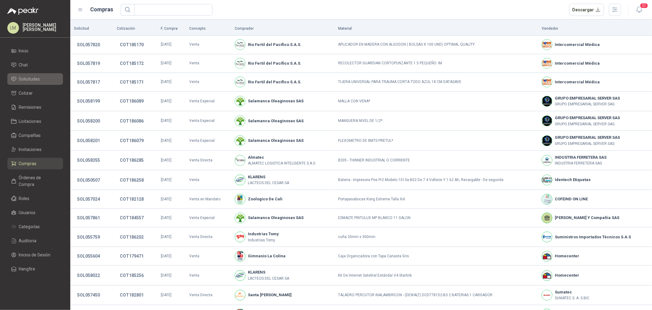
click at [38, 77] on span "Solicitudes" at bounding box center [29, 79] width 21 height 7
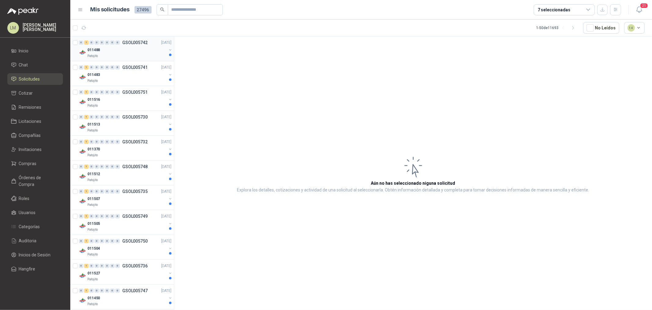
click at [113, 54] on div "Patojito" at bounding box center [126, 56] width 79 height 5
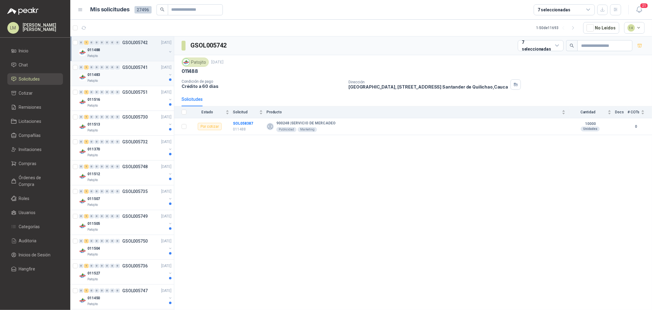
click at [124, 76] on div "011483" at bounding box center [126, 74] width 79 height 7
click at [124, 98] on div "011516" at bounding box center [126, 99] width 79 height 7
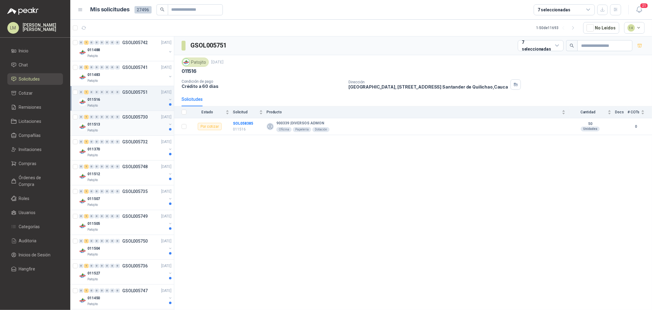
click at [121, 123] on div "011513" at bounding box center [126, 124] width 79 height 7
click at [120, 146] on div "011370" at bounding box center [126, 148] width 79 height 7
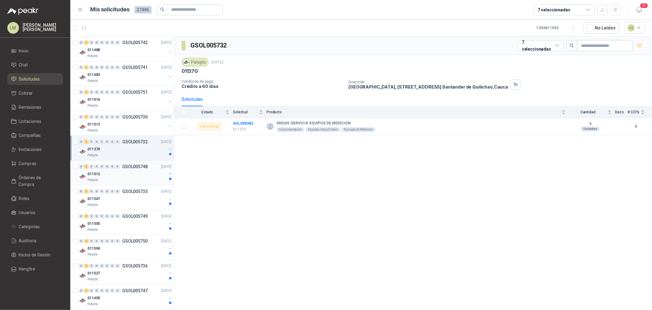
click at [125, 174] on div "011512" at bounding box center [126, 173] width 79 height 7
click at [119, 203] on div "Patojito" at bounding box center [126, 204] width 79 height 5
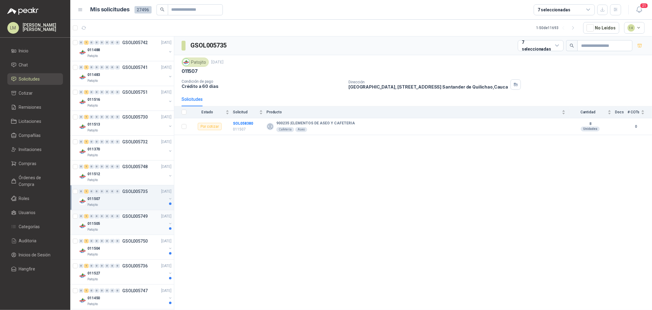
click at [117, 223] on div "011505" at bounding box center [126, 223] width 79 height 7
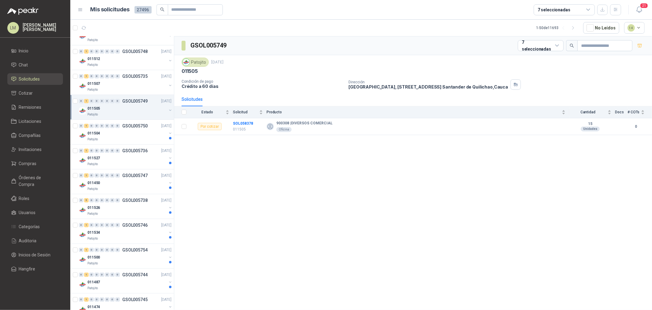
scroll to position [136, 0]
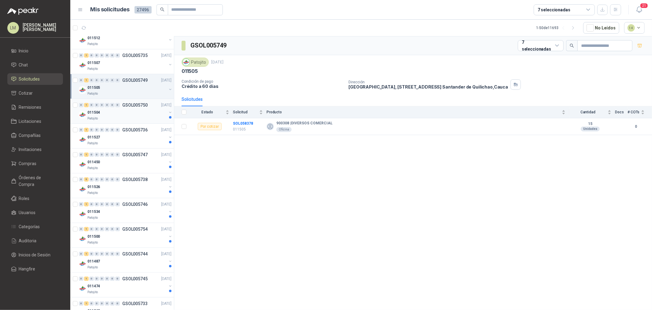
click at [117, 108] on div "0 1 0 0 0 0 0 0 GSOL005750 02/10/25" at bounding box center [126, 104] width 94 height 7
click at [117, 134] on div "011527" at bounding box center [126, 136] width 79 height 7
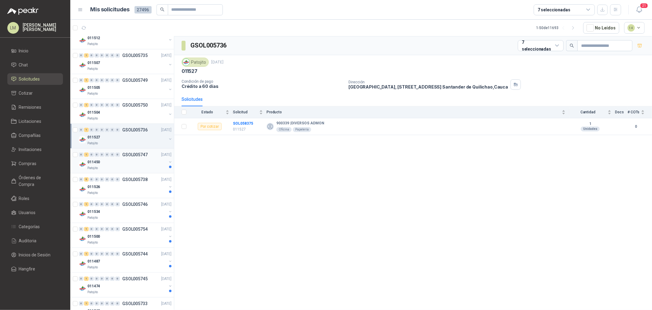
click at [118, 164] on div "011450" at bounding box center [126, 161] width 79 height 7
click at [114, 184] on div "011526" at bounding box center [126, 186] width 79 height 7
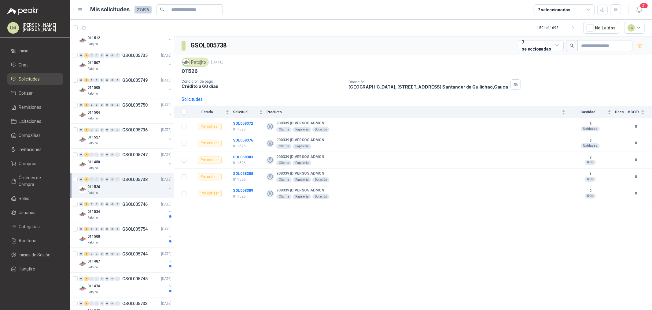
scroll to position [238, 0]
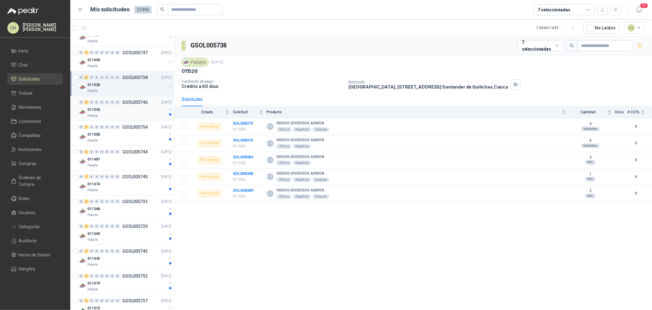
click at [107, 109] on div "011534" at bounding box center [126, 109] width 79 height 7
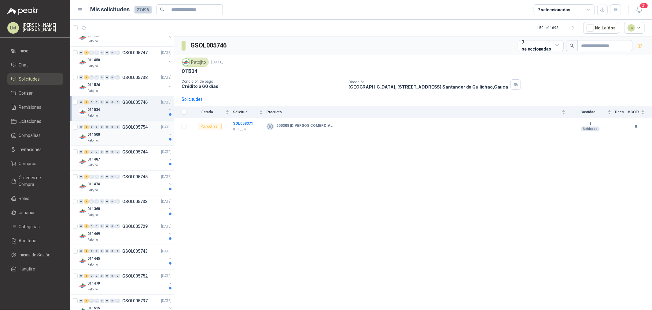
click at [106, 139] on div "Patojito" at bounding box center [126, 140] width 79 height 5
click at [106, 158] on div "011487" at bounding box center [126, 158] width 79 height 7
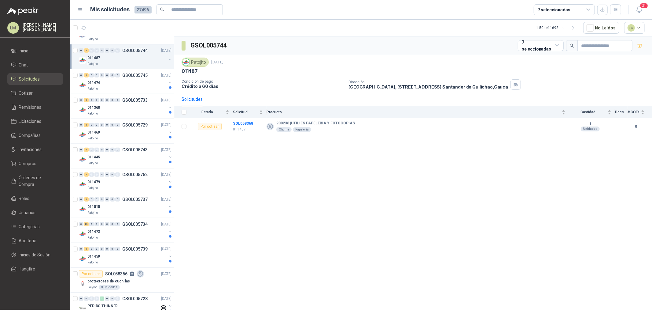
scroll to position [340, 0]
click at [117, 77] on div "0 1 0 0 0 0 0 0 GSOL005745 02/10/25" at bounding box center [126, 74] width 94 height 7
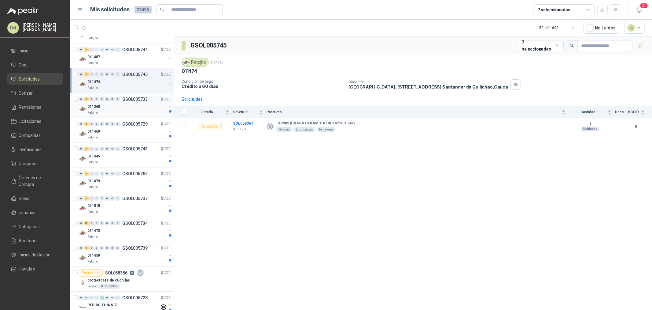
click at [117, 109] on div "011368" at bounding box center [126, 106] width 79 height 7
click at [114, 135] on div "Patojito" at bounding box center [126, 137] width 79 height 5
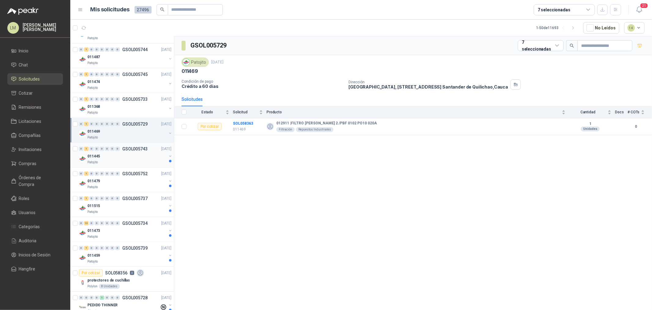
click at [114, 158] on div "011445" at bounding box center [126, 155] width 79 height 7
click at [117, 184] on div "Patojito" at bounding box center [126, 186] width 79 height 5
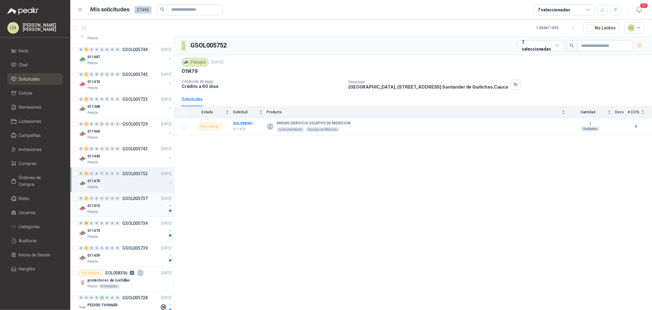
click at [115, 206] on div "011515" at bounding box center [126, 205] width 79 height 7
click at [115, 232] on div "011473" at bounding box center [126, 230] width 79 height 7
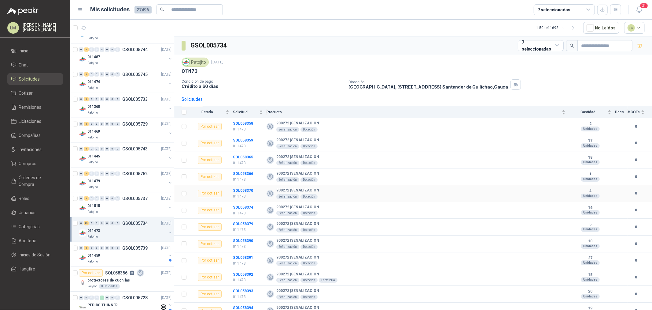
scroll to position [24, 0]
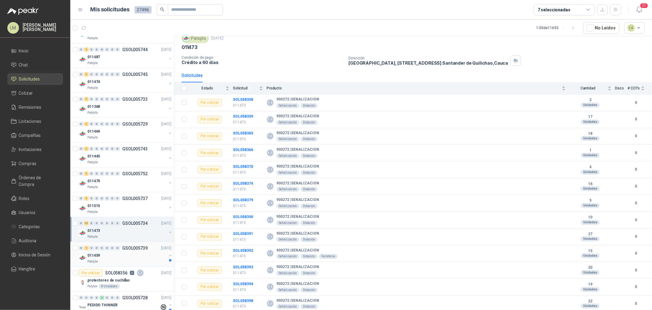
click at [124, 251] on div "0 1 0 0 0 0 0 0 GSOL005739 02/10/25" at bounding box center [126, 247] width 94 height 7
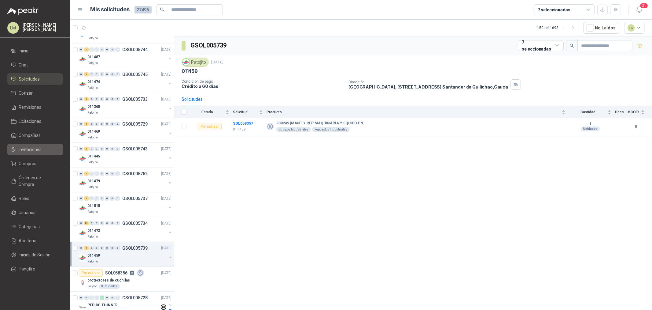
click at [32, 150] on span "Invitaciones" at bounding box center [30, 149] width 23 height 7
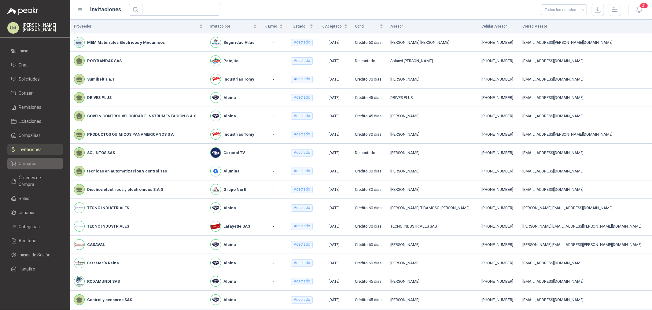
click at [31, 164] on span "Compras" at bounding box center [28, 163] width 18 height 7
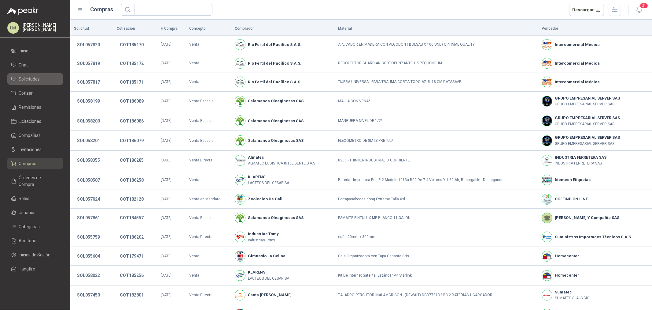
click at [32, 79] on span "Solicitudes" at bounding box center [29, 79] width 21 height 7
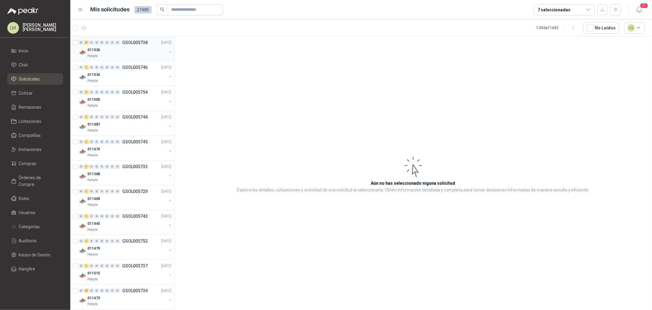
click at [112, 53] on div "011526" at bounding box center [126, 49] width 79 height 7
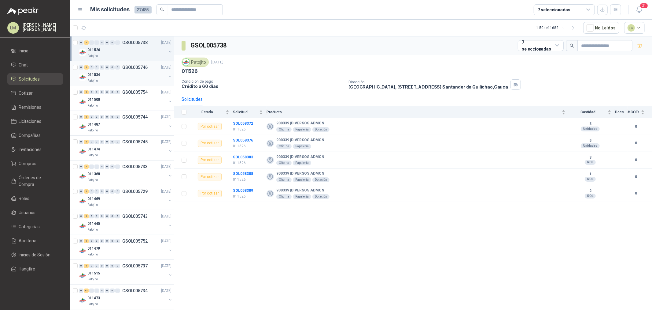
click at [114, 66] on div "0" at bounding box center [112, 67] width 5 height 4
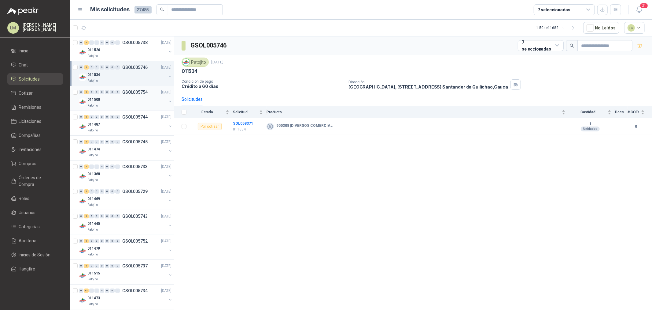
click at [122, 101] on div "011500" at bounding box center [126, 99] width 79 height 7
click at [126, 128] on div "Patojito" at bounding box center [126, 130] width 79 height 5
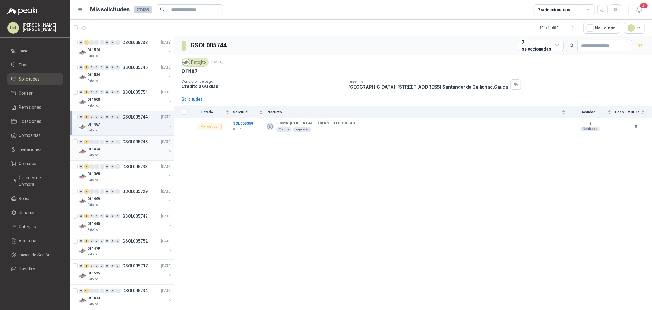
click at [111, 147] on div "011474" at bounding box center [126, 148] width 79 height 7
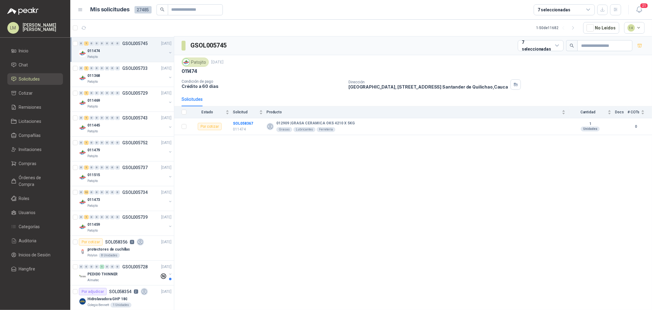
scroll to position [102, 0]
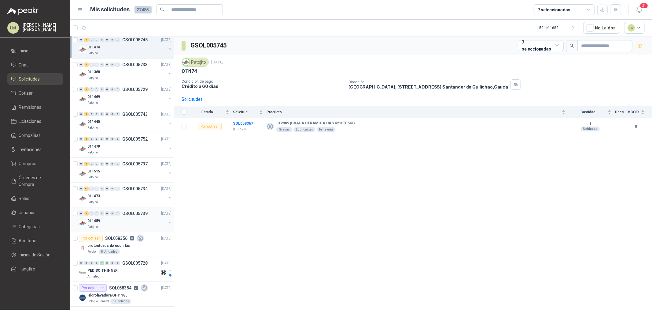
click at [107, 215] on div "0" at bounding box center [107, 213] width 5 height 4
click at [110, 191] on div "0 13 0 0 0 0 0 0 GSOL005734 02/10/25" at bounding box center [126, 188] width 94 height 7
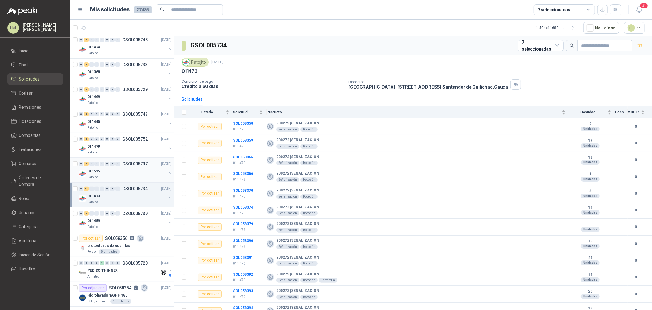
click at [110, 175] on div "Patojito" at bounding box center [126, 177] width 79 height 5
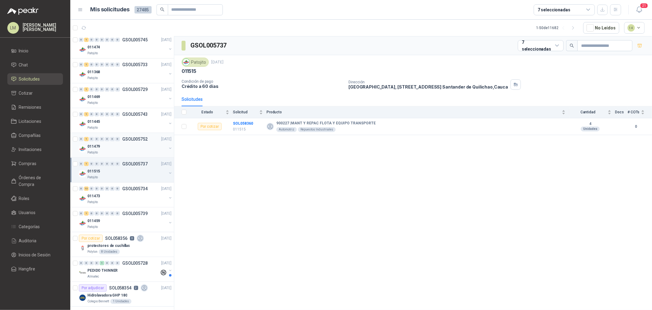
click at [108, 150] on div "Patojito" at bounding box center [126, 152] width 79 height 5
click at [103, 121] on div "011445" at bounding box center [126, 121] width 79 height 7
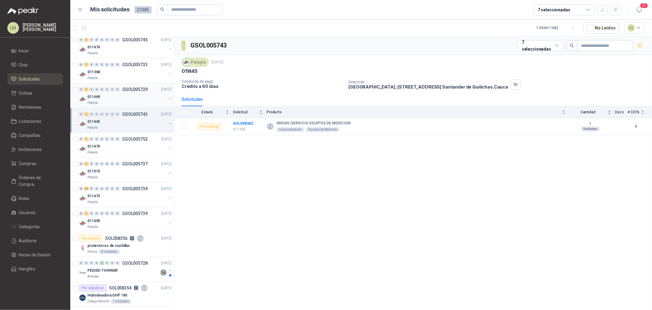
click at [106, 101] on div "Patojito" at bounding box center [126, 102] width 79 height 5
click at [110, 71] on div "011368" at bounding box center [126, 71] width 79 height 7
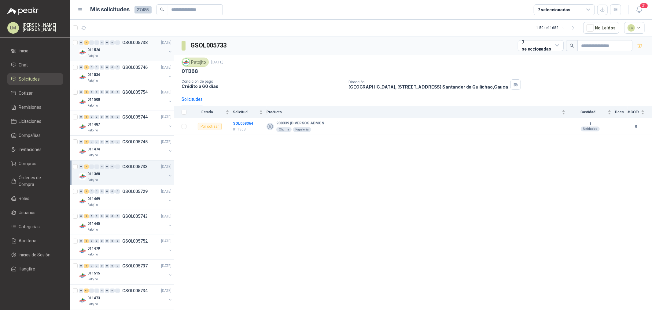
click at [114, 48] on div "011526" at bounding box center [126, 49] width 79 height 7
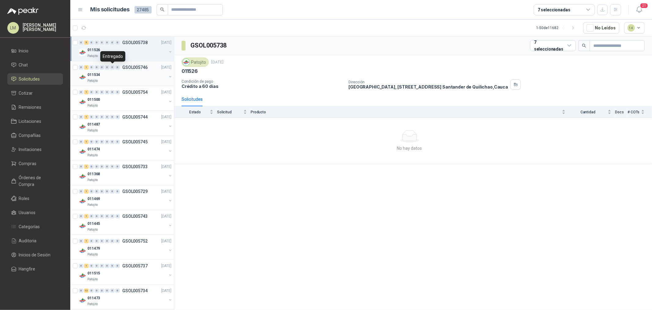
click at [114, 69] on div "0" at bounding box center [112, 67] width 5 height 4
click at [114, 101] on div "011500" at bounding box center [126, 99] width 79 height 7
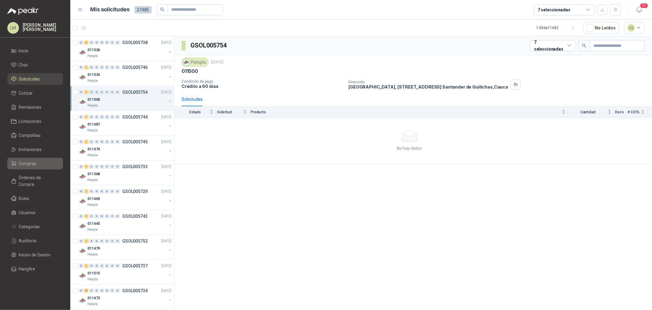
click at [24, 166] on span "Compras" at bounding box center [28, 163] width 18 height 7
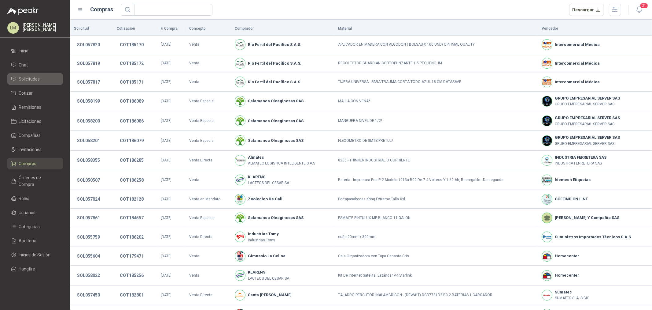
click at [24, 81] on span "Solicitudes" at bounding box center [29, 79] width 21 height 7
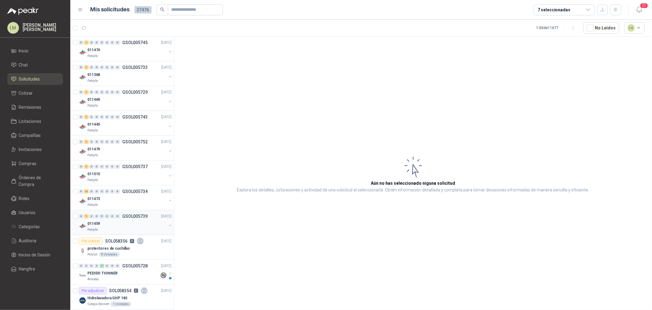
click at [98, 225] on p "011459" at bounding box center [93, 224] width 13 height 6
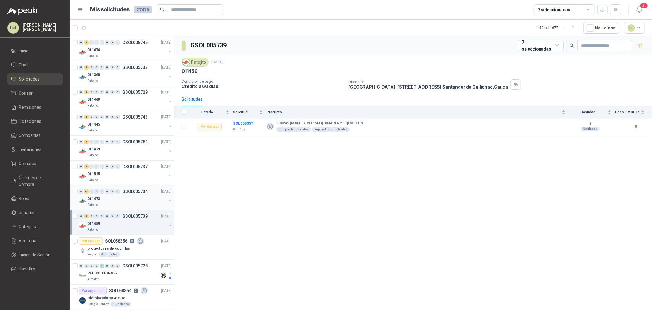
click at [108, 196] on div "011473" at bounding box center [126, 198] width 79 height 7
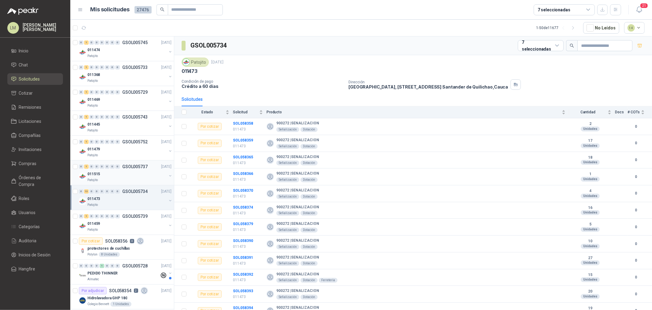
click at [107, 175] on div "011515" at bounding box center [126, 173] width 79 height 7
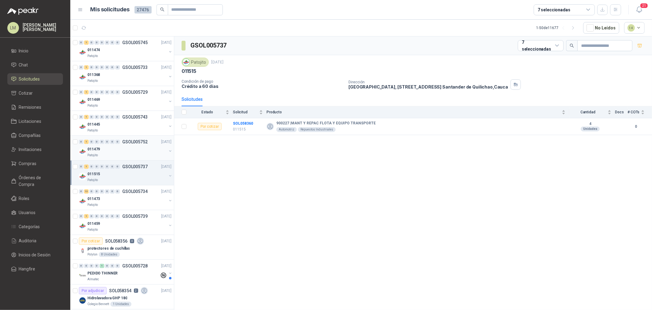
click at [107, 149] on div "011479" at bounding box center [126, 148] width 79 height 7
click at [106, 123] on div "011445" at bounding box center [126, 124] width 79 height 7
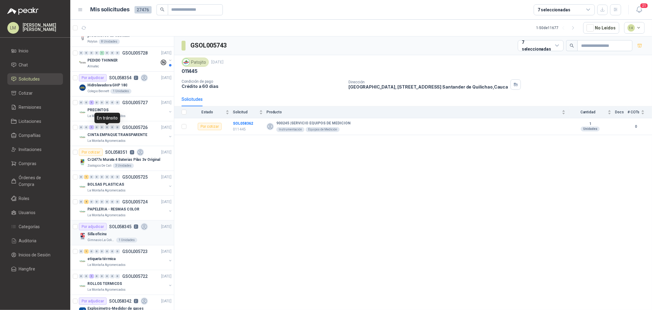
scroll to position [238, 0]
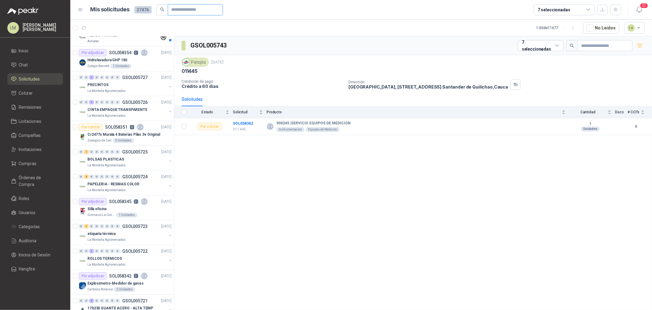
click at [189, 12] on input "text" at bounding box center [193, 10] width 43 height 10
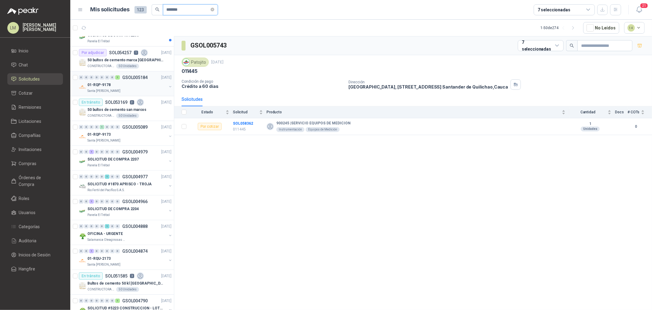
scroll to position [0, 0]
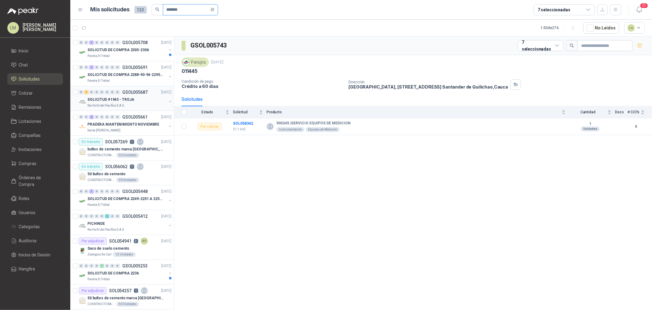
type input "*******"
click at [168, 100] on button "button" at bounding box center [170, 101] width 5 height 5
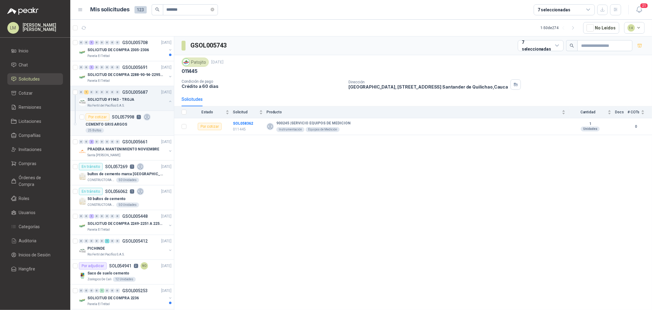
click at [134, 127] on div "CEMENTO GRIS ARGOS" at bounding box center [129, 124] width 86 height 7
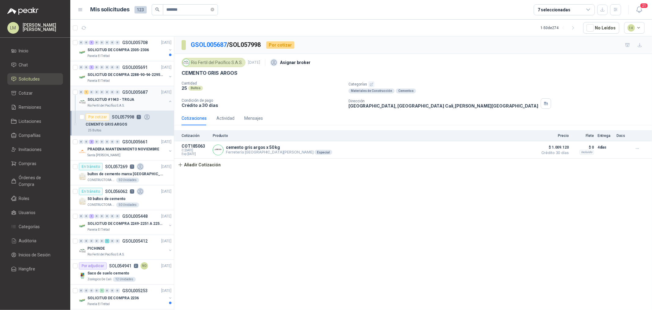
click at [117, 99] on p "SOLICITUD #1943 - TROJA" at bounding box center [110, 100] width 47 height 6
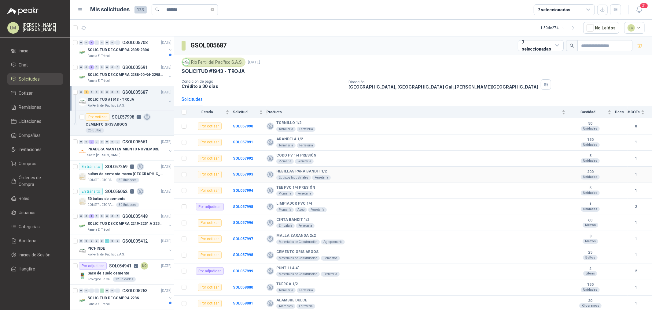
scroll to position [96, 0]
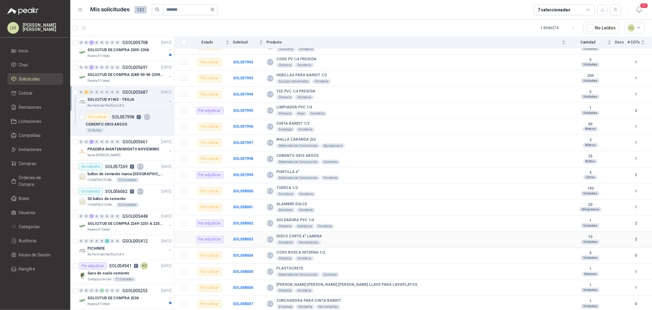
click at [249, 236] on td "SOL058003" at bounding box center [250, 239] width 34 height 16
click at [249, 238] on b "SOL058003" at bounding box center [243, 239] width 20 height 4
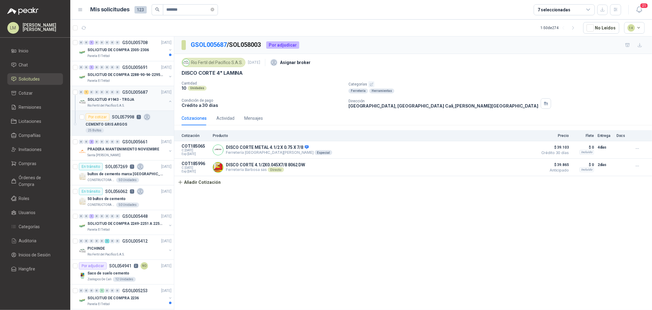
click at [116, 100] on p "SOLICITUD #1943 - TROJA" at bounding box center [110, 100] width 47 height 6
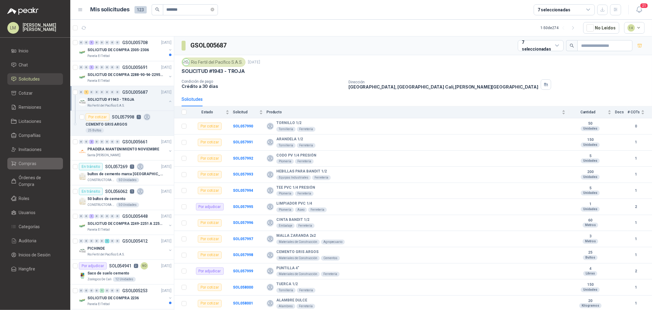
click at [25, 165] on span "Compras" at bounding box center [28, 163] width 18 height 7
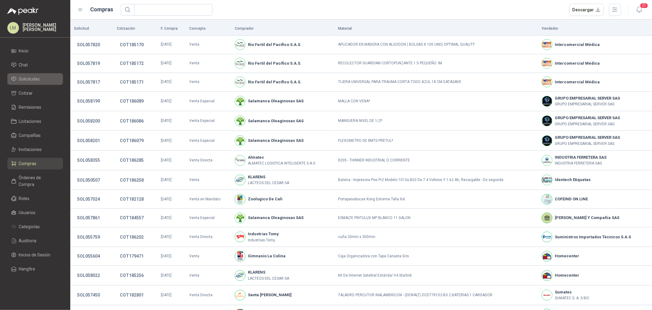
click at [25, 78] on span "Solicitudes" at bounding box center [29, 79] width 21 height 7
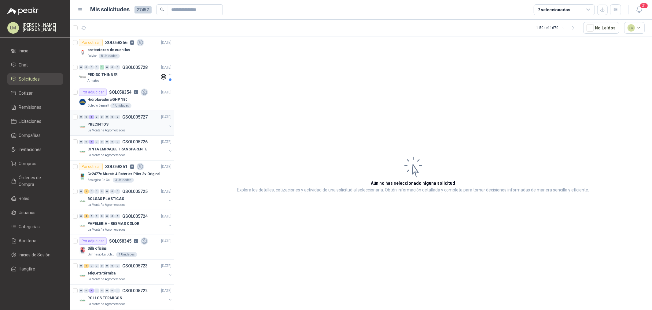
click at [168, 126] on button "button" at bounding box center [170, 126] width 5 height 5
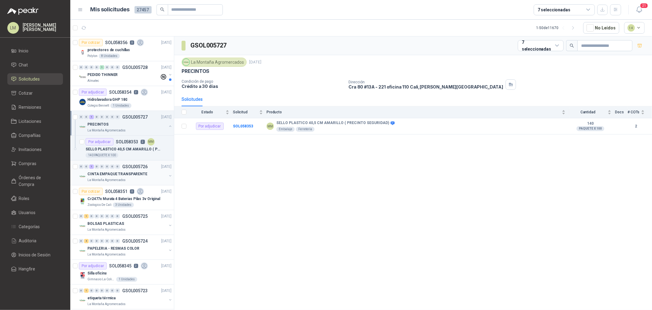
click at [168, 175] on button "button" at bounding box center [170, 175] width 5 height 5
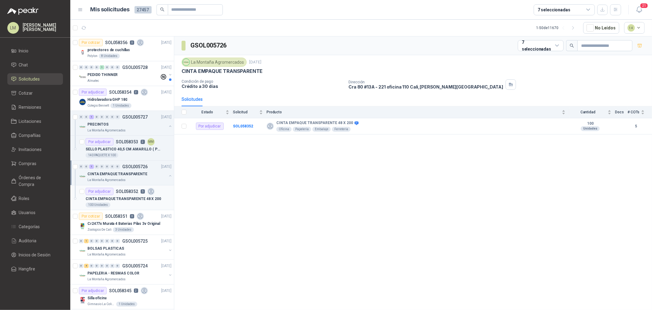
click at [117, 192] on p "SOL058352" at bounding box center [127, 191] width 22 height 4
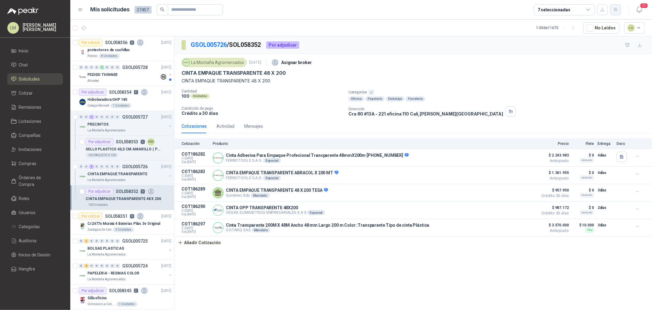
click at [612, 13] on button "button" at bounding box center [615, 9] width 11 height 11
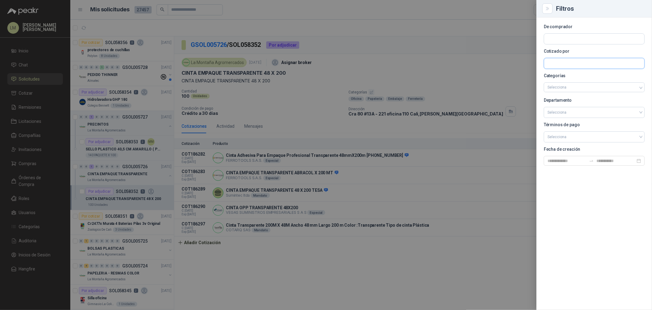
click at [552, 63] on input "text" at bounding box center [594, 63] width 100 height 10
type input "******"
click at [576, 80] on span "SUPROKOM SAS -" at bounding box center [570, 79] width 23 height 3
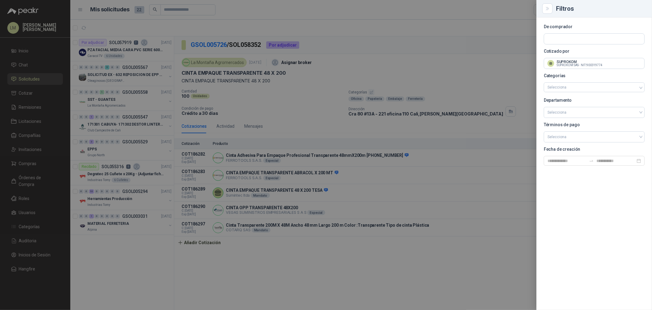
click at [420, 58] on div at bounding box center [326, 155] width 652 height 310
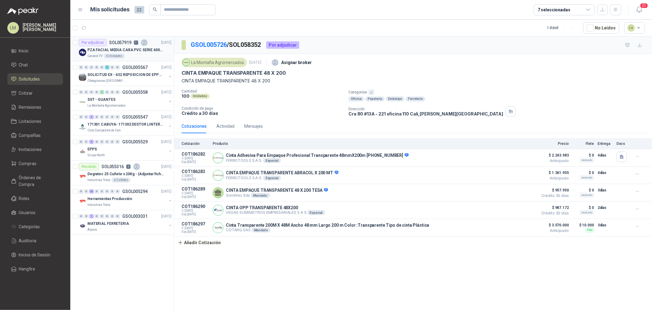
click at [147, 43] on icon at bounding box center [144, 42] width 7 height 7
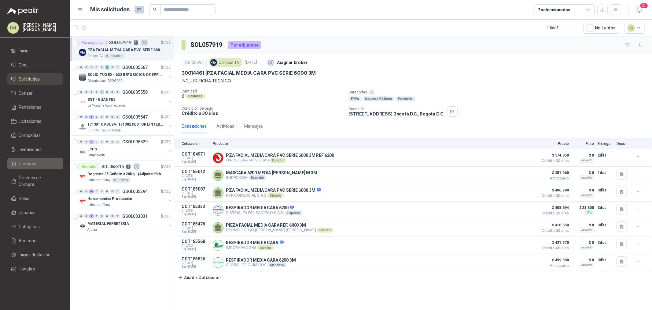
click at [29, 163] on span "Compras" at bounding box center [28, 163] width 18 height 7
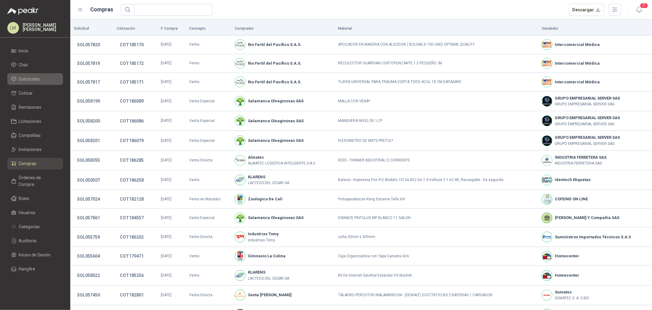
click at [38, 77] on span "Solicitudes" at bounding box center [29, 79] width 21 height 7
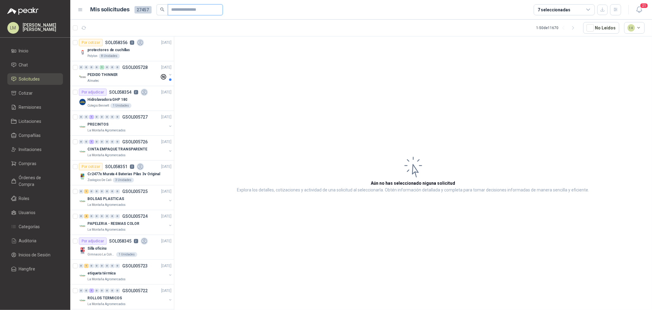
click at [177, 9] on input "text" at bounding box center [193, 10] width 43 height 10
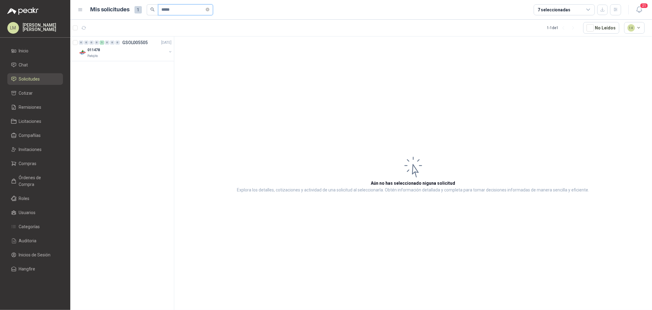
type input "*****"
click at [167, 52] on div "011478 Patojito" at bounding box center [126, 52] width 94 height 12
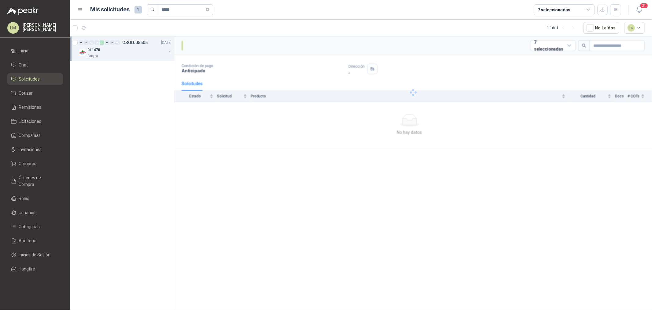
click at [169, 52] on button "button" at bounding box center [170, 51] width 5 height 5
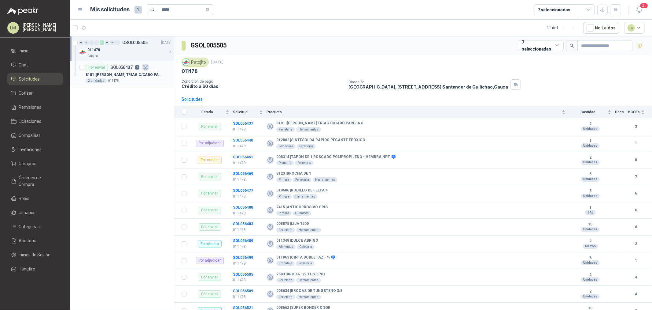
click at [139, 81] on div "2 Unidades 011478" at bounding box center [129, 80] width 86 height 5
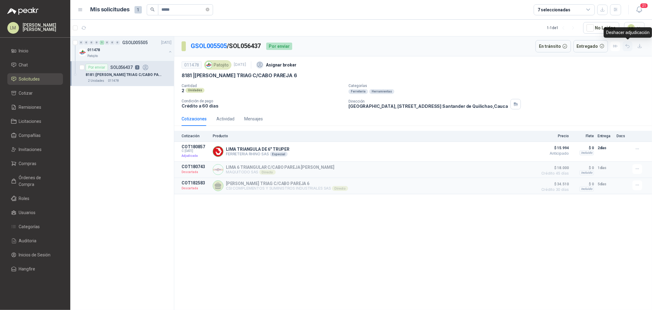
click at [625, 45] on icon "button" at bounding box center [627, 45] width 5 height 5
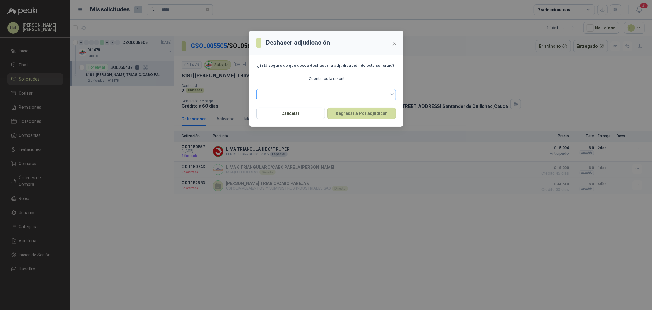
click at [328, 92] on span at bounding box center [326, 94] width 132 height 9
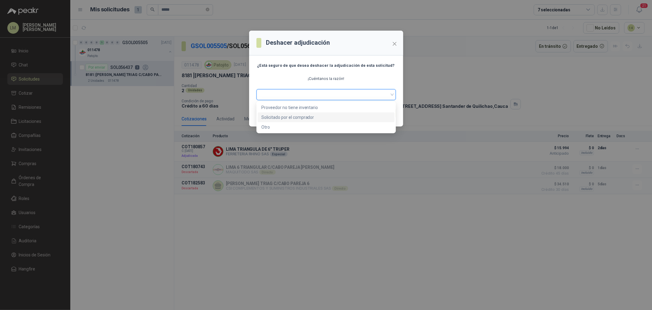
click at [296, 116] on div "Solicitado por el comprador" at bounding box center [327, 117] width 130 height 7
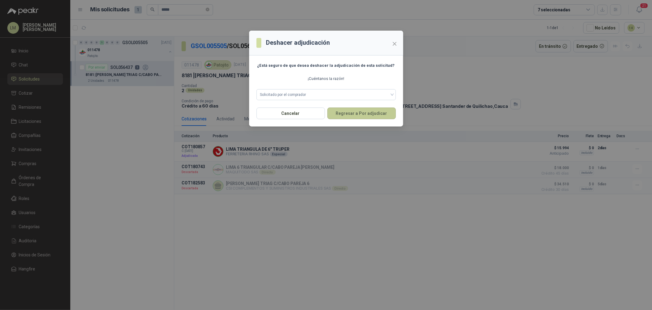
click at [342, 115] on button "Regresar a Por adjudicar" at bounding box center [362, 113] width 69 height 12
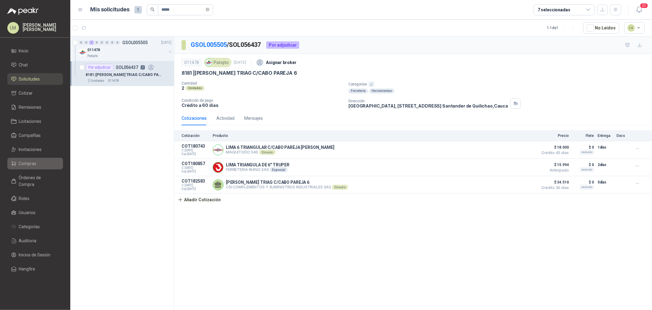
click at [32, 158] on link "Compras" at bounding box center [35, 164] width 56 height 12
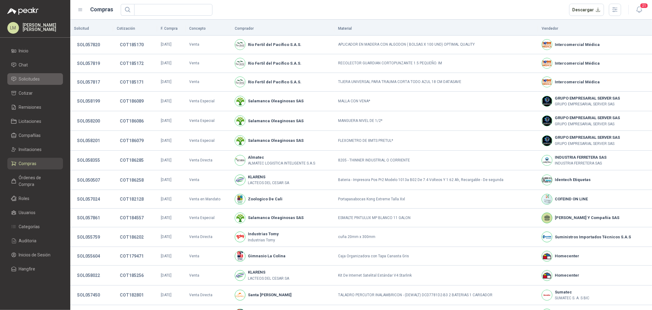
click at [34, 80] on span "Solicitudes" at bounding box center [29, 79] width 21 height 7
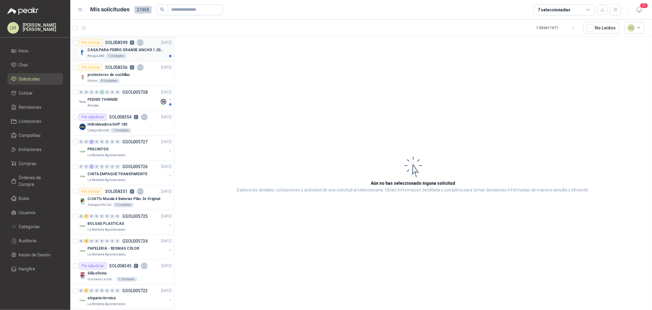
click at [115, 46] on div "CASA PARA PERRO GRANDE ANCHO 1.20x1.00 x1.20" at bounding box center [129, 49] width 84 height 7
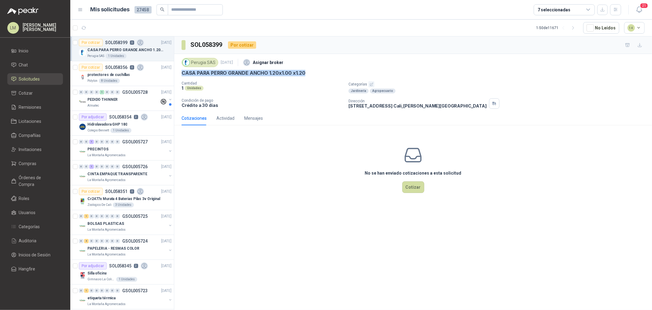
drag, startPoint x: 180, startPoint y: 74, endPoint x: 308, endPoint y: 73, distance: 127.9
click at [308, 73] on div "Perugia SAS 2 oct, 2025 Asignar broker CASA PARA PERRO GRANDE ANCHO 1.20x1.00 x…" at bounding box center [413, 82] width 478 height 57
copy p "CASA PARA PERRO GRANDE ANCHO 1.20x1.00 x1.20"
click at [29, 162] on span "Compras" at bounding box center [28, 163] width 18 height 7
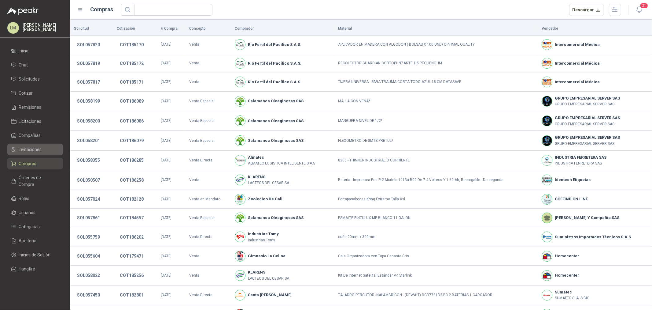
click at [30, 147] on span "Invitaciones" at bounding box center [30, 149] width 23 height 7
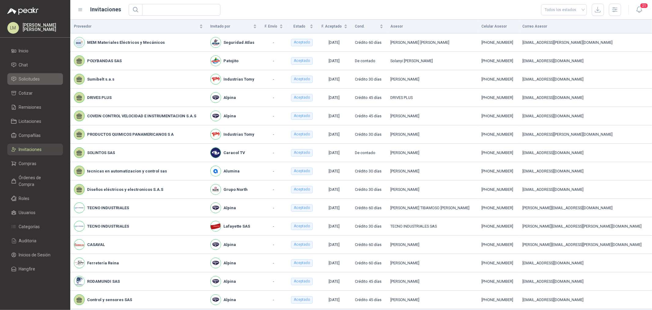
click at [32, 80] on span "Solicitudes" at bounding box center [29, 79] width 21 height 7
